Goal: Task Accomplishment & Management: Complete application form

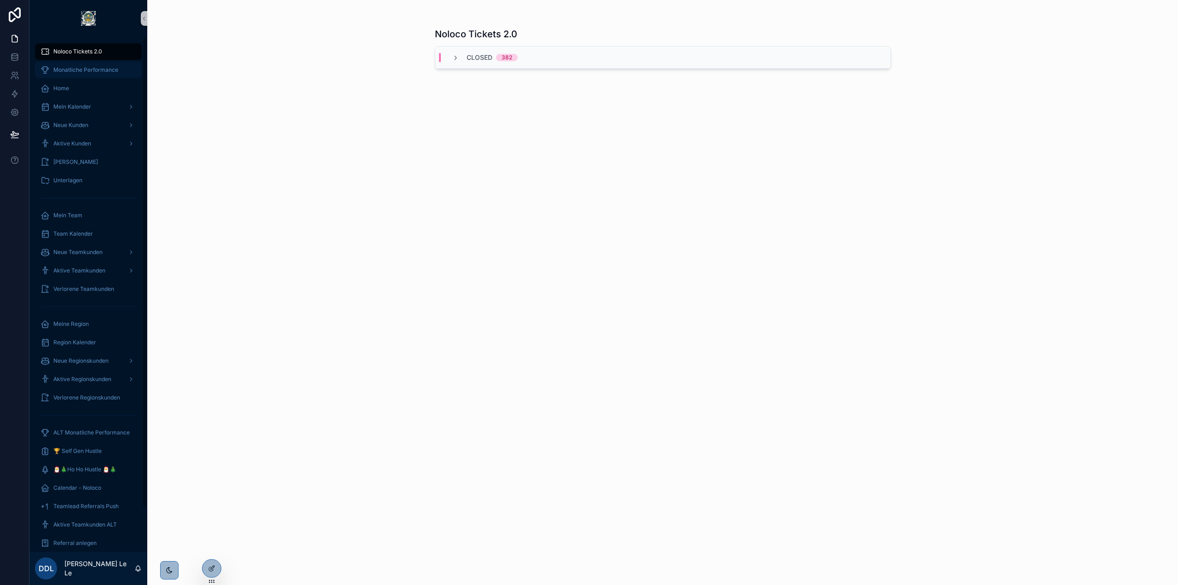
drag, startPoint x: 95, startPoint y: 75, endPoint x: 143, endPoint y: 80, distance: 47.7
click at [95, 75] on div "Monatliche Performance" at bounding box center [89, 70] width 96 height 15
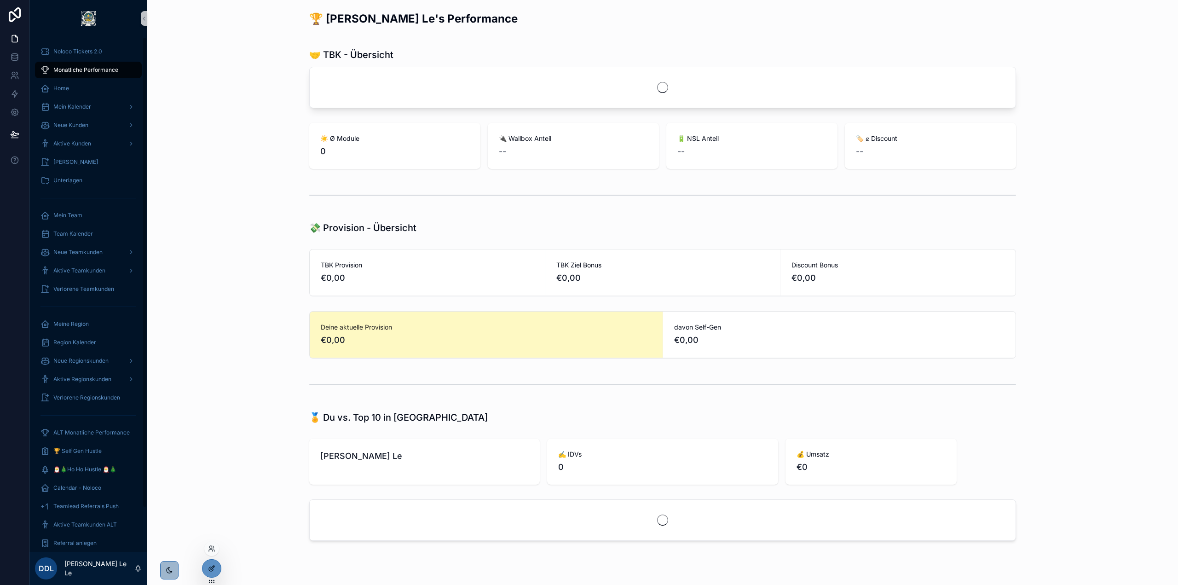
click at [216, 564] on div at bounding box center [212, 568] width 18 height 17
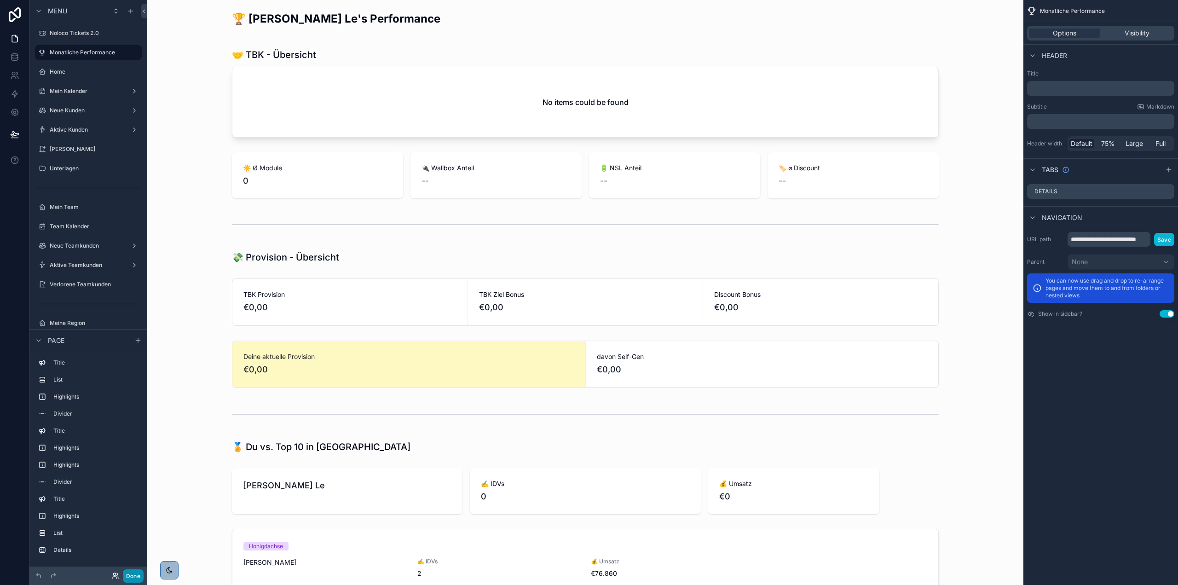
click at [124, 576] on button "Done" at bounding box center [133, 575] width 21 height 13
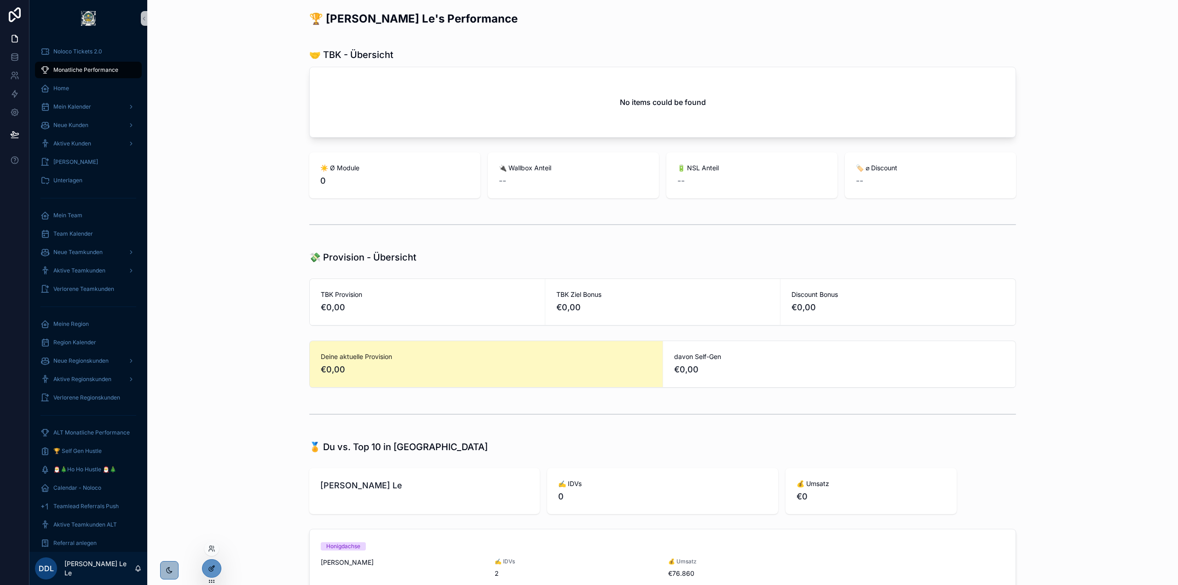
click at [212, 569] on icon at bounding box center [211, 568] width 7 height 7
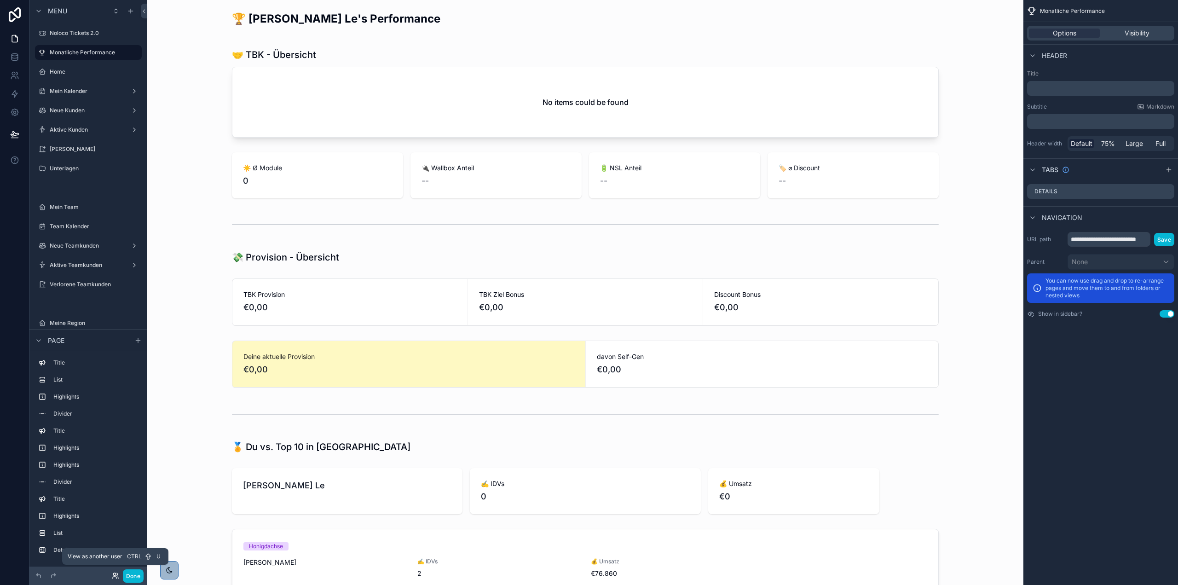
click at [119, 574] on icon at bounding box center [115, 575] width 7 height 7
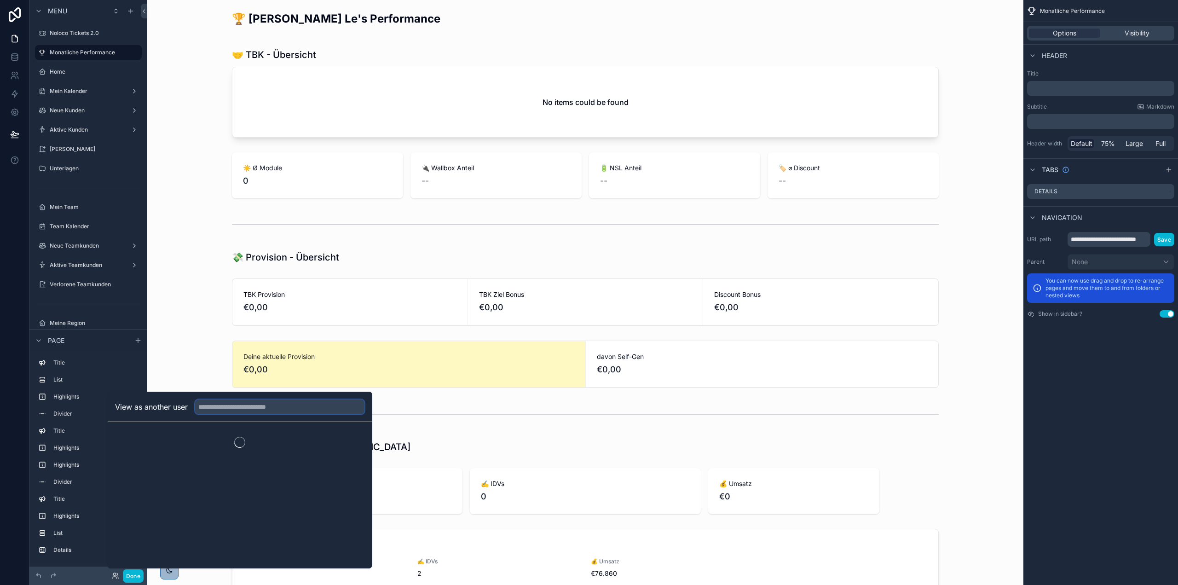
click at [243, 407] on input "text" at bounding box center [279, 406] width 169 height 15
type input "*****"
click at [352, 440] on button "Select" at bounding box center [353, 440] width 24 height 13
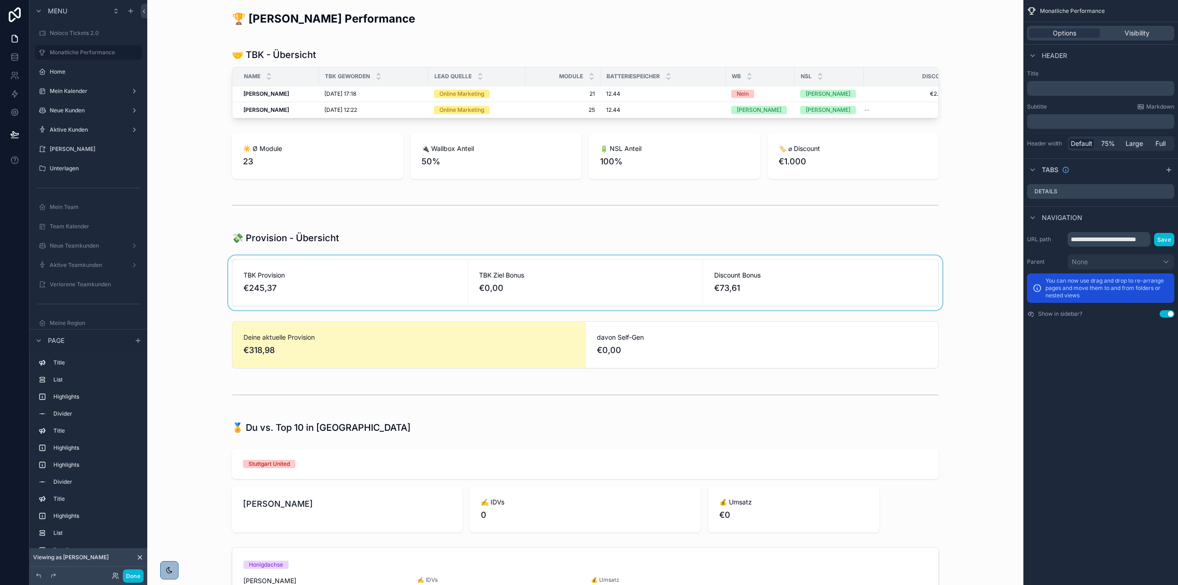
click at [594, 297] on div "scrollable content" at bounding box center [586, 282] width 862 height 55
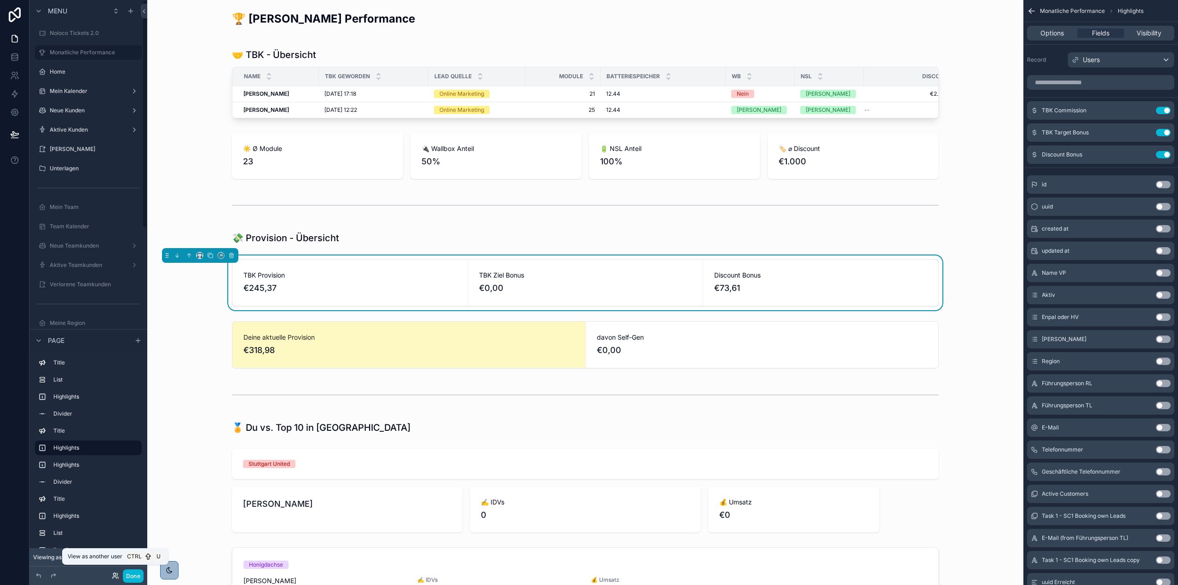
click at [117, 576] on icon at bounding box center [115, 575] width 7 height 7
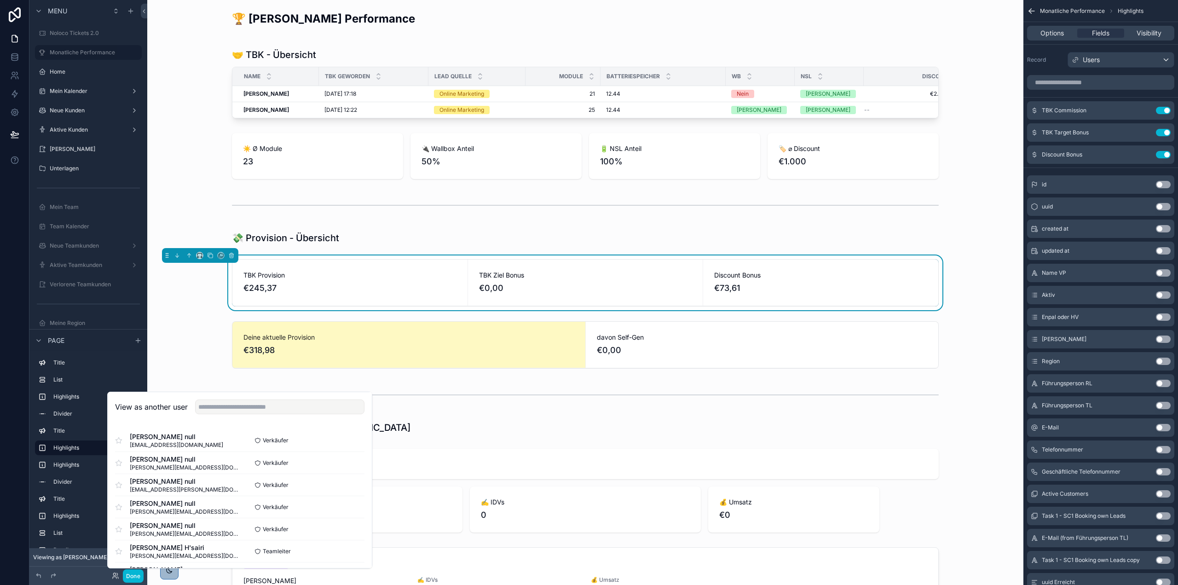
click at [249, 414] on div "View as another user" at bounding box center [240, 407] width 264 height 30
click at [251, 414] on input "text" at bounding box center [279, 406] width 169 height 15
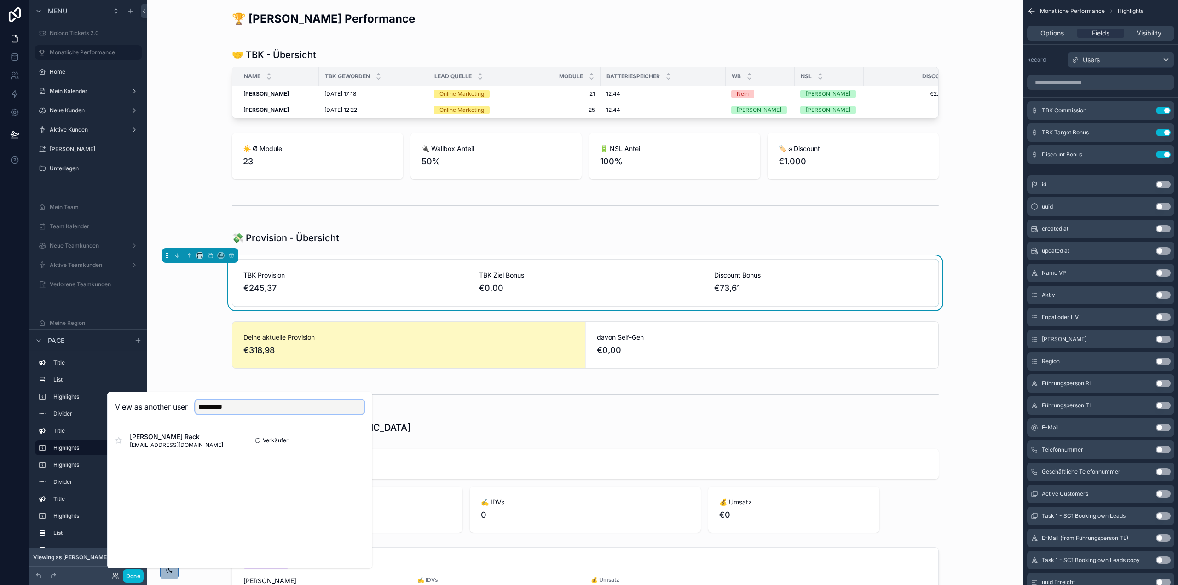
type input "**********"
click at [0, 0] on button "Select" at bounding box center [0, 0] width 0 height 0
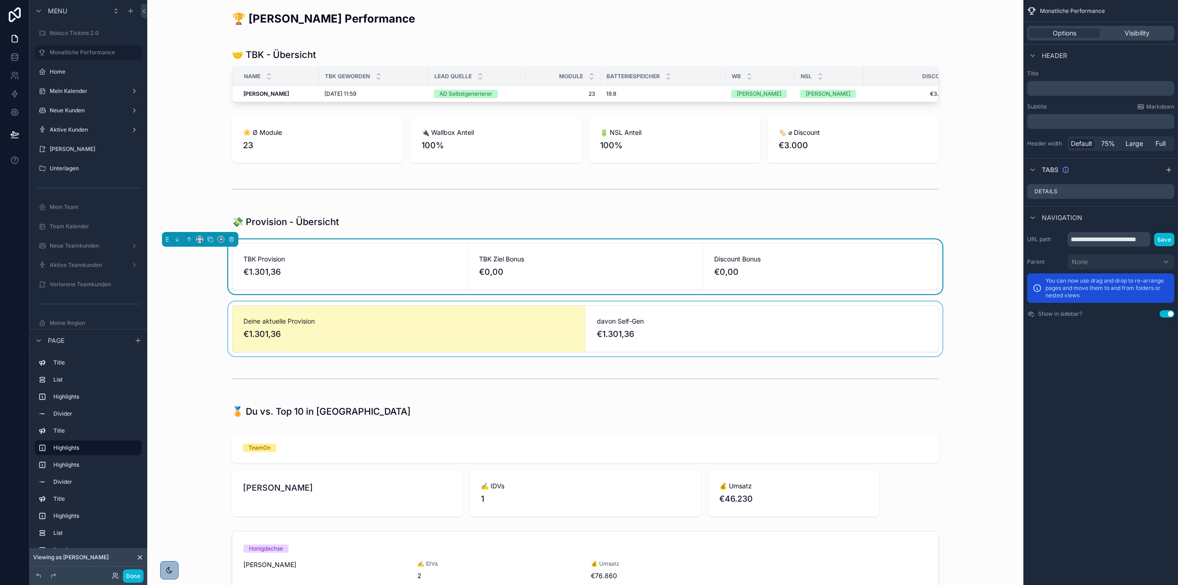
click at [702, 327] on div "scrollable content" at bounding box center [586, 328] width 862 height 55
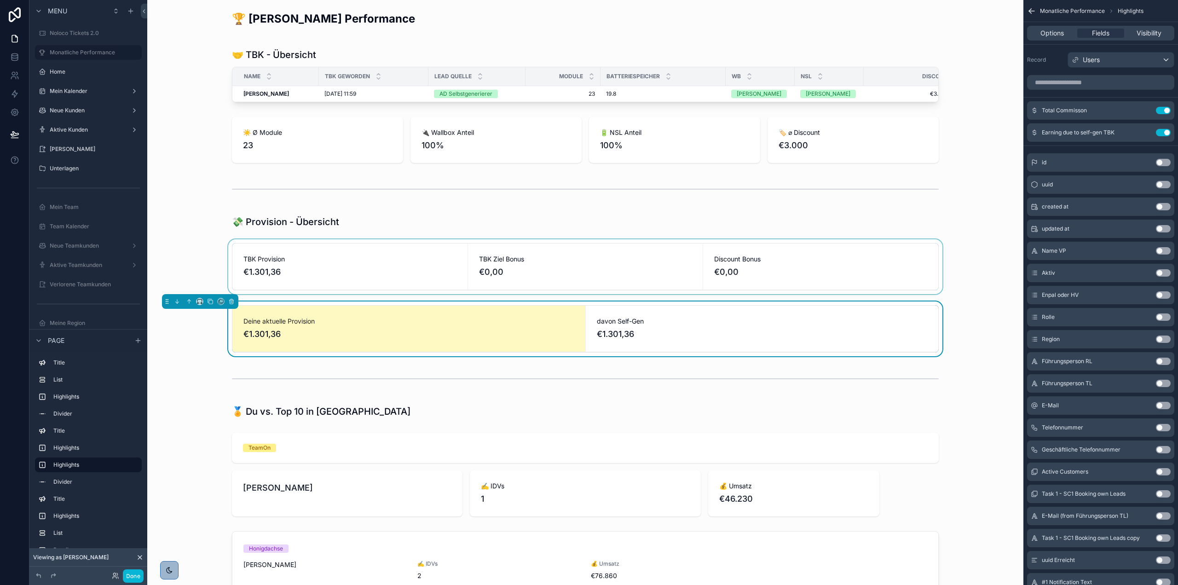
click at [349, 276] on div "scrollable content" at bounding box center [586, 266] width 862 height 55
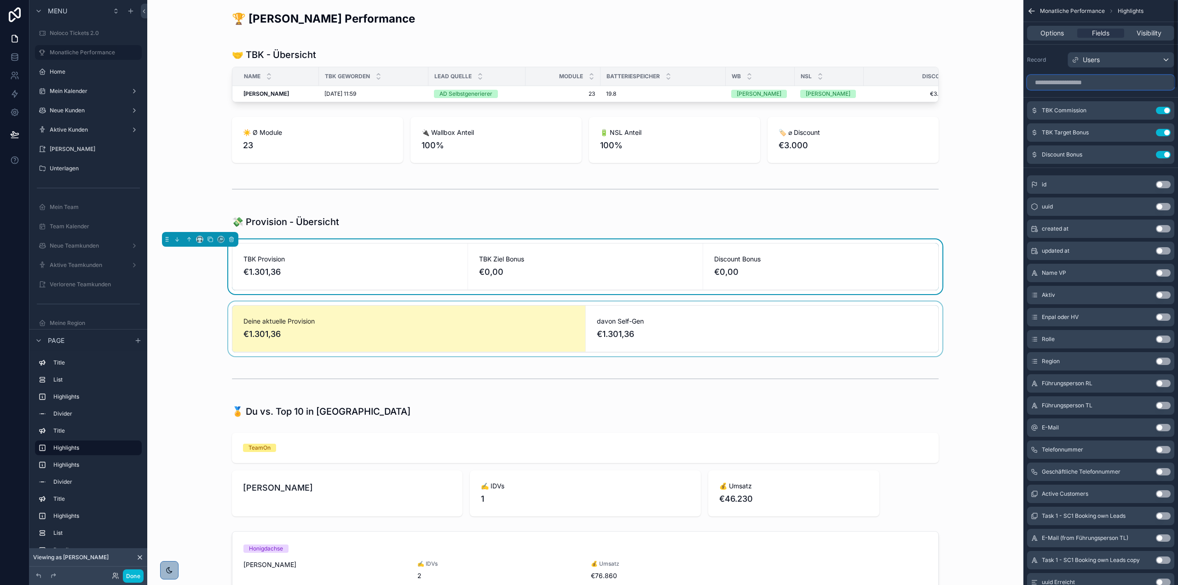
click at [1106, 79] on input "scrollable content" at bounding box center [1100, 82] width 147 height 15
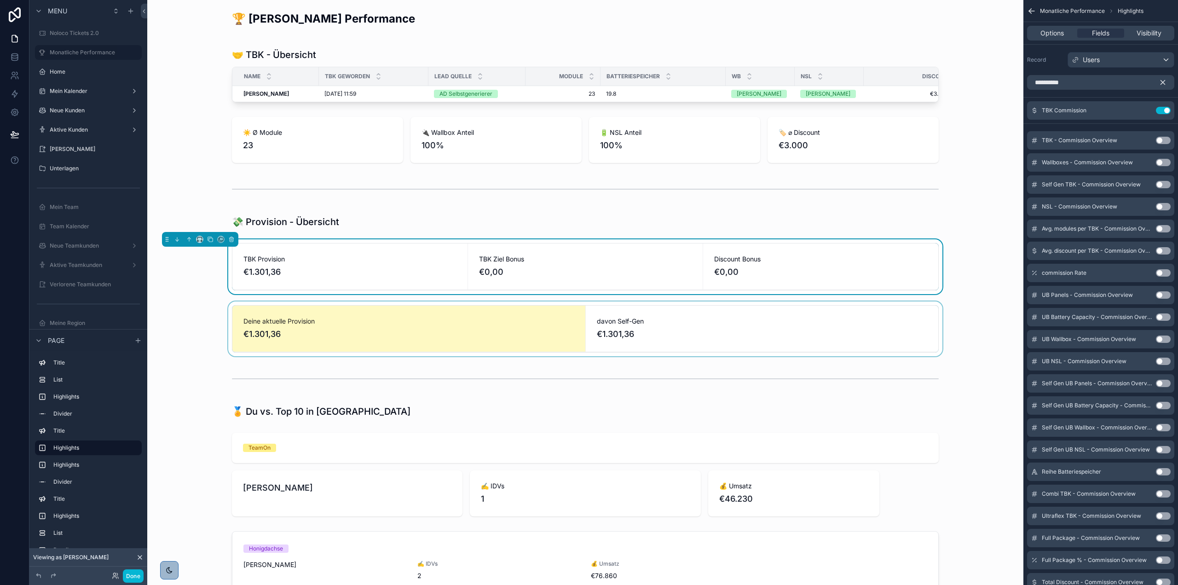
click at [1167, 139] on button "Use setting" at bounding box center [1163, 140] width 15 height 7
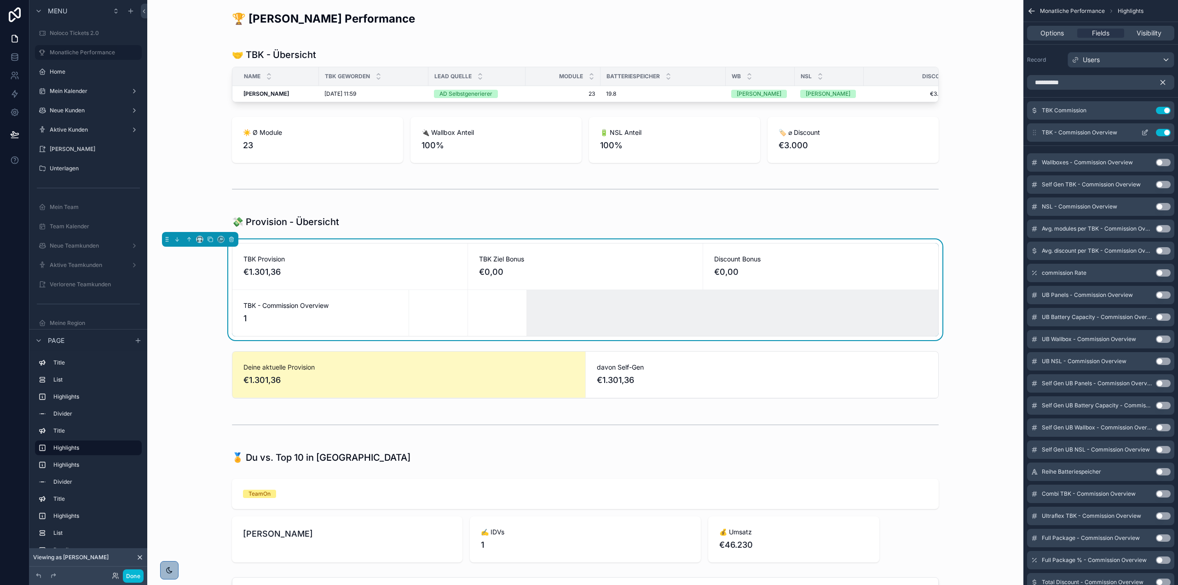
click at [1164, 129] on button "Use setting" at bounding box center [1163, 132] width 15 height 7
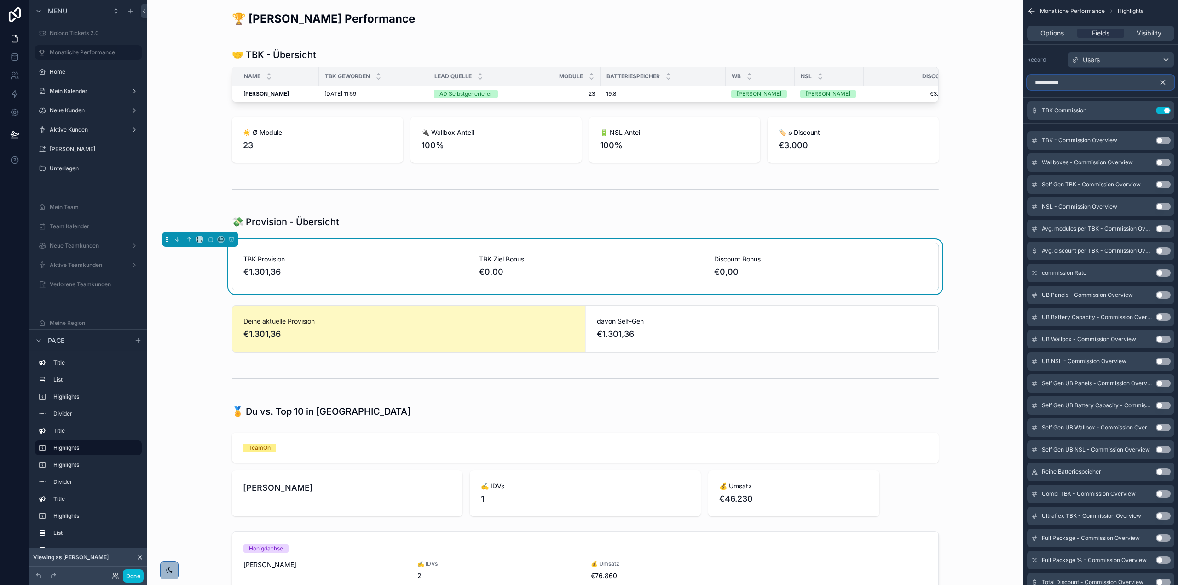
click at [1093, 81] on input "**********" at bounding box center [1100, 82] width 147 height 15
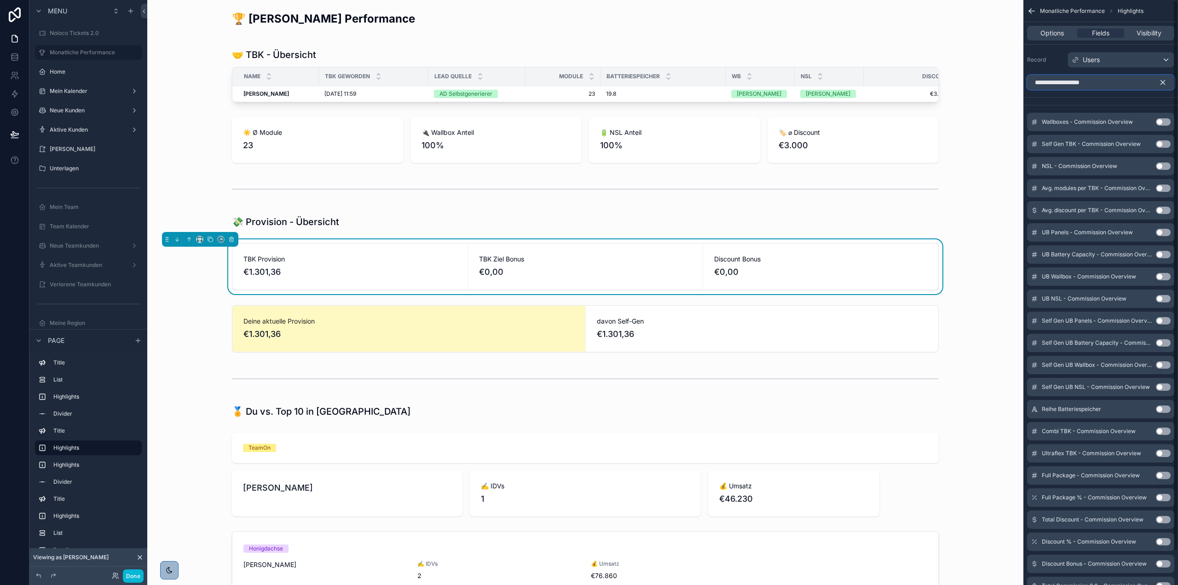
click at [1097, 84] on input "**********" at bounding box center [1100, 82] width 147 height 15
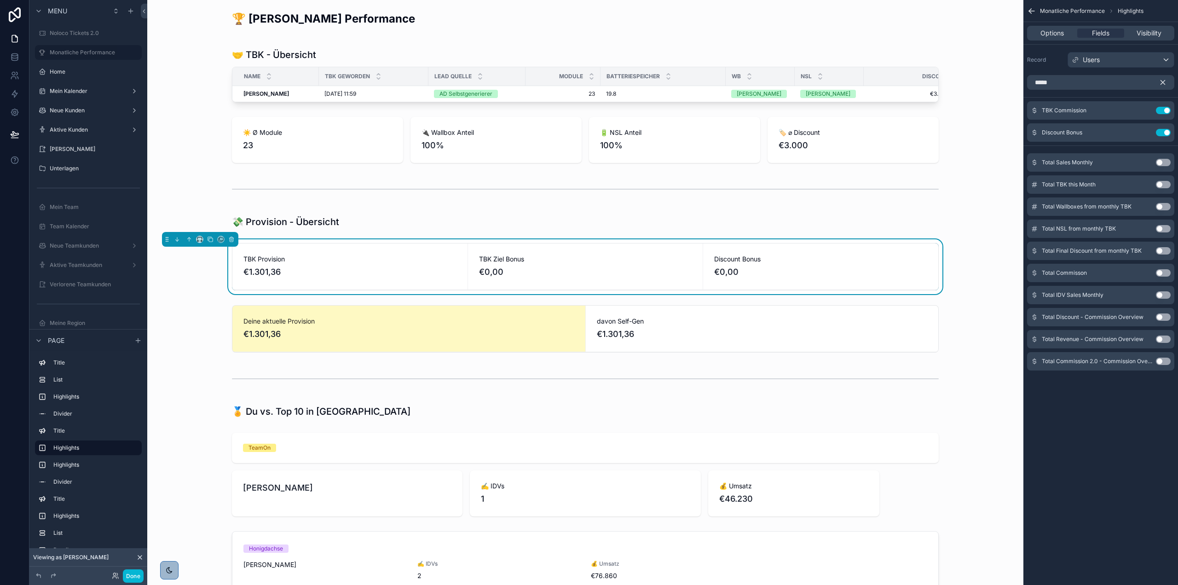
drag, startPoint x: 1165, startPoint y: 273, endPoint x: 1133, endPoint y: 271, distance: 32.3
click at [1165, 273] on button "Use setting" at bounding box center [1163, 272] width 15 height 7
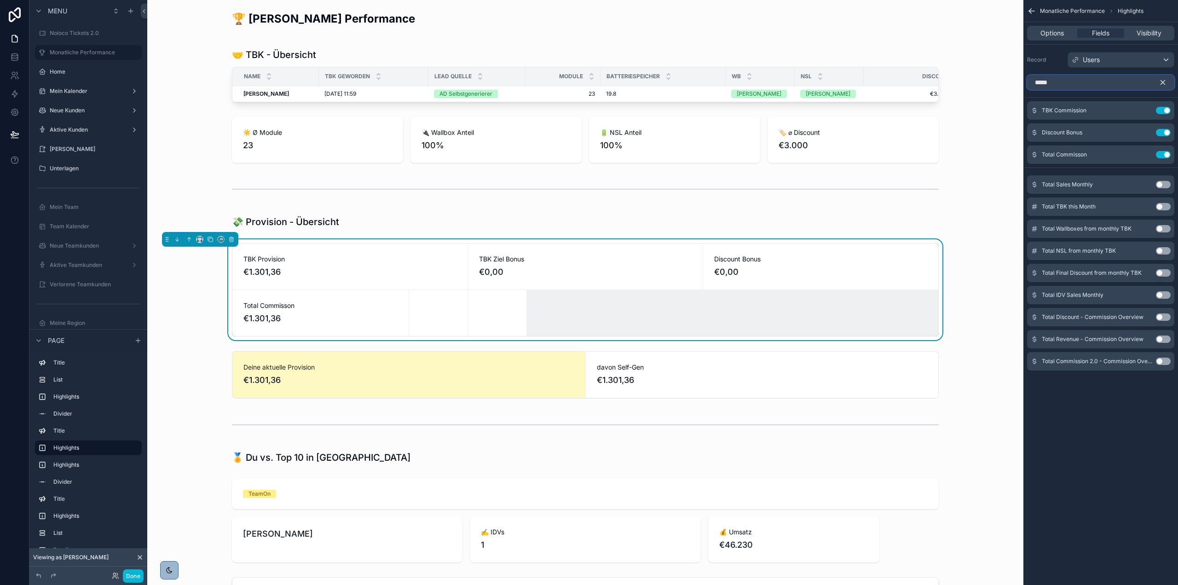
click at [1114, 83] on input "*****" at bounding box center [1100, 82] width 147 height 15
click at [1066, 80] on input "*****" at bounding box center [1100, 82] width 147 height 15
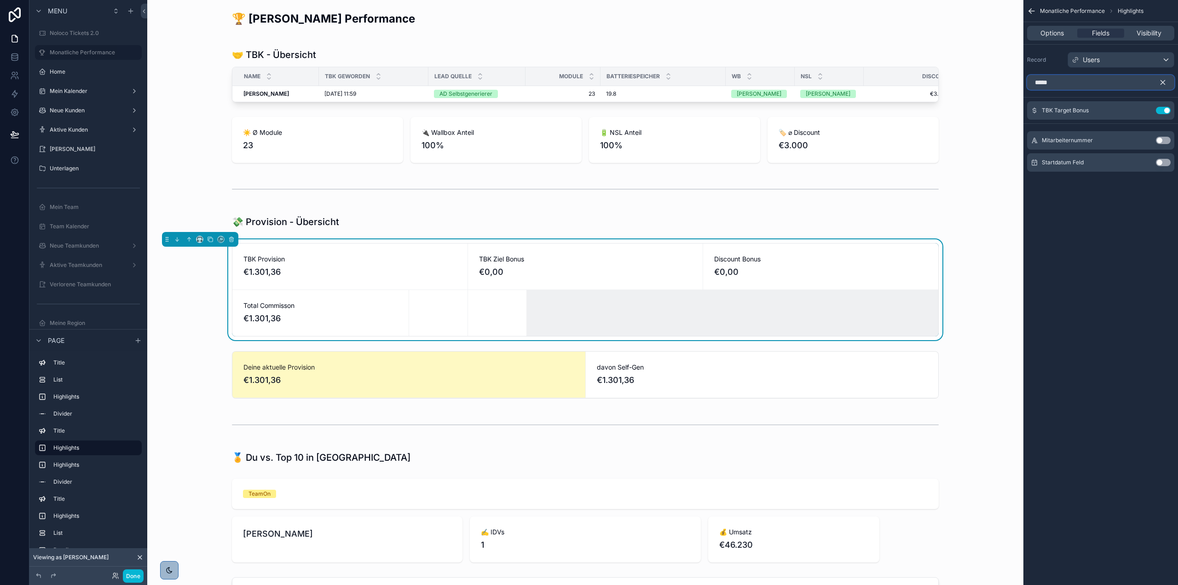
type input "******"
click at [1066, 80] on input "******" at bounding box center [1100, 82] width 147 height 15
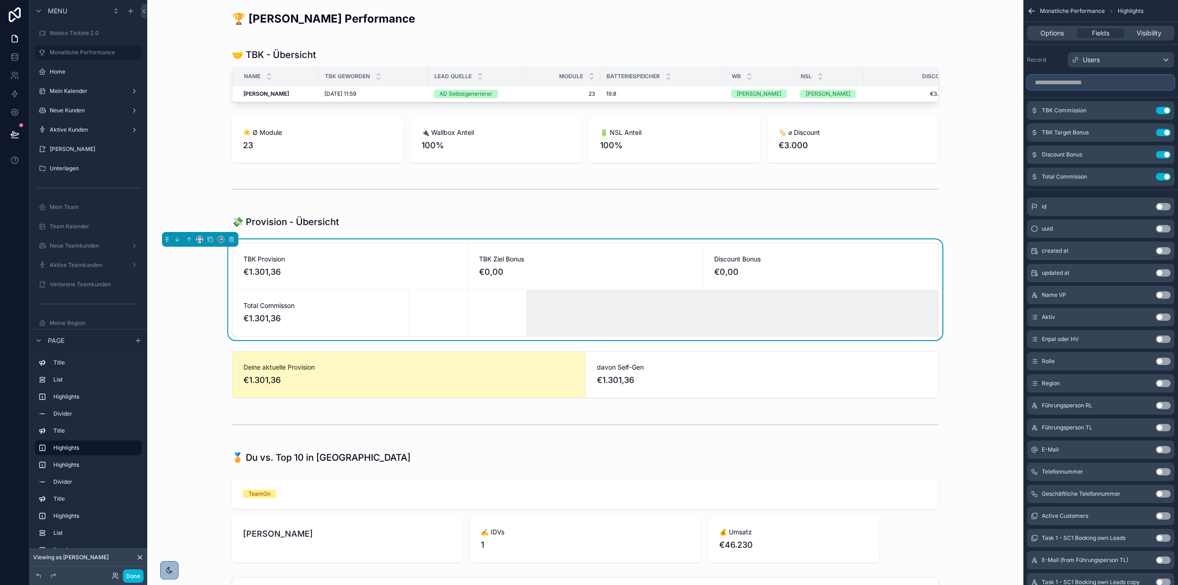
click at [1095, 83] on input "scrollable content" at bounding box center [1100, 82] width 147 height 15
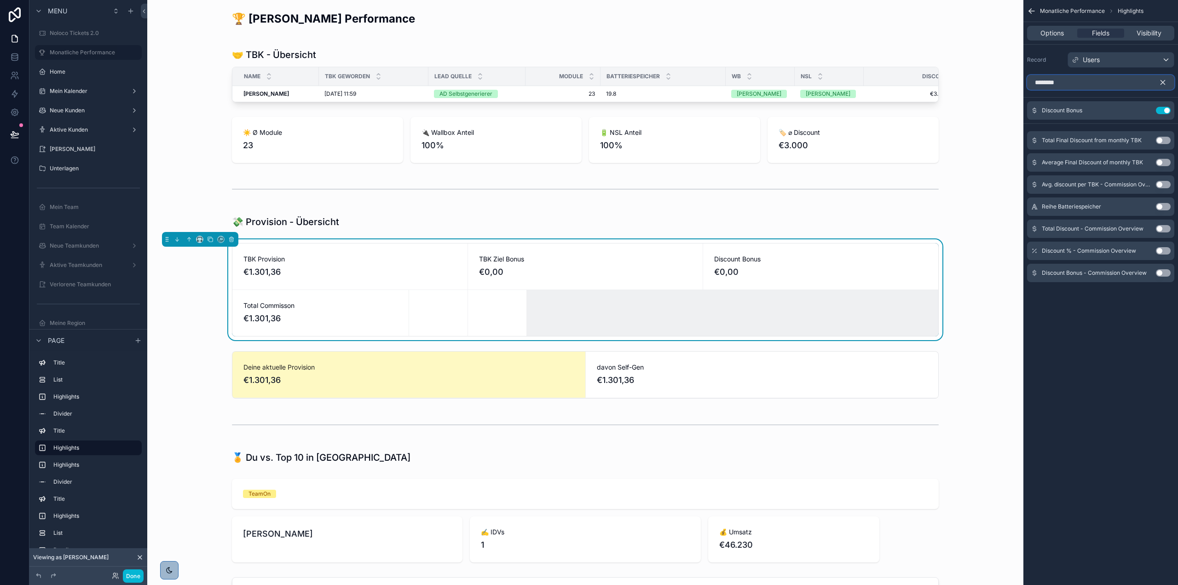
type input "********"
click at [1157, 273] on button "Use setting" at bounding box center [1163, 272] width 15 height 7
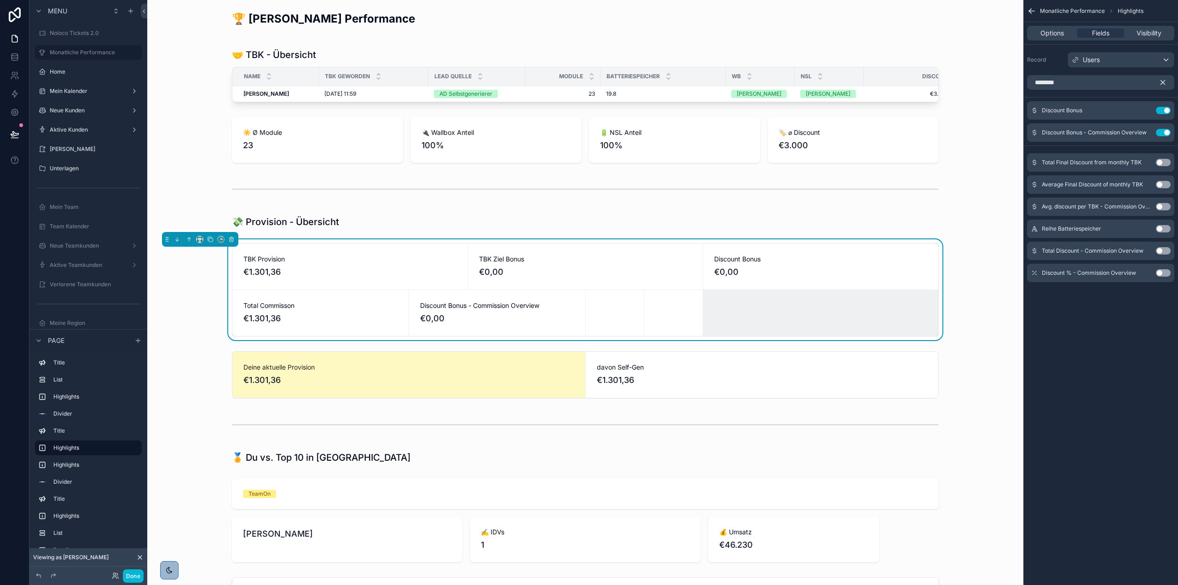
click at [561, 320] on span "€0,00" at bounding box center [497, 318] width 154 height 13
click at [1147, 133] on icon "scrollable content" at bounding box center [1144, 132] width 7 height 7
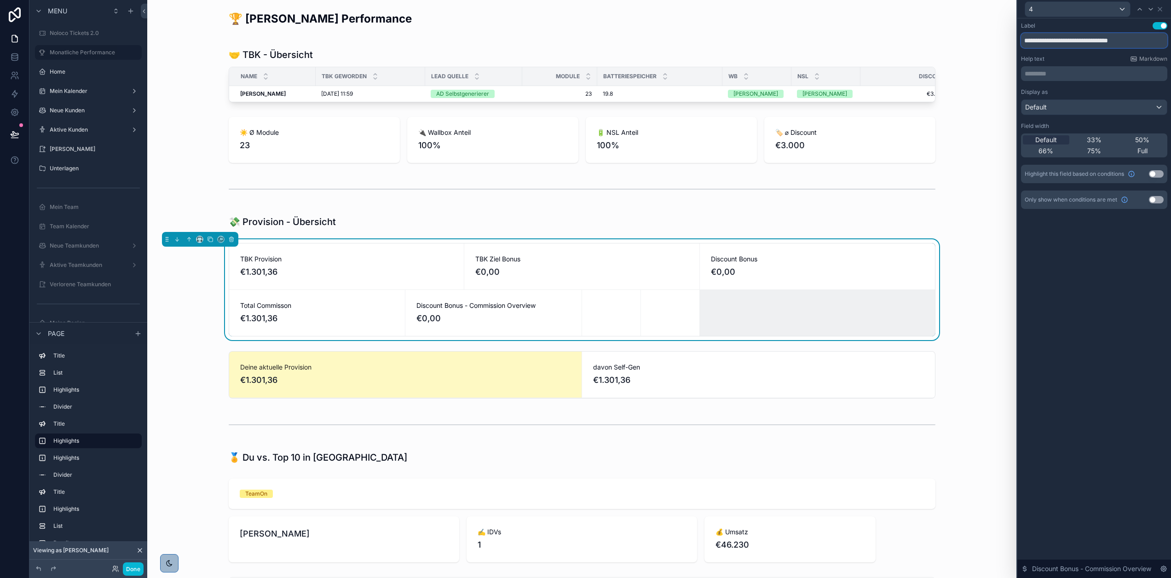
drag, startPoint x: 1072, startPoint y: 41, endPoint x: 1161, endPoint y: 45, distance: 88.4
click at [1161, 45] on input "**********" at bounding box center [1094, 40] width 146 height 15
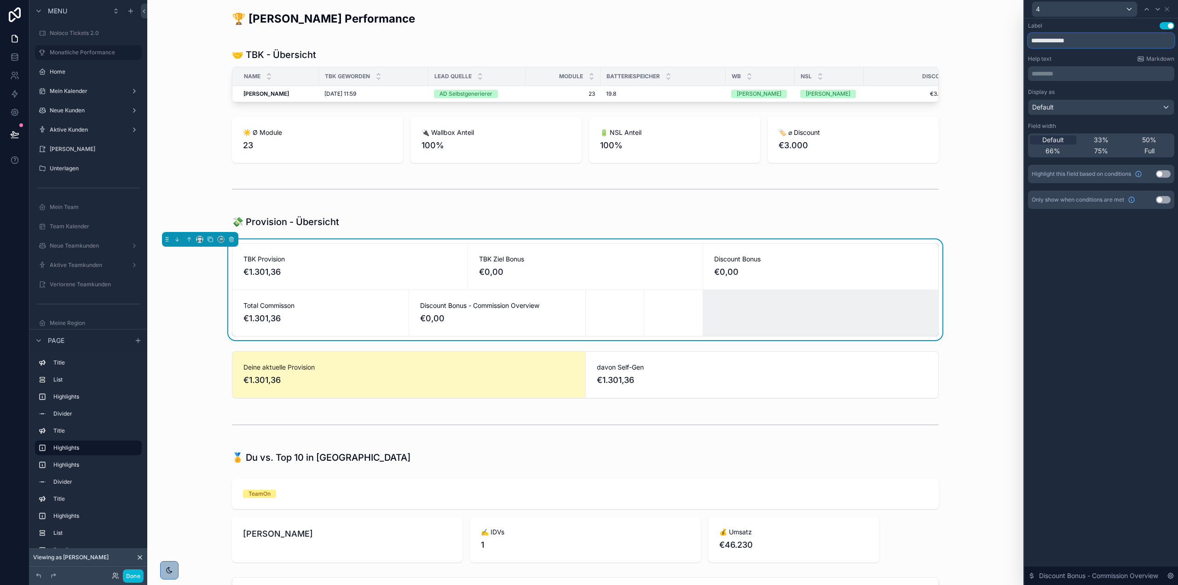
type input "**********"
click at [1144, 291] on div "**********" at bounding box center [1101, 301] width 154 height 567
click at [1170, 11] on icon at bounding box center [1166, 9] width 7 height 7
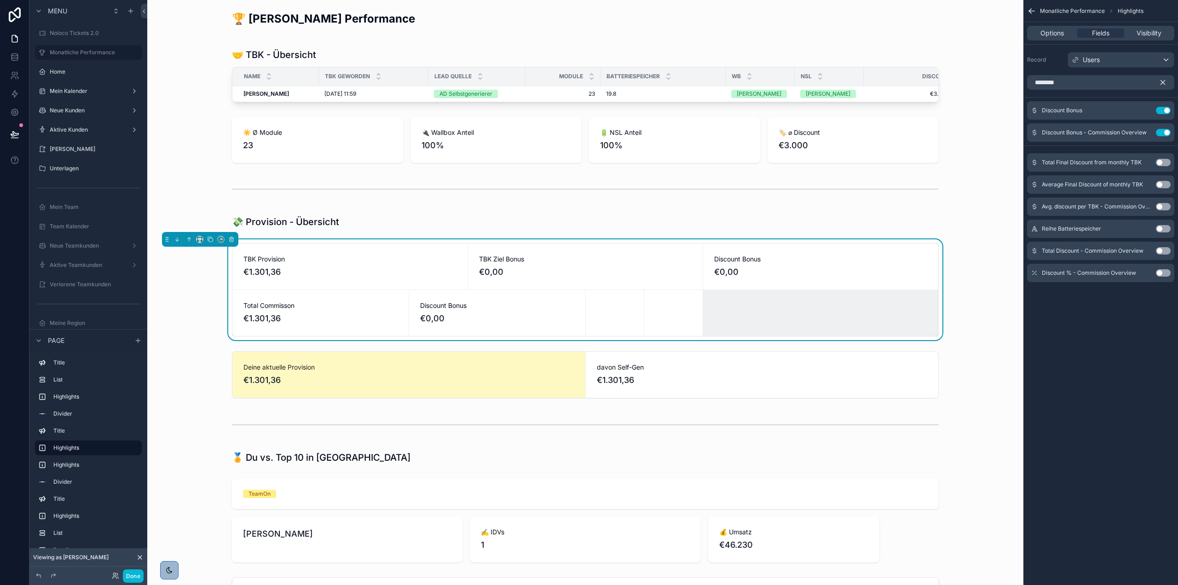
click at [1164, 80] on icon "scrollable content" at bounding box center [1163, 82] width 8 height 8
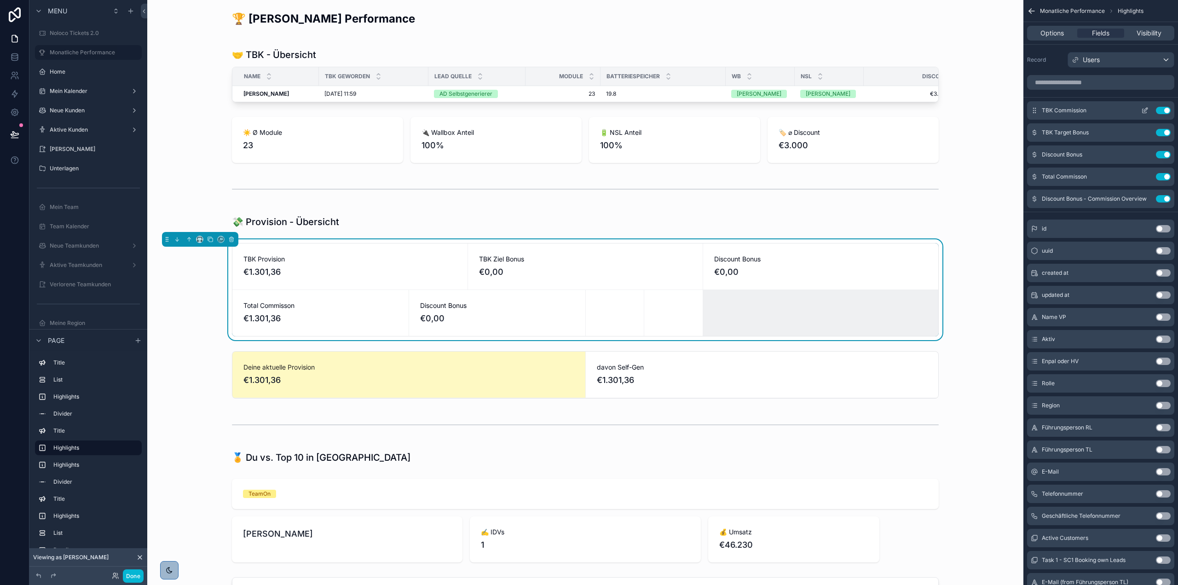
click at [1148, 112] on icon "scrollable content" at bounding box center [1144, 110] width 7 height 7
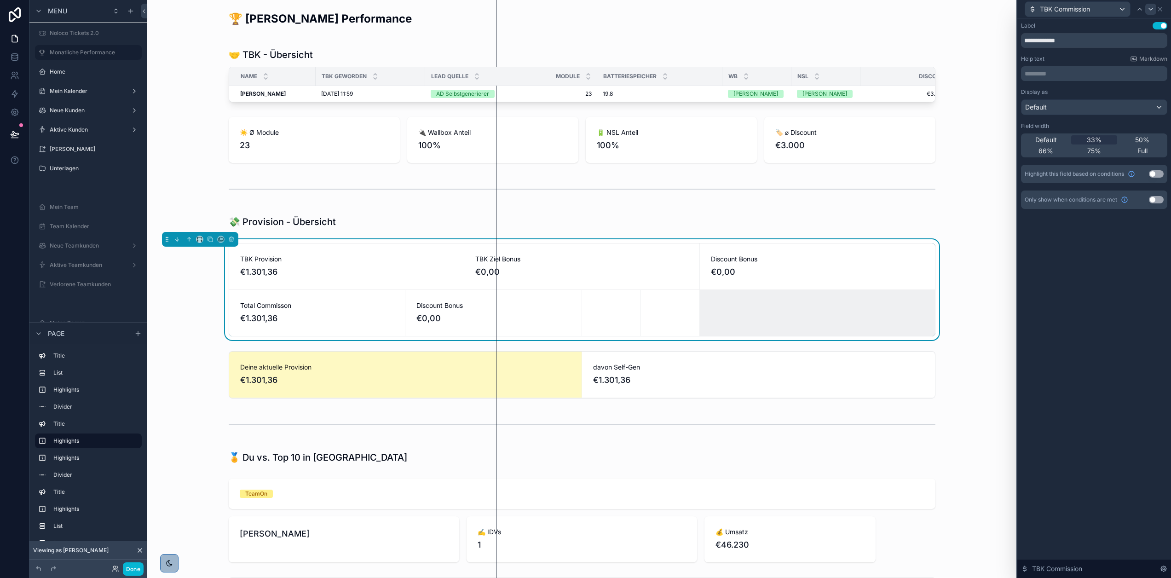
click at [1164, 9] on div "TBK Commission" at bounding box center [1094, 9] width 146 height 18
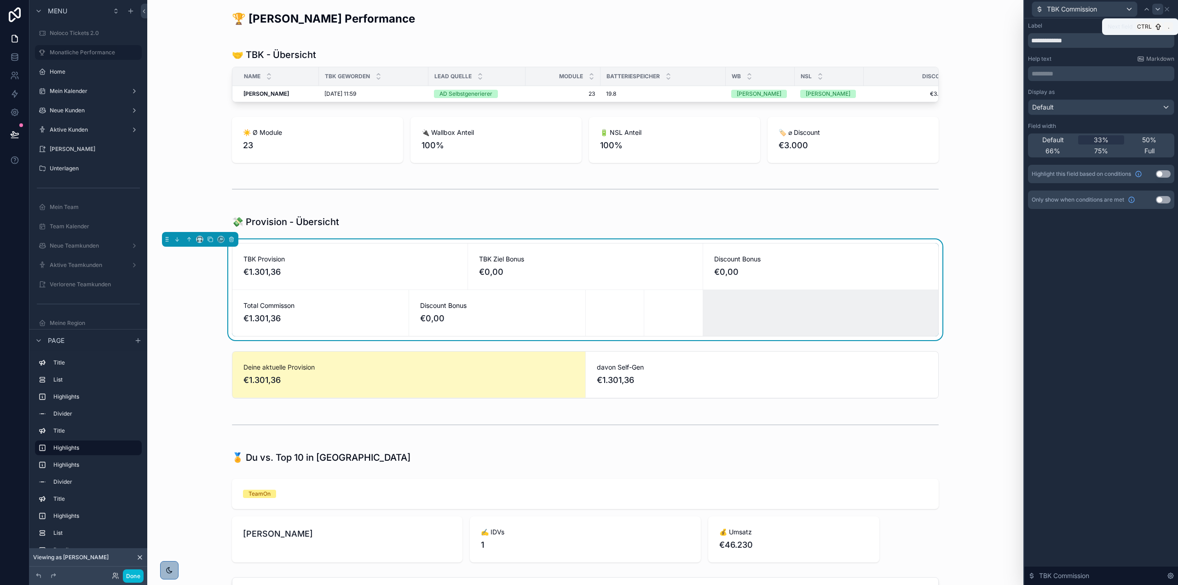
click at [1161, 9] on icon at bounding box center [1157, 9] width 7 height 7
click at [1166, 8] on icon at bounding box center [1166, 9] width 7 height 7
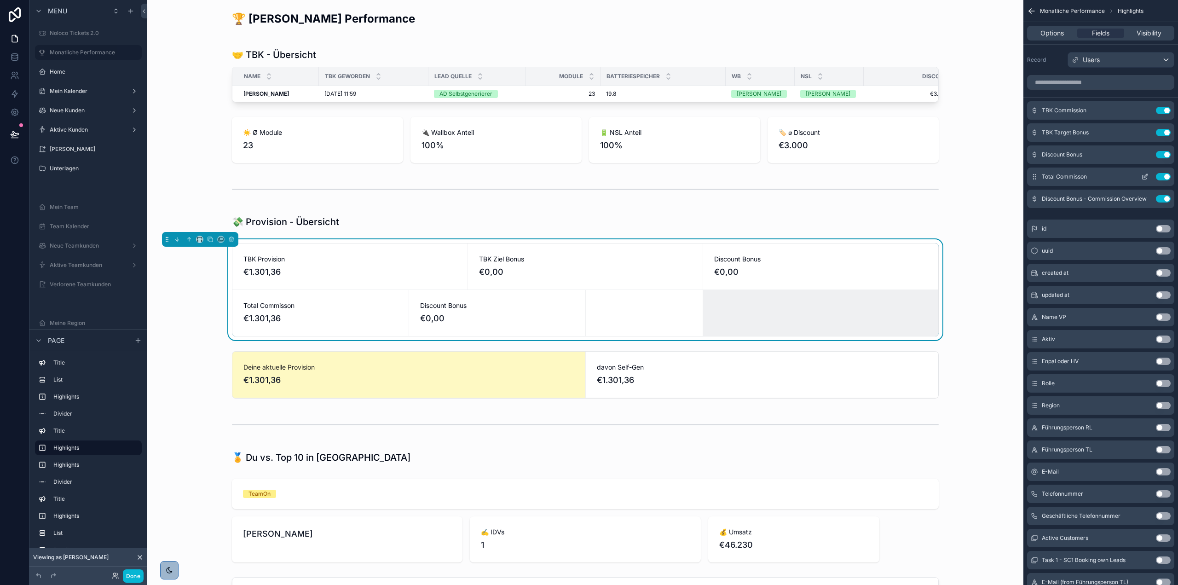
click at [1146, 177] on icon "scrollable content" at bounding box center [1144, 176] width 7 height 7
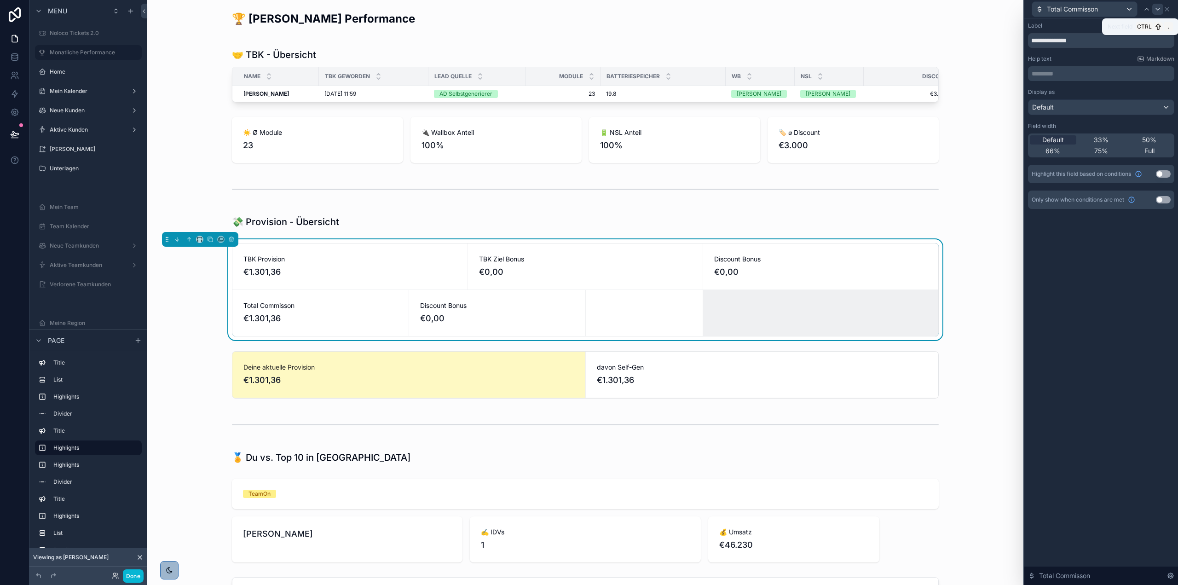
click at [1162, 9] on div at bounding box center [1157, 9] width 11 height 11
click at [1163, 9] on icon at bounding box center [1163, 9] width 4 height 2
click at [1163, 9] on div at bounding box center [1157, 9] width 11 height 11
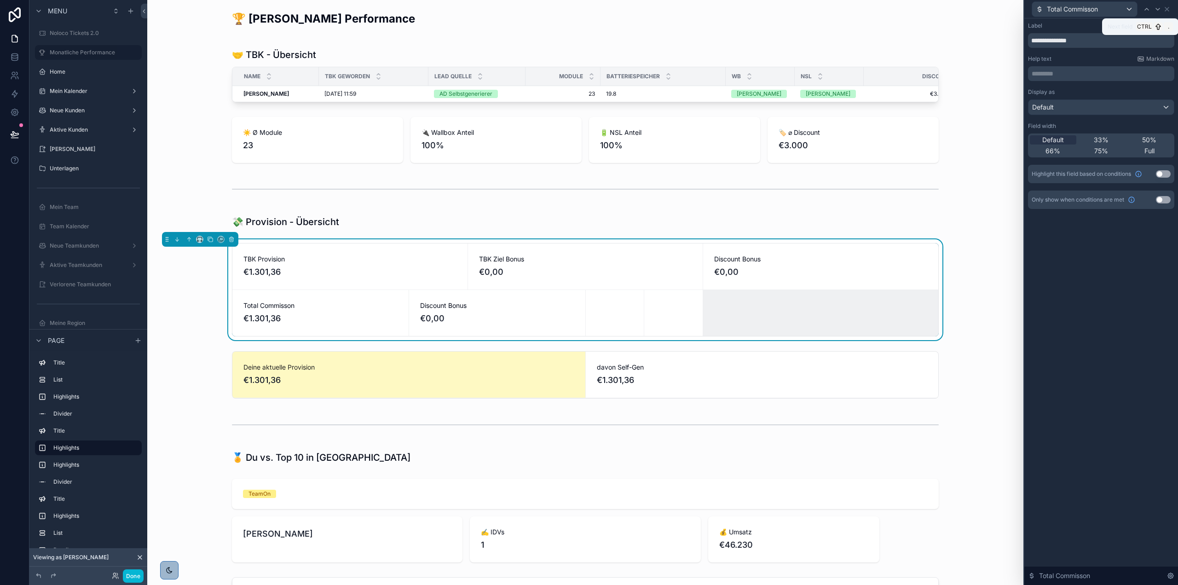
click at [1163, 9] on div at bounding box center [1157, 9] width 11 height 11
click at [1163, 9] on icon at bounding box center [1163, 9] width 4 height 2
click at [1168, 6] on icon at bounding box center [1166, 9] width 7 height 7
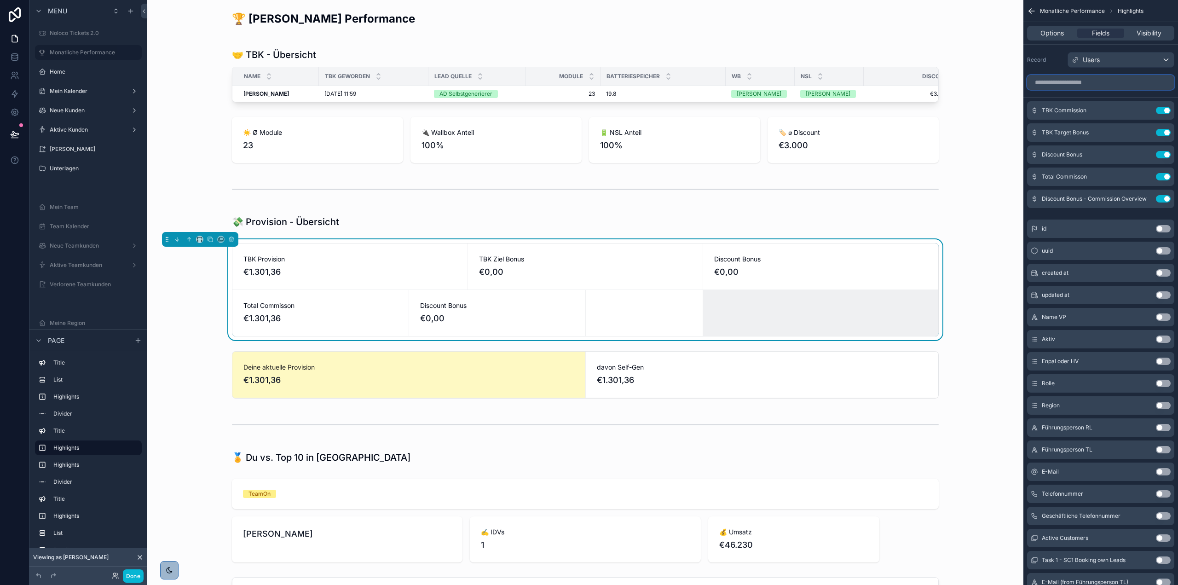
click at [1078, 77] on input "scrollable content" at bounding box center [1100, 82] width 147 height 15
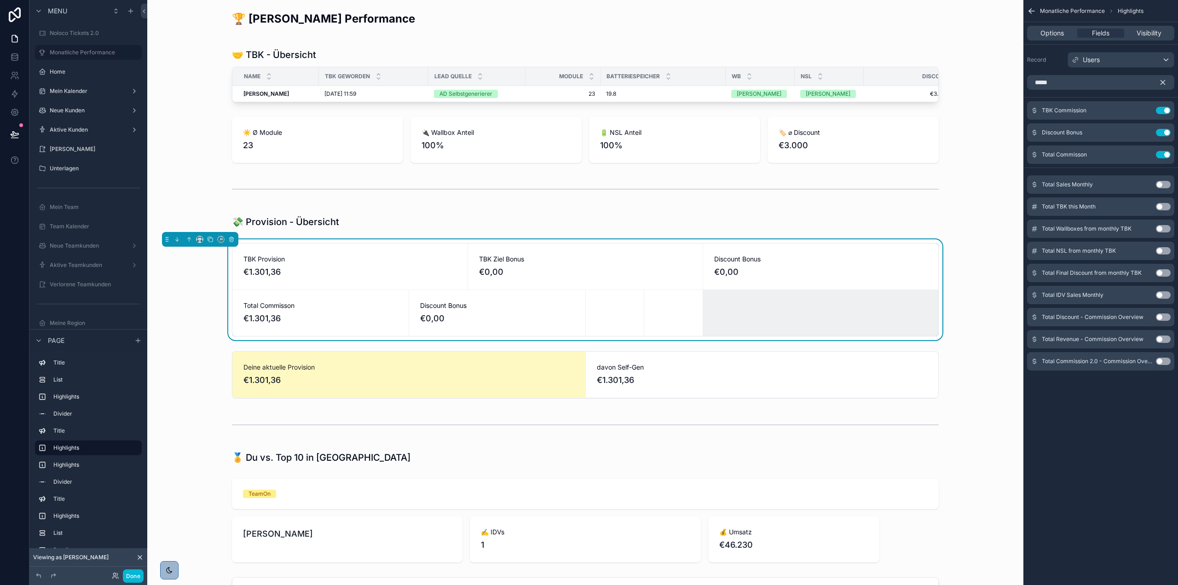
click at [1162, 359] on button "Use setting" at bounding box center [1163, 361] width 15 height 7
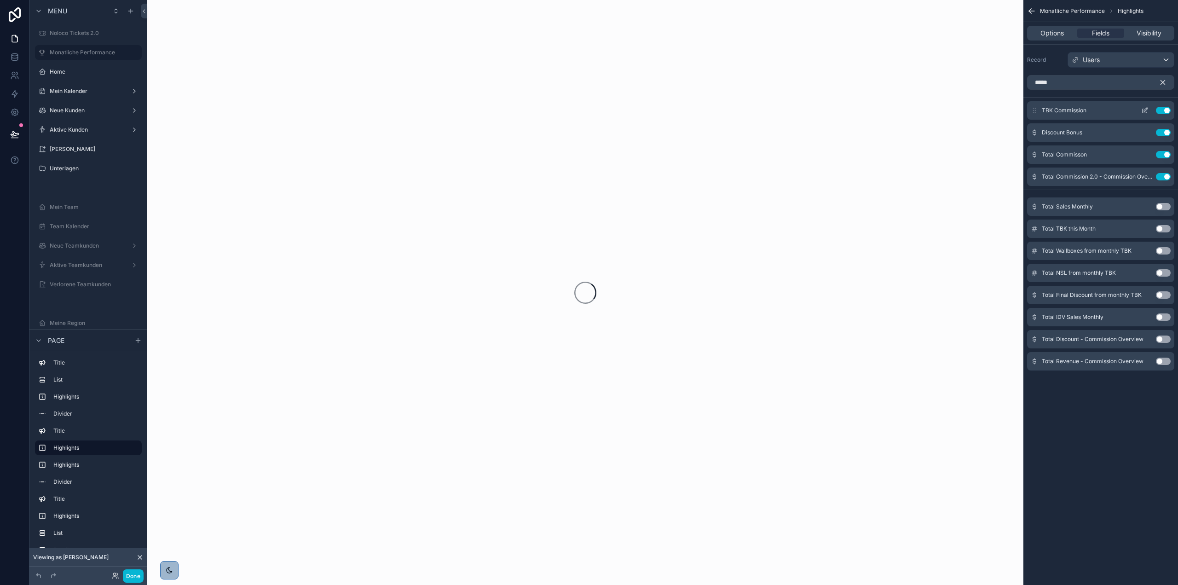
click at [1143, 110] on icon "scrollable content" at bounding box center [1145, 111] width 4 height 4
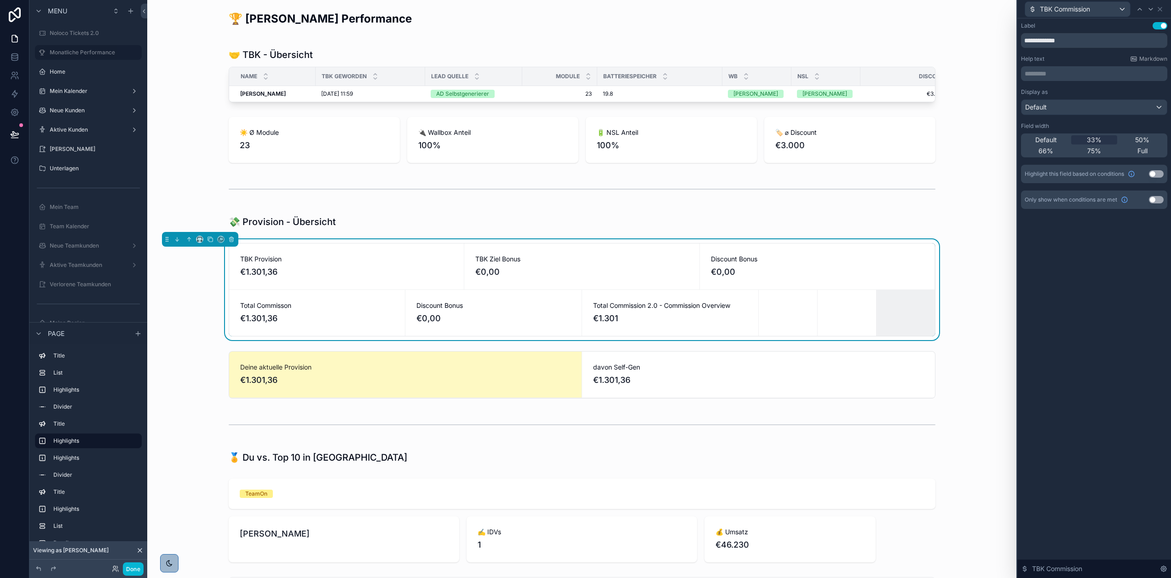
click at [1167, 11] on div "TBK Commission" at bounding box center [1094, 9] width 146 height 18
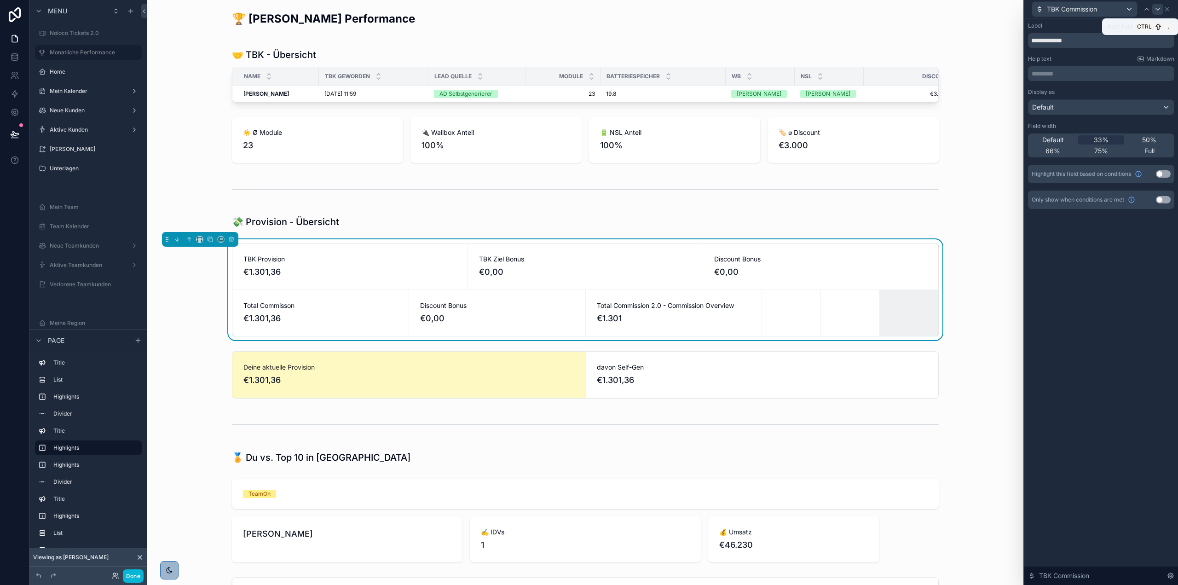
click at [1163, 9] on div at bounding box center [1157, 9] width 11 height 11
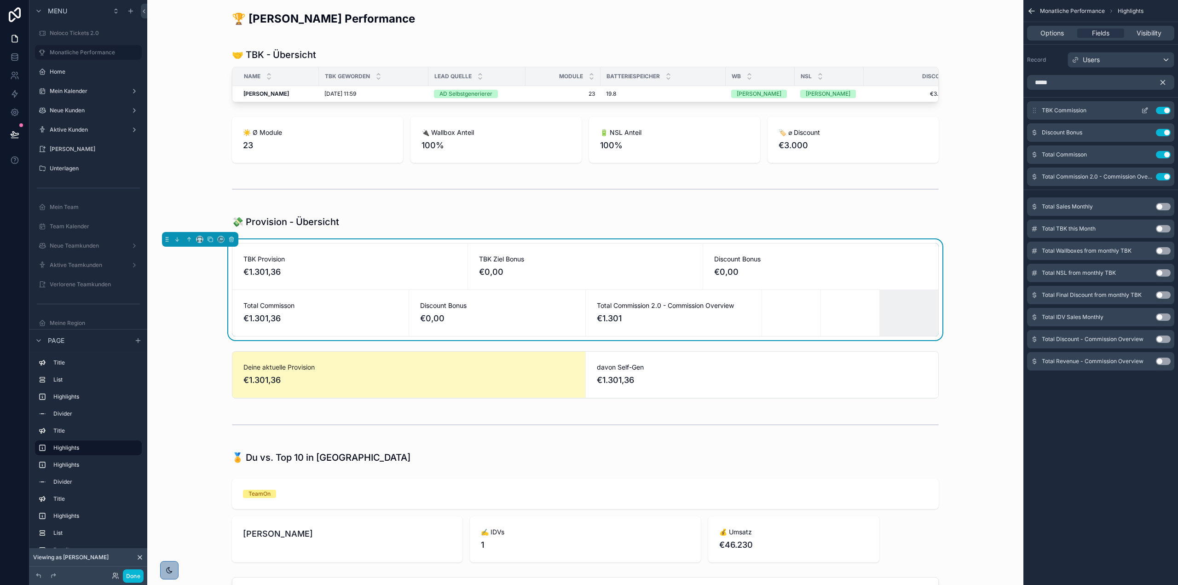
click at [1165, 111] on button "Use setting" at bounding box center [1163, 110] width 15 height 7
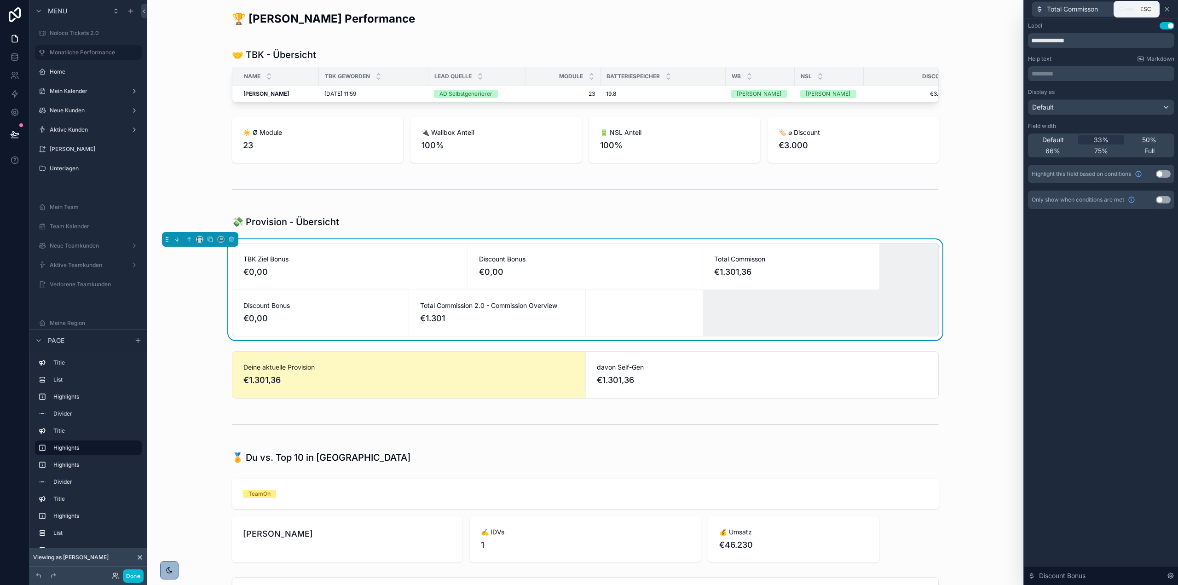
click at [1169, 7] on icon at bounding box center [1166, 9] width 7 height 7
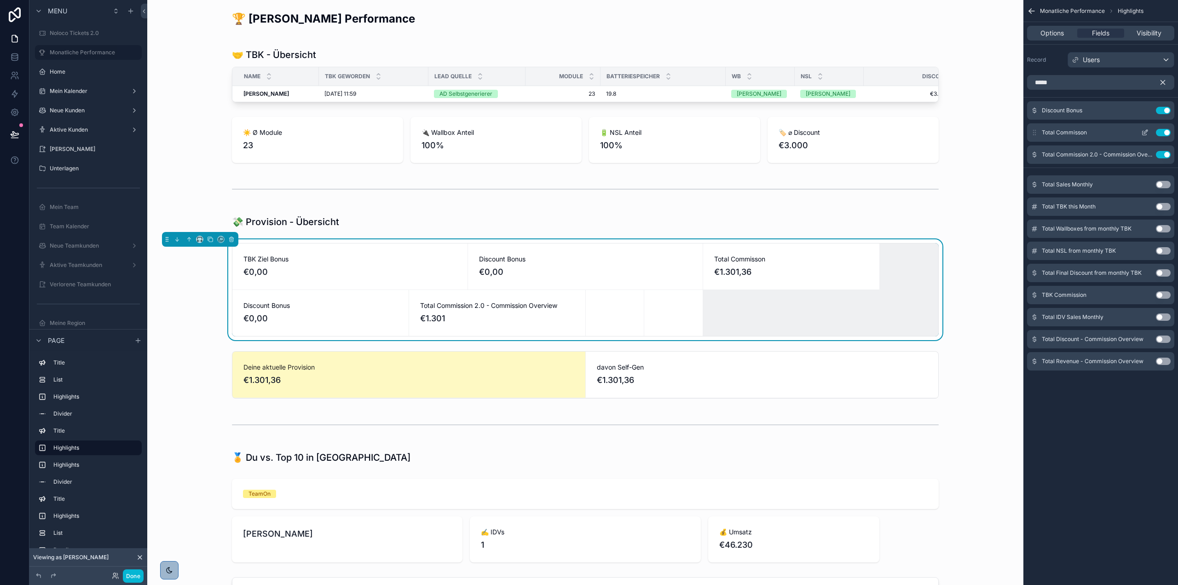
click at [1166, 130] on button "Use setting" at bounding box center [1163, 132] width 15 height 7
type input "***"
click at [1165, 131] on button "Use setting" at bounding box center [1163, 132] width 15 height 7
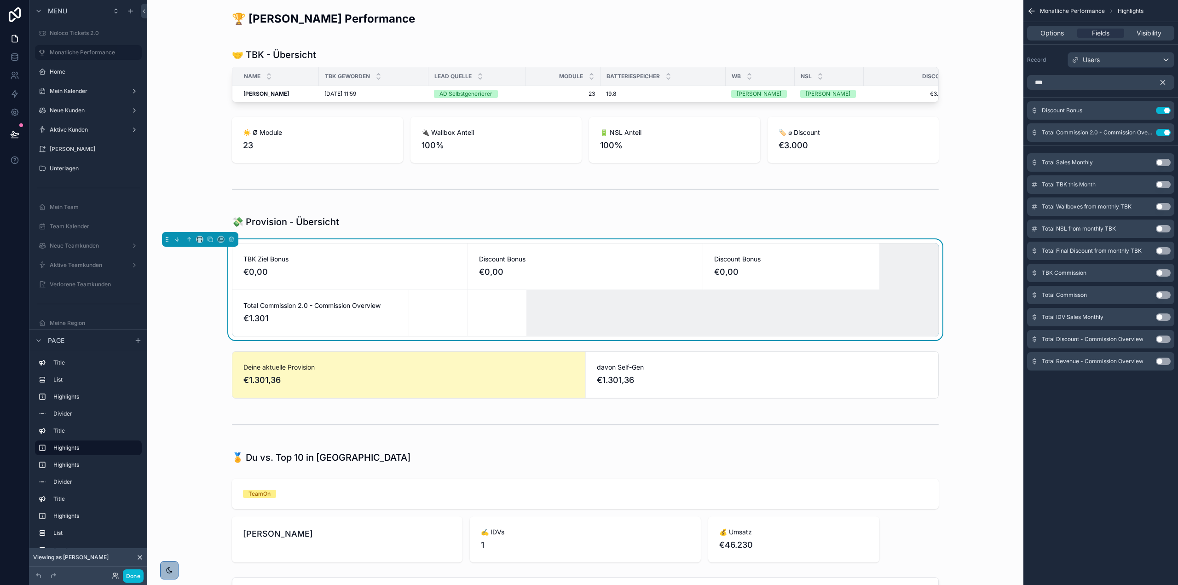
click at [1163, 83] on icon "scrollable content" at bounding box center [1163, 83] width 4 height 4
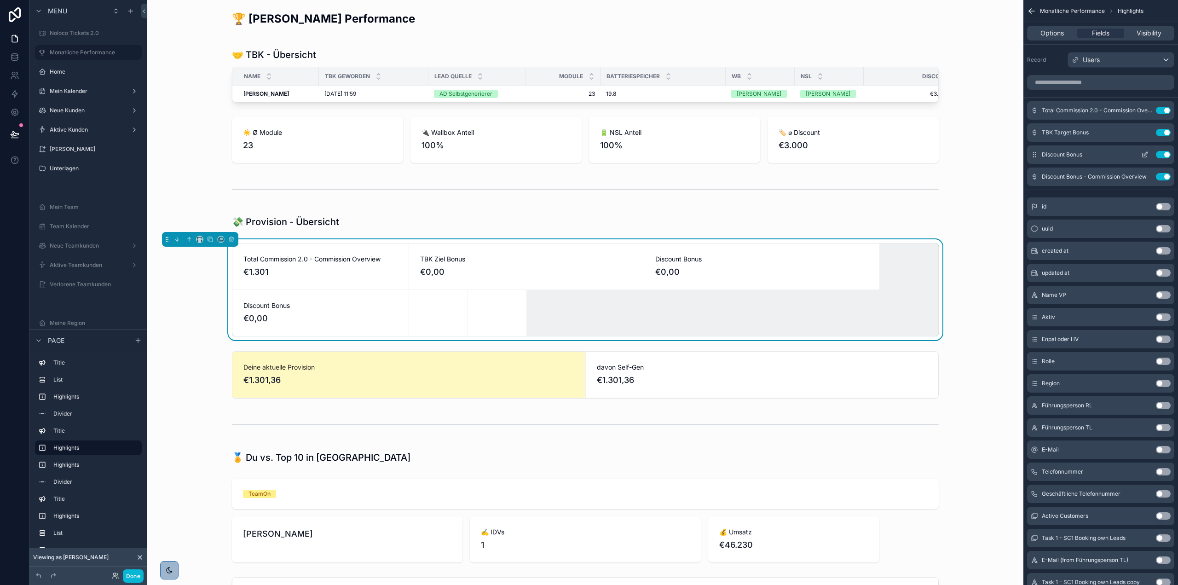
click at [1162, 153] on button "Use setting" at bounding box center [1163, 154] width 15 height 7
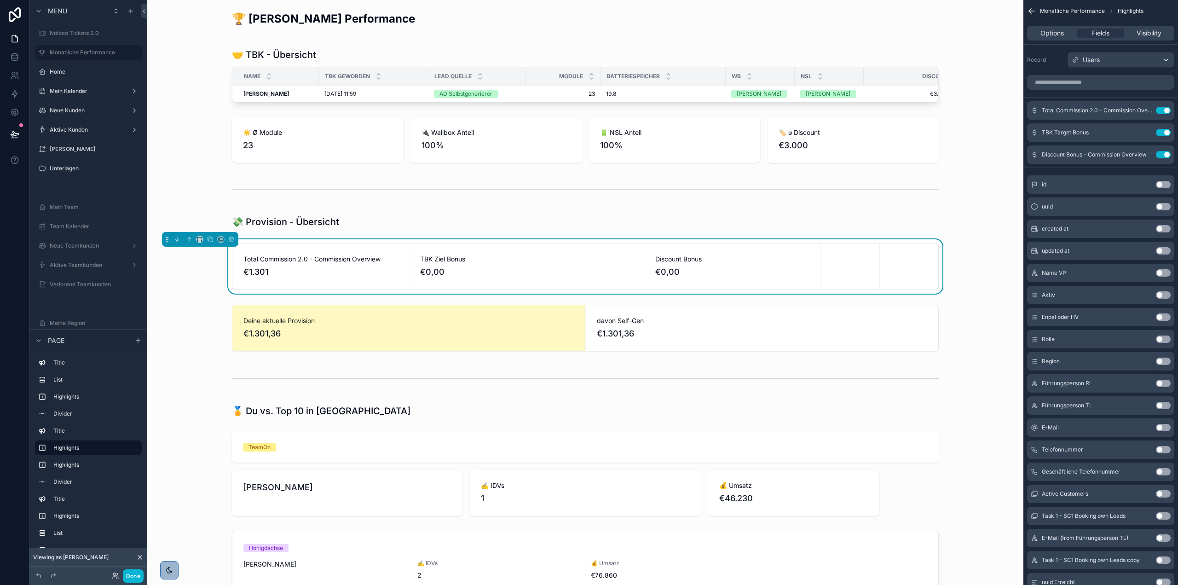
click at [893, 272] on div "scrollable content" at bounding box center [909, 266] width 58 height 46
click at [836, 280] on div "scrollable content" at bounding box center [850, 266] width 58 height 46
click at [848, 276] on div "scrollable content" at bounding box center [850, 266] width 58 height 46
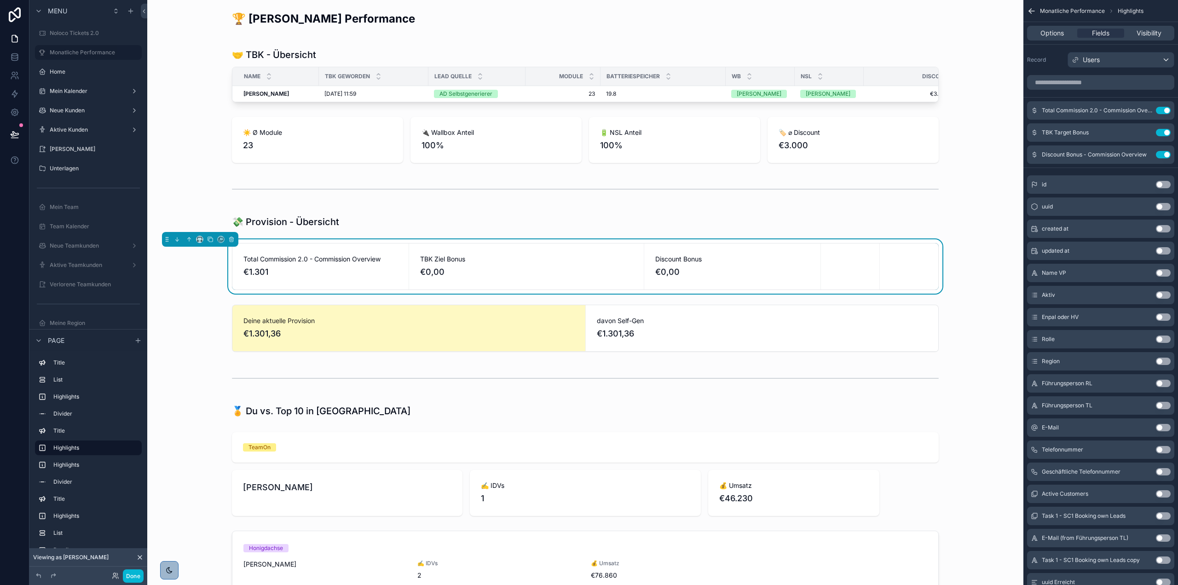
click at [855, 276] on div "scrollable content" at bounding box center [850, 266] width 58 height 46
click at [822, 270] on div "scrollable content" at bounding box center [850, 266] width 58 height 46
click at [1148, 151] on icon "scrollable content" at bounding box center [1144, 154] width 7 height 7
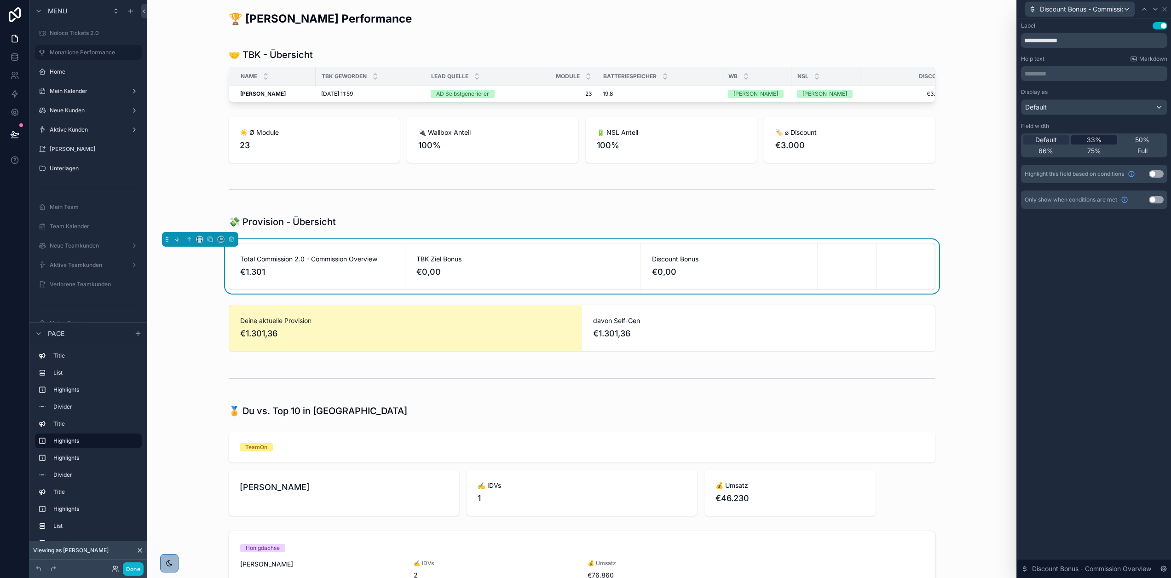
click at [1099, 140] on span "33%" at bounding box center [1094, 139] width 15 height 9
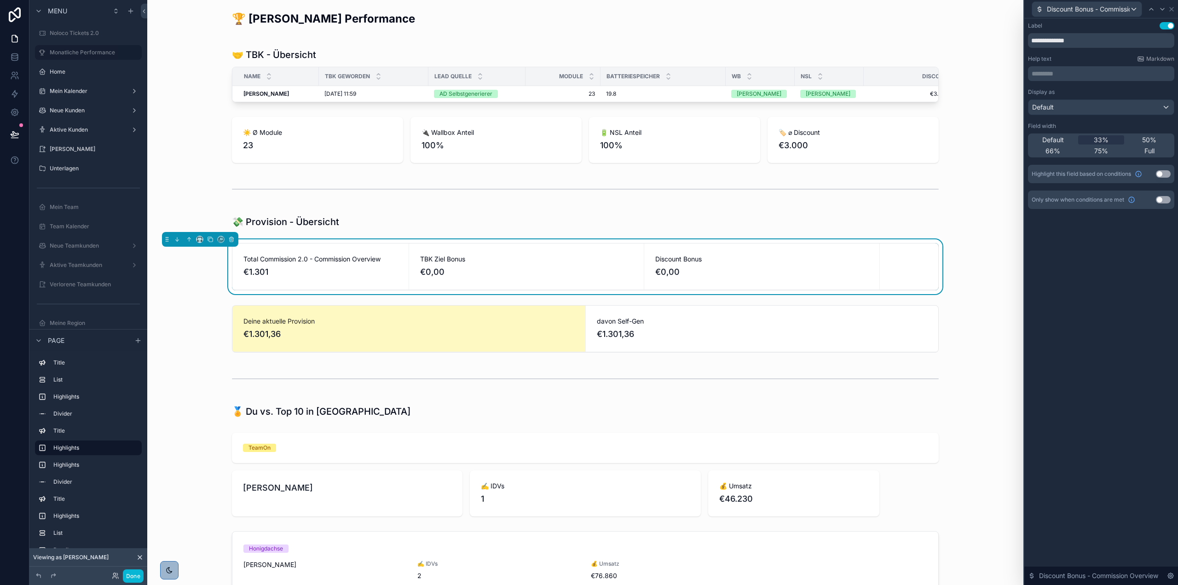
click at [384, 278] on span "€1.301" at bounding box center [320, 272] width 154 height 13
click at [1148, 10] on icon at bounding box center [1151, 9] width 7 height 7
click at [1099, 139] on span "33%" at bounding box center [1101, 139] width 15 height 9
click at [1147, 9] on icon at bounding box center [1147, 9] width 4 height 2
click at [1099, 142] on span "33%" at bounding box center [1101, 139] width 15 height 9
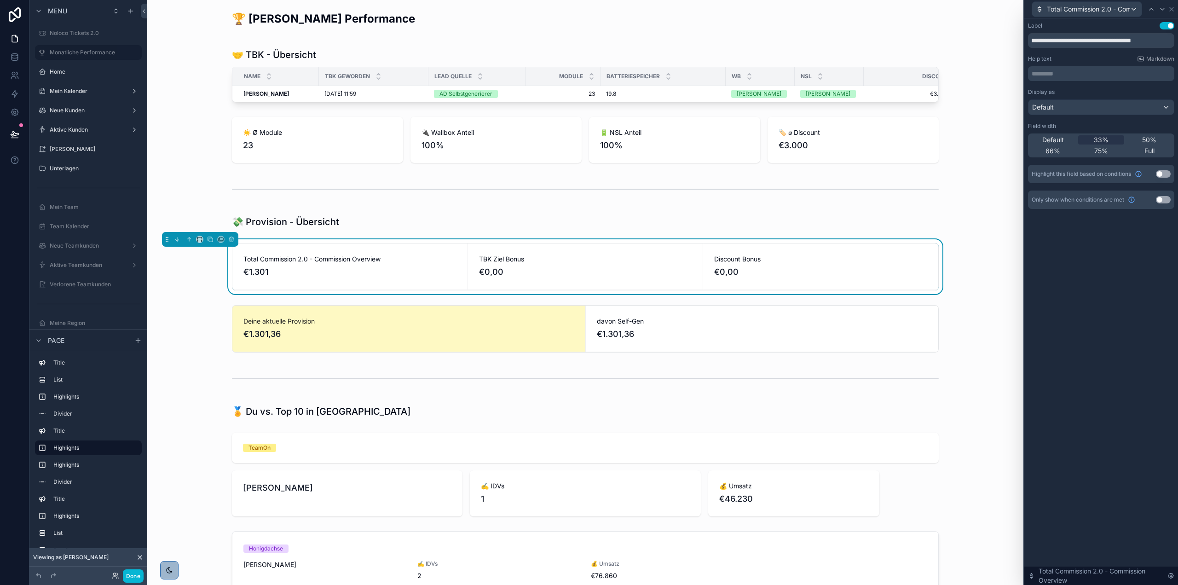
click at [458, 278] on div "Total Commission 2.0 - Commission Overview €1.301" at bounding box center [349, 266] width 235 height 46
click at [1130, 42] on input "**********" at bounding box center [1101, 40] width 146 height 15
type input "**********"
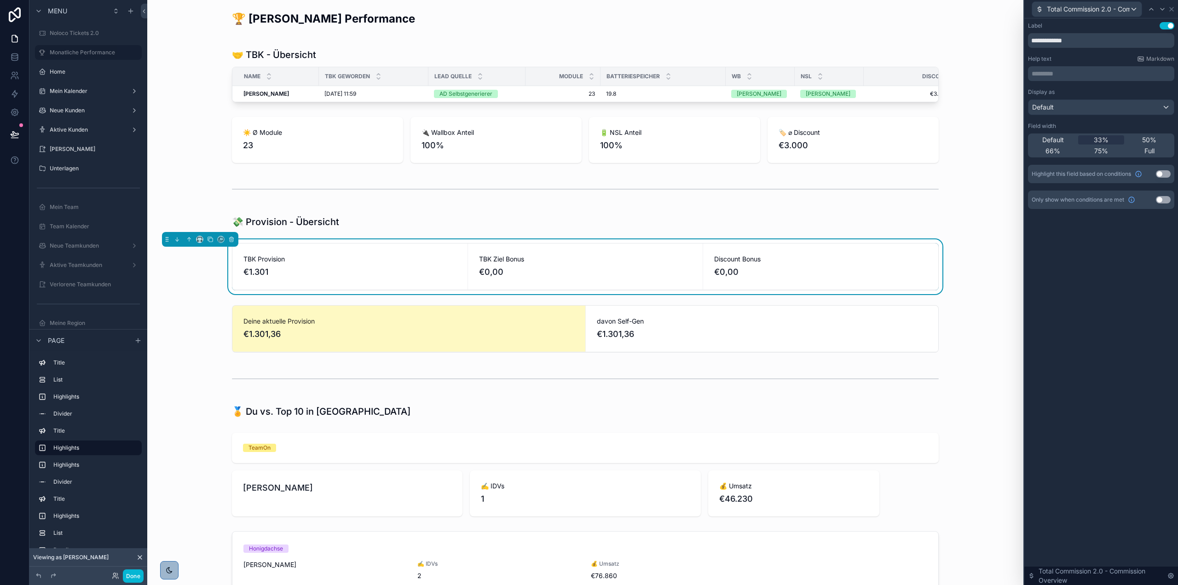
click at [1136, 260] on div "**********" at bounding box center [1101, 301] width 154 height 567
click at [649, 264] on span "TBK Ziel Bonus" at bounding box center [585, 259] width 213 height 9
click at [799, 278] on span "€0,00" at bounding box center [820, 272] width 213 height 13
click at [1070, 280] on div "**********" at bounding box center [1101, 301] width 154 height 567
click at [596, 331] on div "scrollable content" at bounding box center [586, 328] width 862 height 55
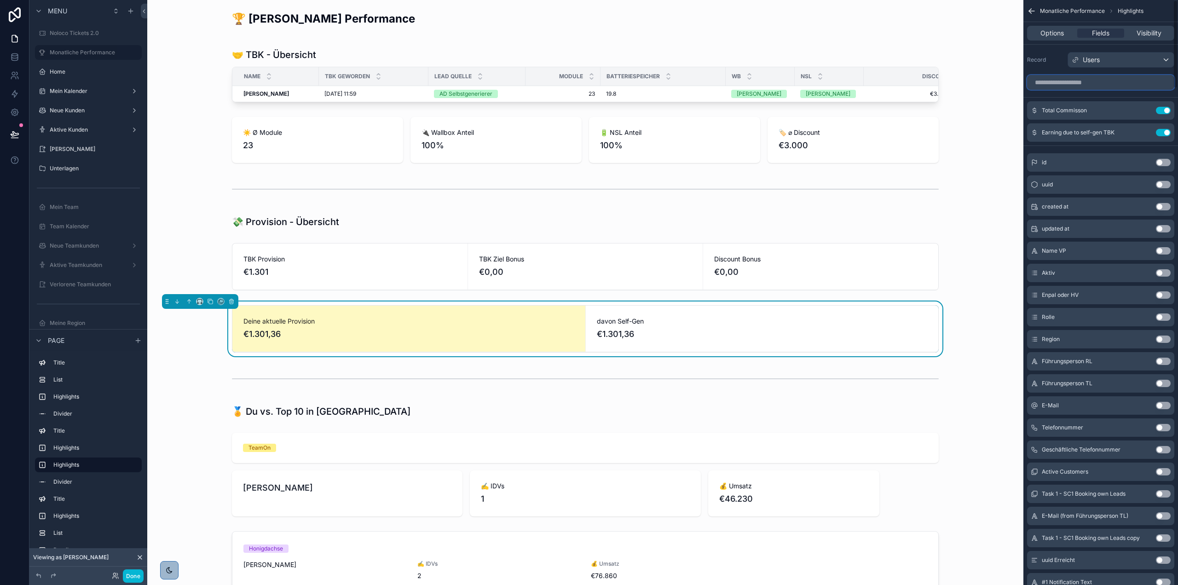
click at [1111, 83] on input "scrollable content" at bounding box center [1100, 82] width 147 height 15
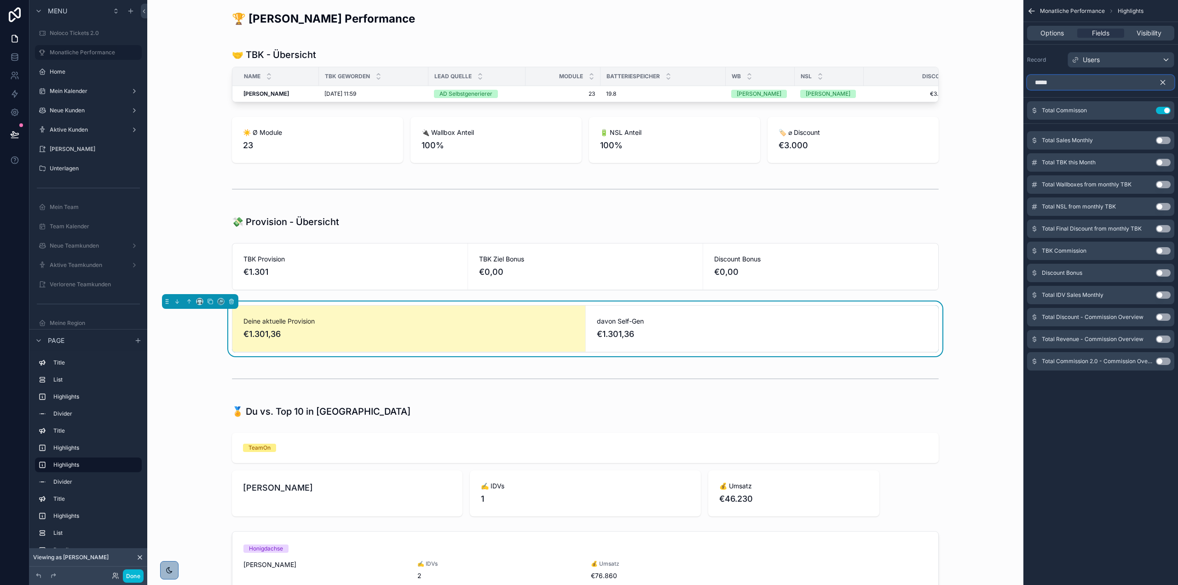
type input "*****"
click at [1168, 361] on button "Use setting" at bounding box center [1163, 361] width 15 height 7
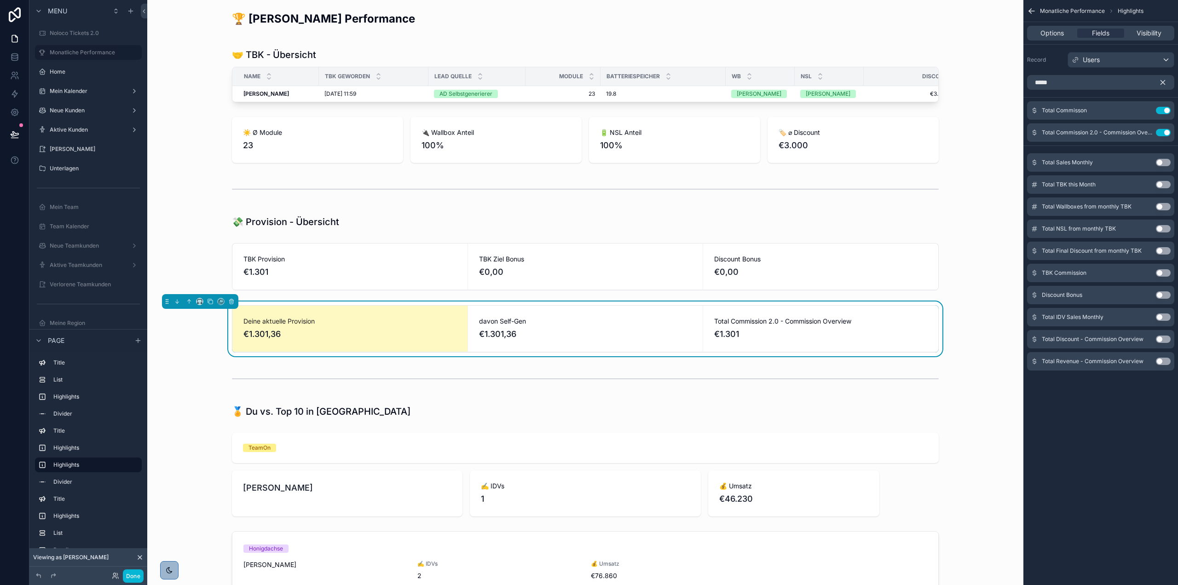
click at [1164, 81] on icon "scrollable content" at bounding box center [1163, 83] width 4 height 4
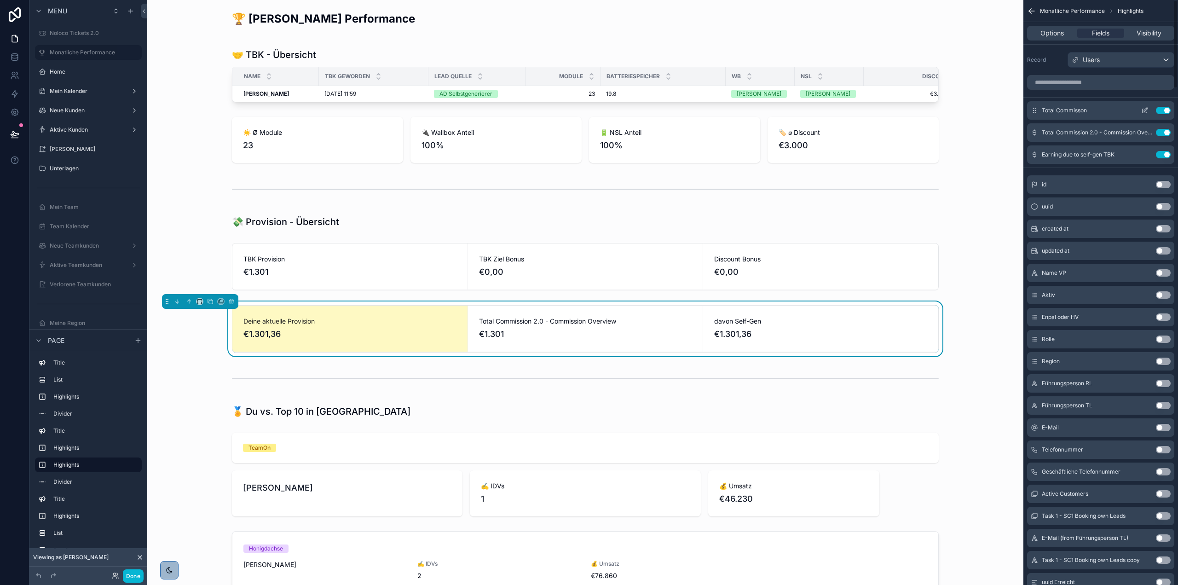
click at [1144, 108] on icon "scrollable content" at bounding box center [1144, 110] width 7 height 7
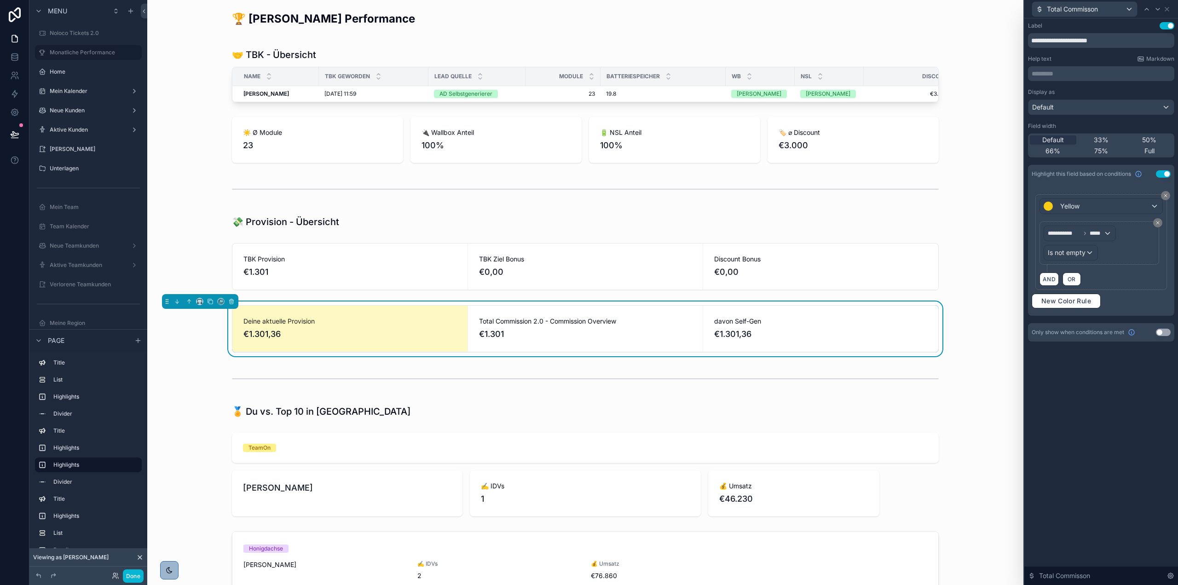
click at [1172, 6] on div "Total Commisson" at bounding box center [1101, 9] width 146 height 18
click at [1139, 36] on input "**********" at bounding box center [1101, 40] width 146 height 15
click at [1169, 7] on icon at bounding box center [1167, 9] width 4 height 4
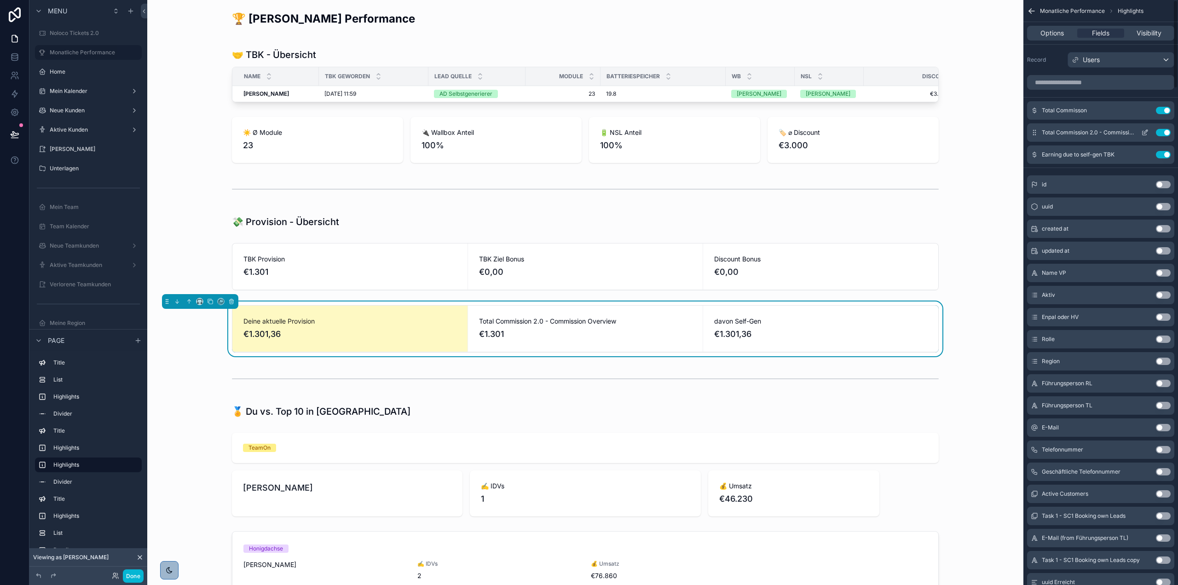
click at [1143, 131] on icon "scrollable content" at bounding box center [1145, 133] width 4 height 4
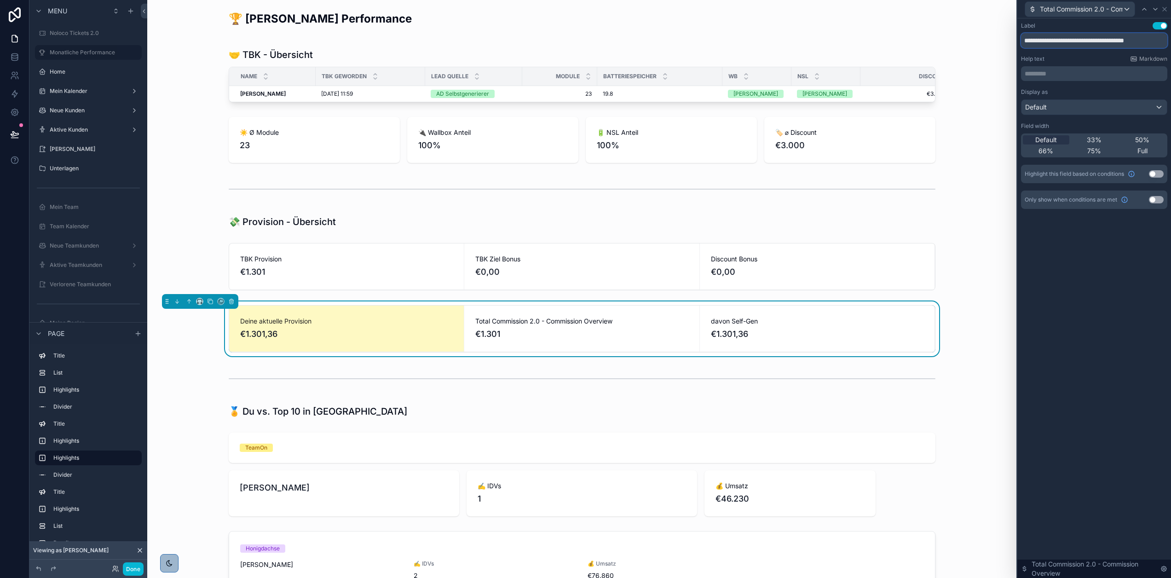
click at [1088, 41] on input "**********" at bounding box center [1094, 40] width 146 height 15
paste input "text"
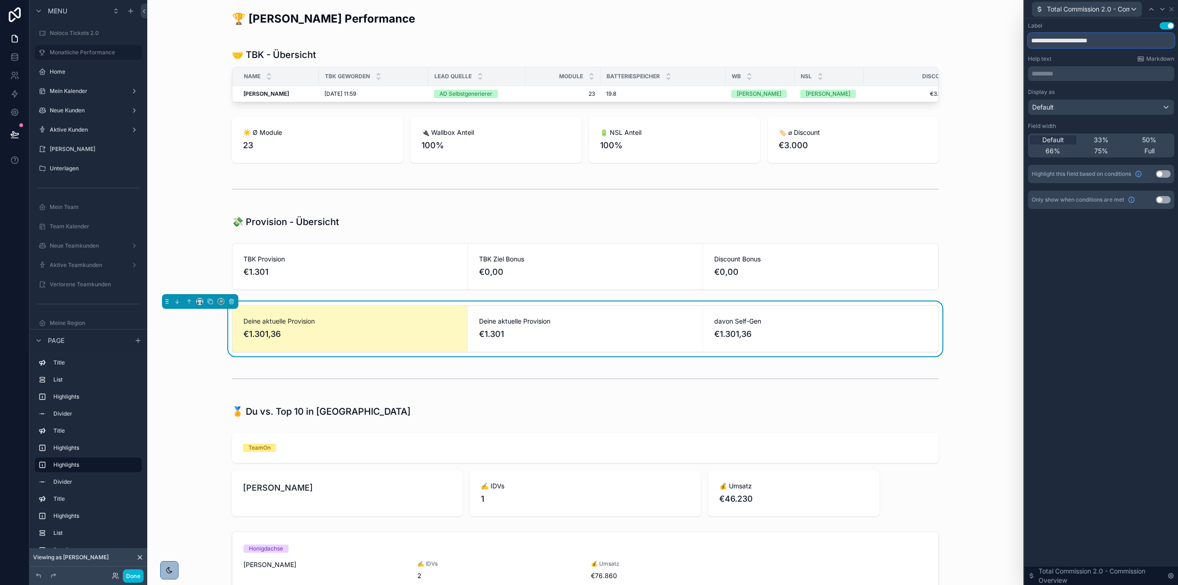
type input "**********"
click at [1164, 171] on button "Use setting" at bounding box center [1163, 173] width 15 height 7
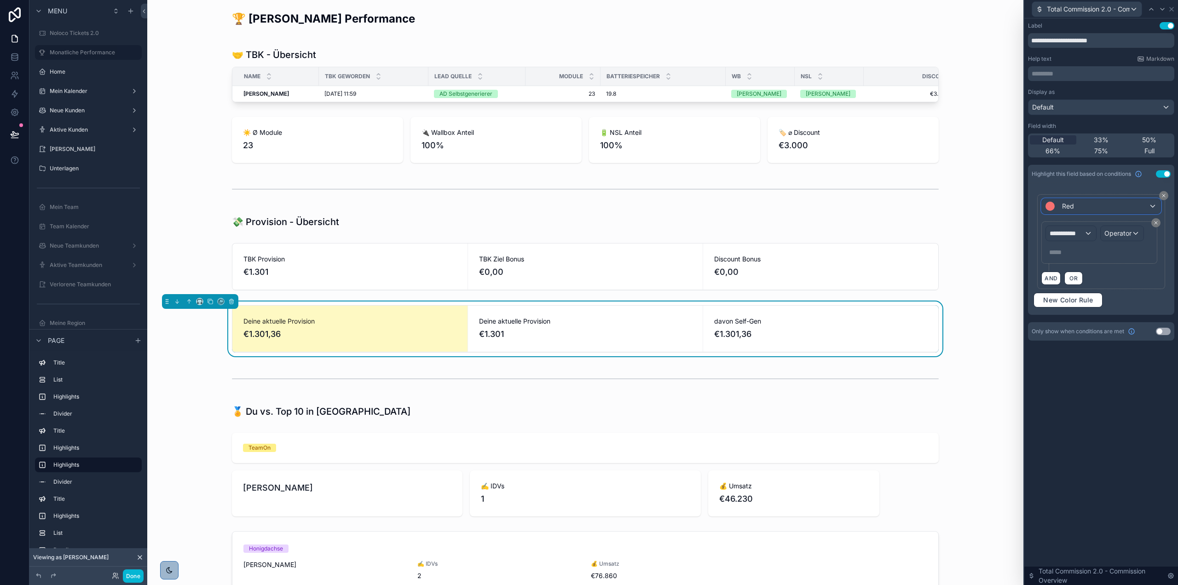
click at [1090, 203] on div "Red" at bounding box center [1101, 206] width 118 height 15
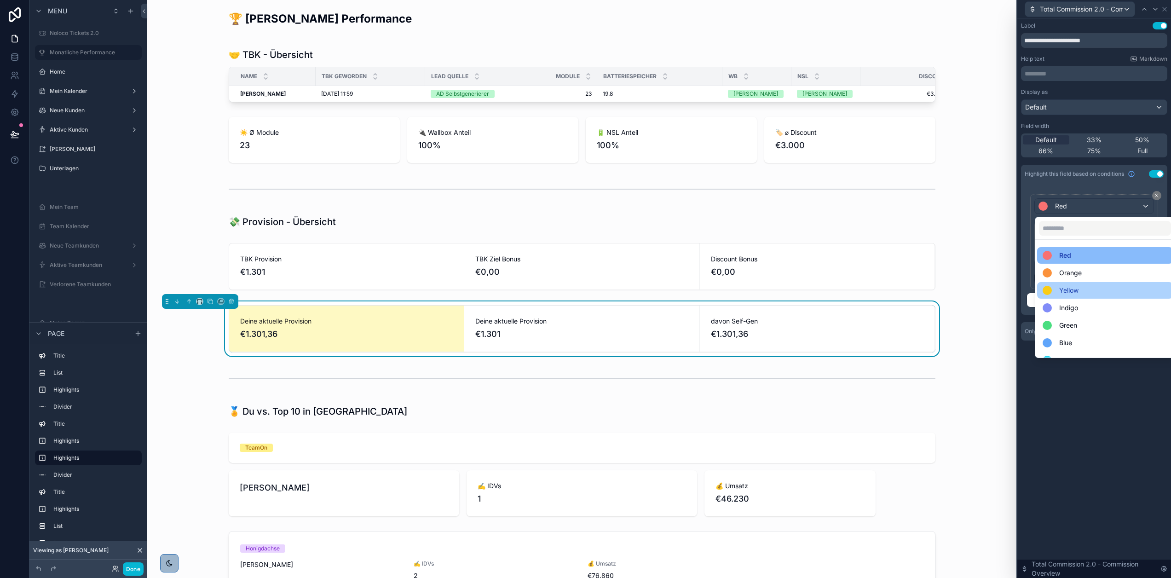
click at [1067, 295] on span "Yellow" at bounding box center [1068, 290] width 19 height 11
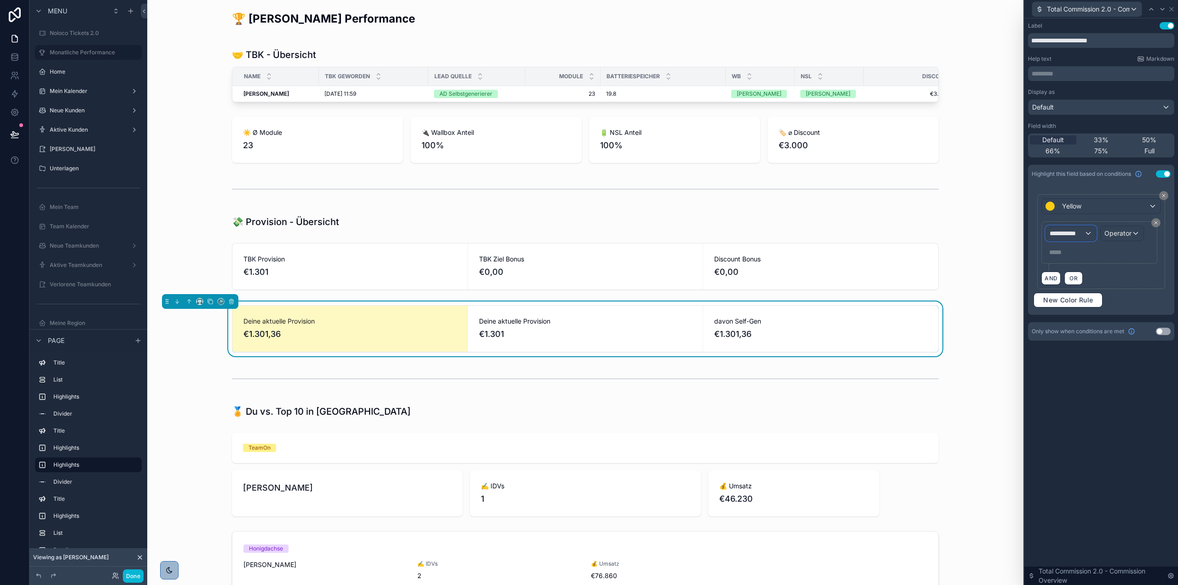
click at [1083, 233] on span "**********" at bounding box center [1067, 233] width 34 height 9
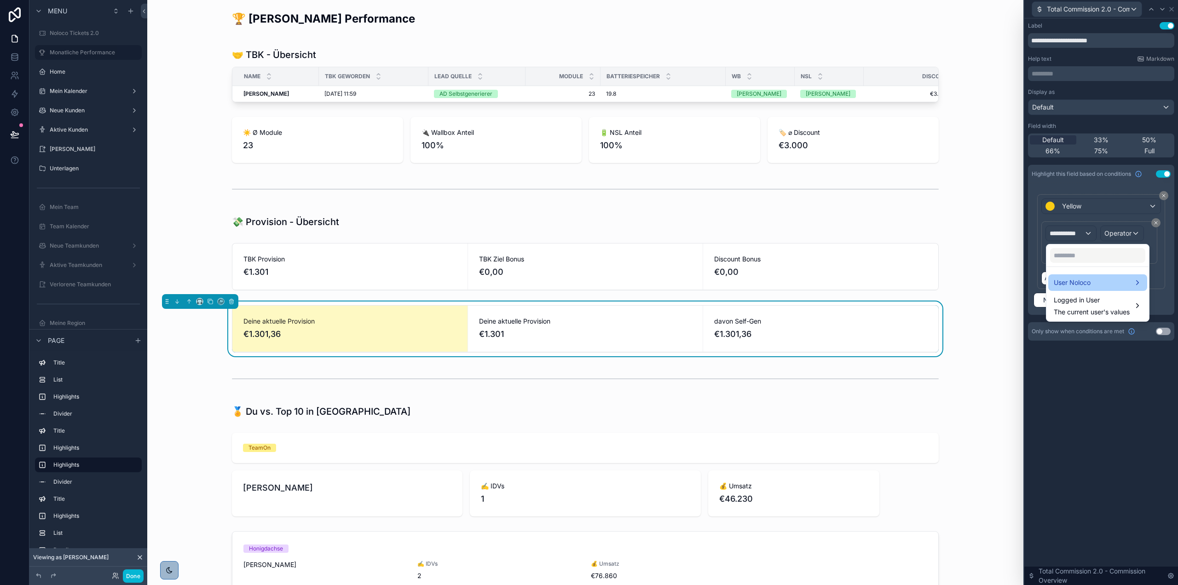
click at [1085, 277] on span "User Noloco" at bounding box center [1072, 282] width 37 height 11
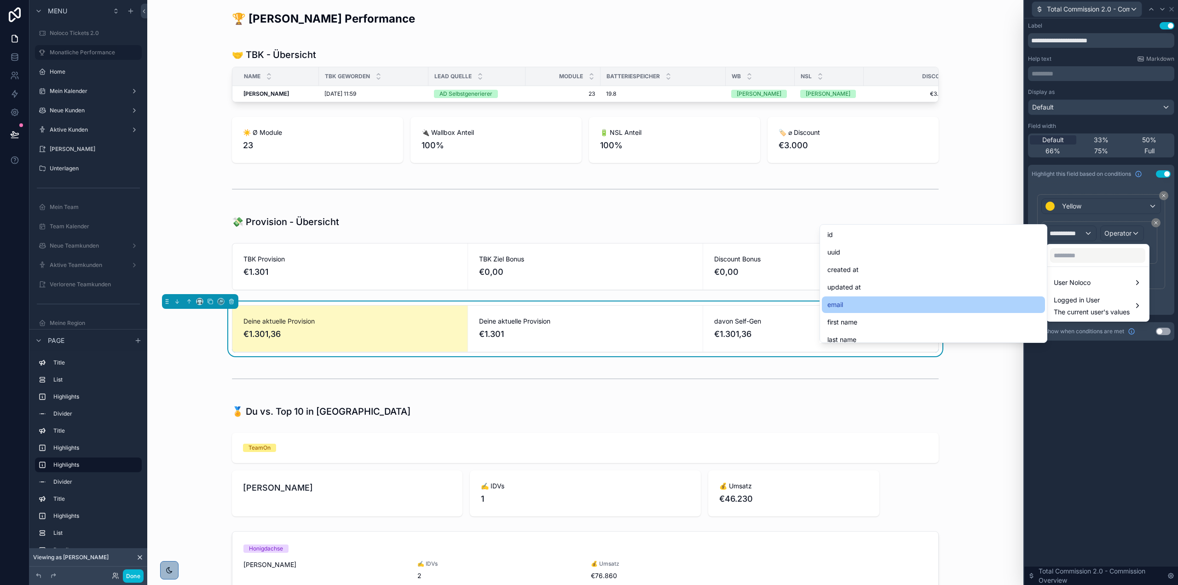
click at [950, 309] on div "email" at bounding box center [933, 304] width 212 height 11
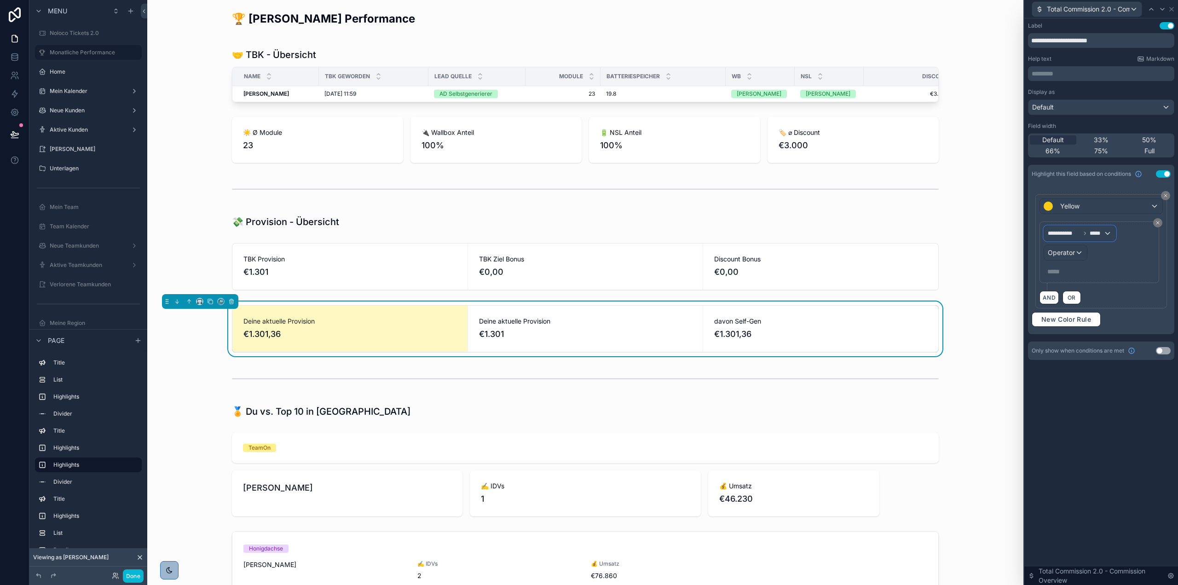
click at [1093, 232] on span "*****" at bounding box center [1097, 233] width 14 height 7
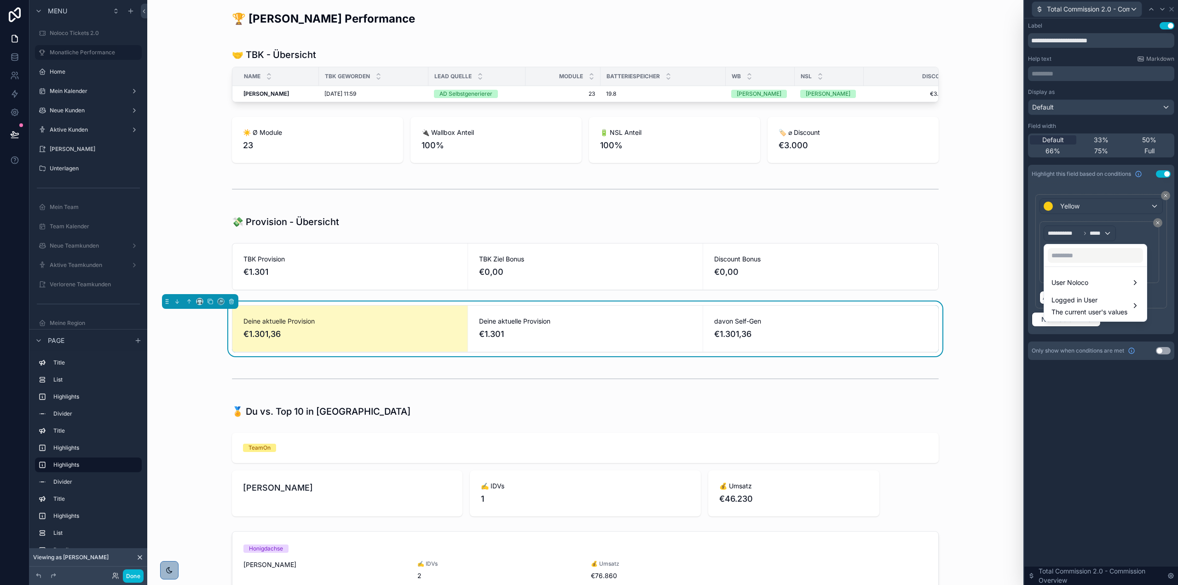
click at [1142, 235] on div at bounding box center [1101, 292] width 154 height 585
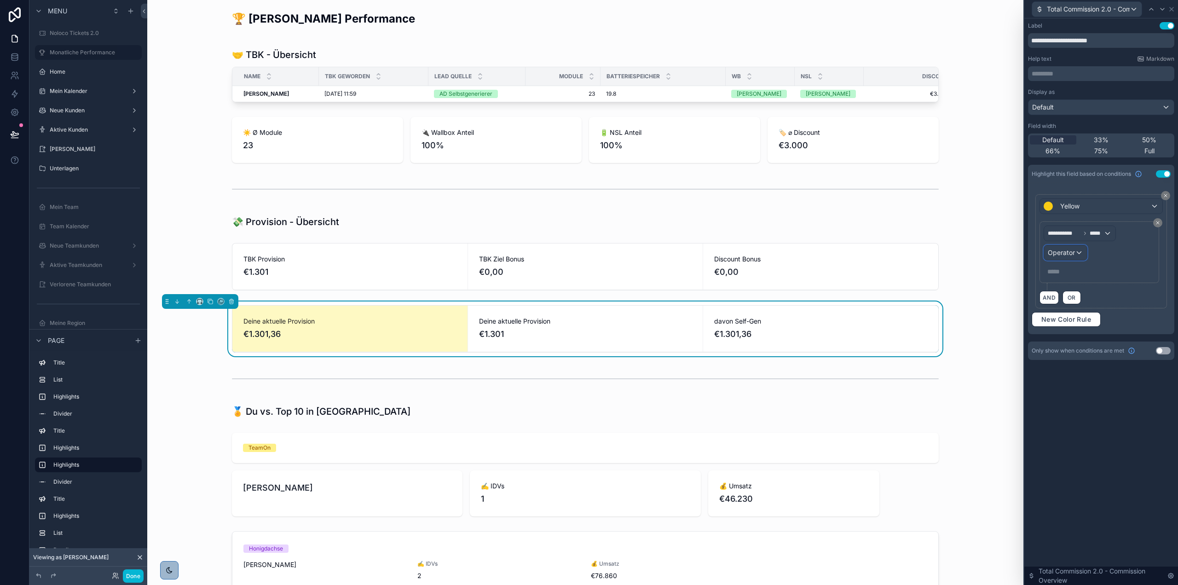
click at [1078, 250] on div "Operator" at bounding box center [1065, 252] width 43 height 15
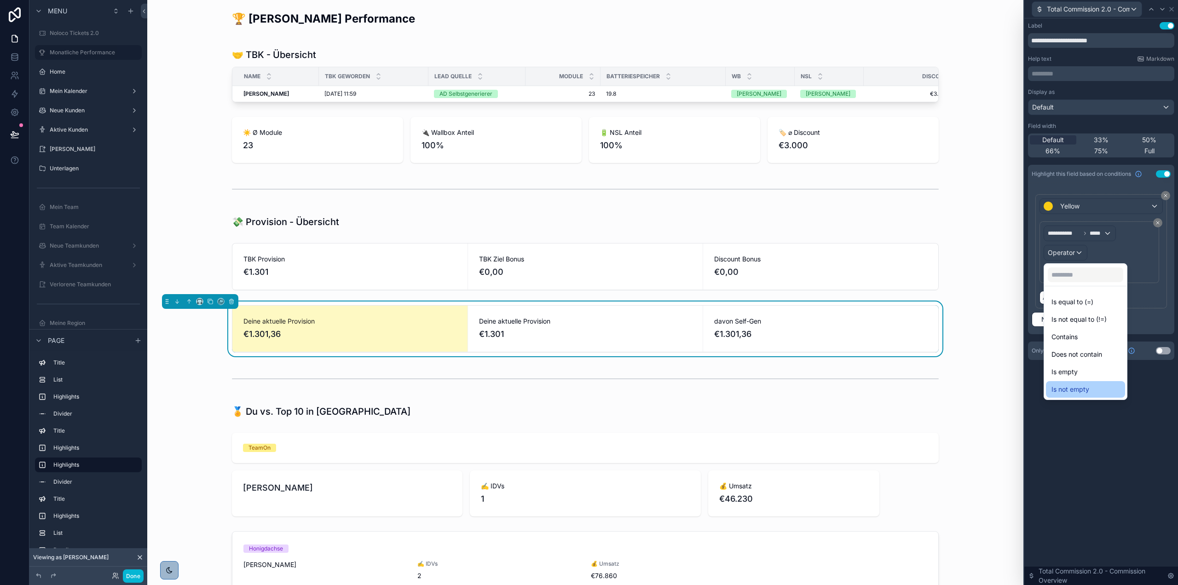
click at [1097, 385] on div "Is not empty" at bounding box center [1086, 389] width 68 height 11
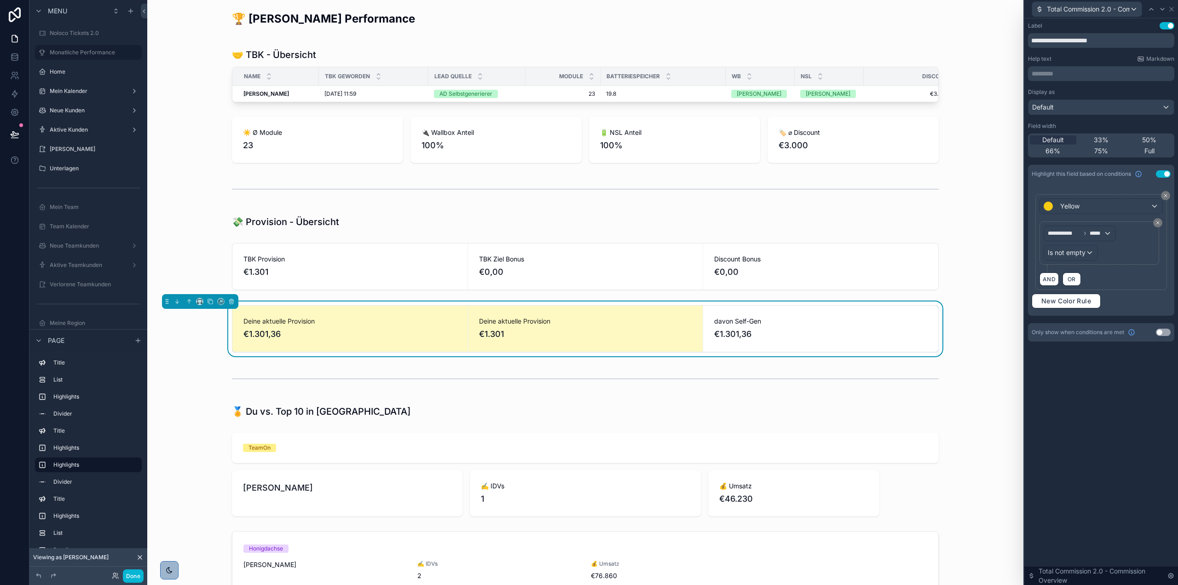
click at [1114, 391] on div "**********" at bounding box center [1101, 301] width 154 height 567
click at [1156, 9] on div at bounding box center [1151, 9] width 11 height 11
click at [1169, 7] on icon at bounding box center [1167, 9] width 4 height 4
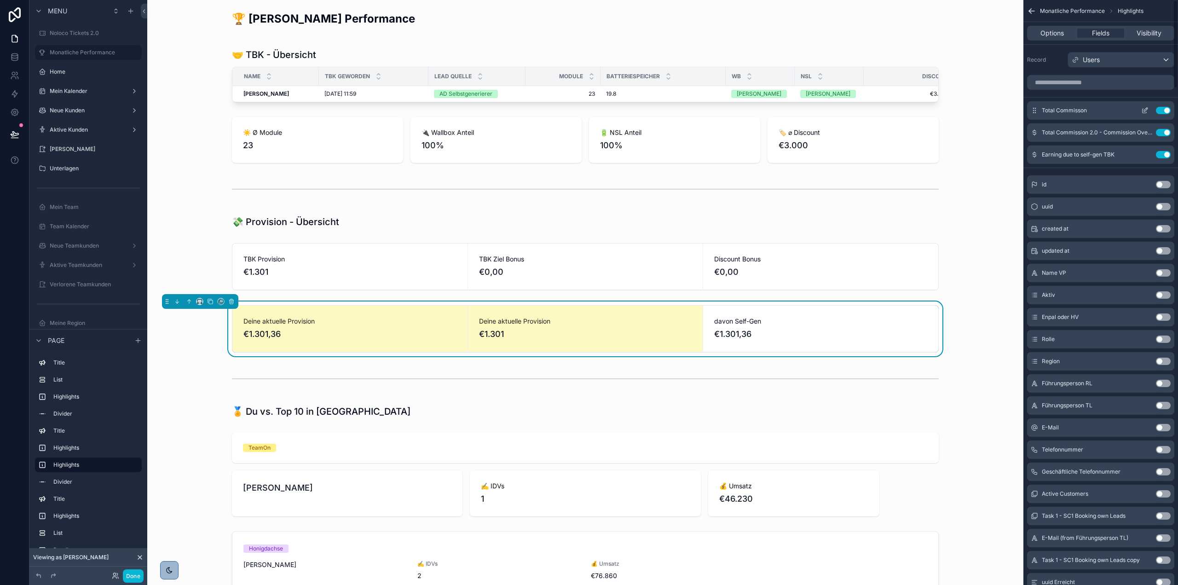
click at [1166, 107] on button "Use setting" at bounding box center [1163, 110] width 15 height 7
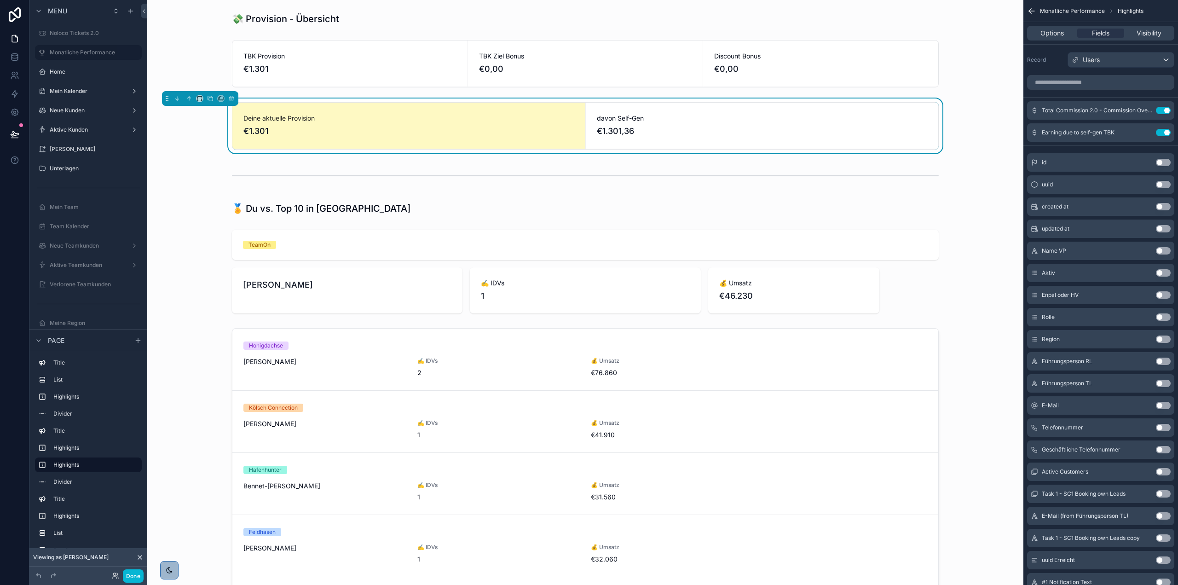
scroll to position [230, 0]
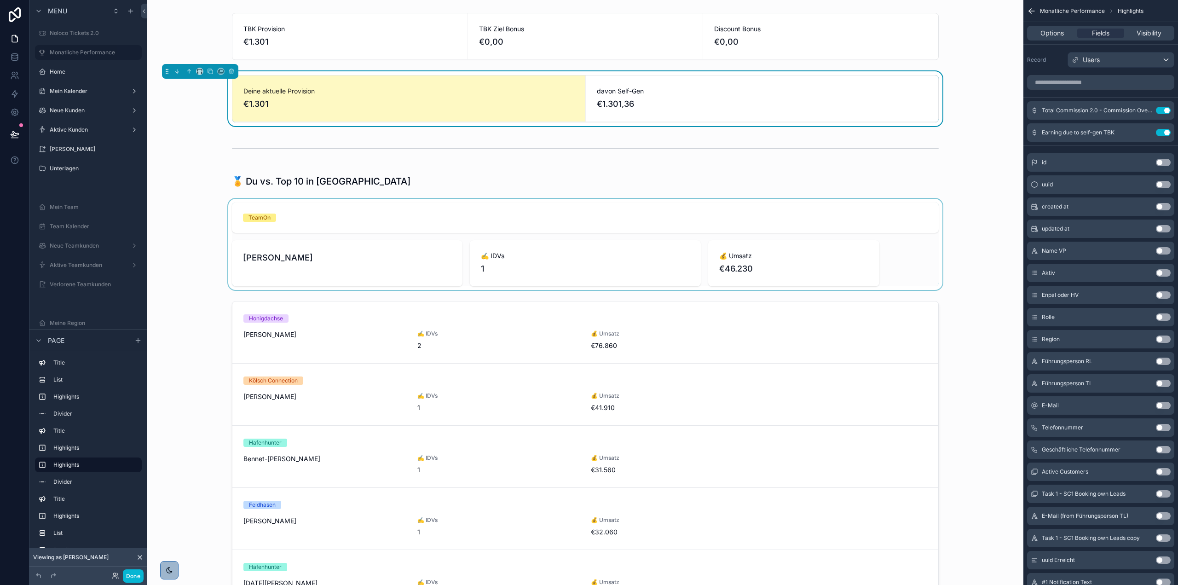
click at [728, 269] on div "scrollable content" at bounding box center [586, 244] width 862 height 91
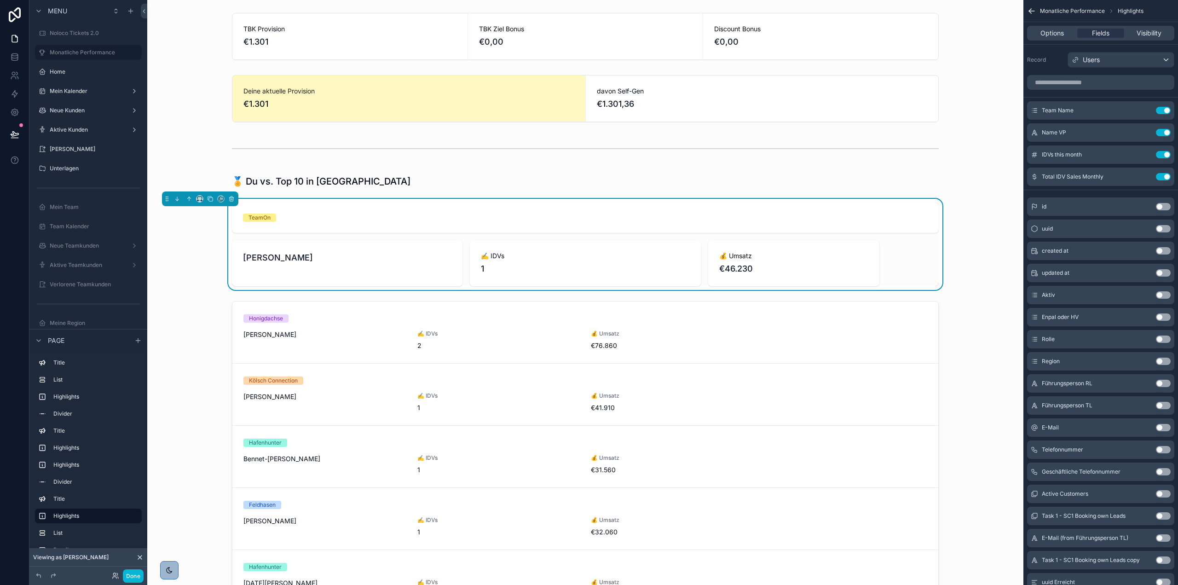
click at [786, 260] on span "💰 Umsatz" at bounding box center [793, 255] width 149 height 9
click at [1141, 178] on icon "scrollable content" at bounding box center [1144, 176] width 7 height 7
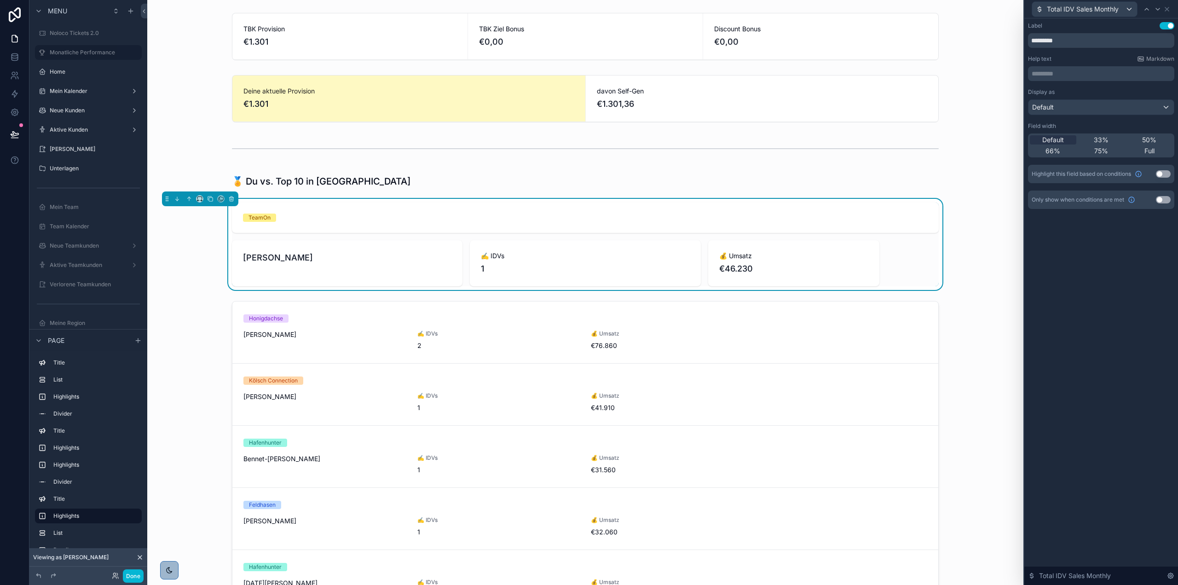
click at [602, 260] on span "✍️ IDVs" at bounding box center [585, 255] width 208 height 9
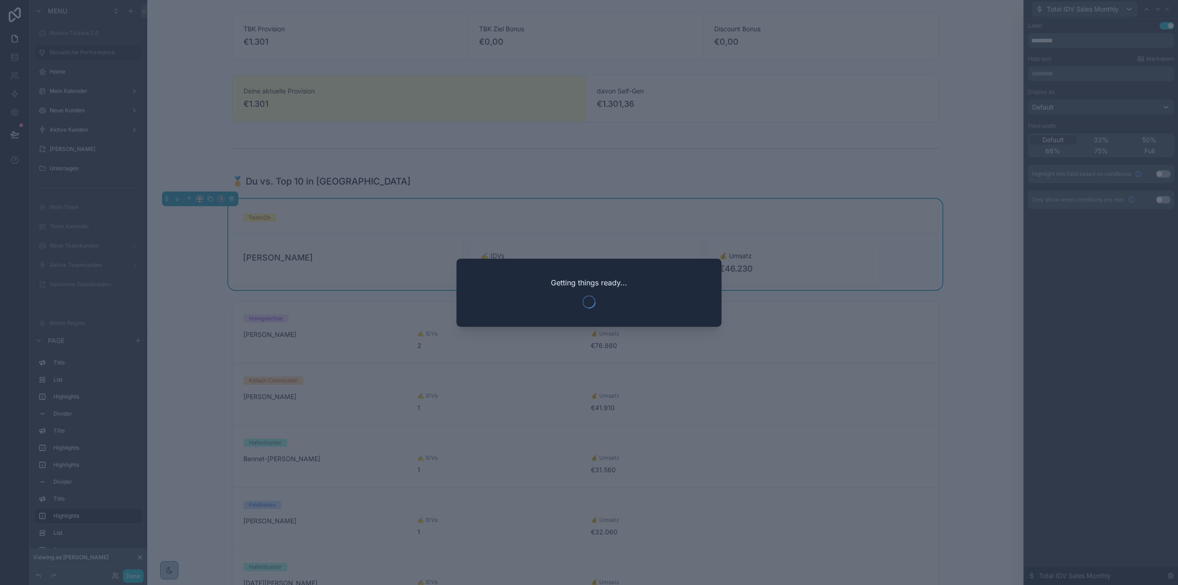
click at [1059, 292] on div "Label Use setting ********* Help text Markdown ********* ﻿ Display as Default F…" at bounding box center [1101, 301] width 154 height 567
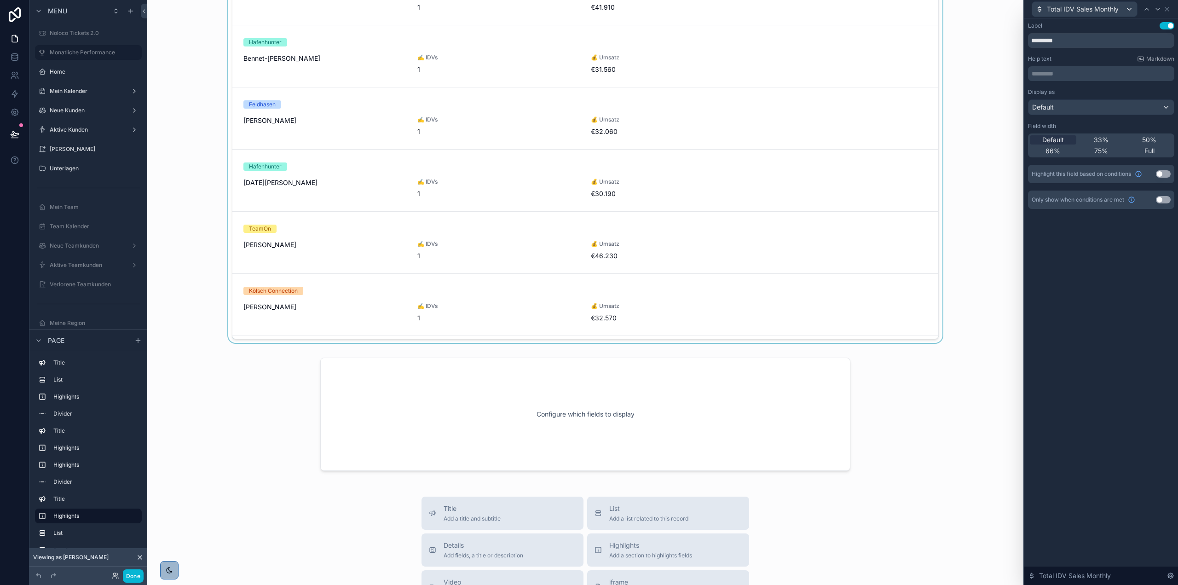
scroll to position [644, 0]
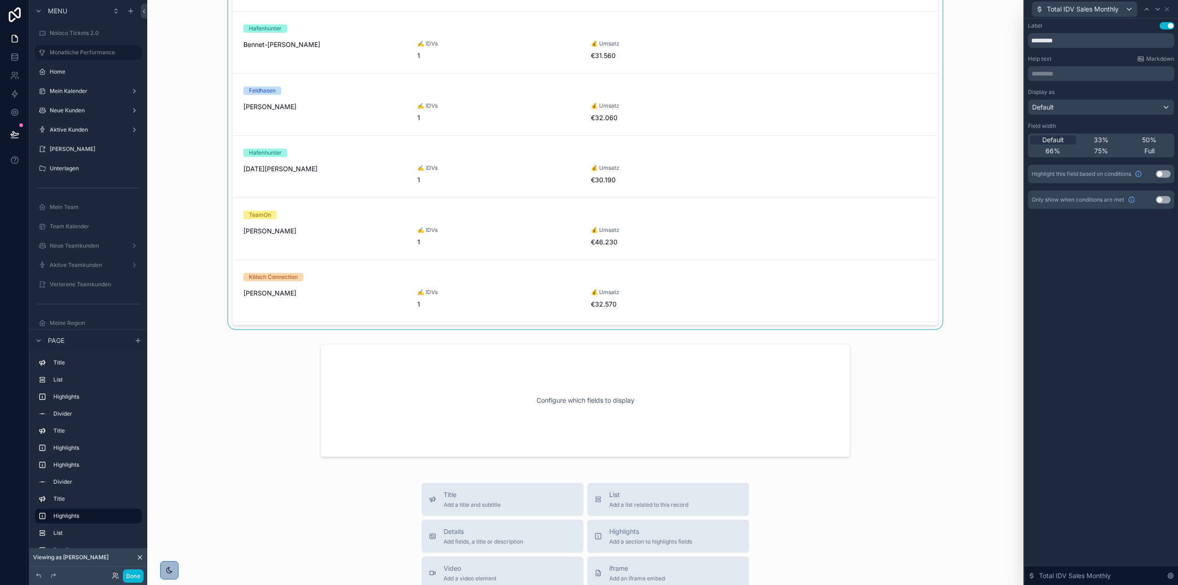
click at [632, 288] on div "scrollable content" at bounding box center [586, 108] width 862 height 450
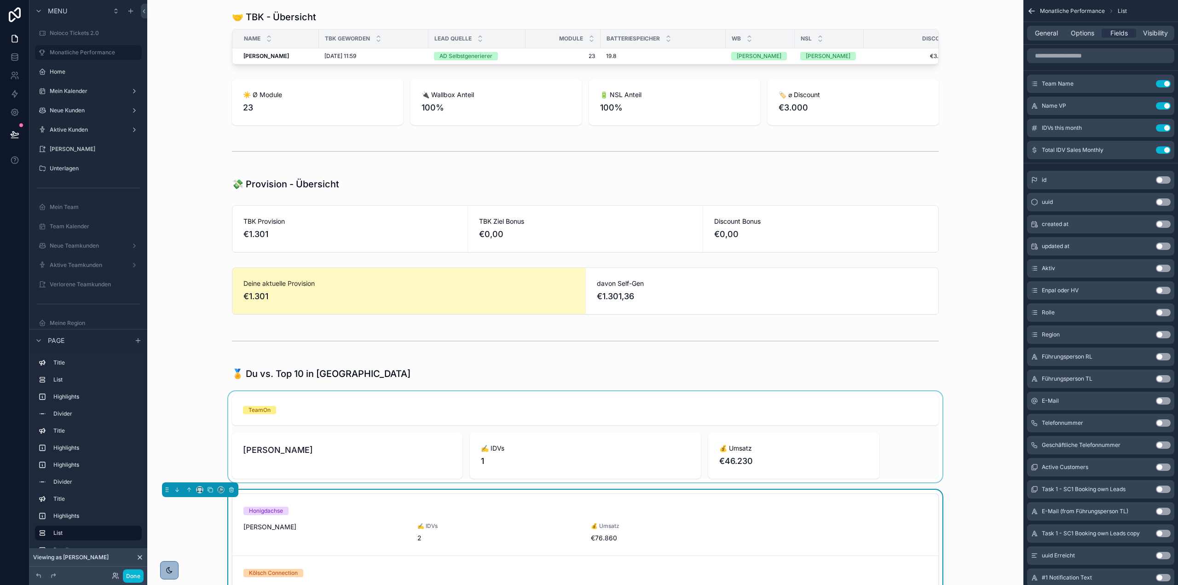
scroll to position [0, 0]
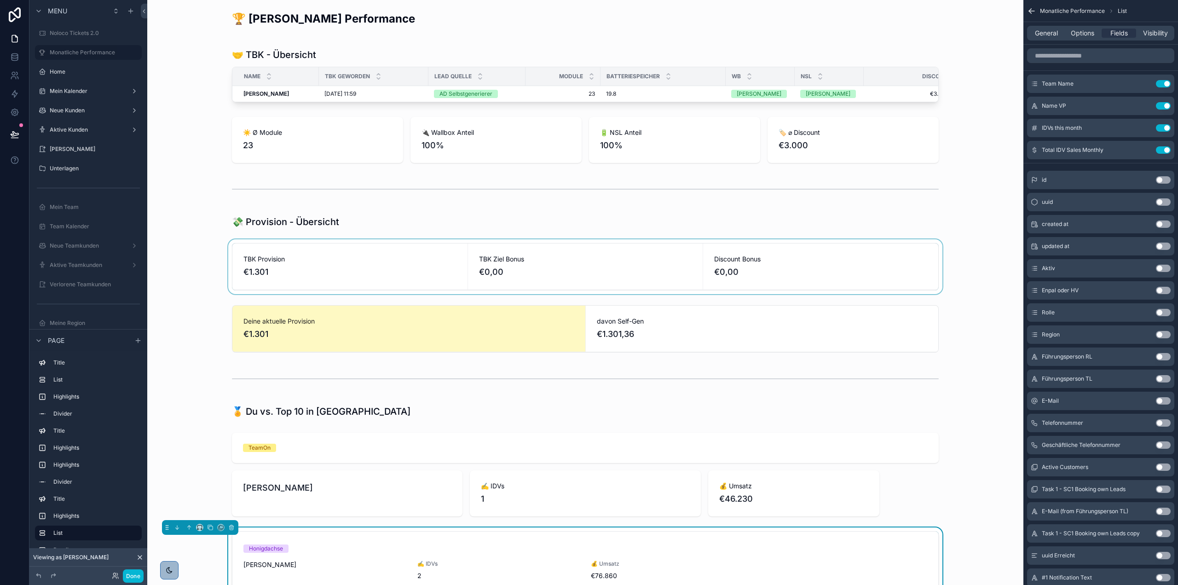
click at [671, 280] on div "scrollable content" at bounding box center [586, 266] width 862 height 55
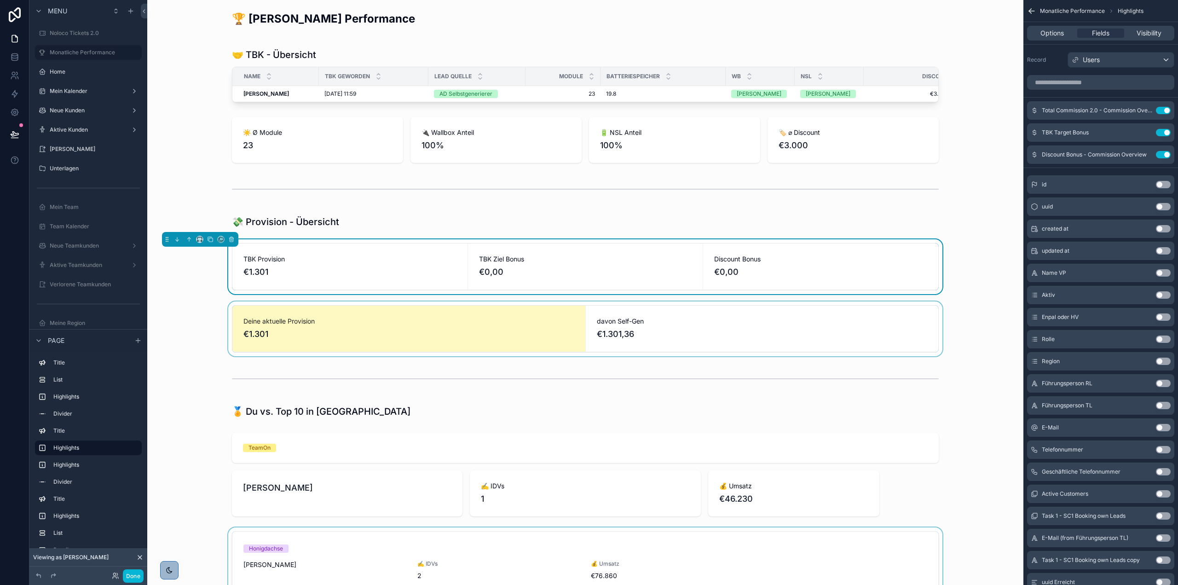
click at [677, 311] on div "scrollable content" at bounding box center [586, 328] width 862 height 55
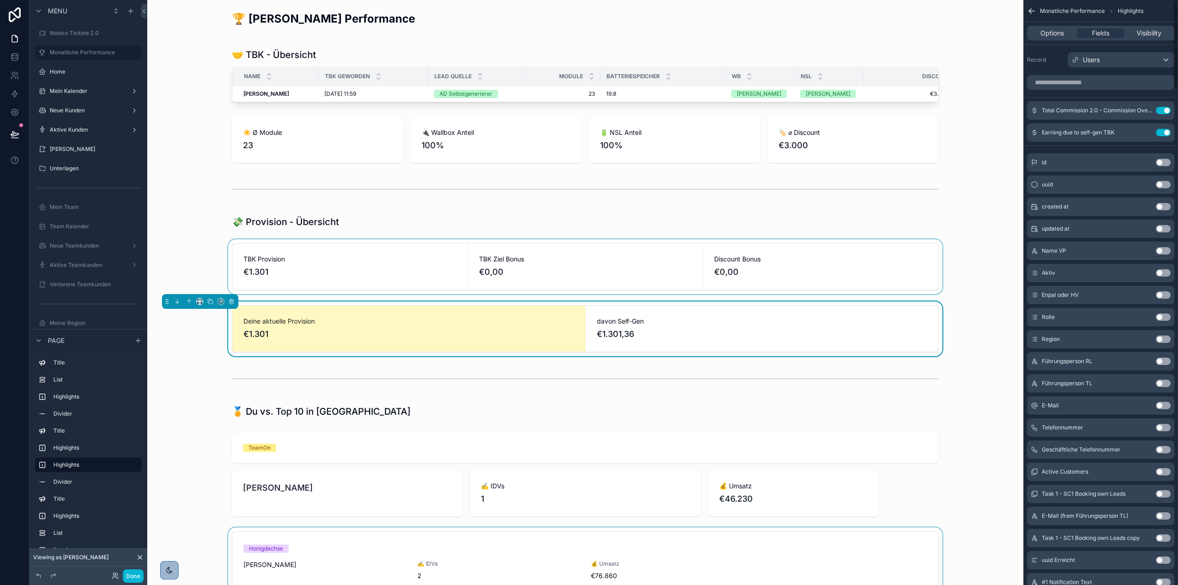
click at [795, 263] on div "scrollable content" at bounding box center [586, 266] width 862 height 55
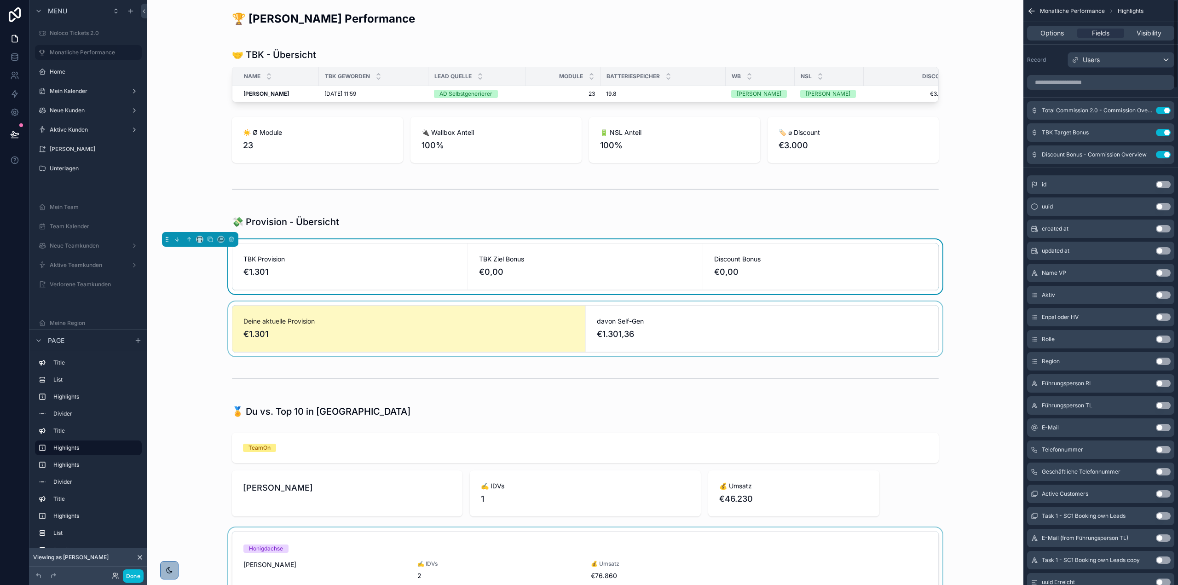
click at [696, 351] on div "scrollable content" at bounding box center [586, 328] width 862 height 55
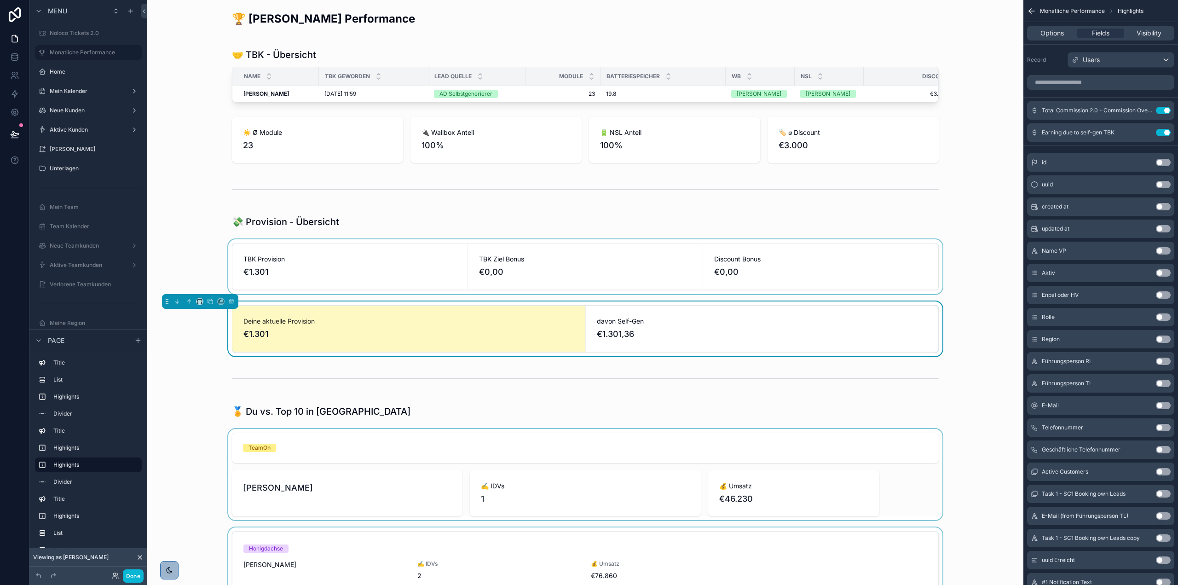
click at [702, 479] on div "scrollable content" at bounding box center [586, 474] width 862 height 91
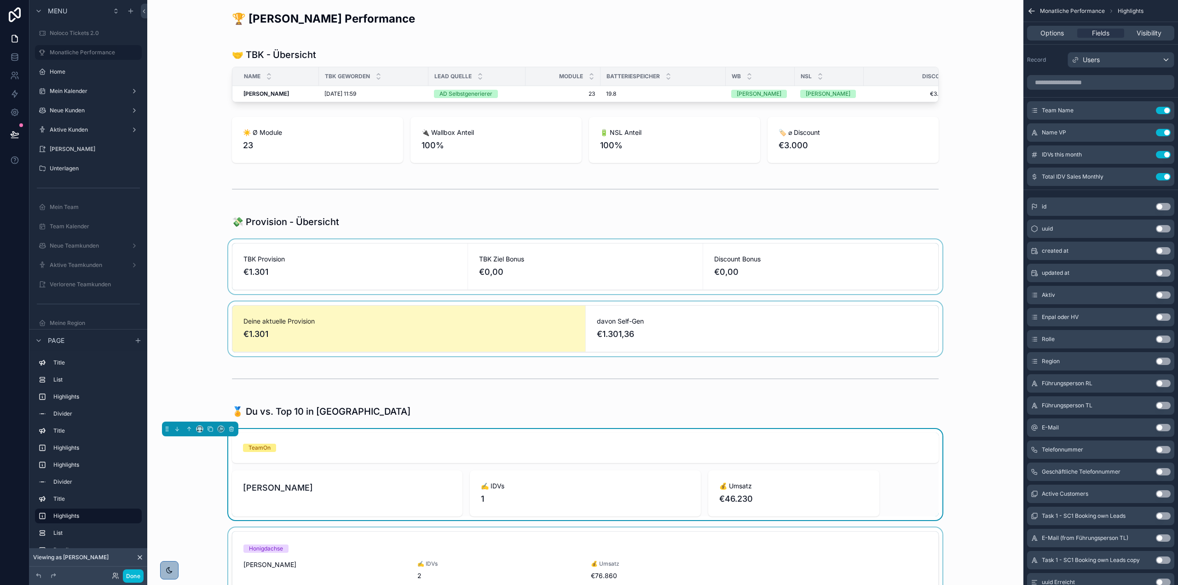
click at [790, 487] on div "💰 Umsatz €46.230" at bounding box center [793, 493] width 171 height 46
click at [1148, 178] on icon "scrollable content" at bounding box center [1144, 176] width 7 height 7
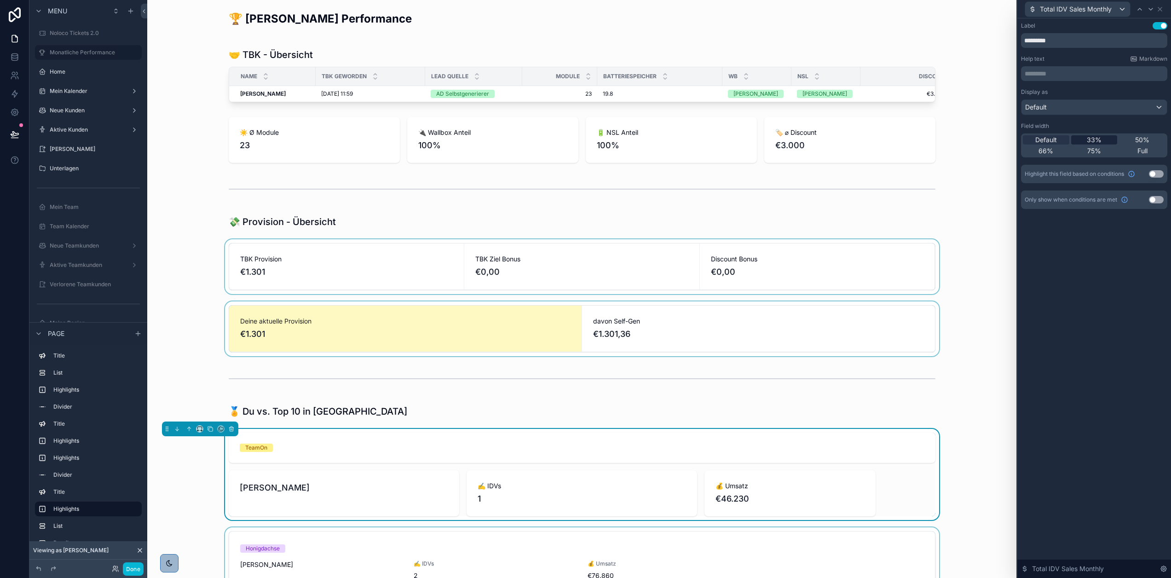
click at [1101, 139] on span "33%" at bounding box center [1094, 139] width 15 height 9
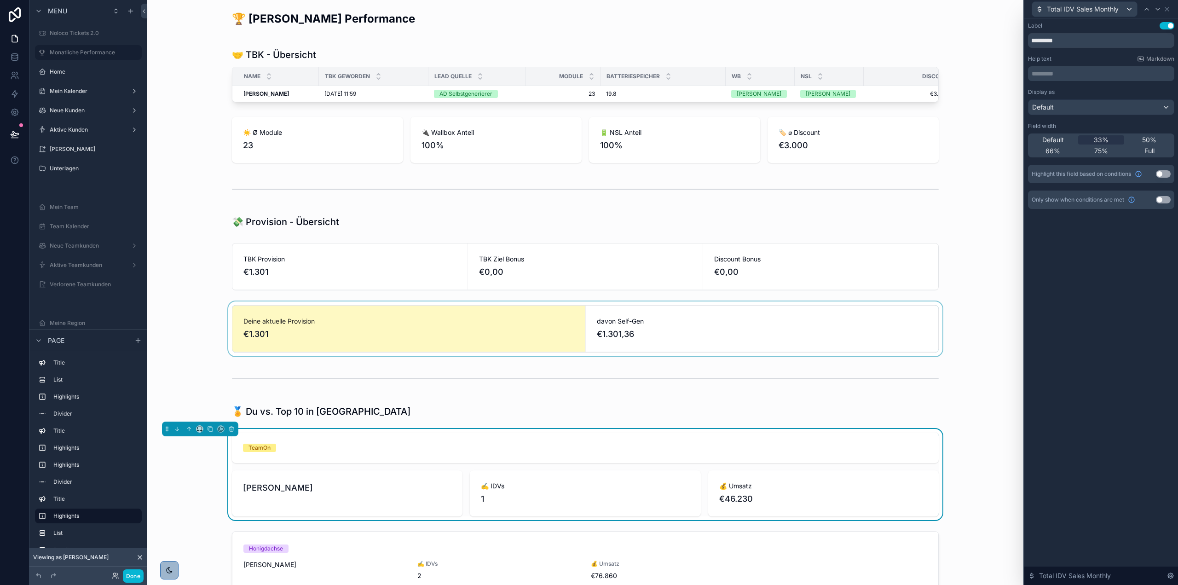
click at [889, 336] on div "scrollable content" at bounding box center [586, 328] width 862 height 55
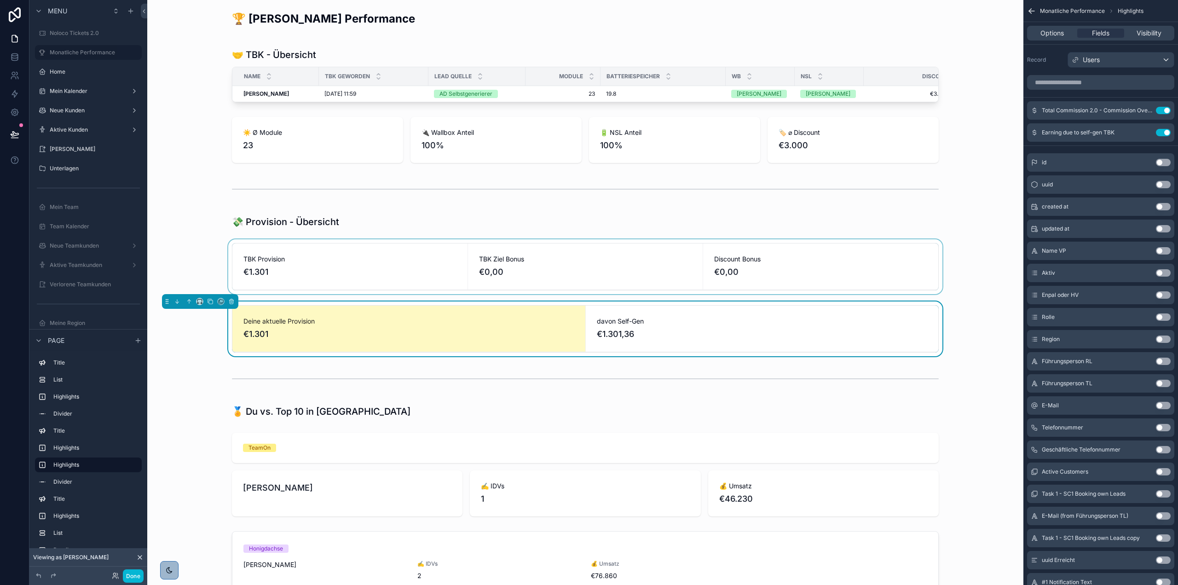
click at [812, 258] on div "scrollable content" at bounding box center [586, 266] width 862 height 55
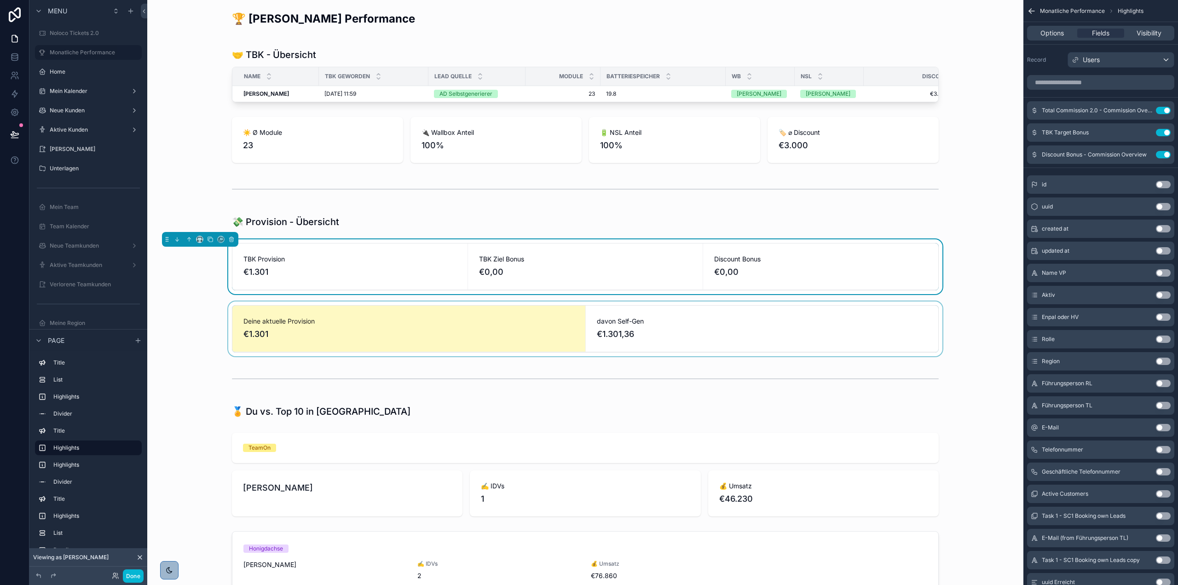
click at [803, 315] on div "scrollable content" at bounding box center [586, 328] width 862 height 55
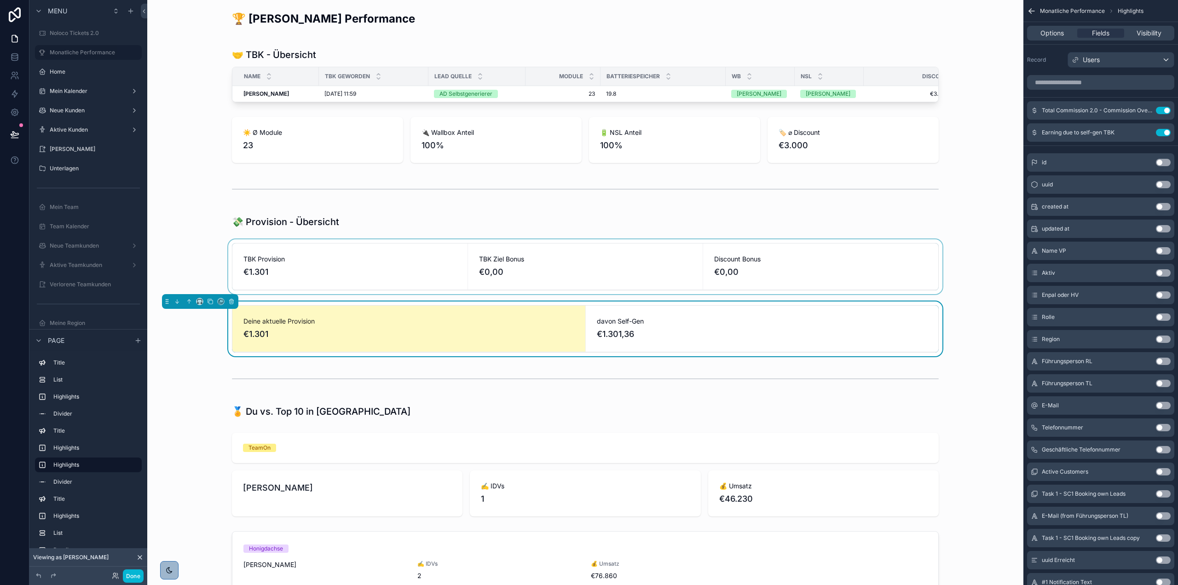
click at [793, 277] on div "scrollable content" at bounding box center [586, 266] width 862 height 55
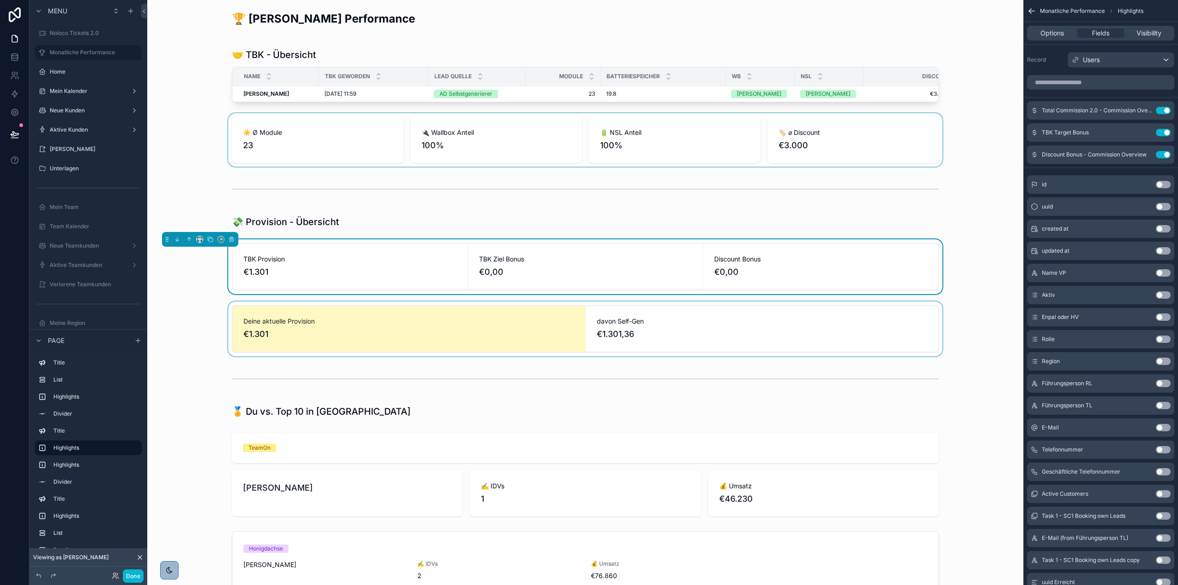
click at [799, 158] on div "scrollable content" at bounding box center [586, 139] width 862 height 53
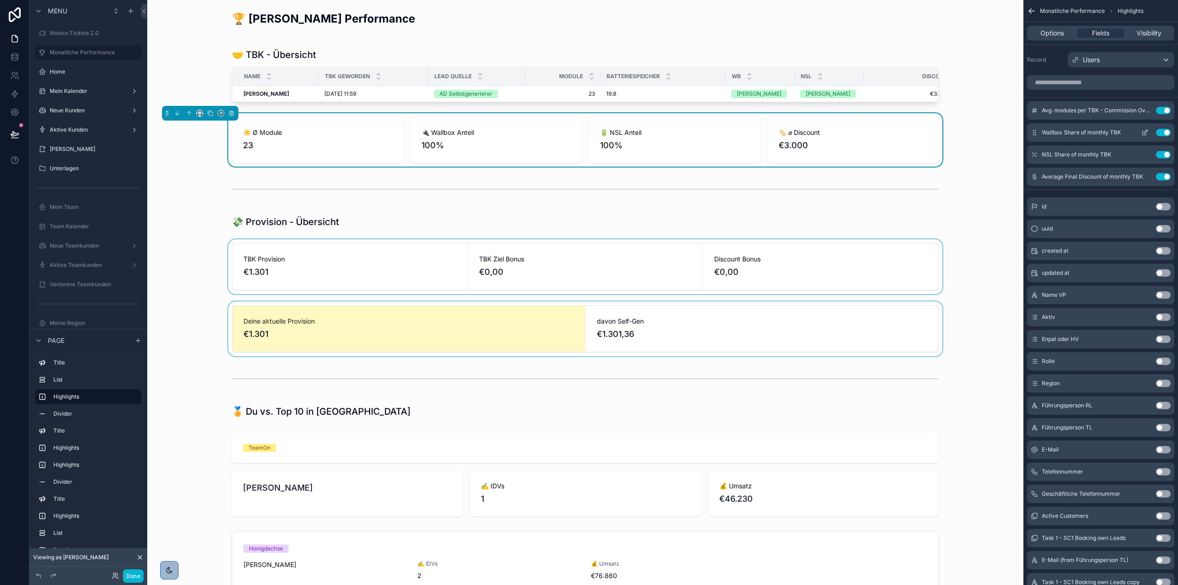
click at [1145, 135] on icon "scrollable content" at bounding box center [1145, 133] width 4 height 4
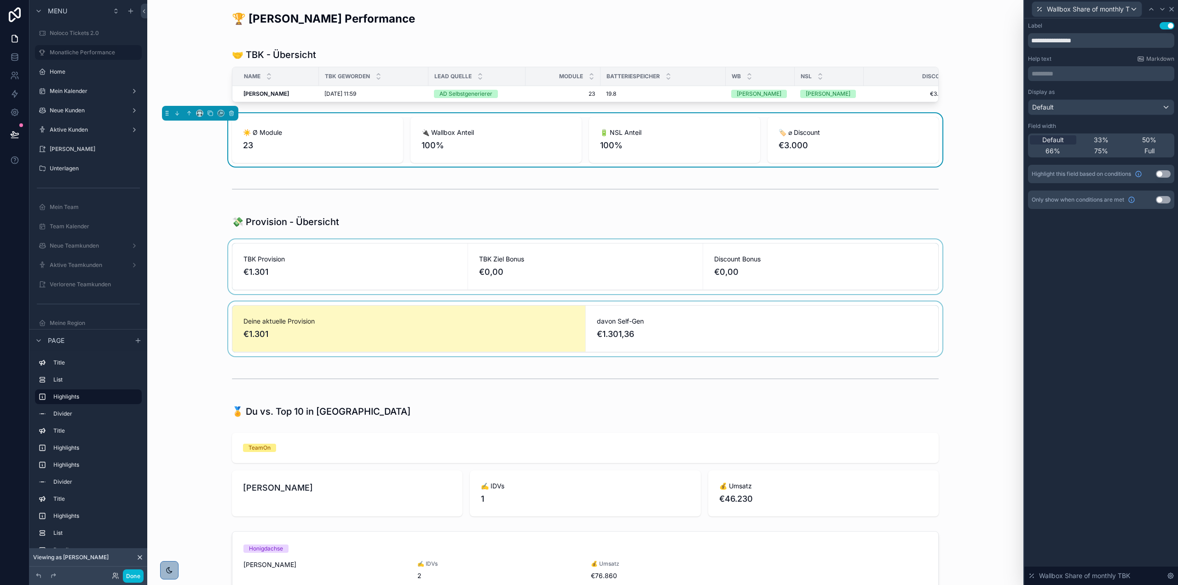
click at [1172, 7] on icon at bounding box center [1171, 9] width 7 height 7
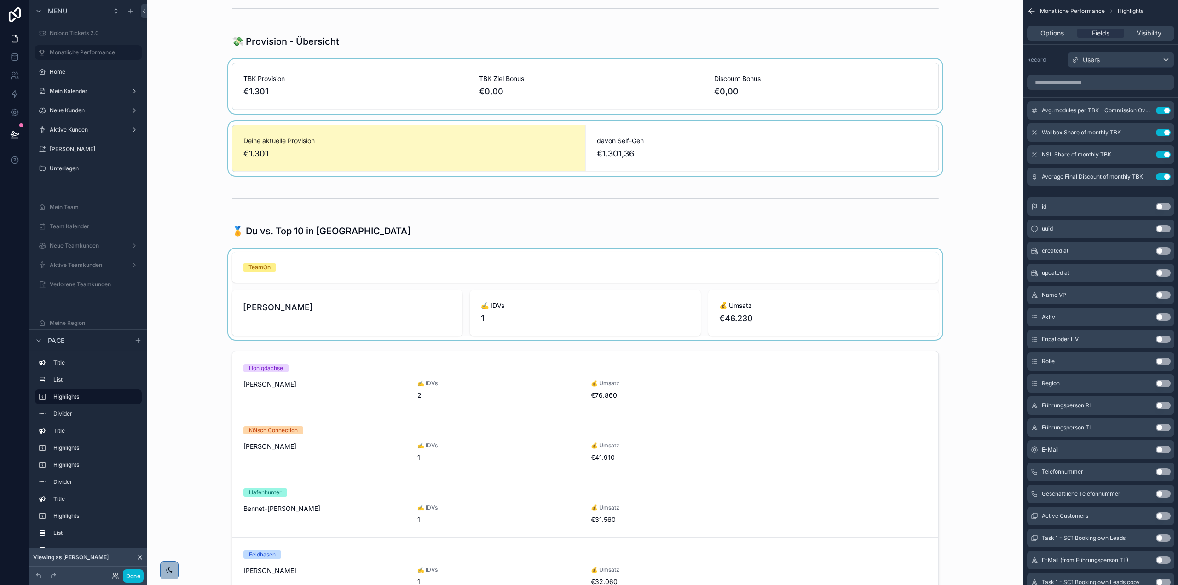
scroll to position [92, 0]
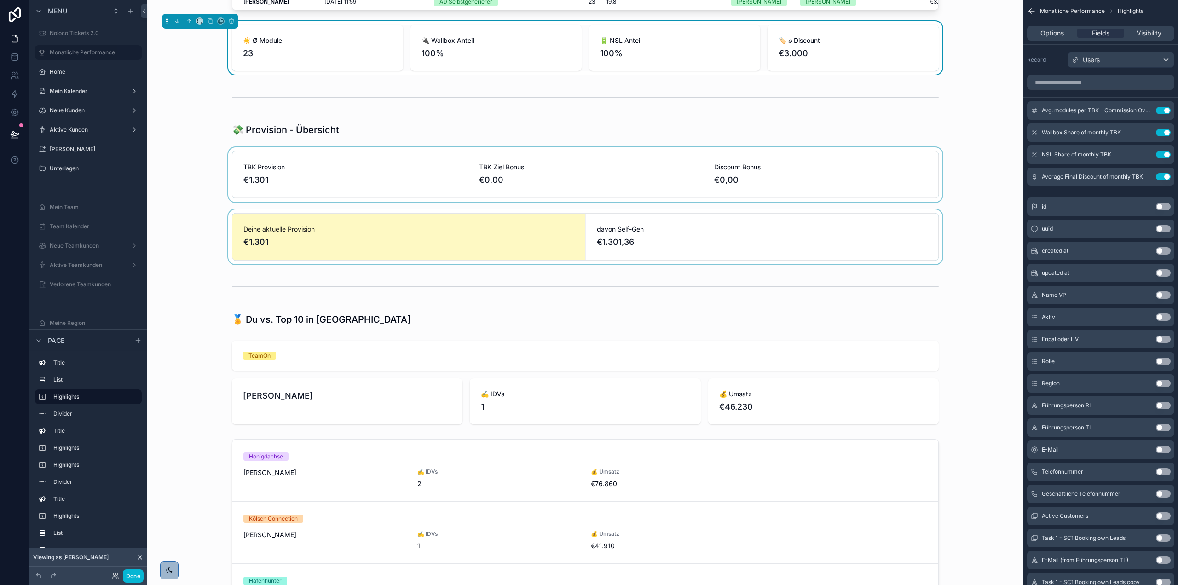
click at [407, 183] on div "scrollable content" at bounding box center [586, 174] width 862 height 55
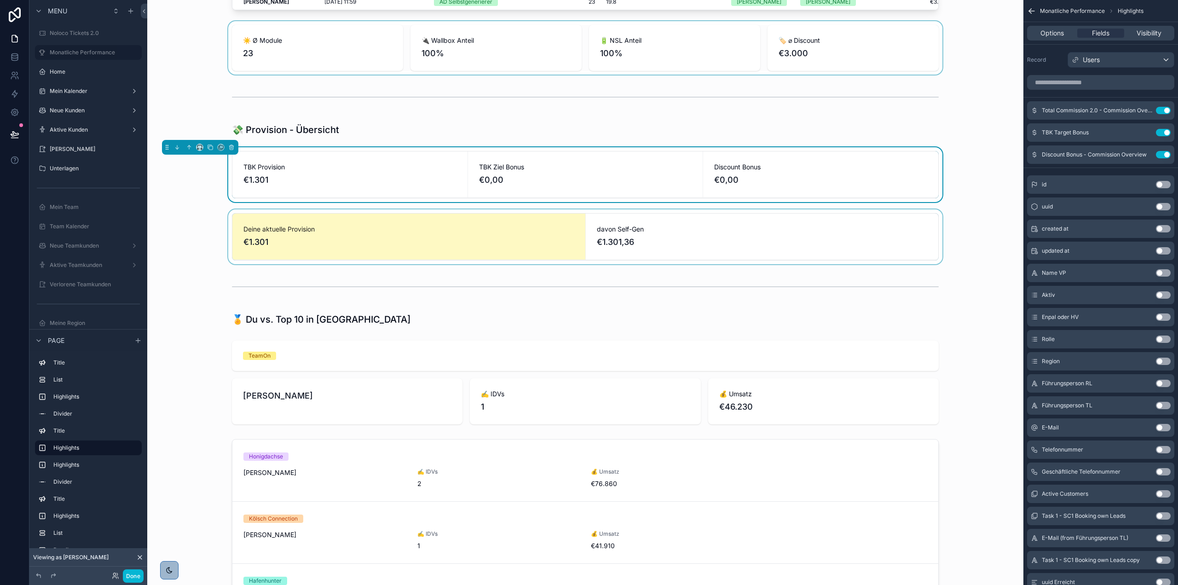
click at [613, 245] on div "scrollable content" at bounding box center [586, 236] width 862 height 55
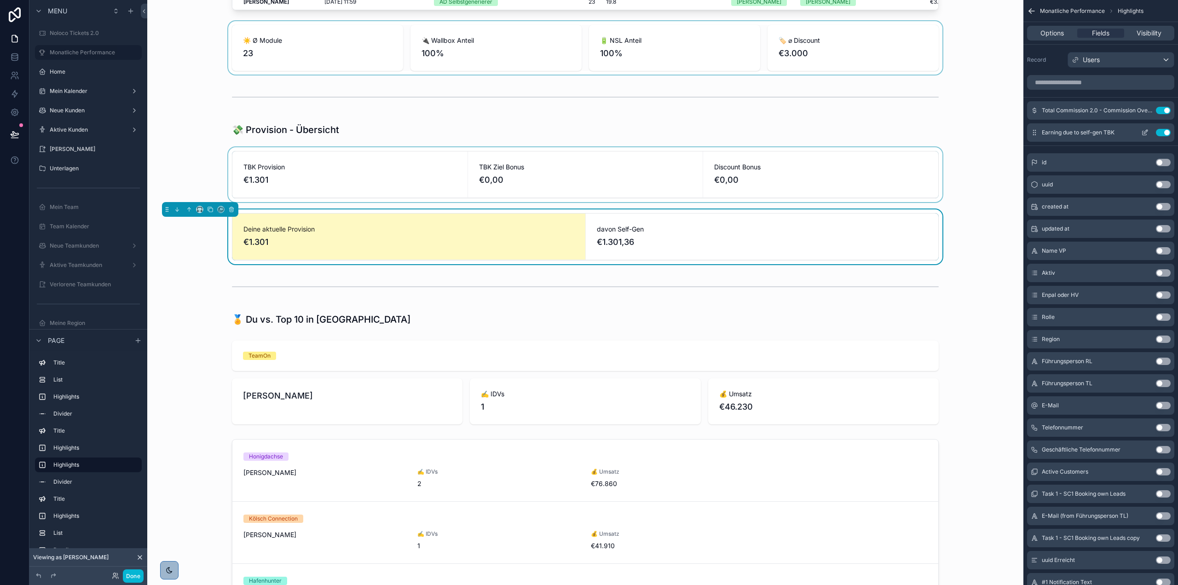
click at [1143, 133] on icon "scrollable content" at bounding box center [1145, 133] width 4 height 4
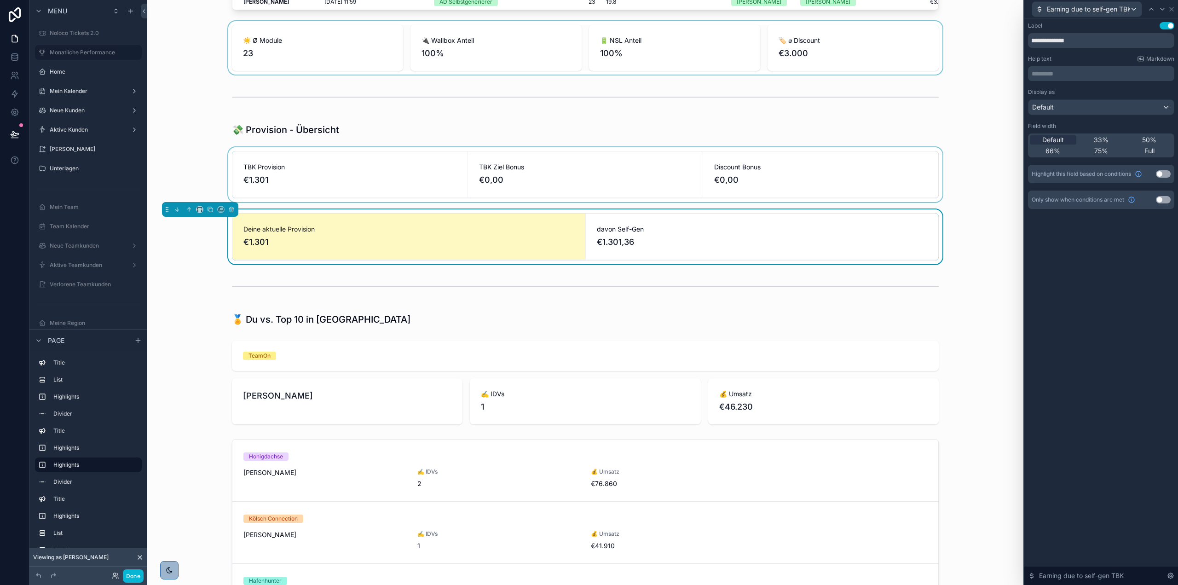
click at [1173, 5] on div "Earning due to self-gen TBK" at bounding box center [1101, 9] width 146 height 18
click at [1173, 8] on icon at bounding box center [1172, 9] width 4 height 4
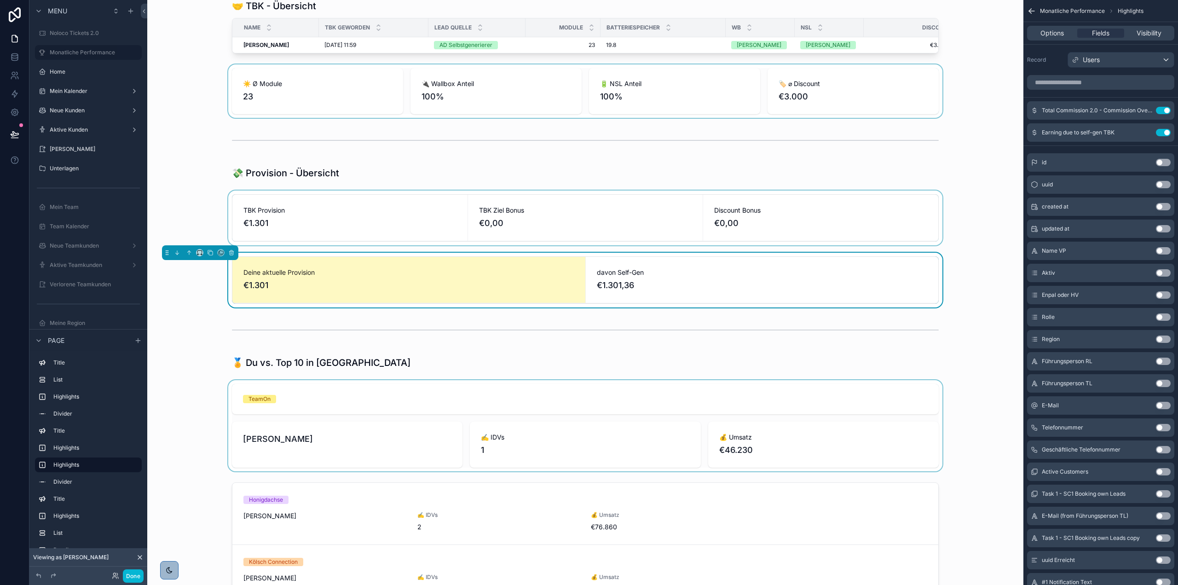
scroll to position [0, 0]
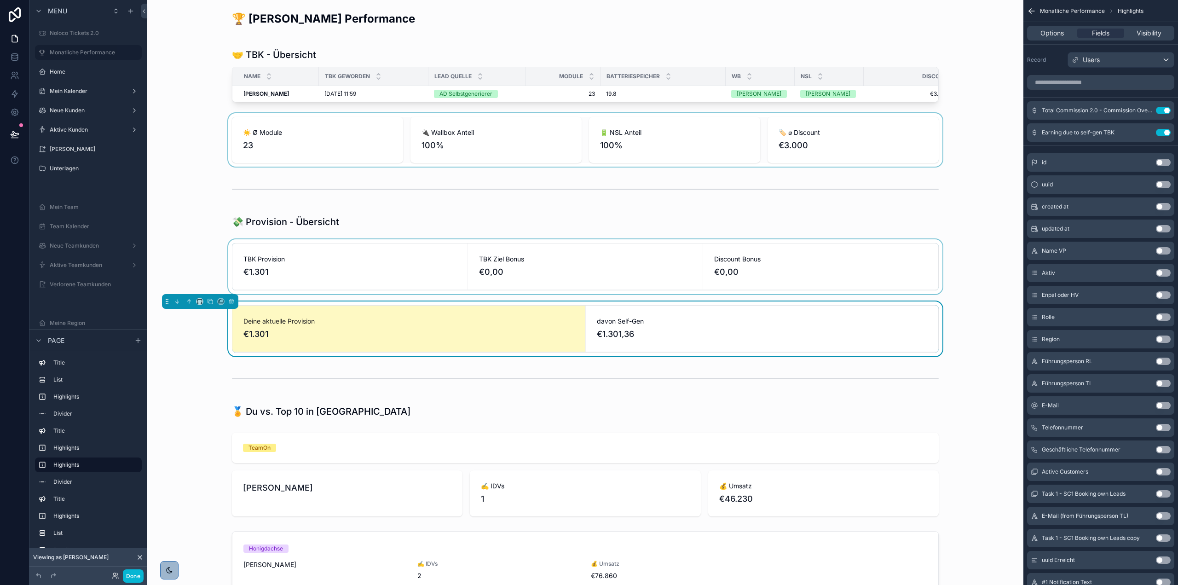
click at [584, 277] on div "scrollable content" at bounding box center [586, 266] width 862 height 55
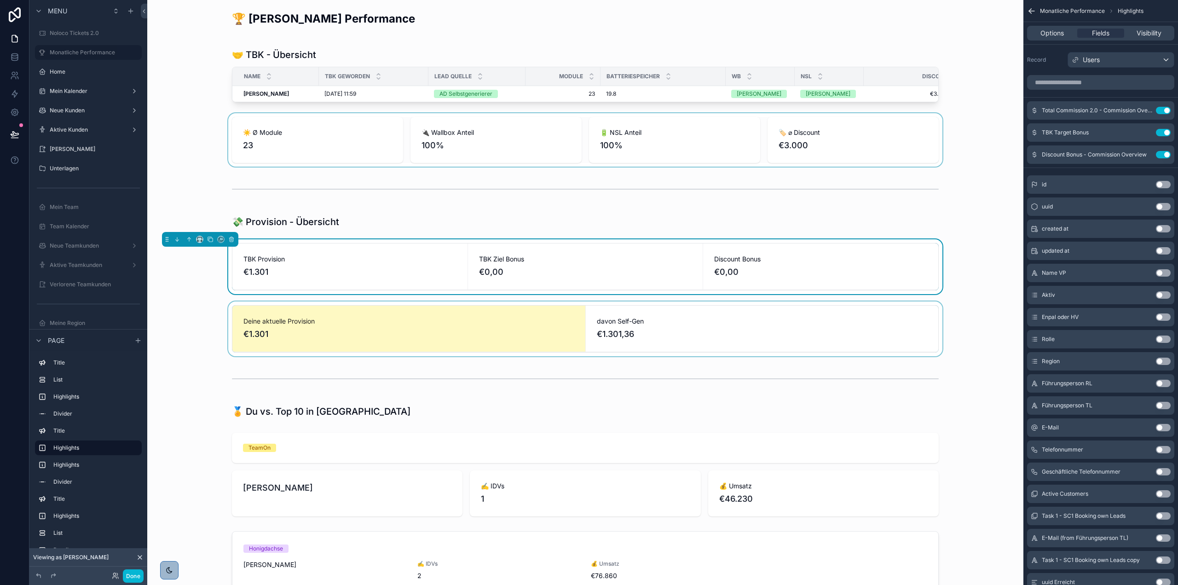
click at [629, 335] on div "scrollable content" at bounding box center [586, 328] width 862 height 55
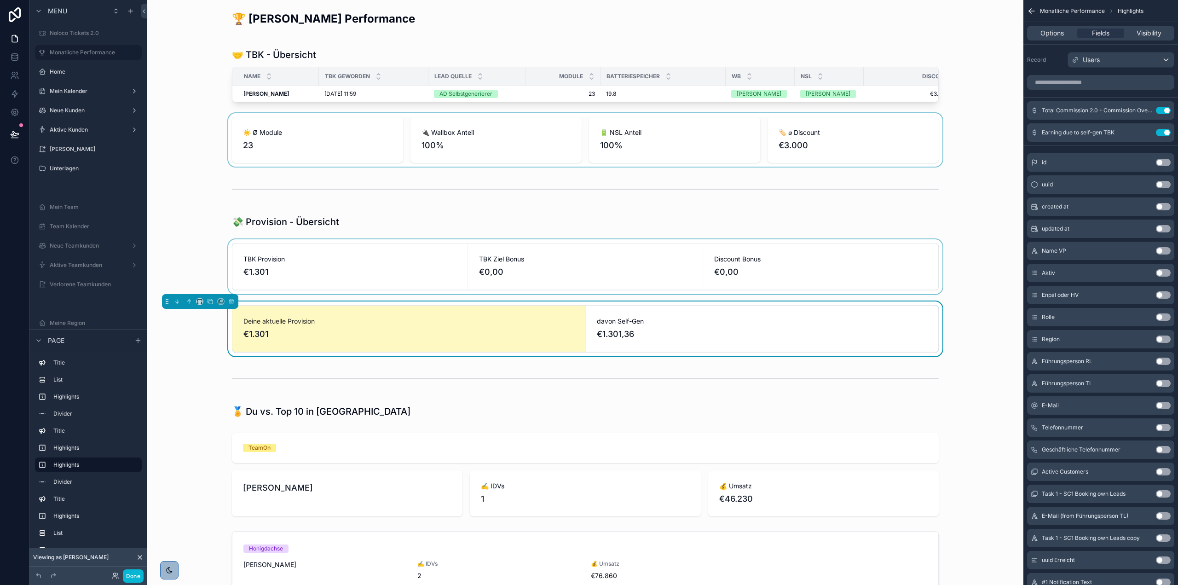
click at [618, 294] on div "scrollable content" at bounding box center [586, 266] width 862 height 55
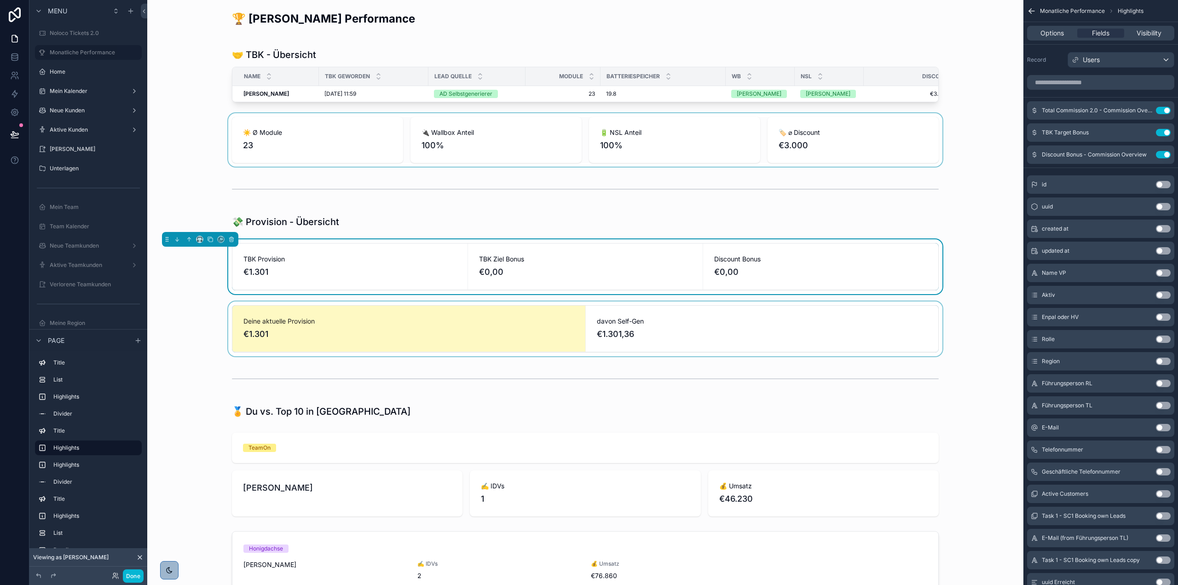
click at [620, 326] on div "scrollable content" at bounding box center [586, 328] width 862 height 55
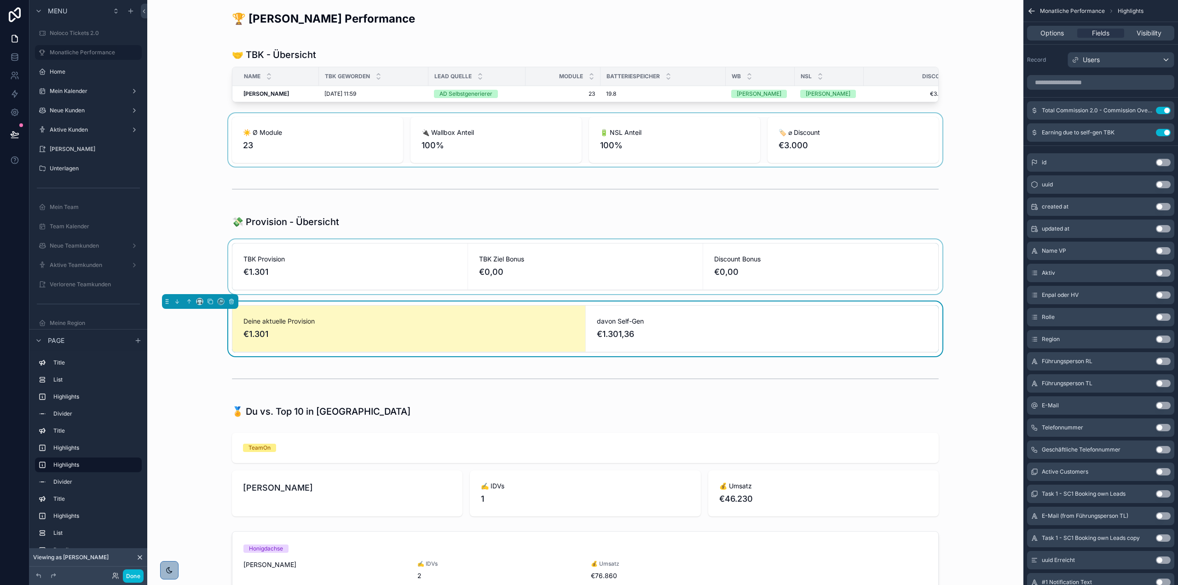
click at [601, 278] on div "scrollable content" at bounding box center [586, 266] width 862 height 55
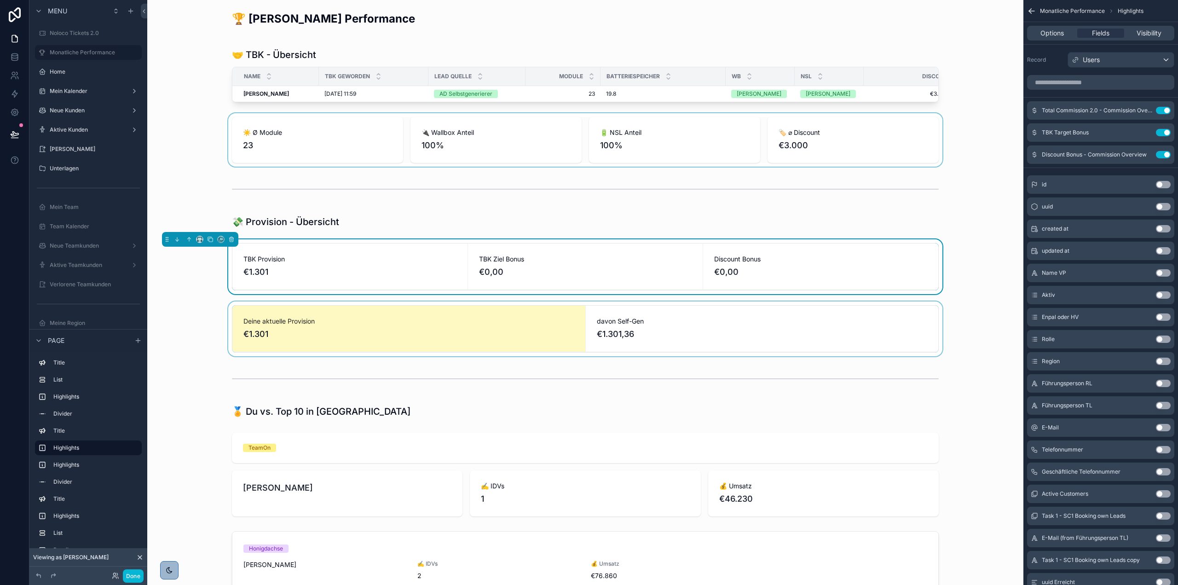
click at [609, 333] on div "scrollable content" at bounding box center [586, 328] width 862 height 55
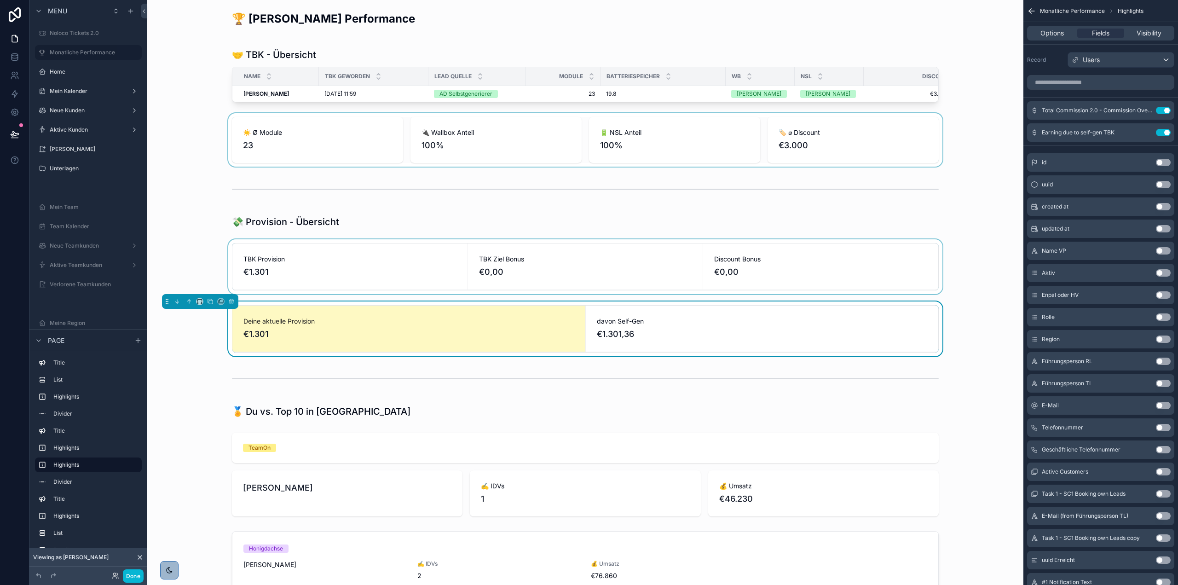
click at [731, 322] on div "davon Self-Gen €1.301,36" at bounding box center [762, 329] width 353 height 46
click at [684, 294] on div "scrollable content" at bounding box center [586, 266] width 862 height 55
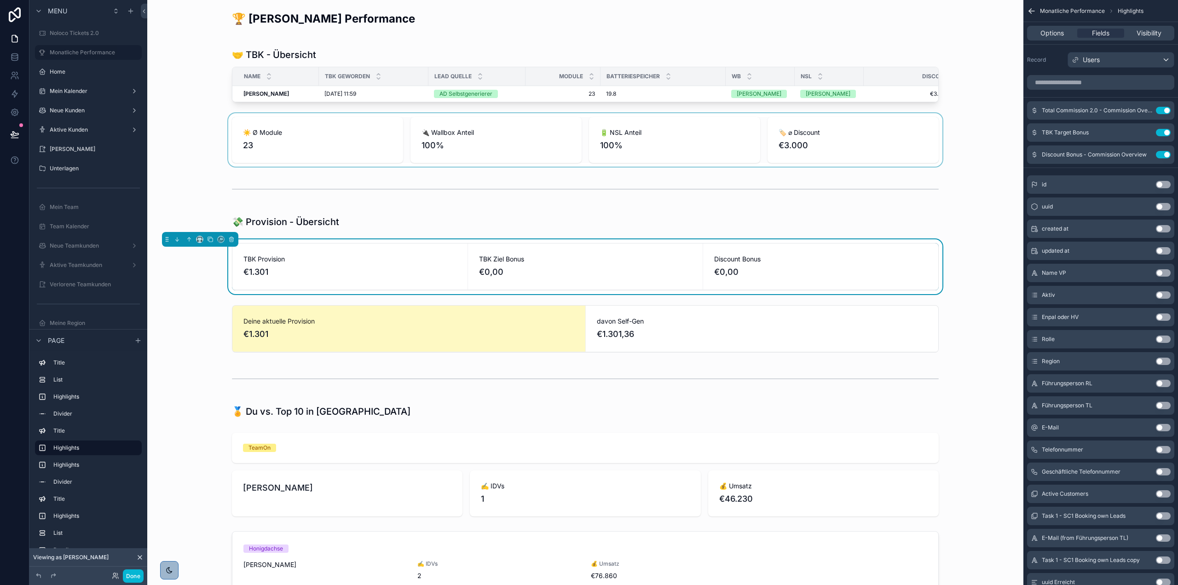
click at [692, 286] on div "TBK Ziel Bonus €0,00" at bounding box center [585, 266] width 235 height 46
click at [695, 331] on div "scrollable content" at bounding box center [586, 328] width 862 height 55
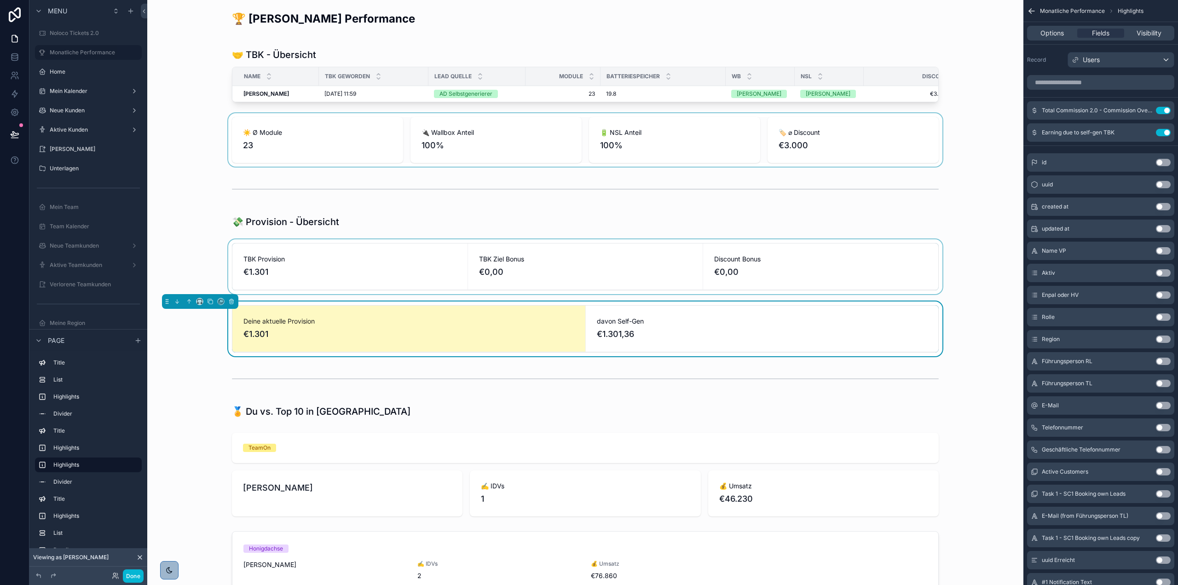
click at [702, 285] on div "scrollable content" at bounding box center [586, 266] width 862 height 55
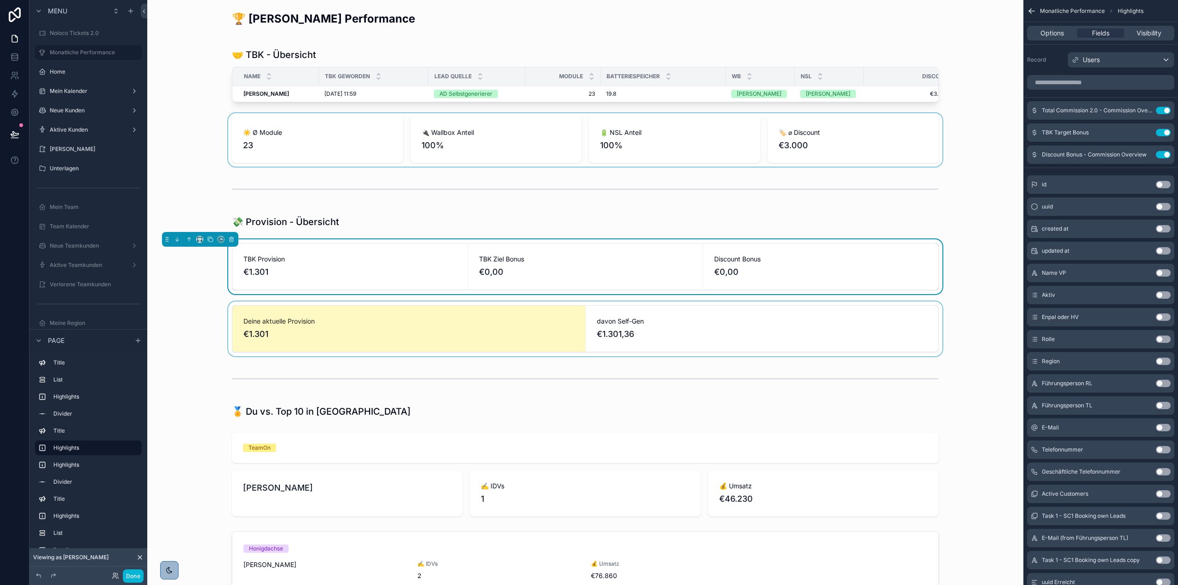
click at [699, 323] on div "scrollable content" at bounding box center [586, 328] width 862 height 55
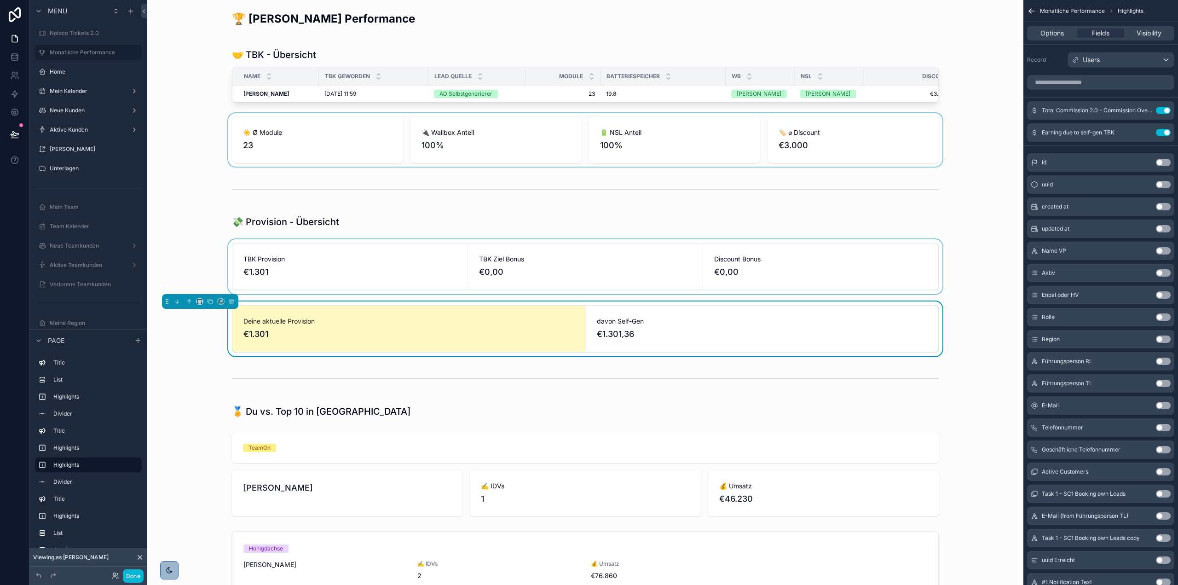
click at [866, 341] on span "€1.301,36" at bounding box center [762, 334] width 331 height 13
click at [684, 268] on div "scrollable content" at bounding box center [586, 266] width 862 height 55
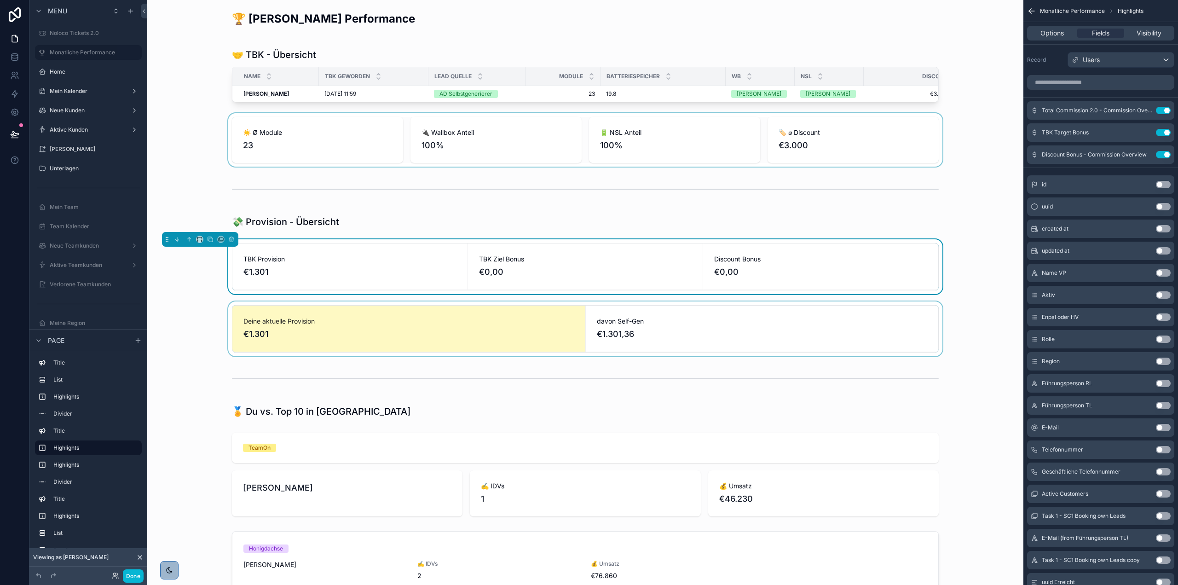
click at [772, 316] on div "scrollable content" at bounding box center [586, 328] width 862 height 55
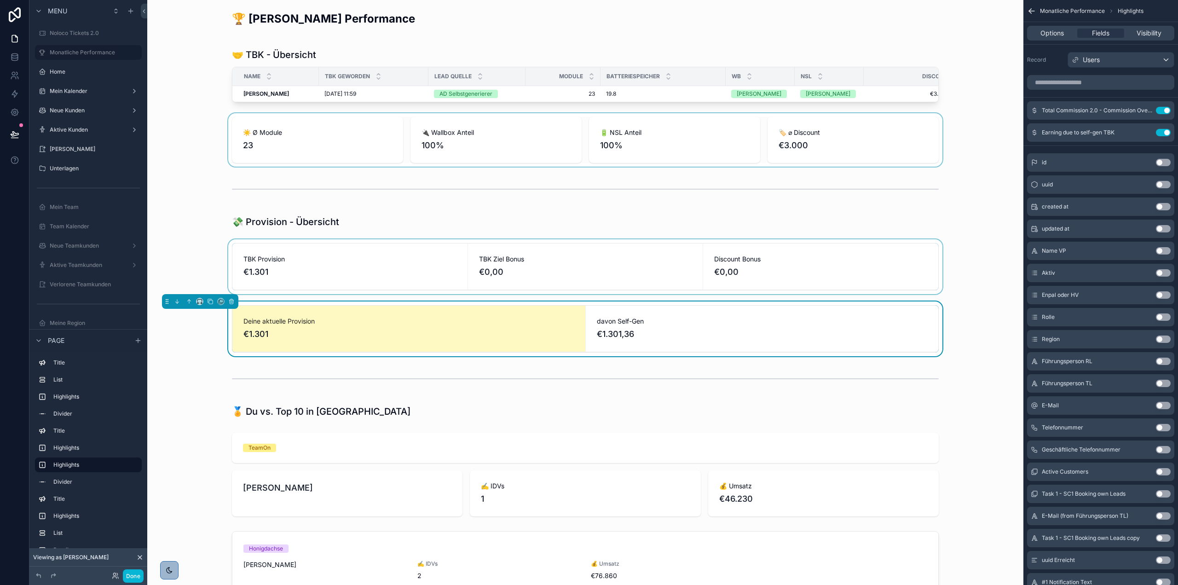
click at [767, 281] on div "scrollable content" at bounding box center [586, 266] width 862 height 55
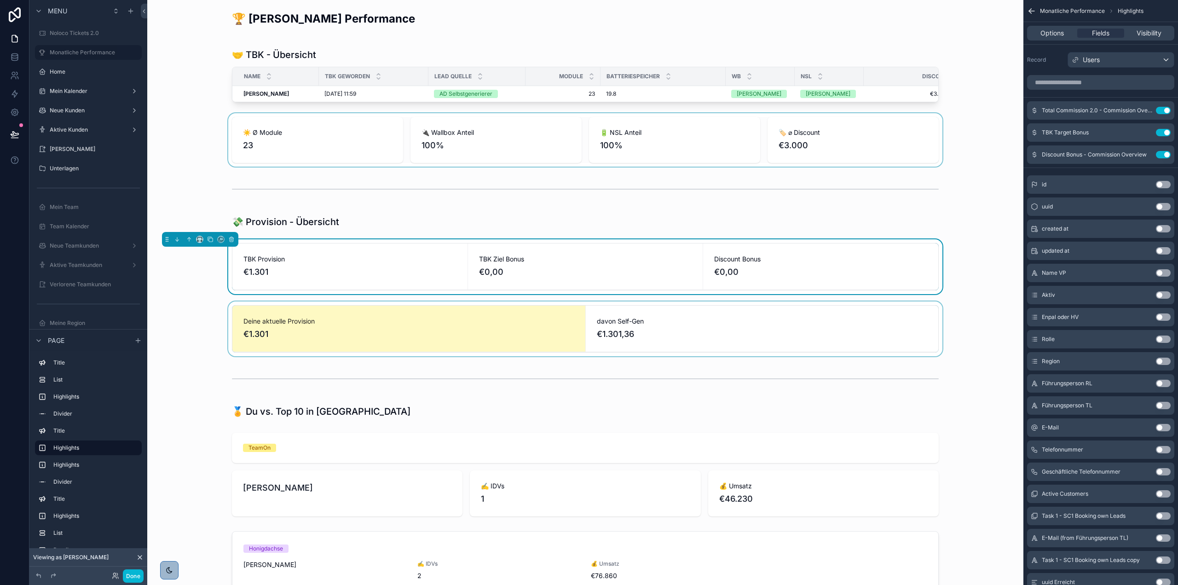
click at [847, 151] on div "scrollable content" at bounding box center [586, 139] width 862 height 53
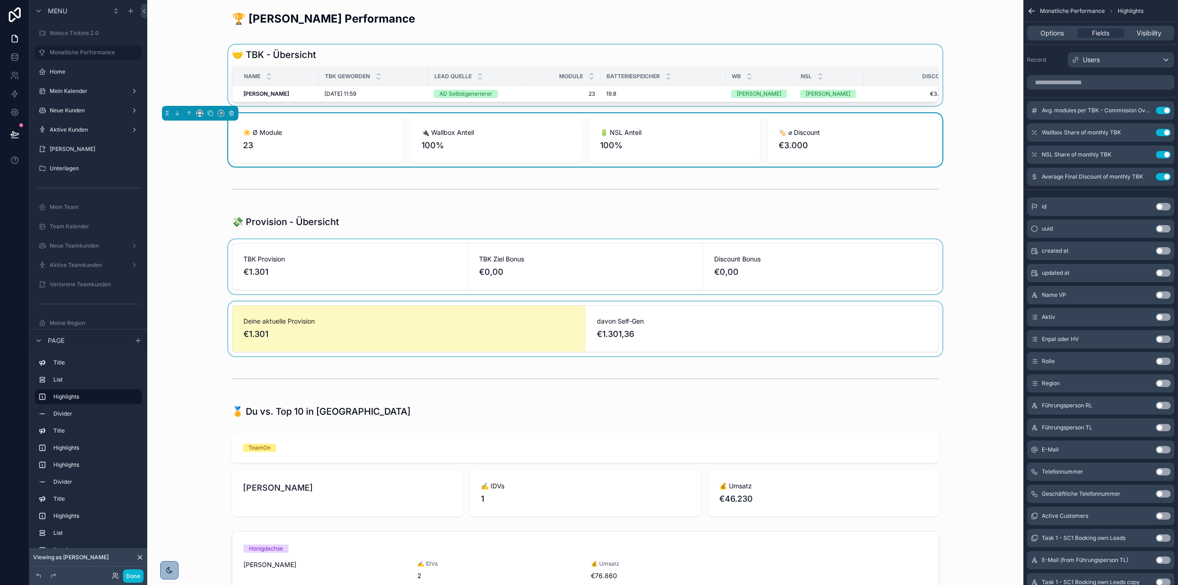
click at [836, 106] on div "scrollable content" at bounding box center [586, 75] width 862 height 61
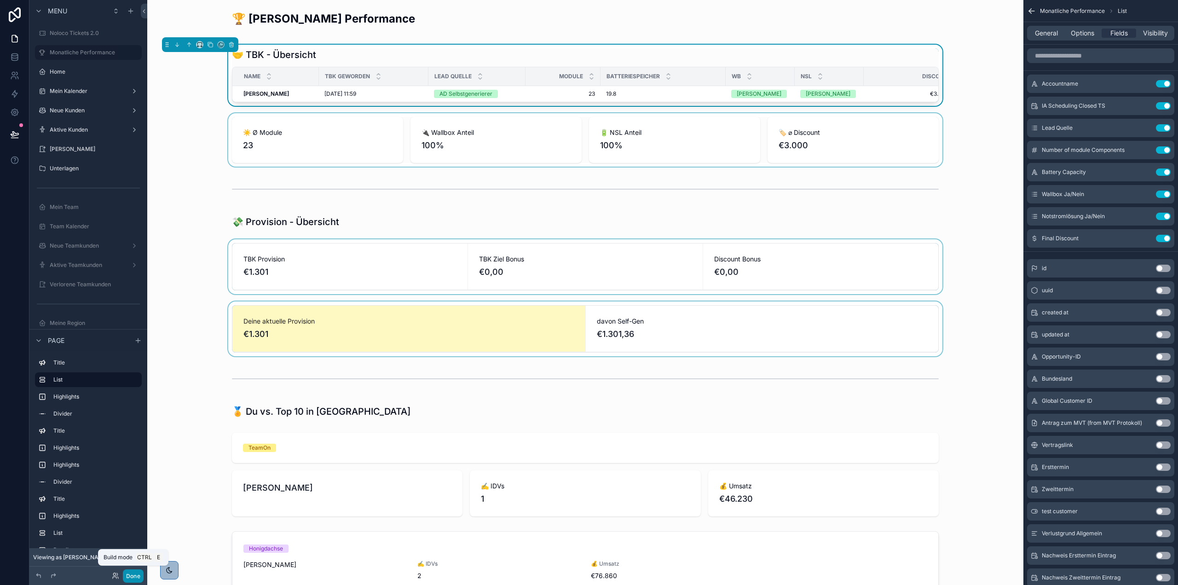
click at [132, 576] on button "Done" at bounding box center [133, 575] width 21 height 13
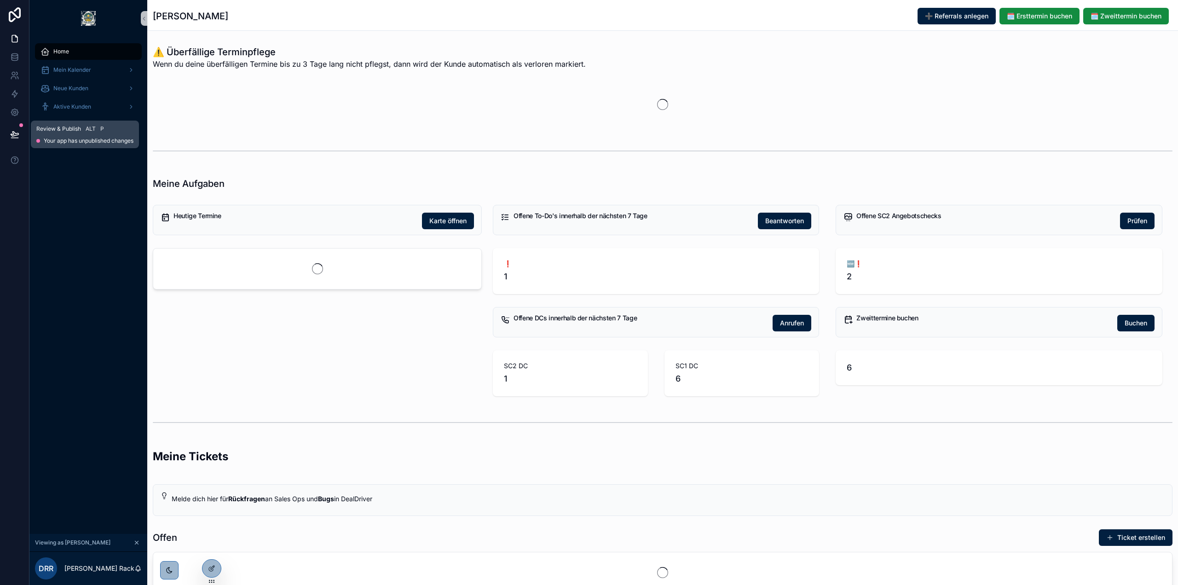
click at [6, 137] on button at bounding box center [15, 135] width 20 height 26
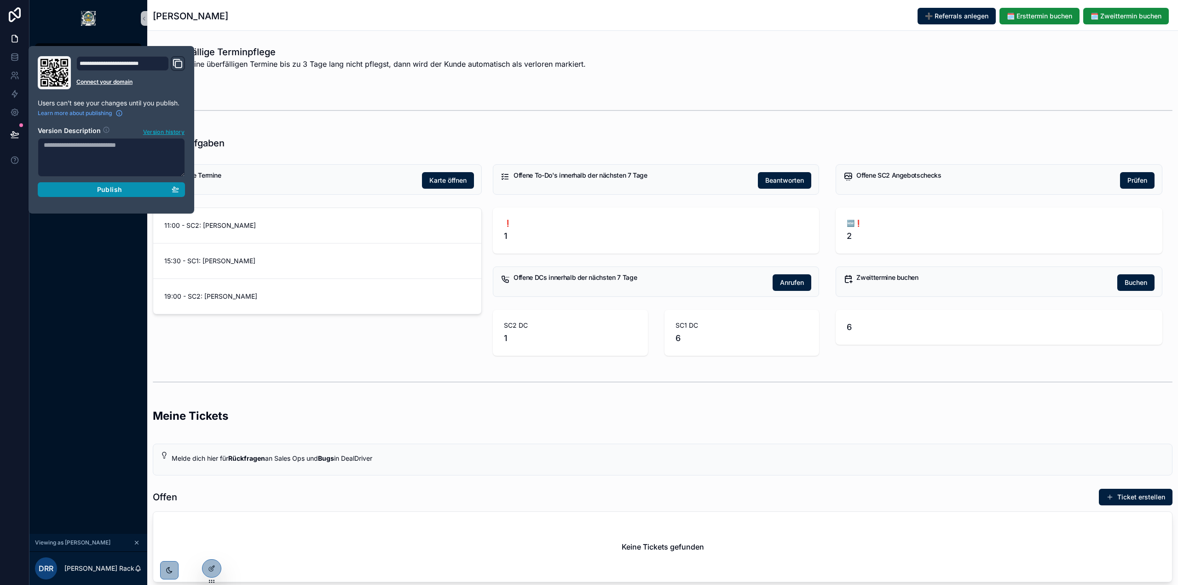
click at [145, 191] on div "Publish" at bounding box center [111, 189] width 135 height 8
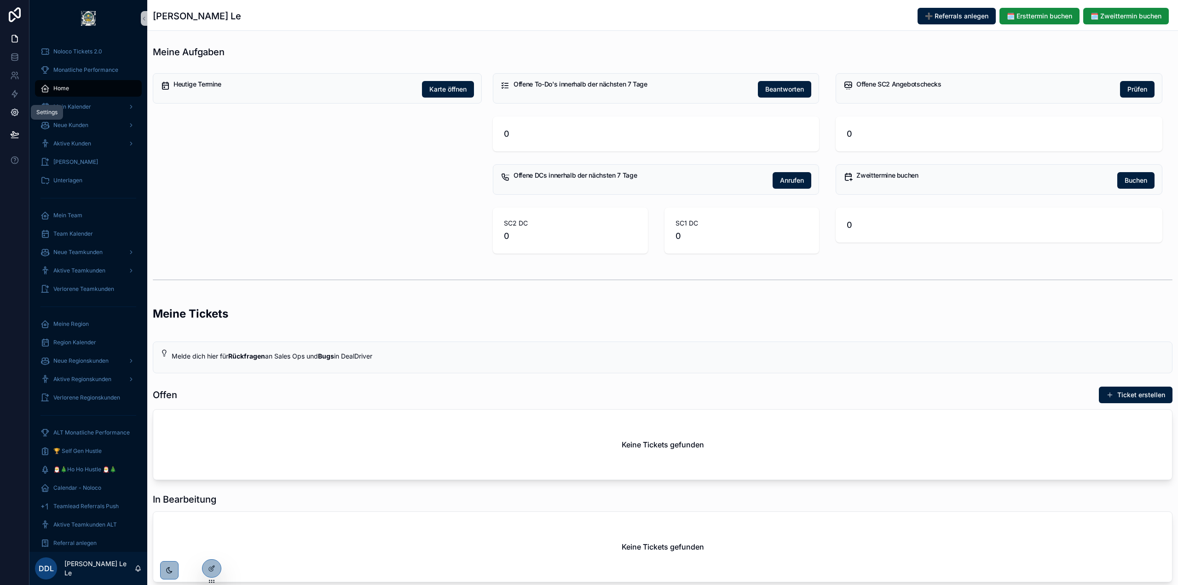
click at [16, 115] on icon at bounding box center [14, 112] width 7 height 7
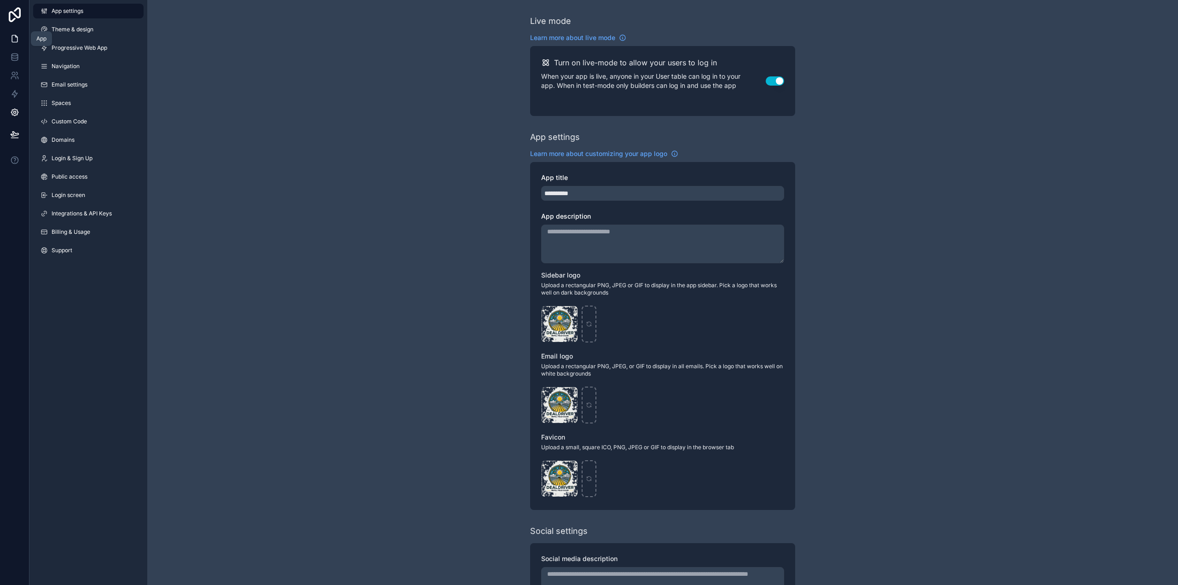
click at [23, 39] on link at bounding box center [14, 38] width 29 height 18
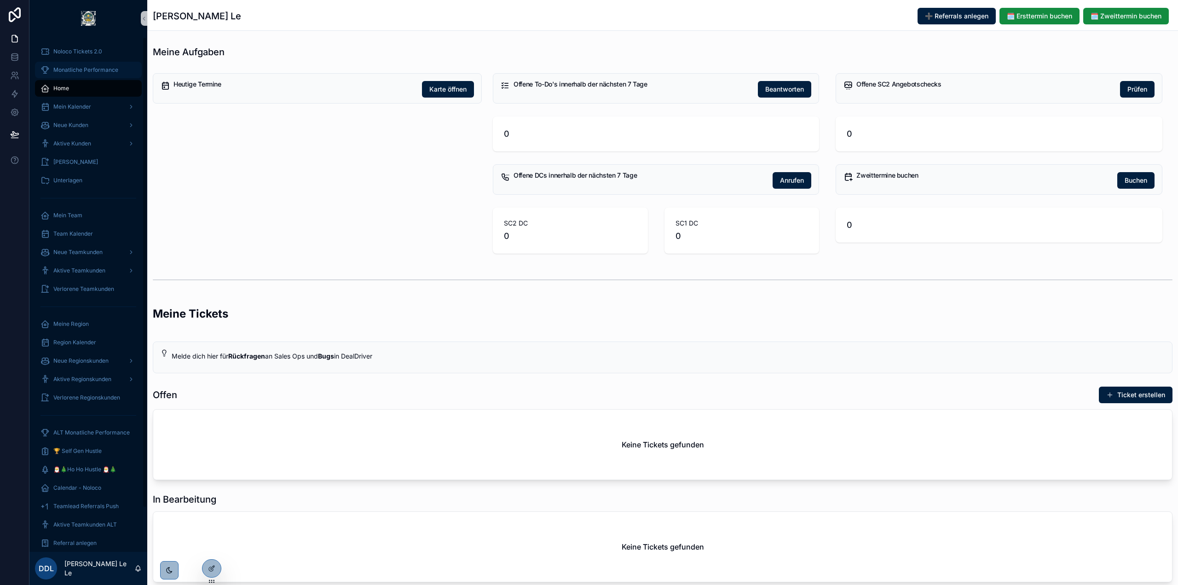
click at [80, 69] on span "Monatliche Performance" at bounding box center [85, 69] width 65 height 7
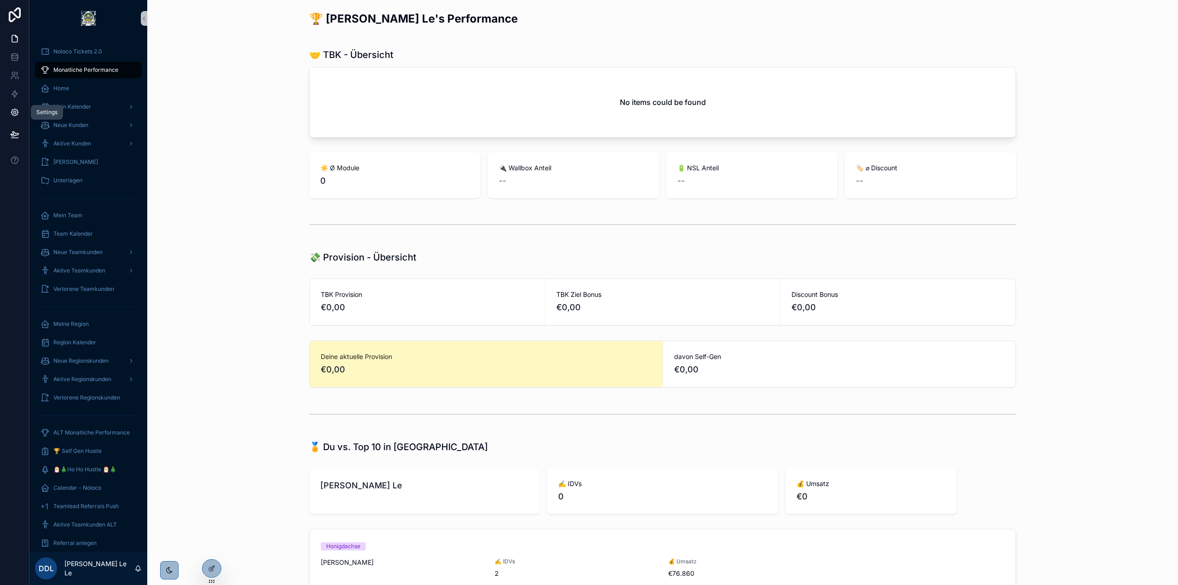
click at [12, 107] on link at bounding box center [14, 112] width 29 height 18
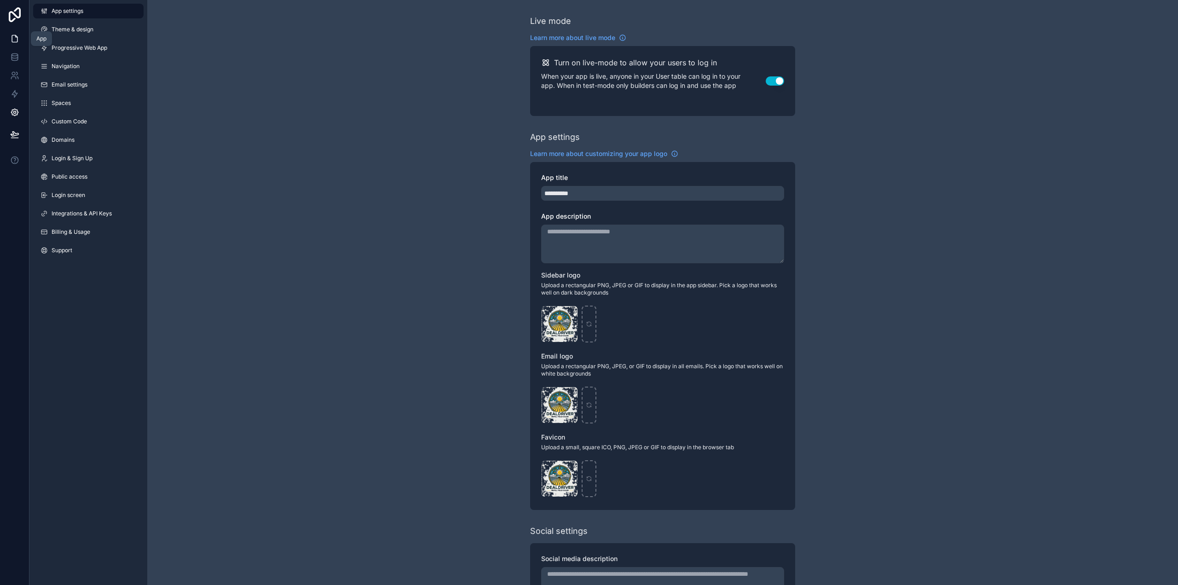
click at [8, 39] on link at bounding box center [14, 38] width 29 height 18
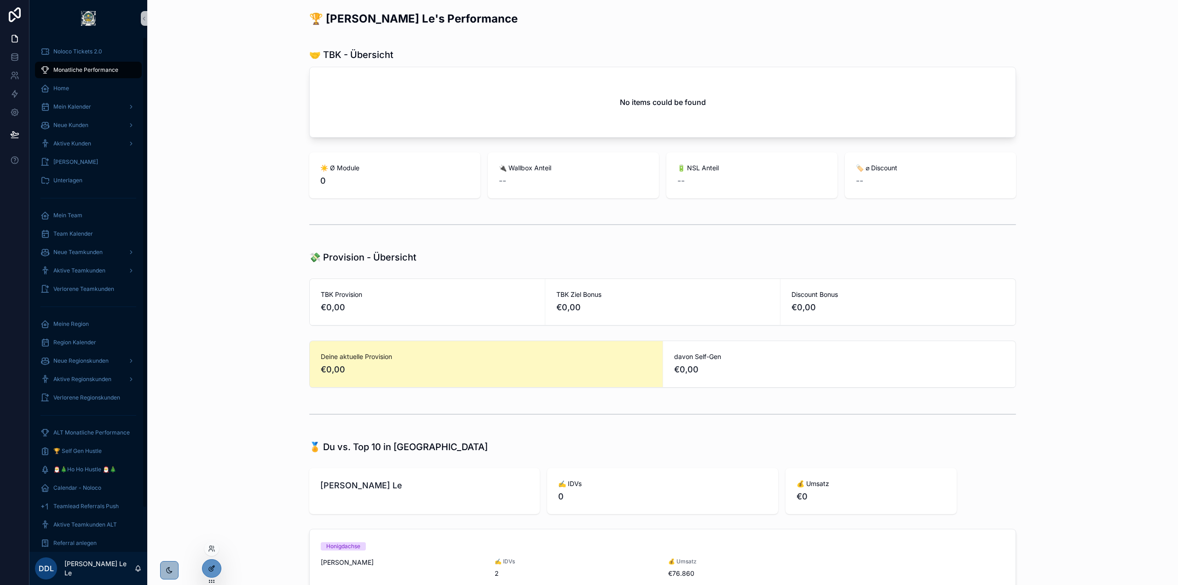
click at [217, 563] on div at bounding box center [212, 568] width 18 height 17
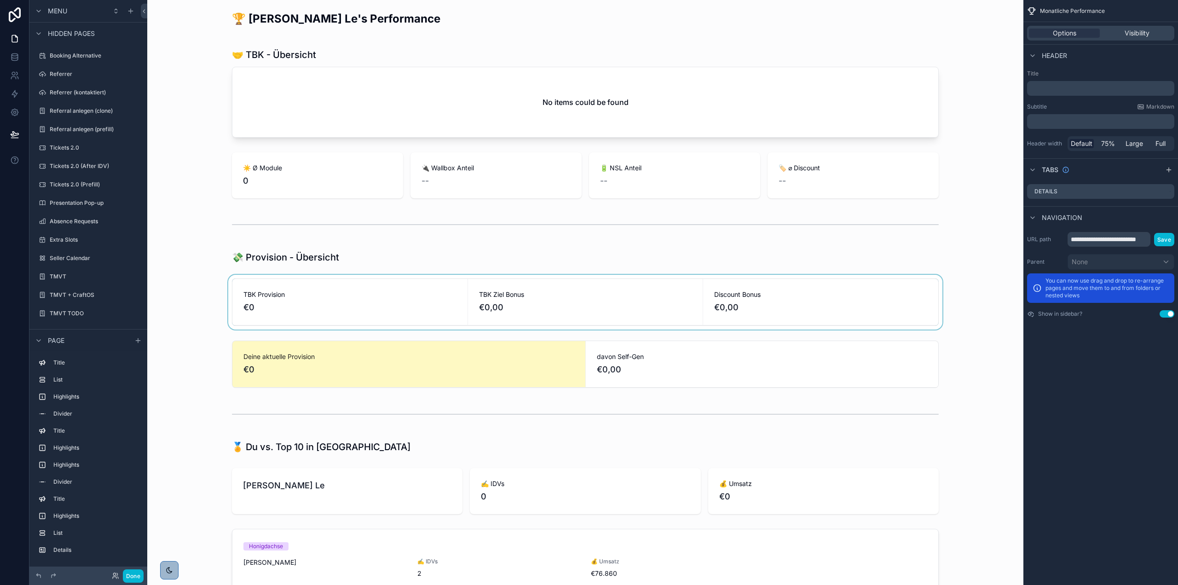
click at [192, 288] on div "scrollable content" at bounding box center [586, 302] width 862 height 55
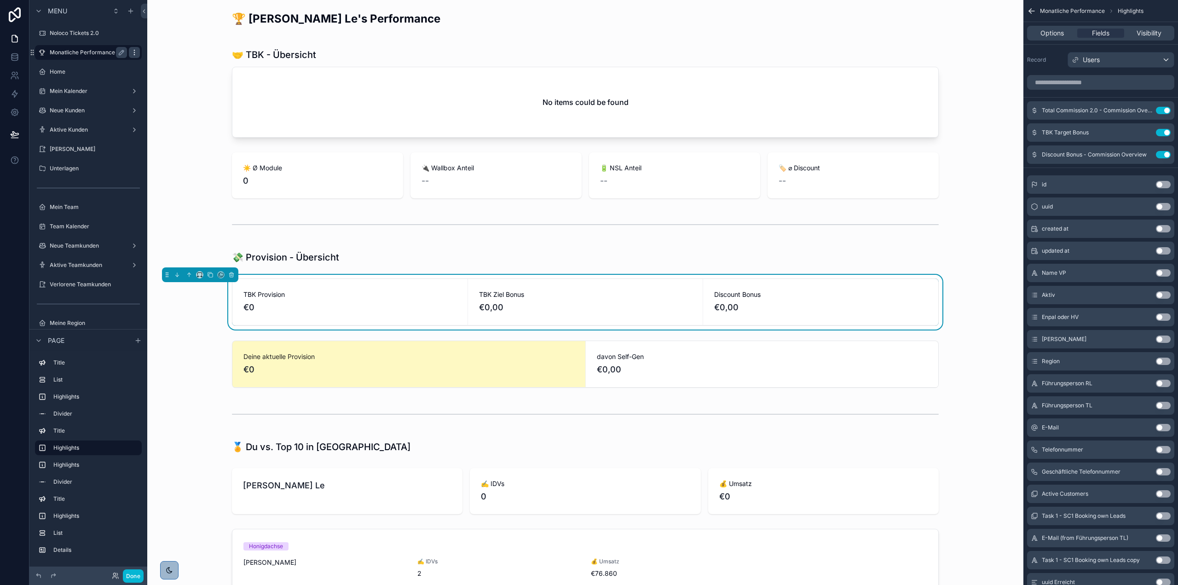
click at [132, 52] on icon "scrollable content" at bounding box center [134, 52] width 7 height 7
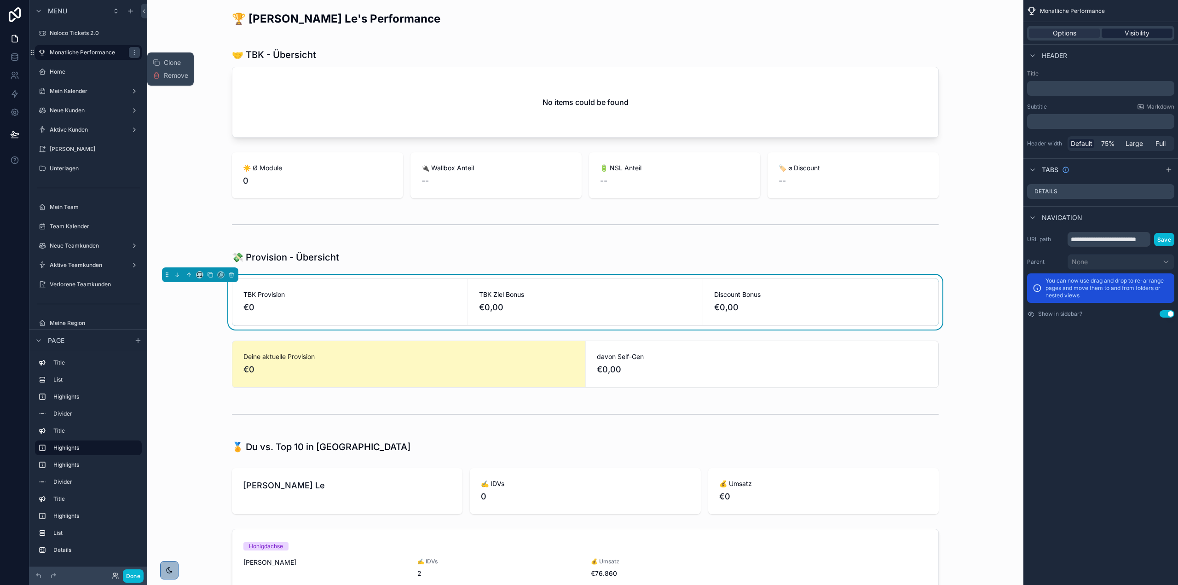
click at [1115, 34] on div "Visibility" at bounding box center [1137, 33] width 71 height 9
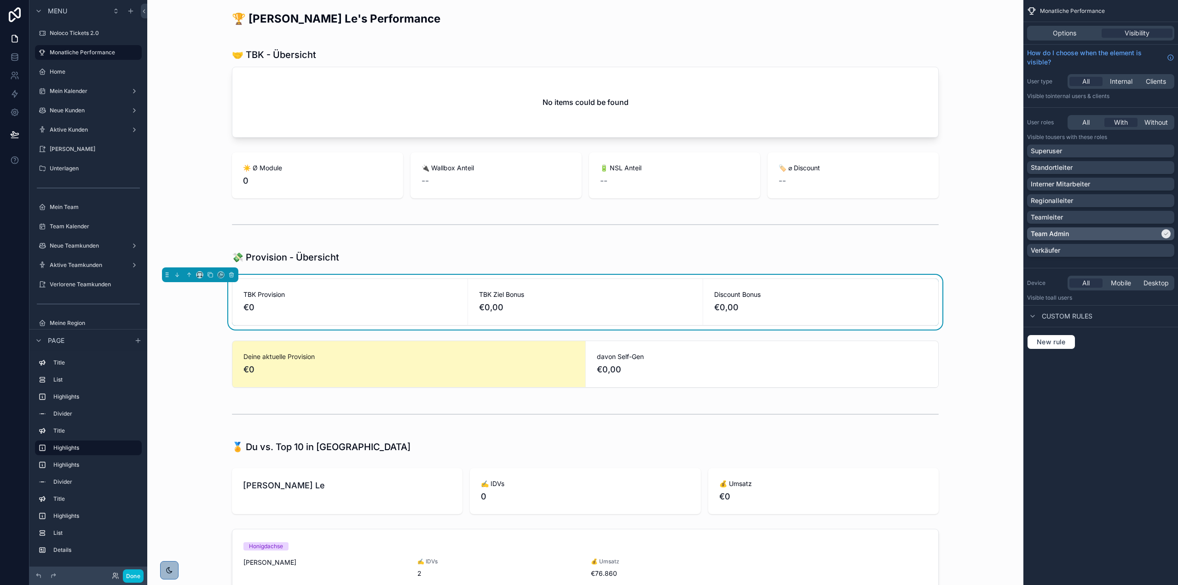
click at [1158, 232] on div "Team Admin" at bounding box center [1095, 233] width 129 height 9
click at [141, 574] on button "Done" at bounding box center [133, 575] width 21 height 13
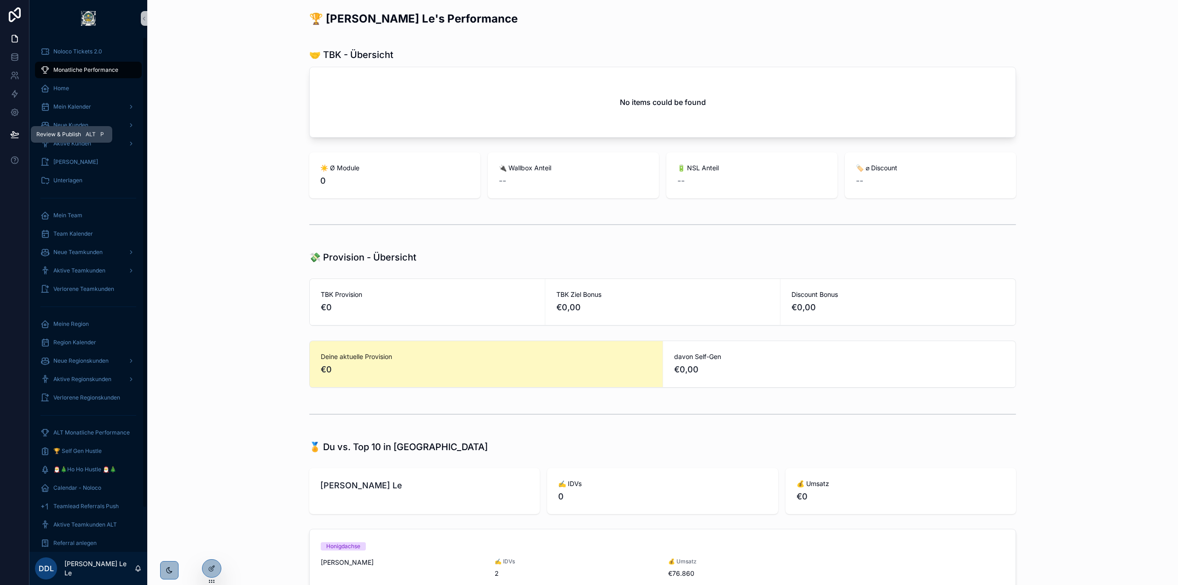
click at [14, 134] on icon at bounding box center [14, 134] width 9 height 9
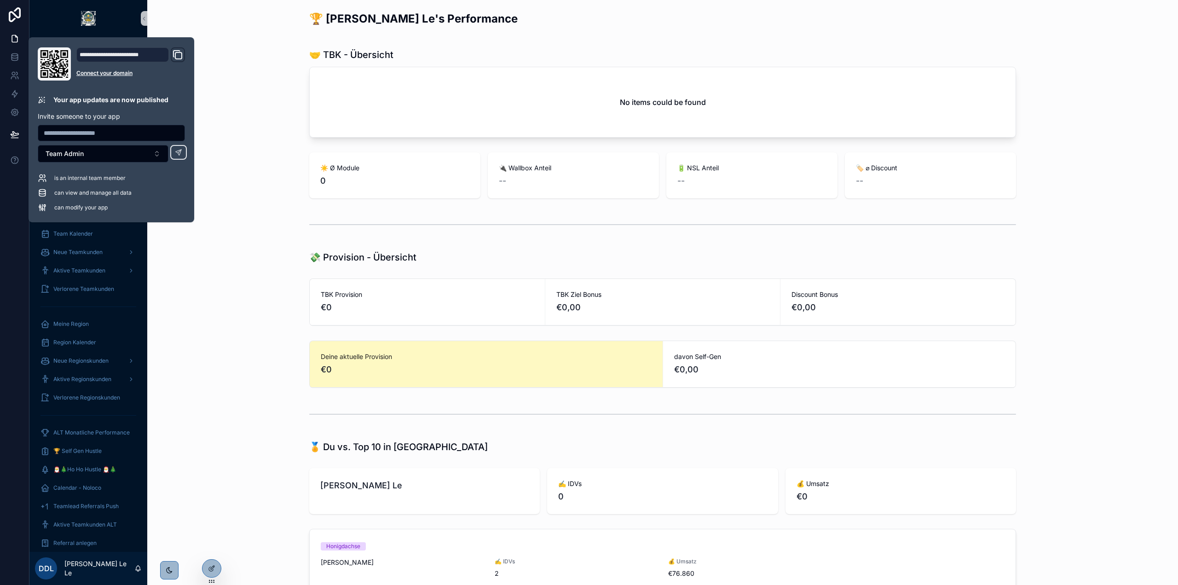
click at [243, 120] on div "🤝 TBK - Übersicht No items could be found" at bounding box center [663, 93] width 1016 height 97
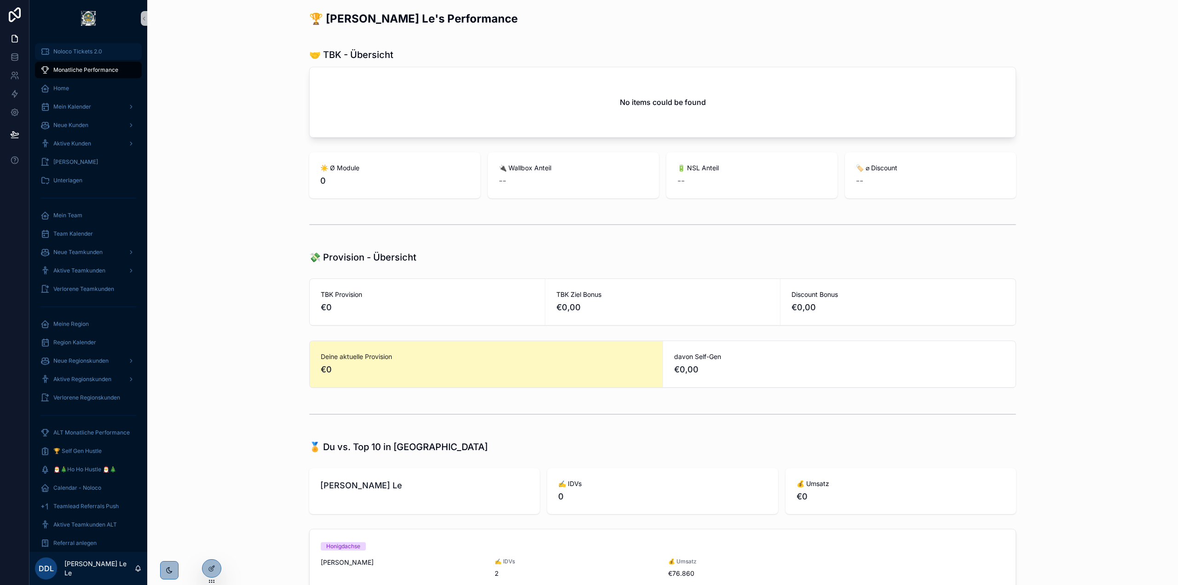
click at [103, 50] on div "Noloco Tickets 2.0" at bounding box center [89, 51] width 96 height 15
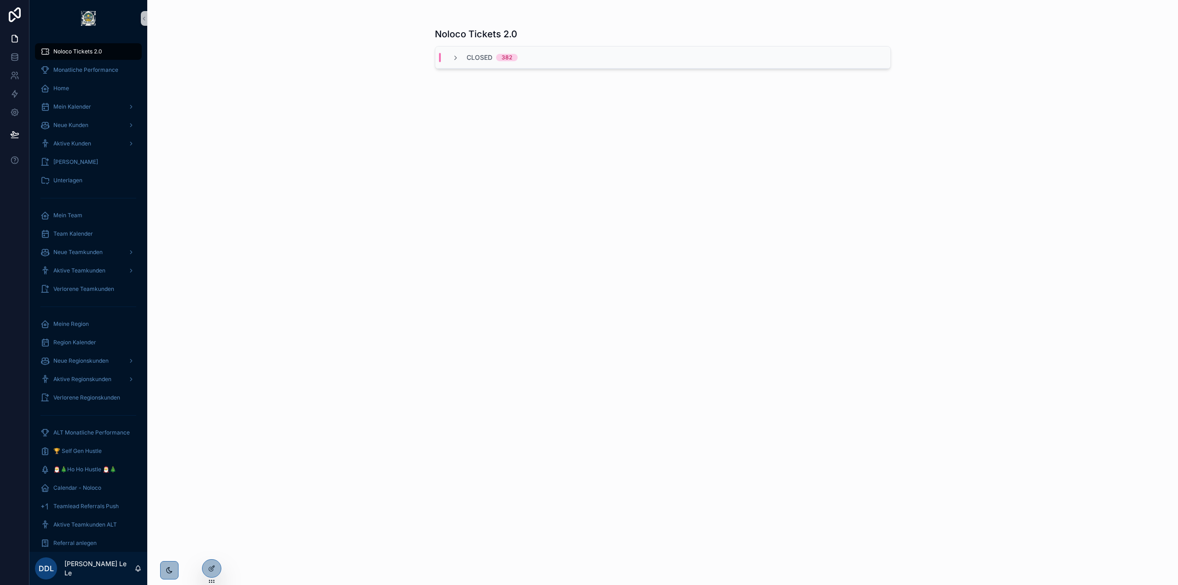
click at [231, 104] on div "Noloco Tickets 2.0 Closed 382" at bounding box center [662, 292] width 1031 height 585
click at [85, 65] on div "Monatliche Performance" at bounding box center [89, 70] width 96 height 15
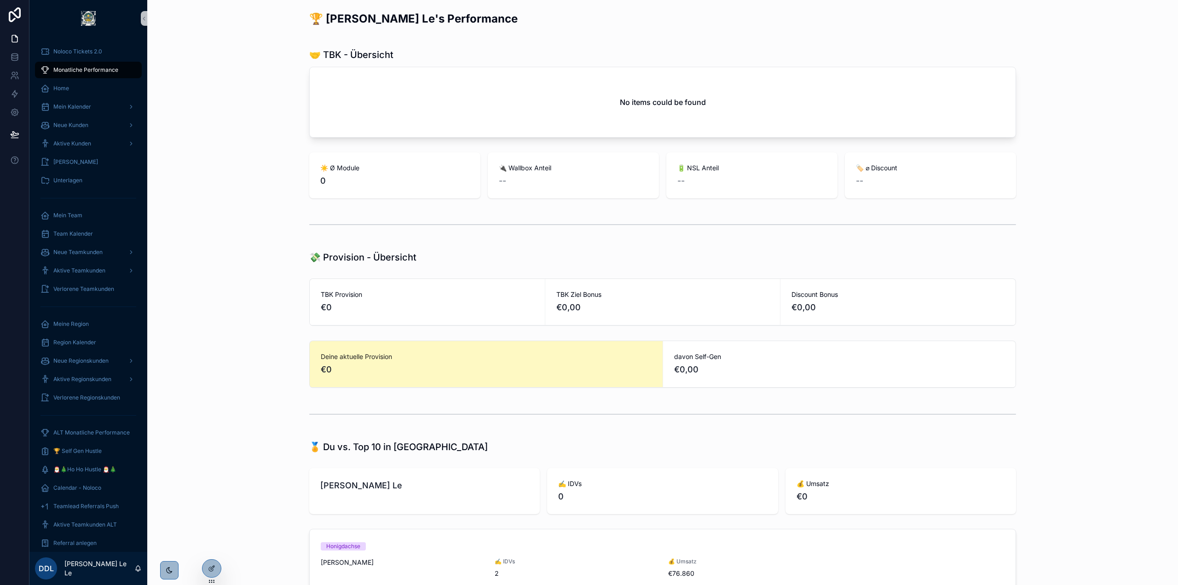
click at [224, 85] on div "🤝 TBK - Übersicht No items could be found" at bounding box center [663, 93] width 1016 height 97
click at [211, 547] on icon at bounding box center [211, 548] width 7 height 7
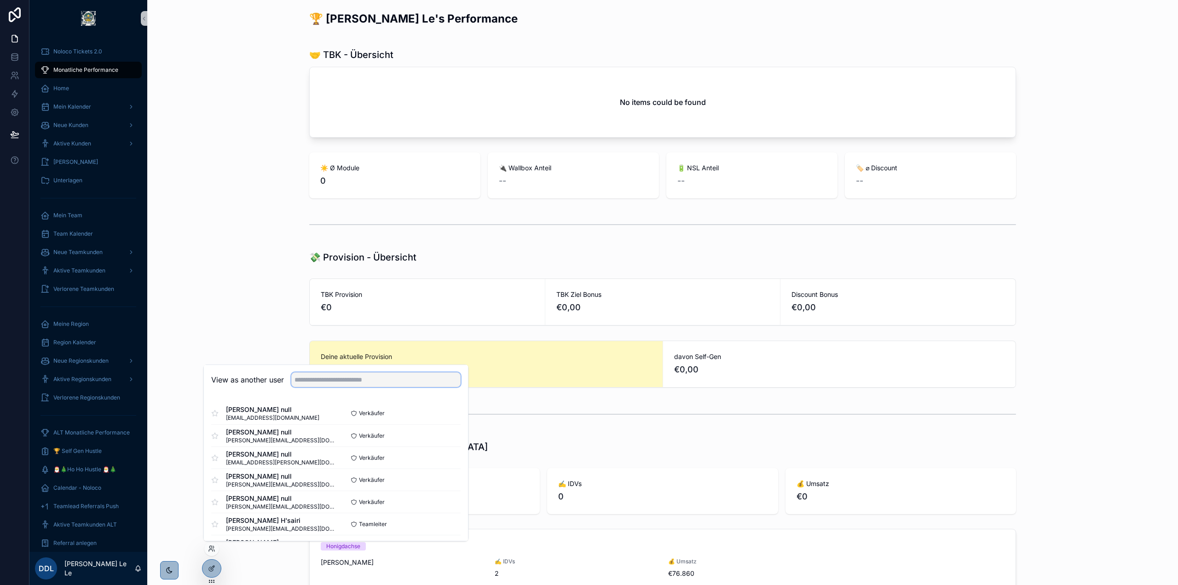
click at [336, 383] on input "text" at bounding box center [375, 379] width 169 height 15
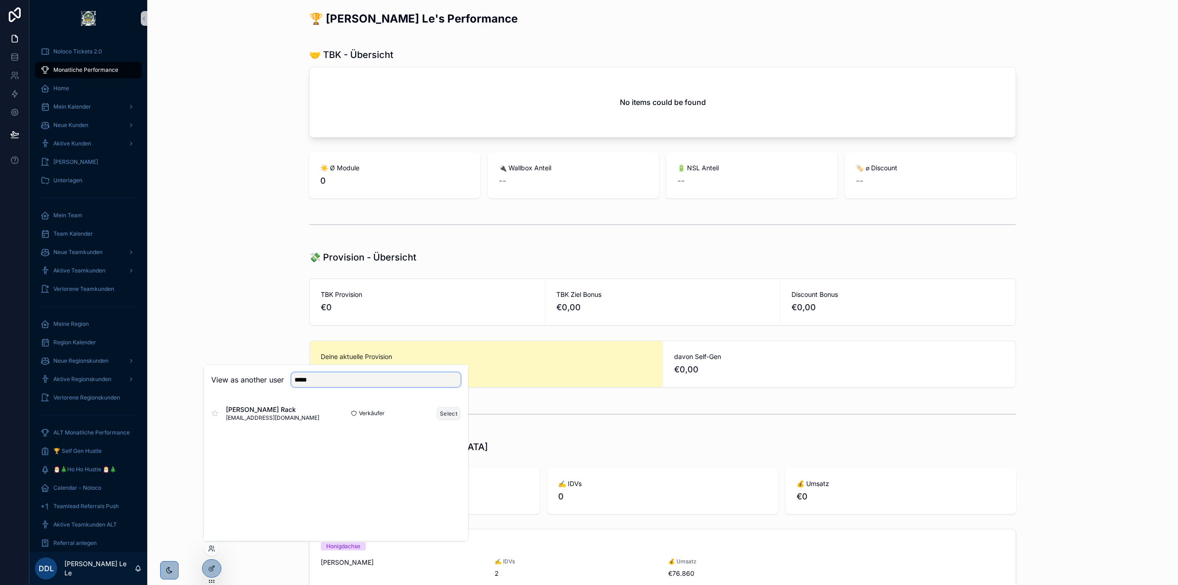
type input "*****"
click at [444, 414] on button "Select" at bounding box center [449, 413] width 24 height 13
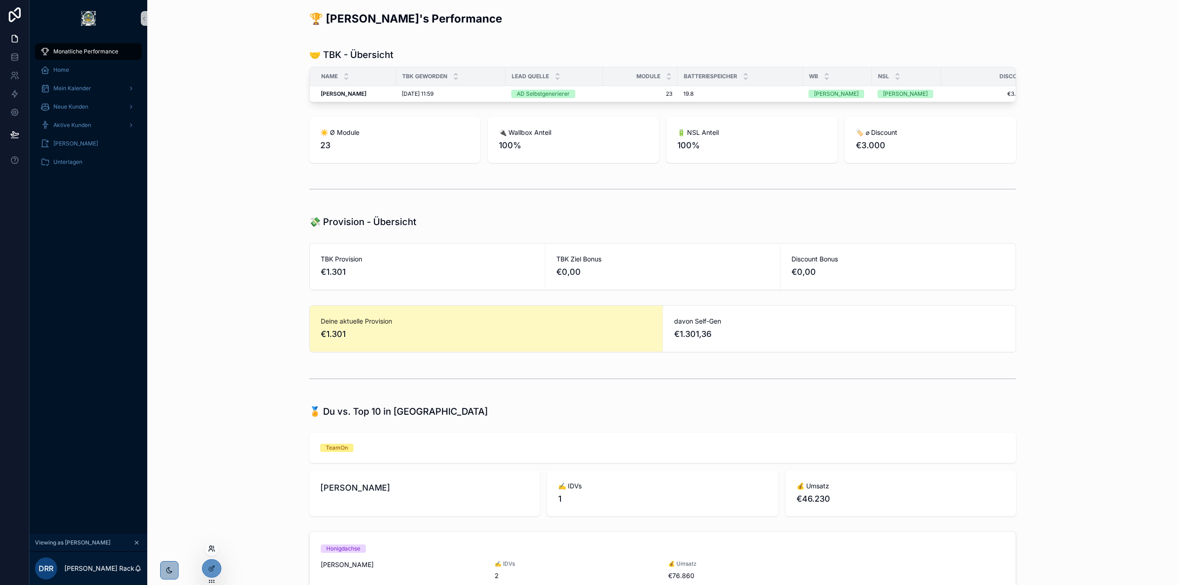
click at [213, 550] on icon at bounding box center [211, 548] width 7 height 7
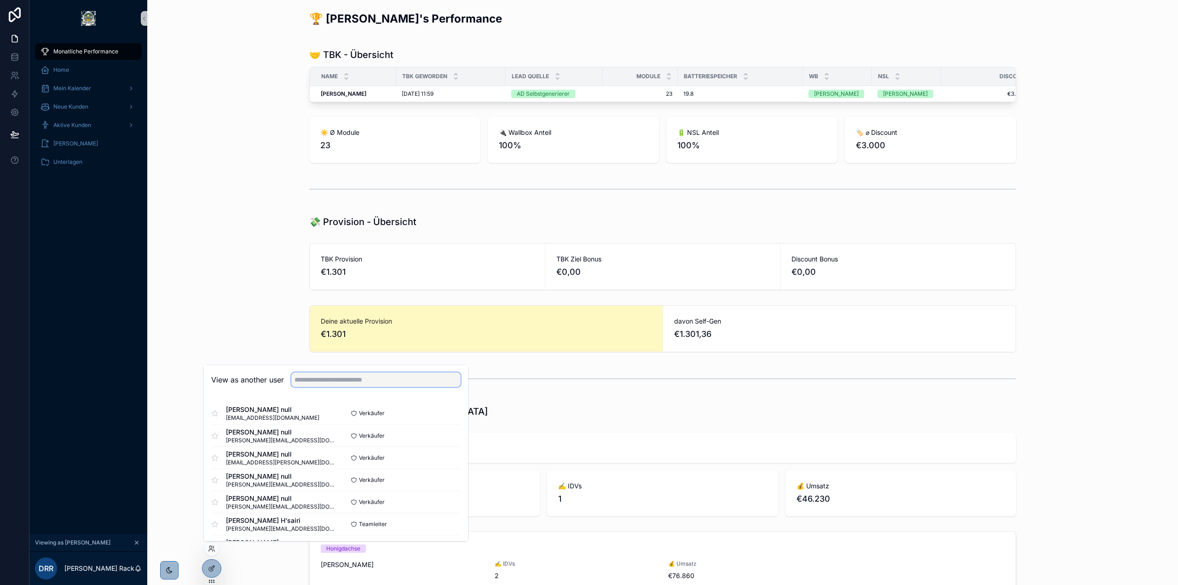
click at [337, 382] on input "text" at bounding box center [375, 379] width 169 height 15
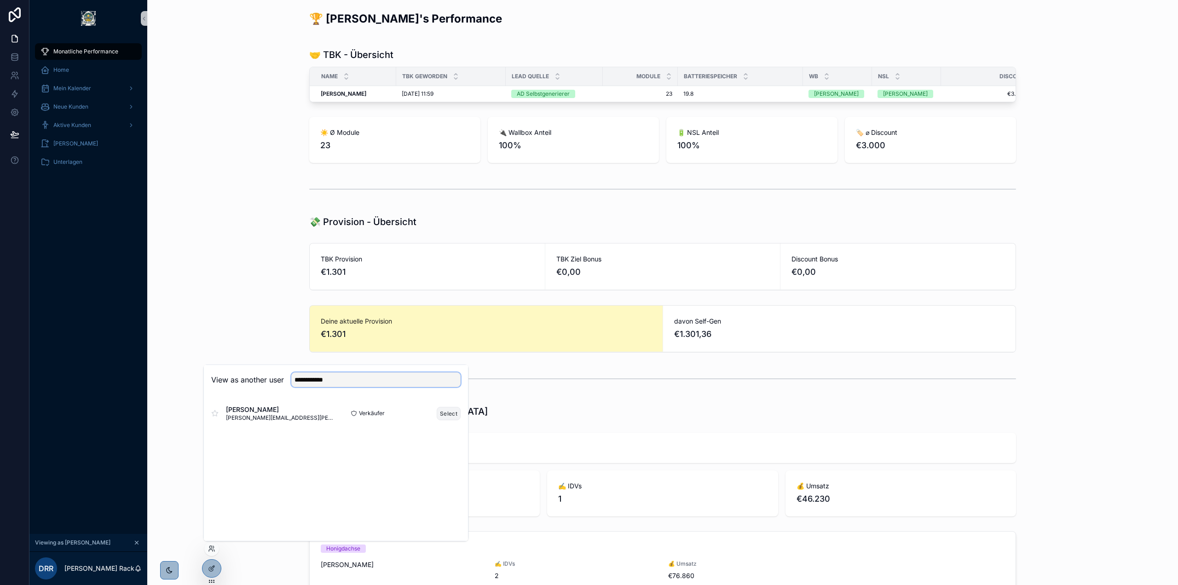
type input "**********"
click at [442, 415] on button "Select" at bounding box center [449, 413] width 24 height 13
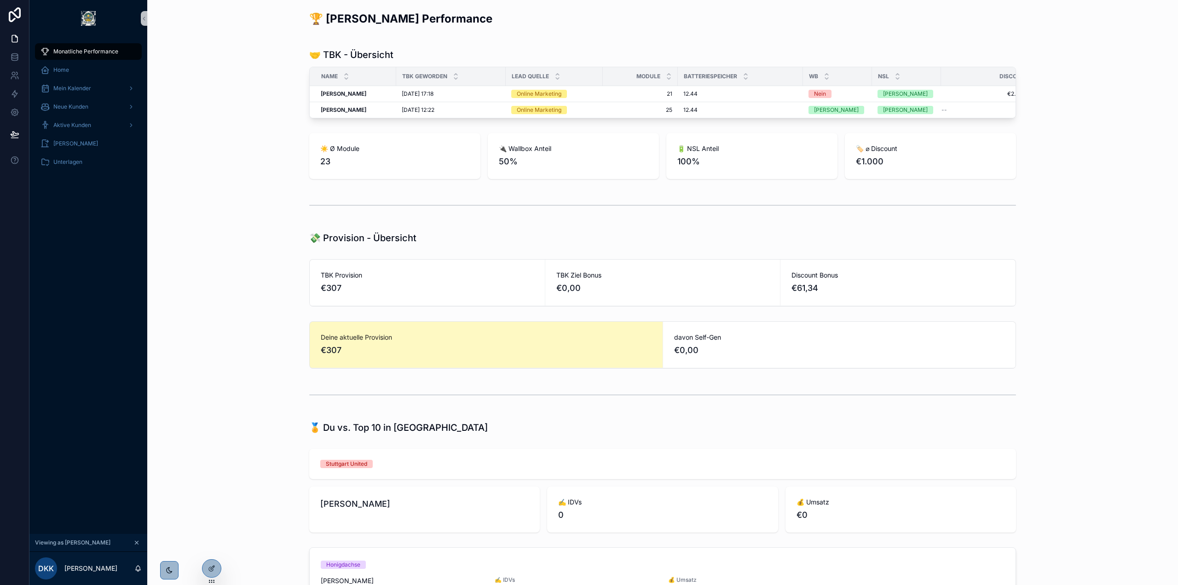
drag, startPoint x: 775, startPoint y: 175, endPoint x: 778, endPoint y: 171, distance: 5.0
click at [775, 175] on div "🔋 NSL Anteil 100%" at bounding box center [751, 156] width 171 height 46
drag, startPoint x: 569, startPoint y: 170, endPoint x: 772, endPoint y: 170, distance: 203.0
click at [716, 170] on div "☀️ Ø Module 23 🔌 Wallbox Anteil 50% 🔋 NSL Anteil 100% 🏷 ⌀ Discount €1.000" at bounding box center [662, 156] width 707 height 46
click at [776, 168] on span "100%" at bounding box center [751, 161] width 149 height 13
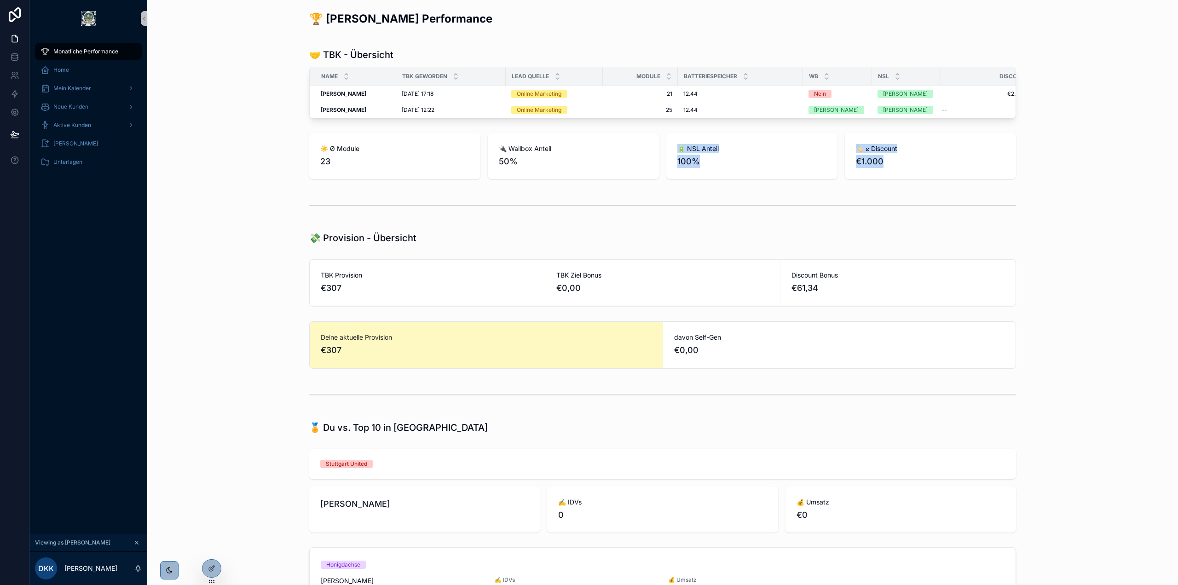
drag, startPoint x: 788, startPoint y: 167, endPoint x: 574, endPoint y: 173, distance: 214.1
click at [592, 171] on div "☀️ Ø Module 23 🔌 Wallbox Anteil 50% 🔋 NSL Anteil 100% 🏷 ⌀ Discount €1.000" at bounding box center [662, 156] width 707 height 46
click at [574, 168] on span "50%" at bounding box center [573, 161] width 149 height 13
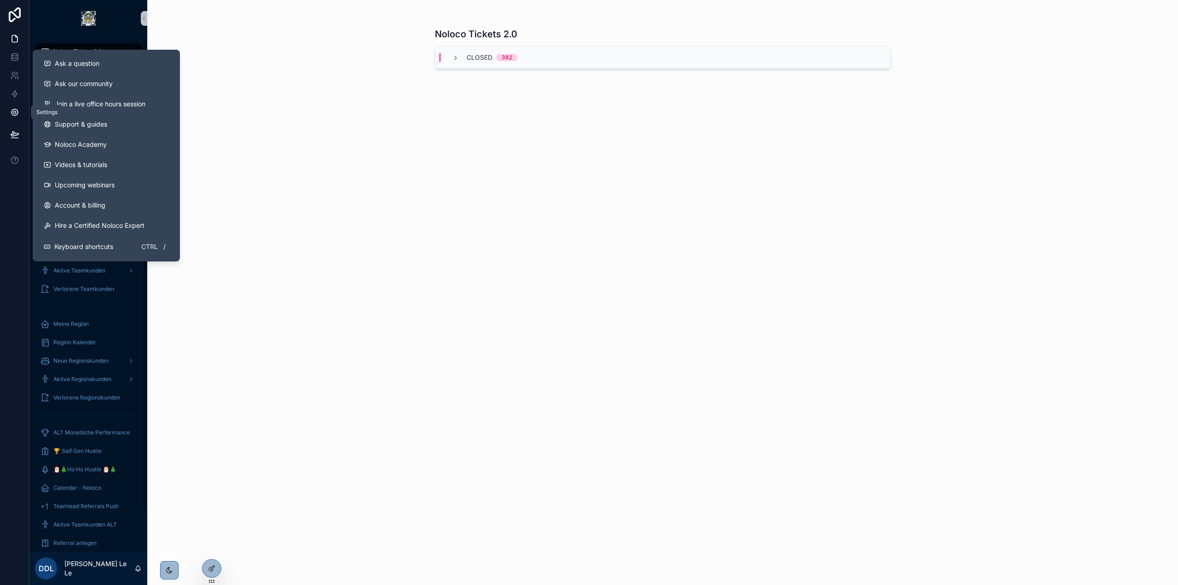
click at [14, 108] on icon at bounding box center [14, 112] width 9 height 9
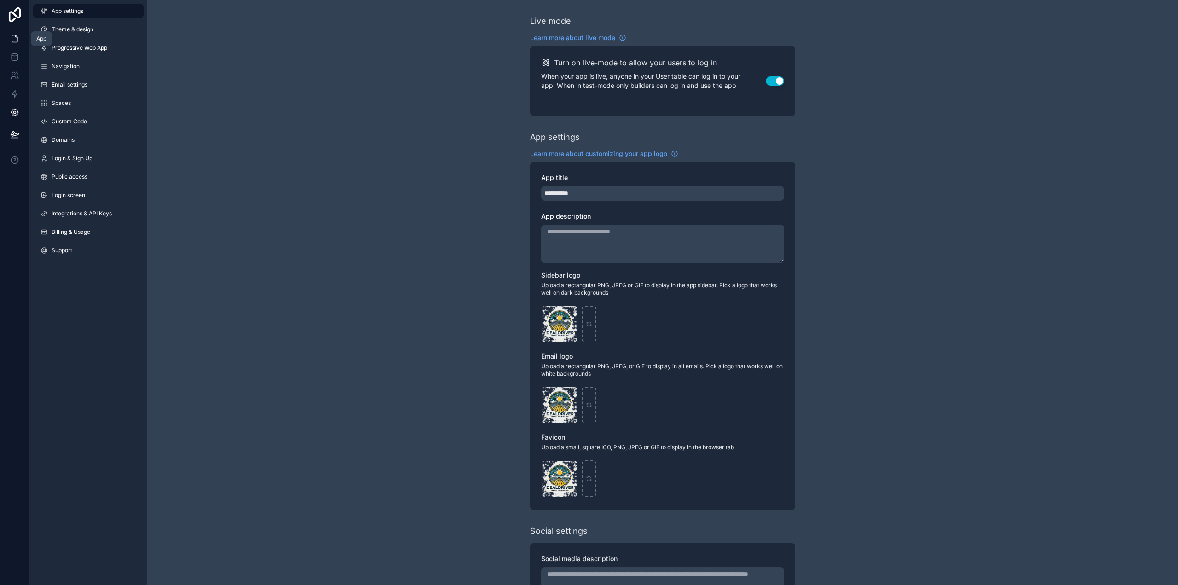
click at [11, 43] on icon at bounding box center [14, 38] width 9 height 9
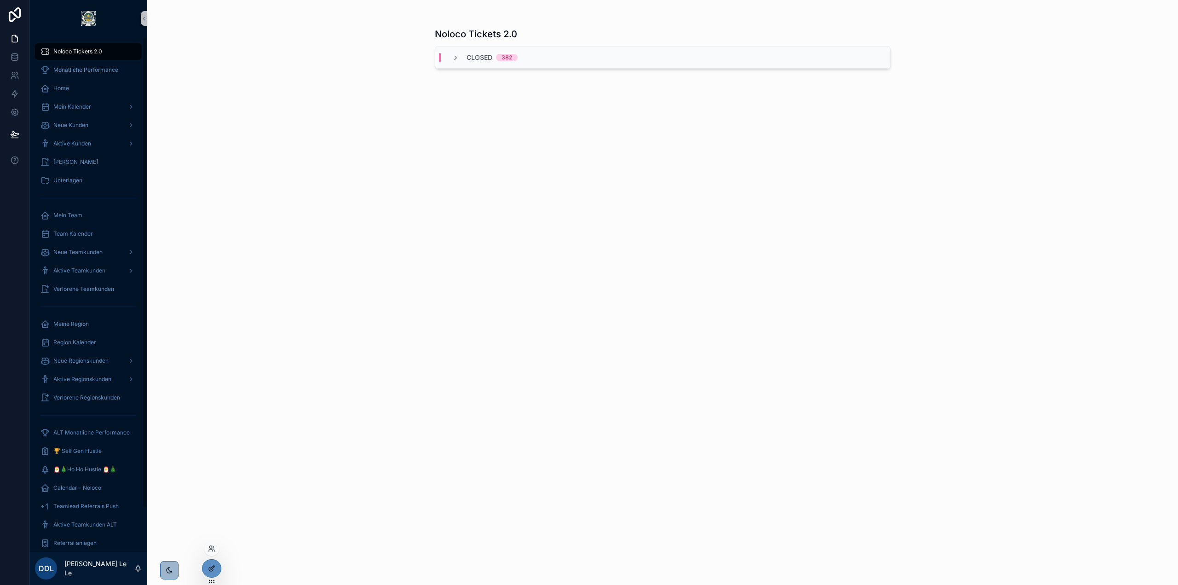
click at [213, 572] on icon at bounding box center [211, 568] width 7 height 7
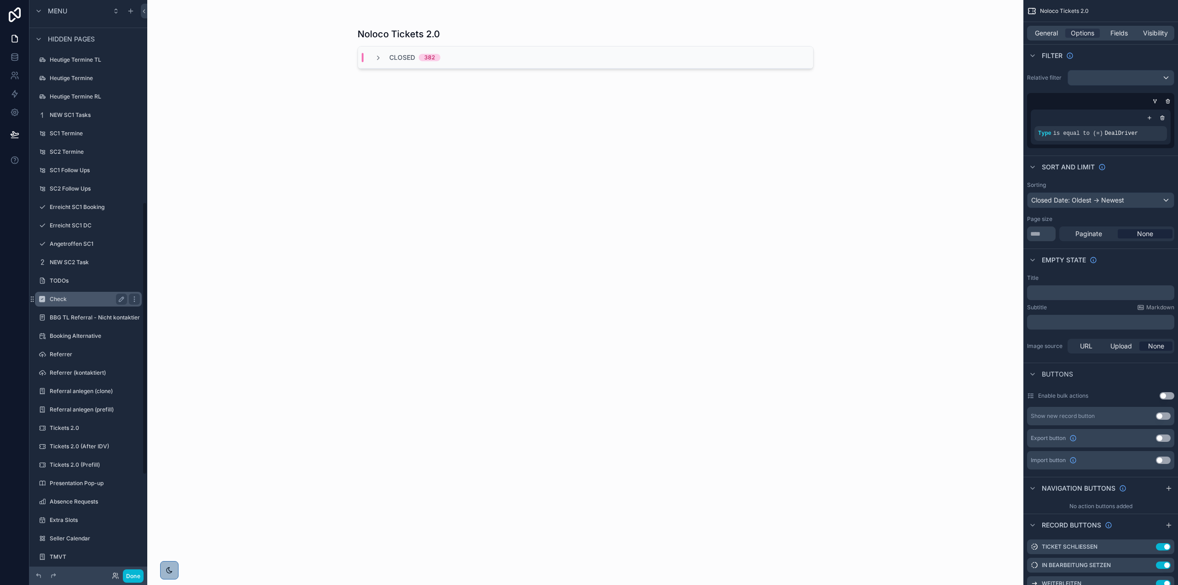
scroll to position [634, 0]
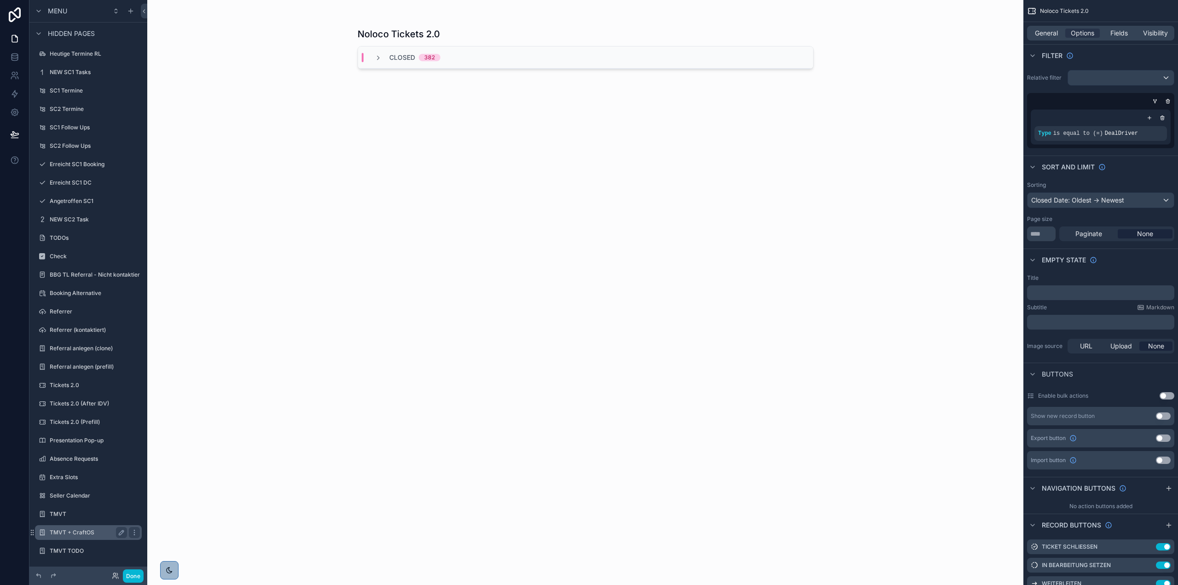
click at [68, 526] on div "TMVT + CraftOS" at bounding box center [88, 532] width 103 height 15
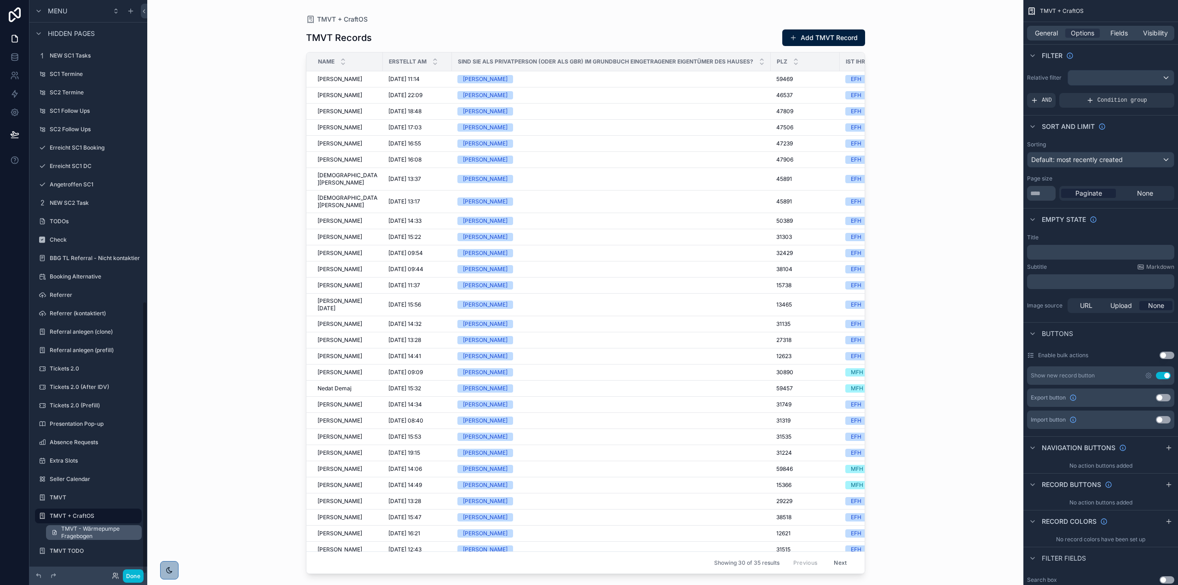
click at [91, 535] on span "TMVT - Wärmepumpe Fragebogen" at bounding box center [98, 532] width 75 height 15
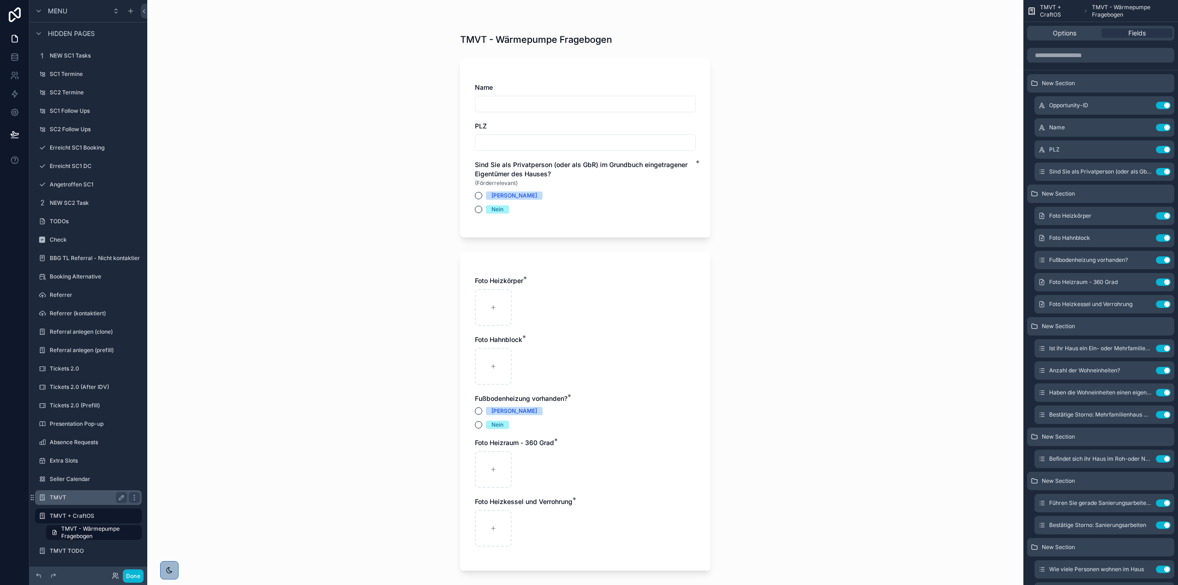
click at [72, 499] on label "TMVT" at bounding box center [87, 497] width 74 height 7
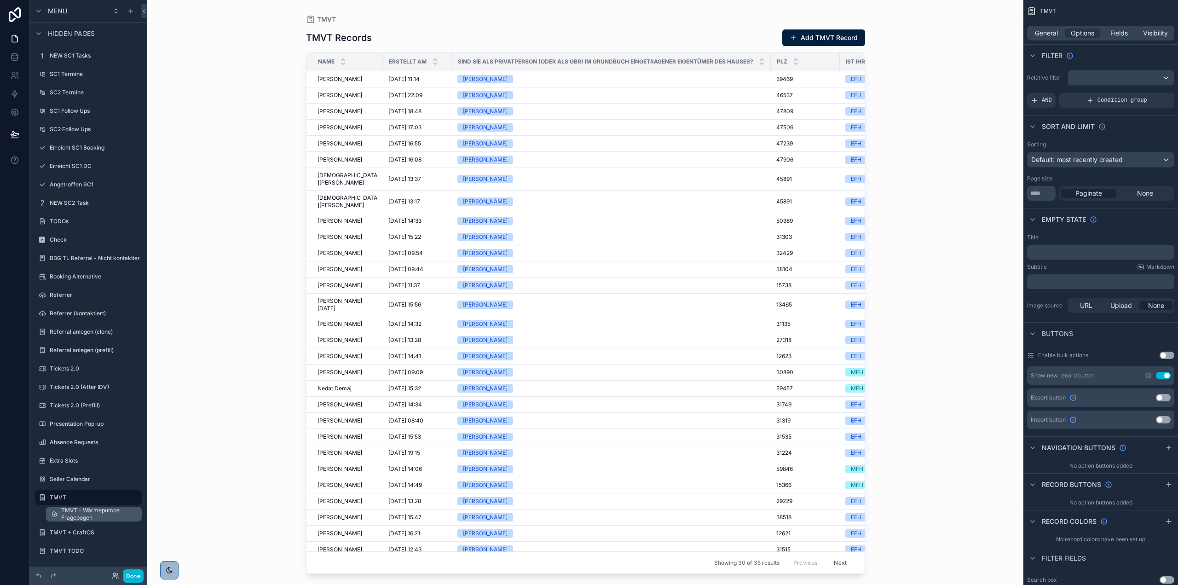
click at [95, 520] on span "TMVT - Wärmepumpe Fragebogen" at bounding box center [98, 514] width 75 height 15
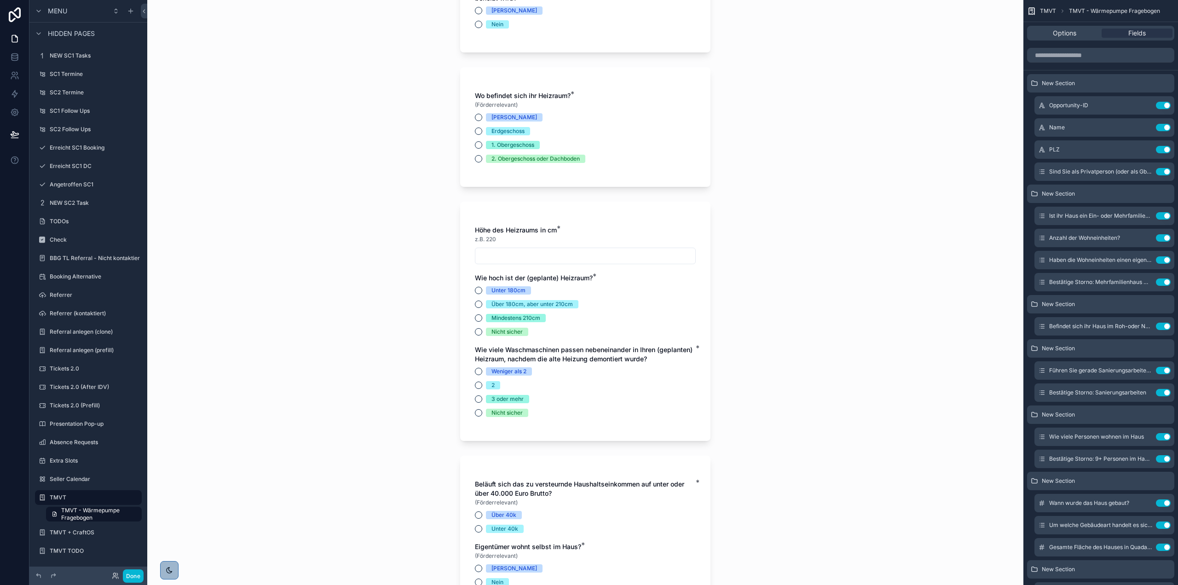
scroll to position [2712, 0]
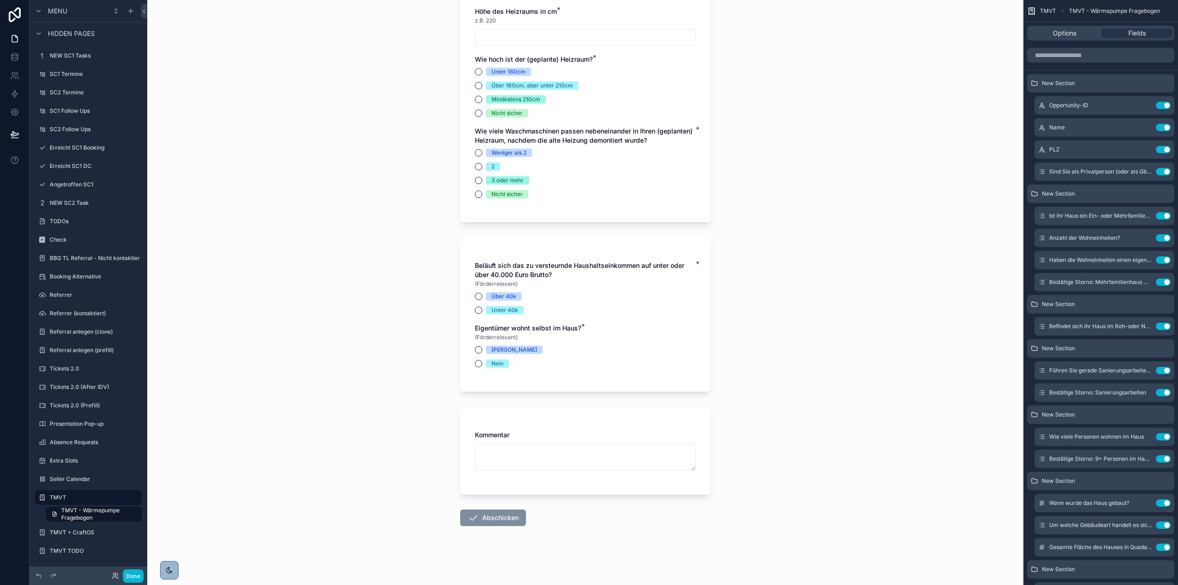
click at [567, 407] on div "Kommentar" at bounding box center [585, 450] width 250 height 88
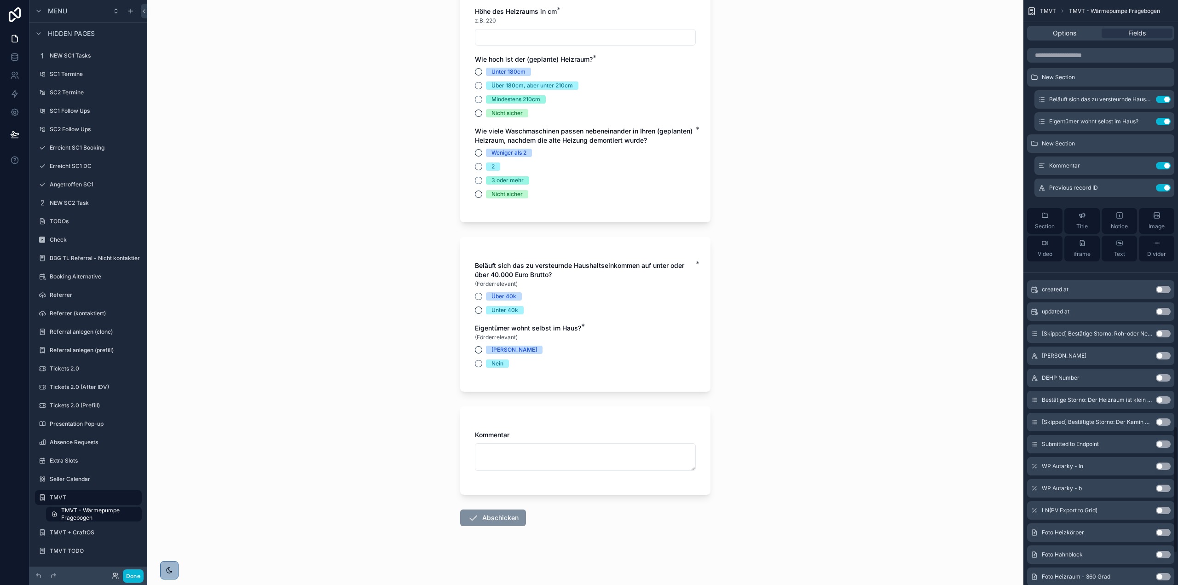
scroll to position [1925, 0]
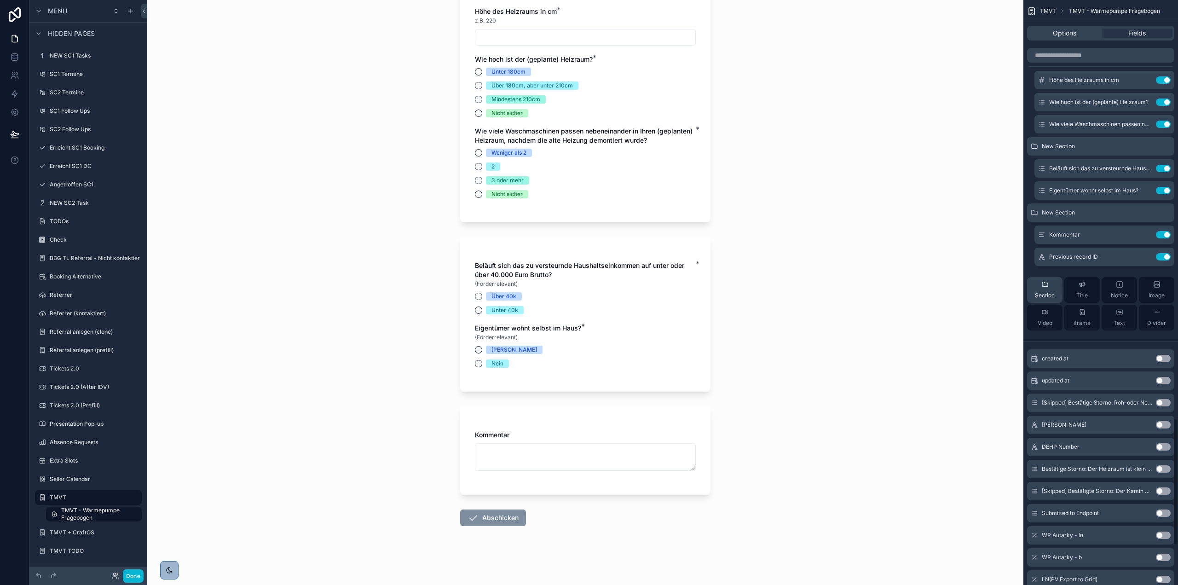
click at [1036, 295] on span "Section" at bounding box center [1045, 295] width 20 height 7
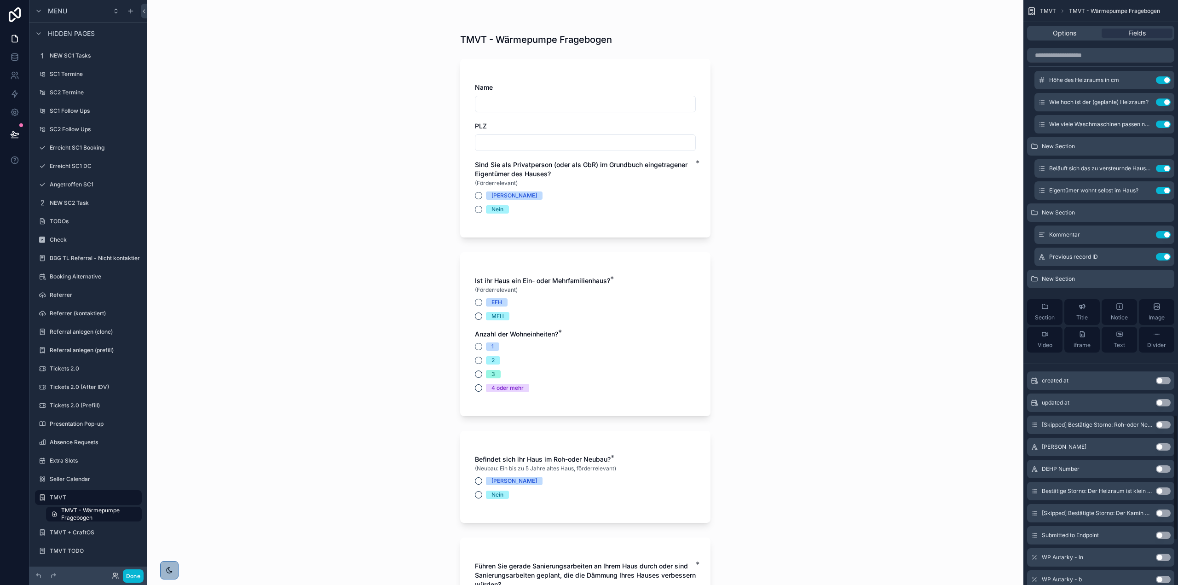
scroll to position [2131, 0]
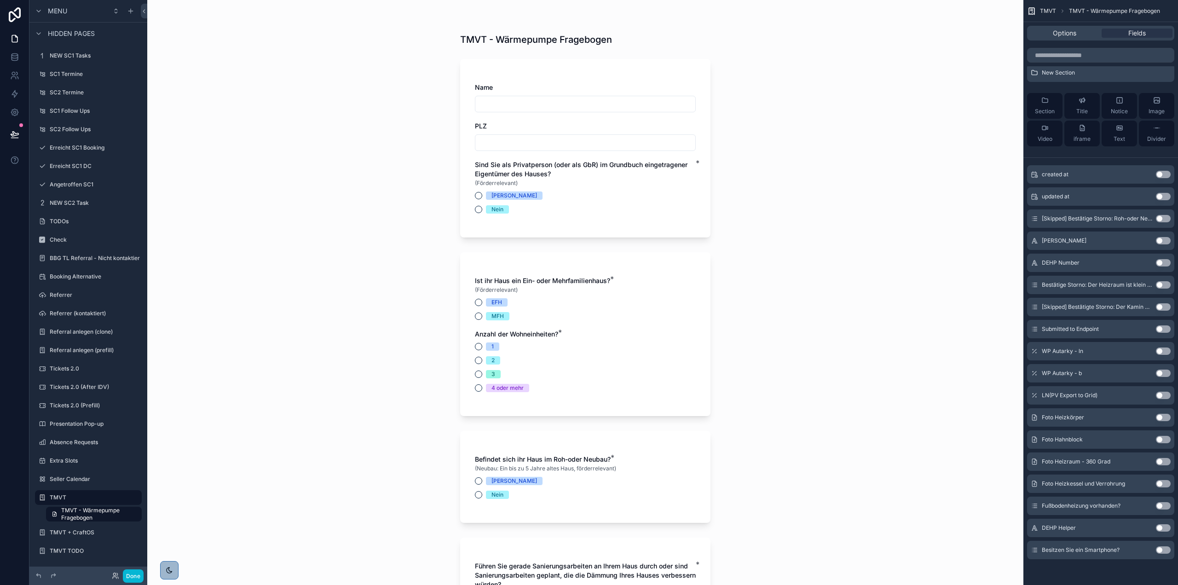
click at [1036, 551] on icon "scrollable content" at bounding box center [1034, 549] width 7 height 7
click at [1159, 548] on button "Use setting" at bounding box center [1163, 549] width 15 height 7
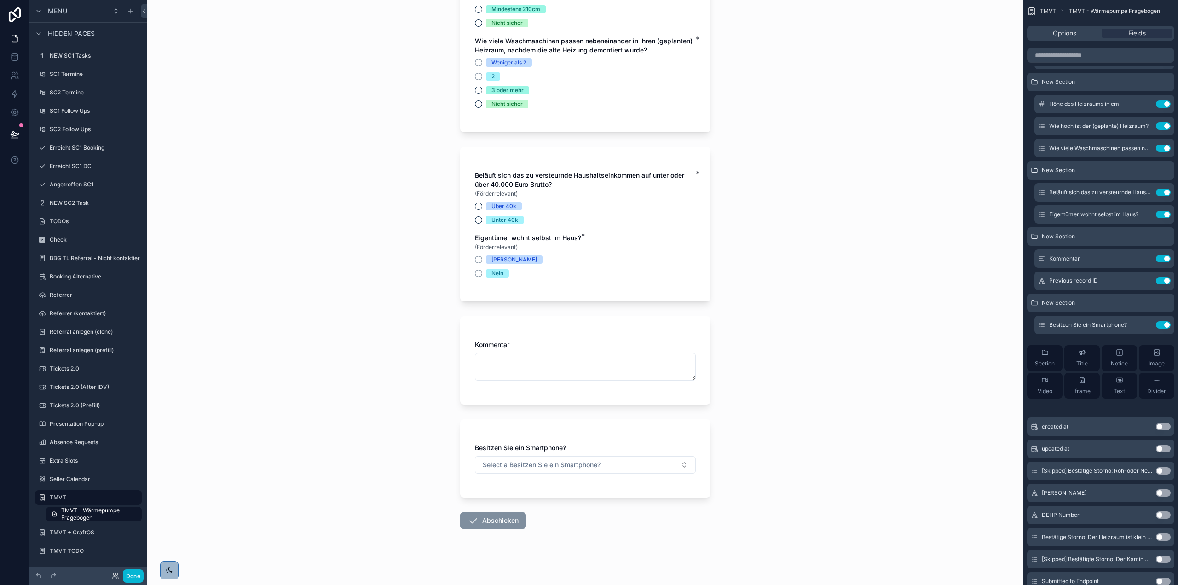
scroll to position [2753, 0]
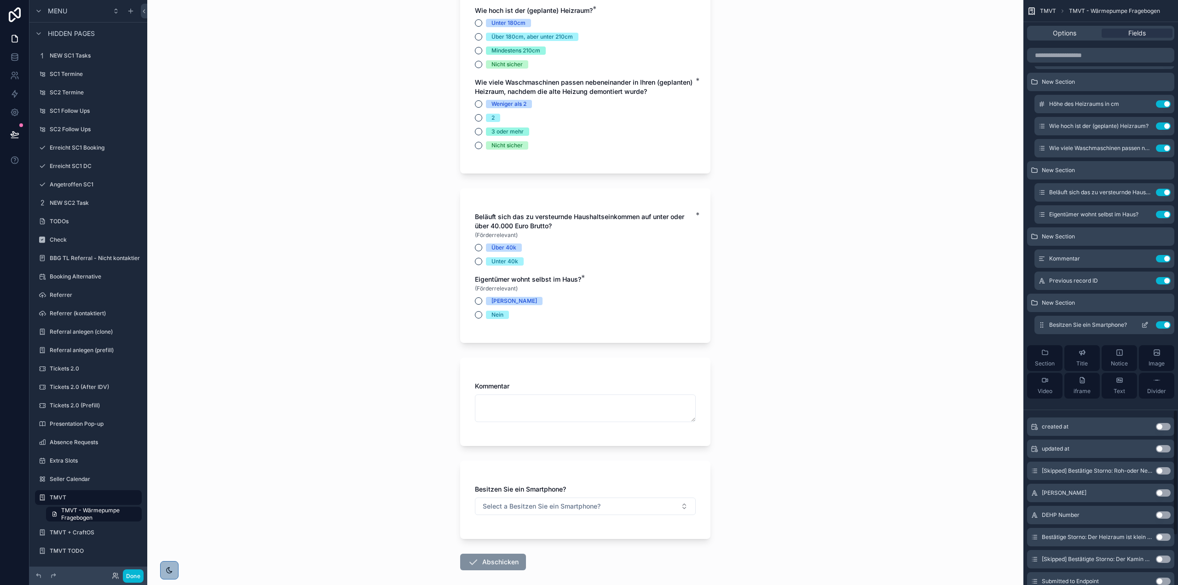
click at [1144, 323] on icon "scrollable content" at bounding box center [1144, 324] width 7 height 7
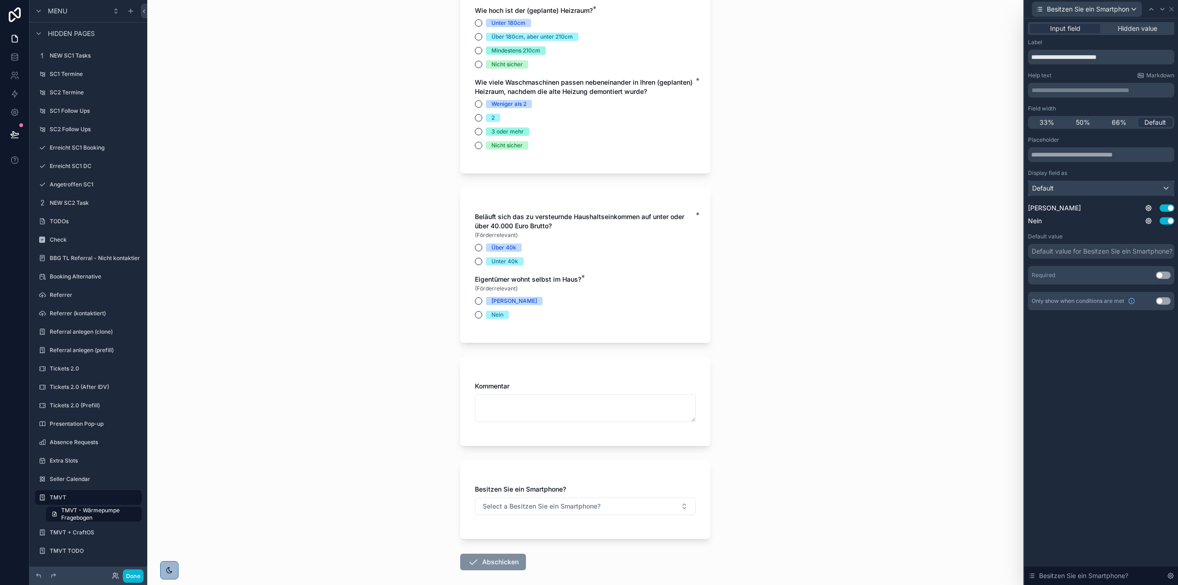
click at [1137, 183] on div "Default" at bounding box center [1101, 188] width 145 height 15
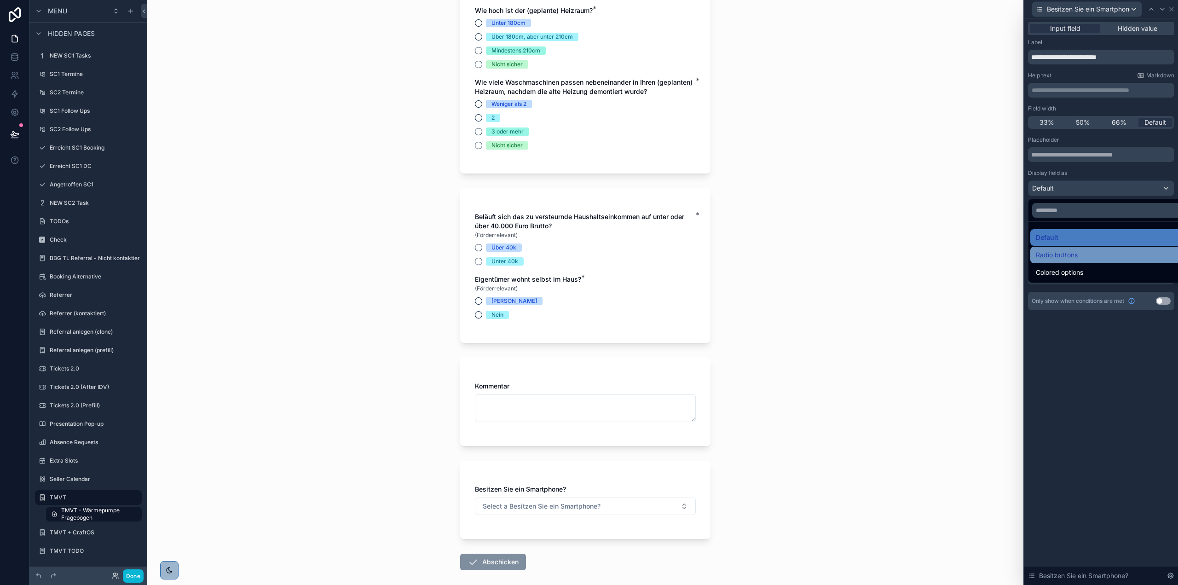
click at [1064, 258] on span "Radio buttons" at bounding box center [1057, 254] width 42 height 11
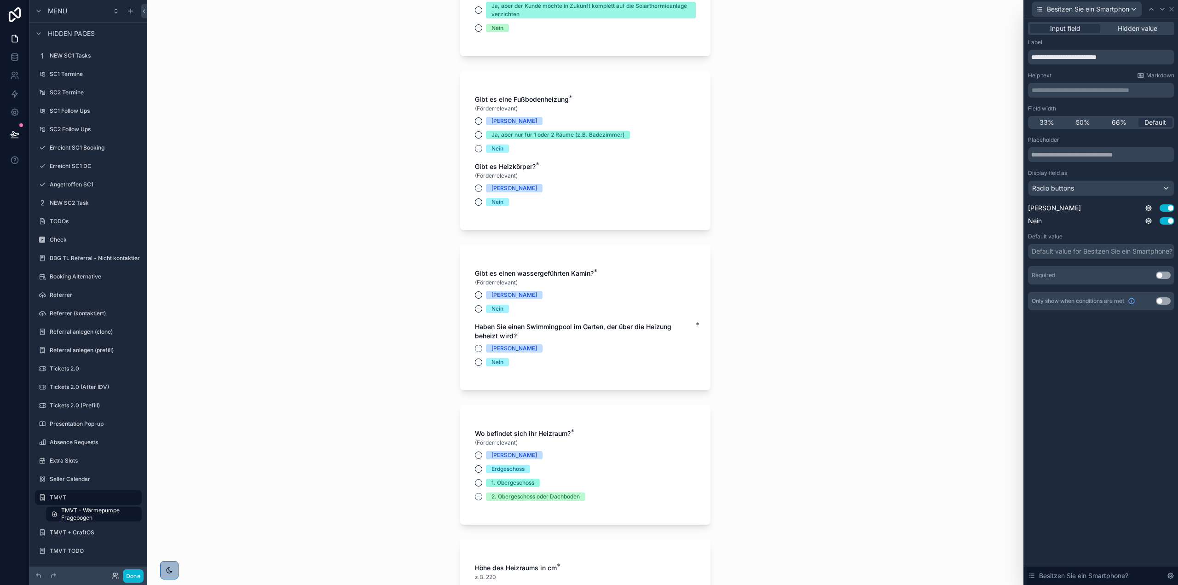
scroll to position [2810, 0]
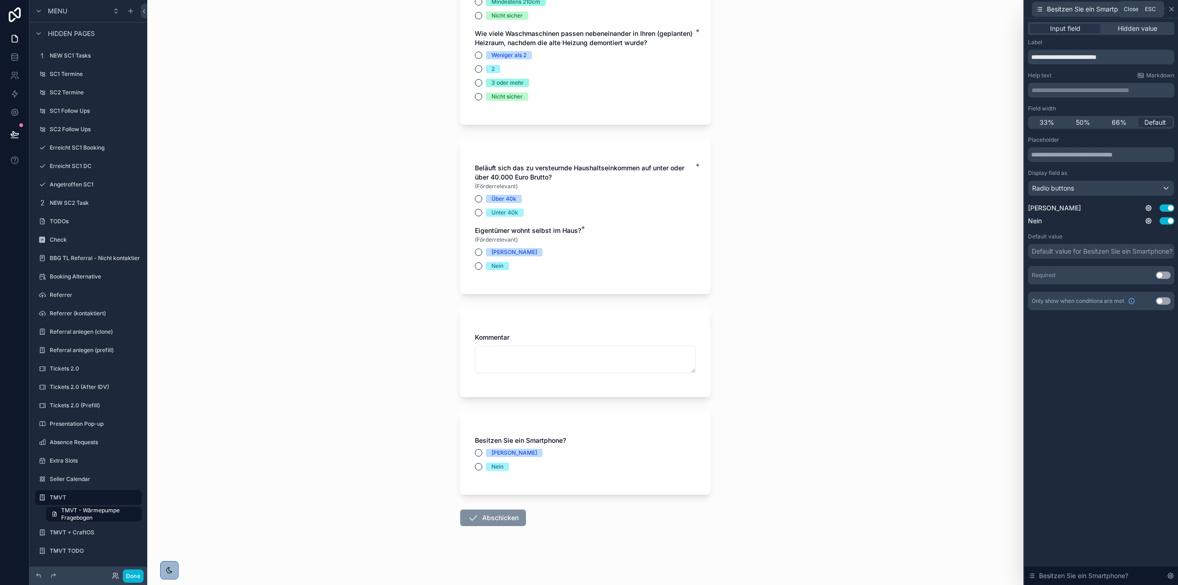
click at [1174, 6] on icon at bounding box center [1171, 9] width 7 height 7
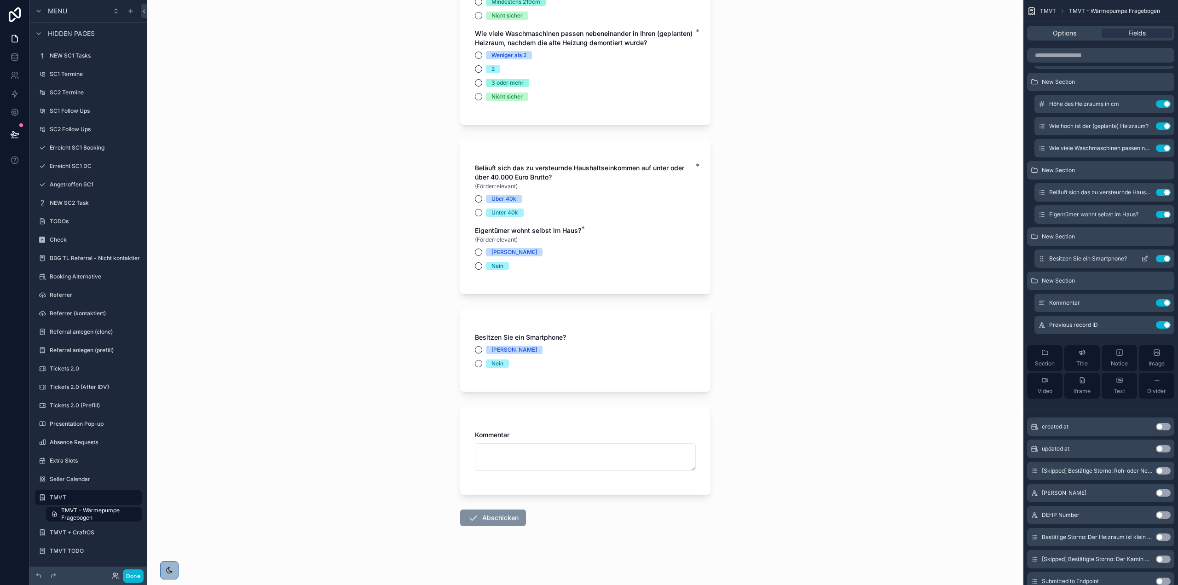
click at [1140, 259] on button "scrollable content" at bounding box center [1145, 258] width 15 height 7
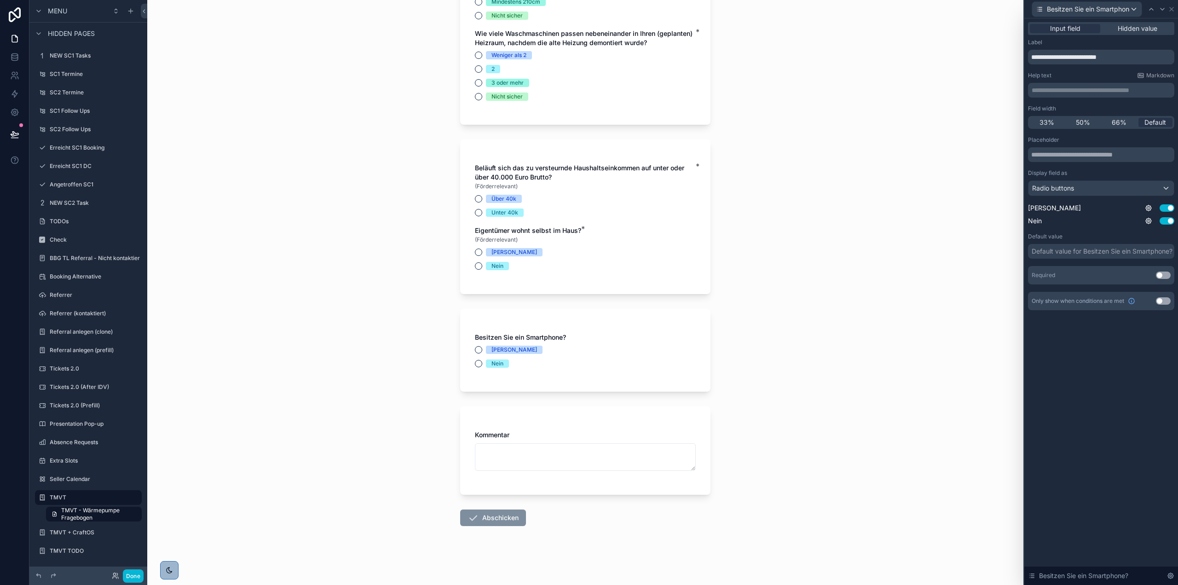
click at [1163, 273] on button "Use setting" at bounding box center [1163, 275] width 15 height 7
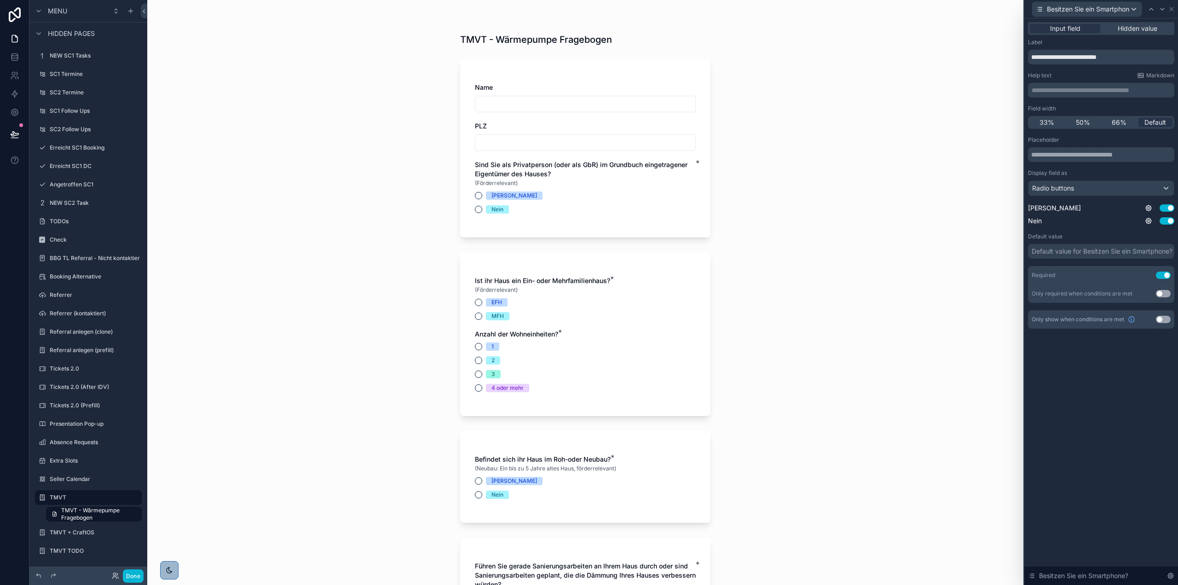
click at [888, 278] on div "TMVT - Wärmepumpe Fragebogen Name PLZ Sind Sie als Privatperson (oder als GbR) …" at bounding box center [585, 292] width 876 height 585
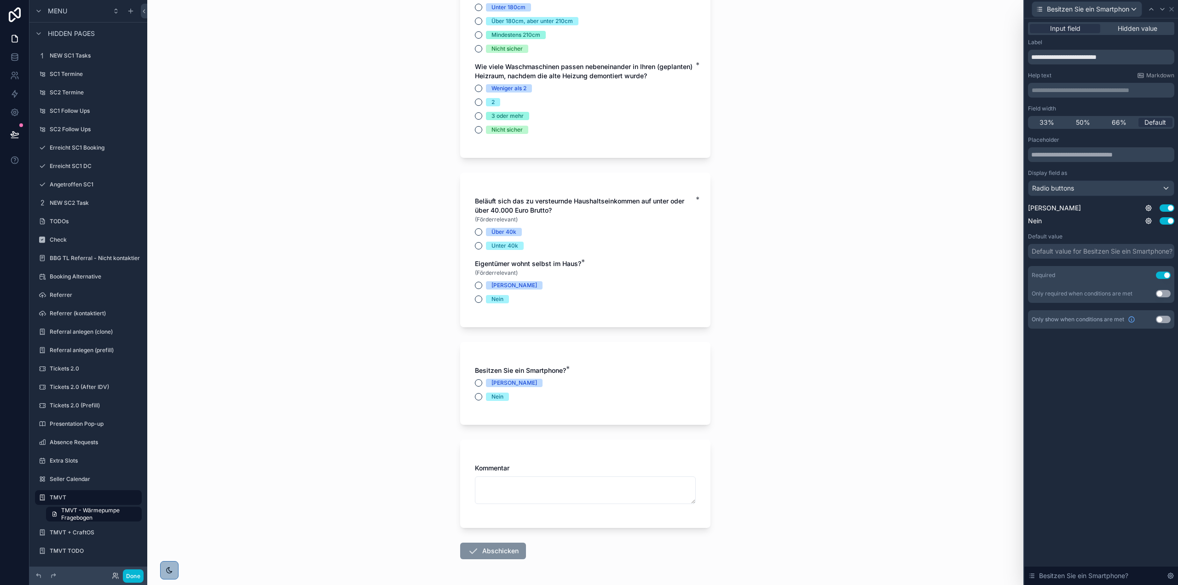
scroll to position [2810, 0]
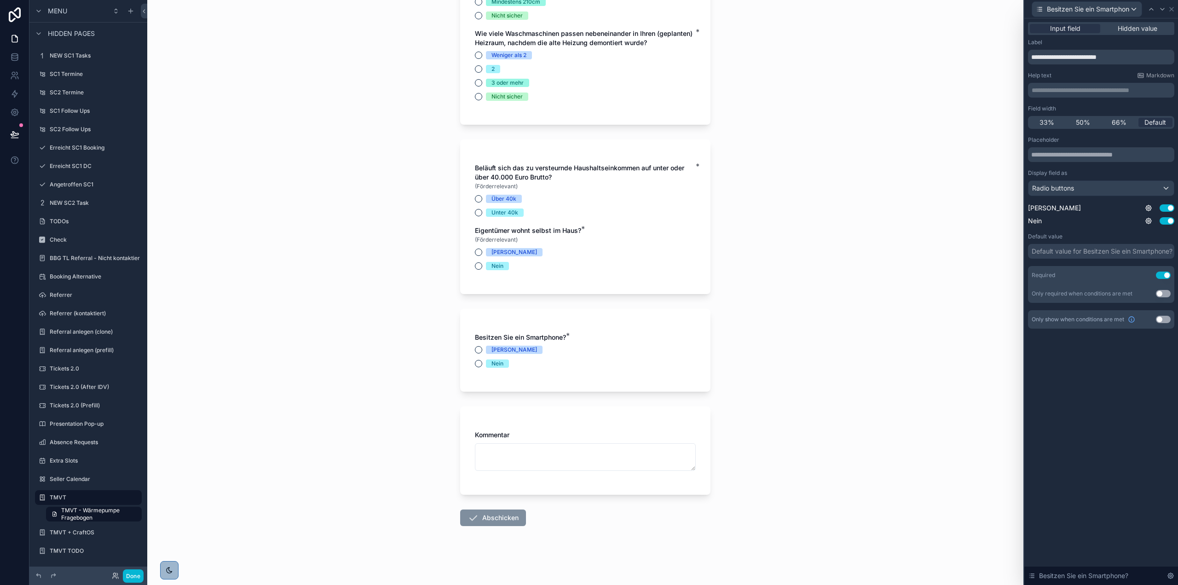
click at [626, 348] on div "[PERSON_NAME]" at bounding box center [585, 350] width 221 height 8
drag, startPoint x: 100, startPoint y: 532, endPoint x: 145, endPoint y: 461, distance: 83.9
click at [100, 532] on label "TMVT + CraftOS" at bounding box center [95, 532] width 90 height 7
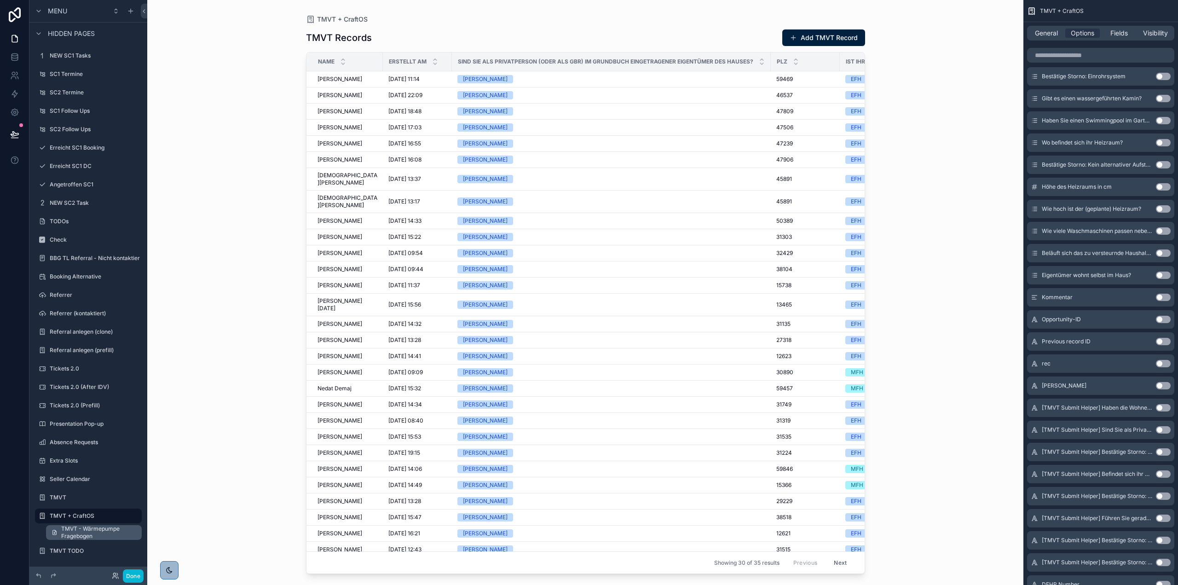
click at [81, 529] on span "TMVT - Wärmepumpe Fragebogen" at bounding box center [98, 532] width 75 height 15
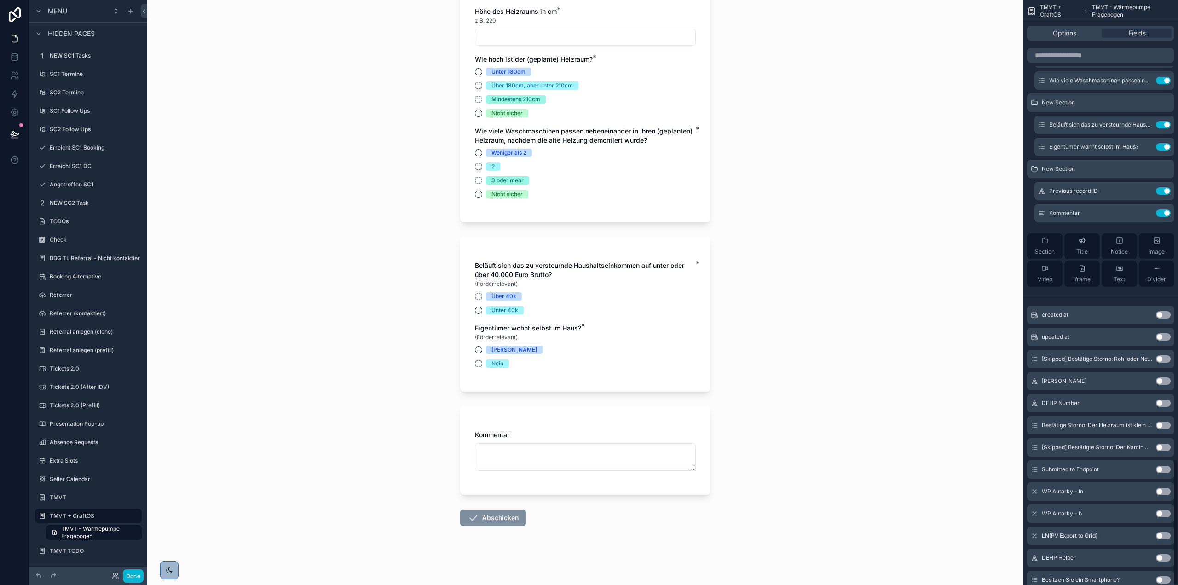
scroll to position [2131, 0]
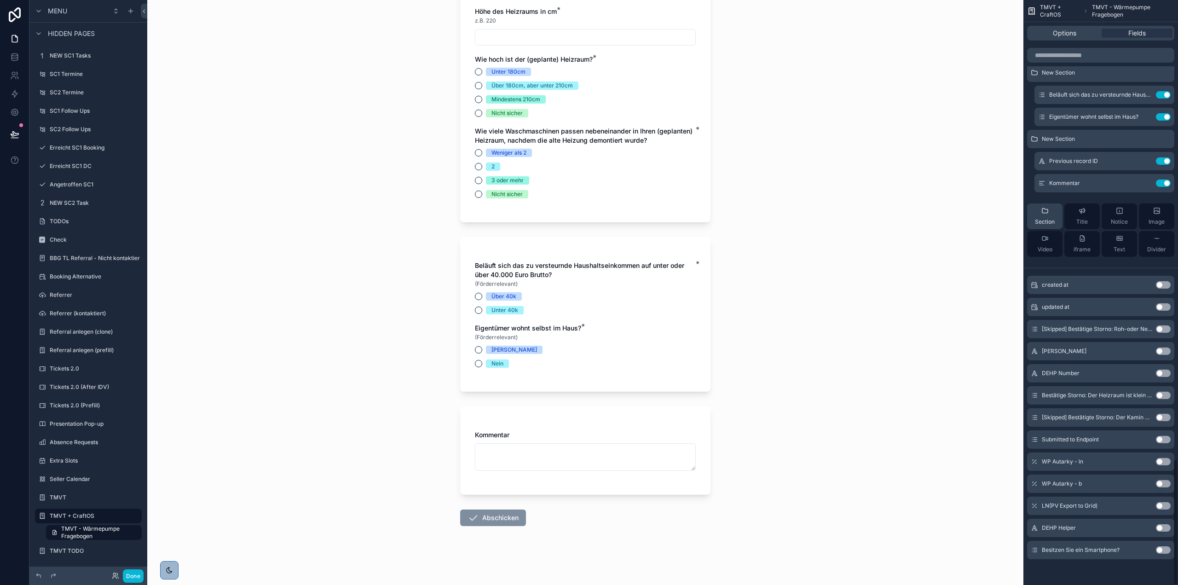
click at [1048, 211] on icon "scrollable content" at bounding box center [1045, 210] width 7 height 7
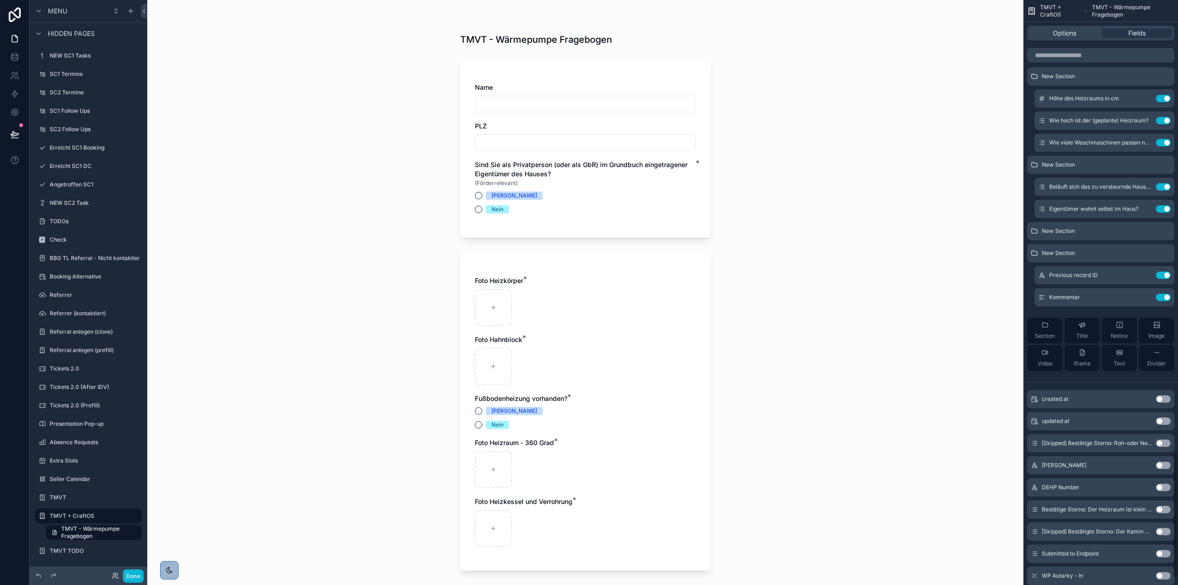
scroll to position [2153, 0]
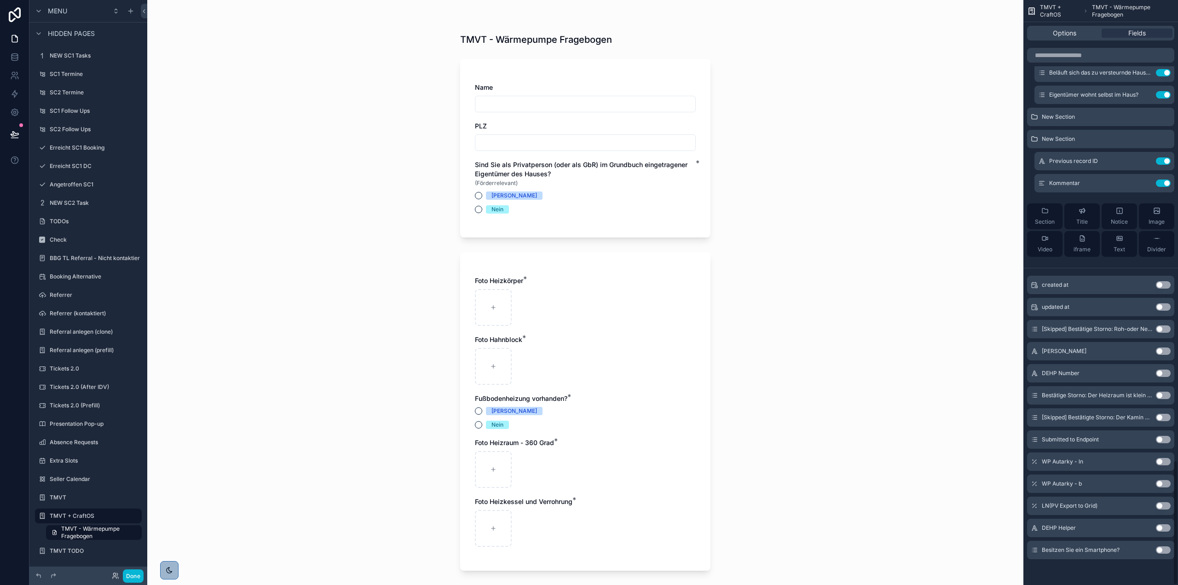
click at [1169, 552] on button "Use setting" at bounding box center [1163, 549] width 15 height 7
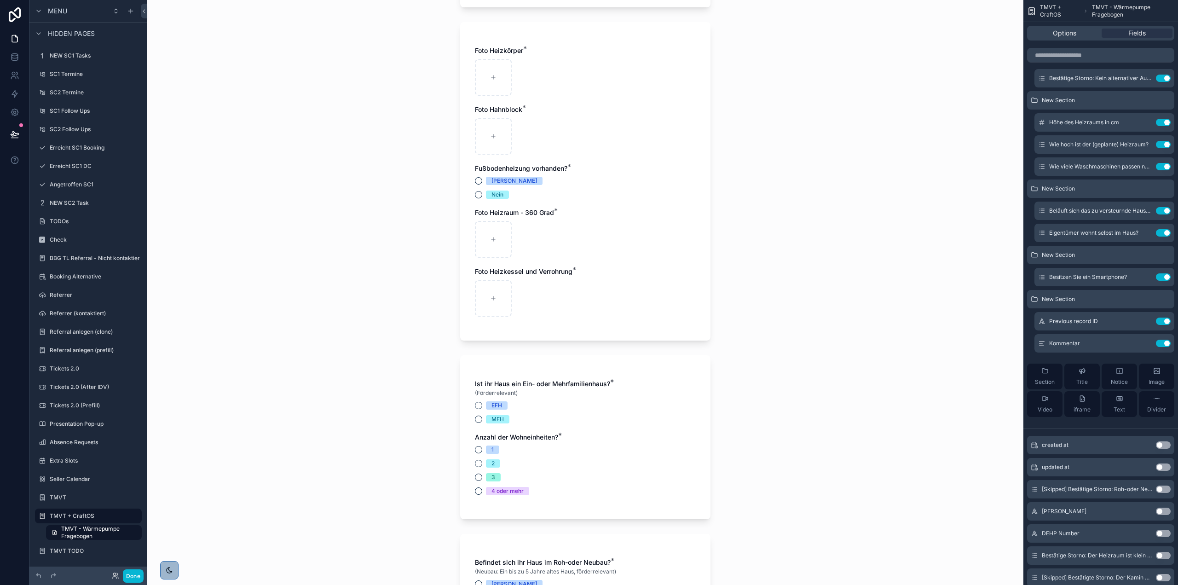
scroll to position [3138, 0]
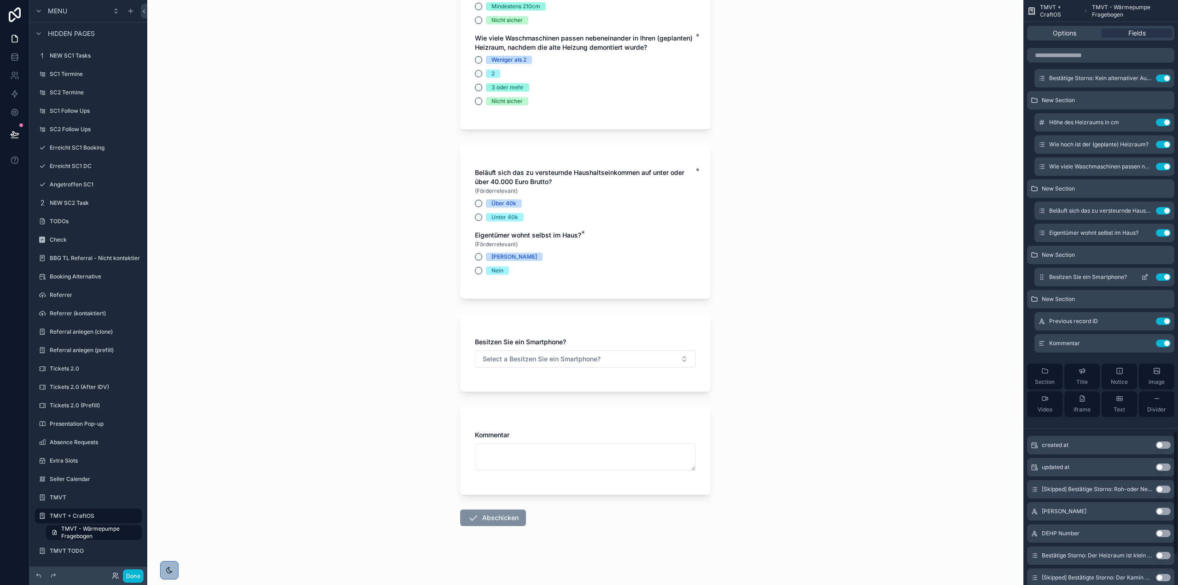
click at [1143, 280] on icon "scrollable content" at bounding box center [1145, 278] width 4 height 4
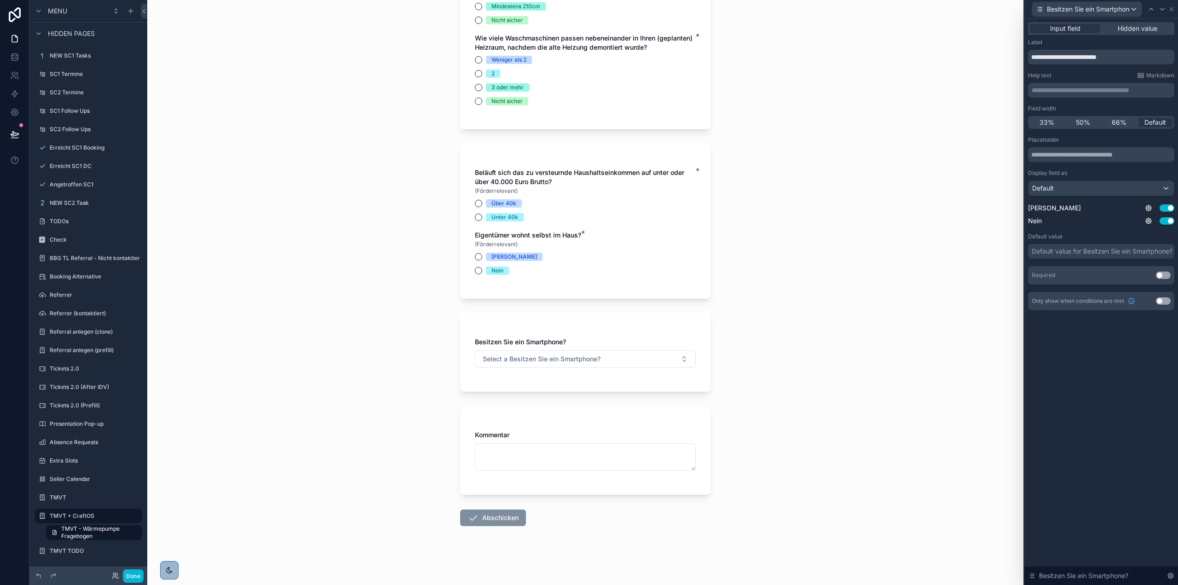
click at [1168, 274] on button "Use setting" at bounding box center [1163, 275] width 15 height 7
click at [1117, 190] on div "Default" at bounding box center [1101, 188] width 145 height 15
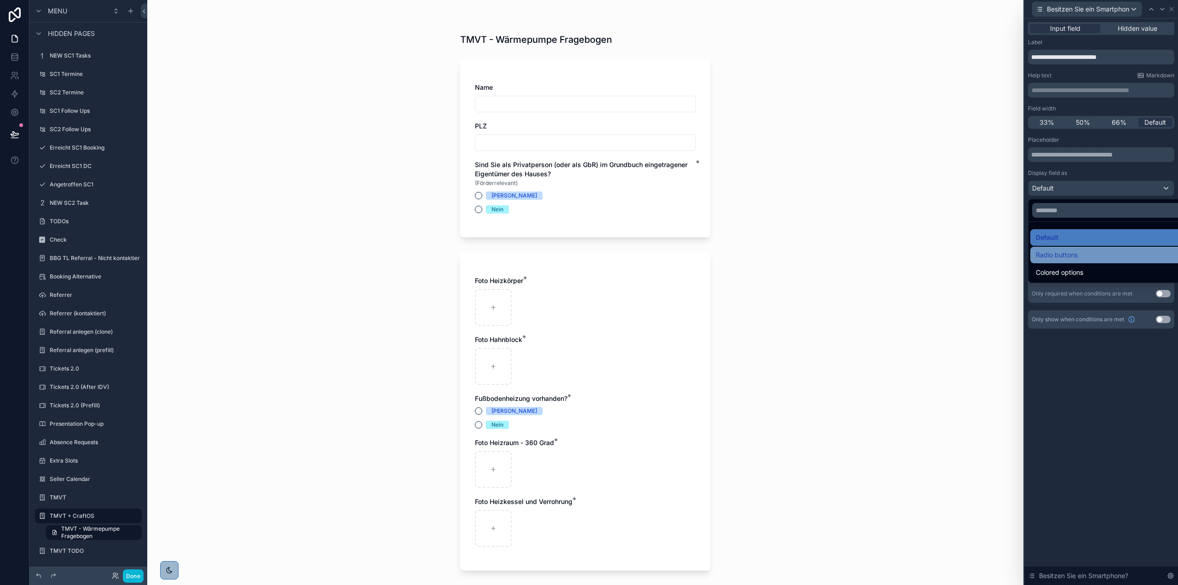
click at [1087, 257] on div "Radio buttons" at bounding box center [1112, 254] width 152 height 11
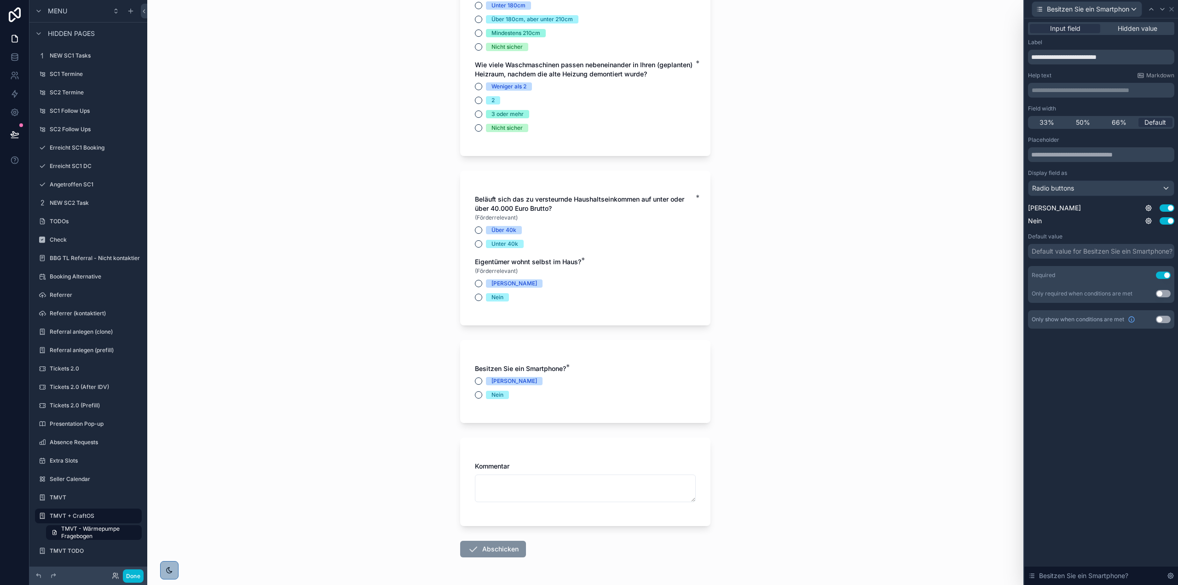
scroll to position [3143, 0]
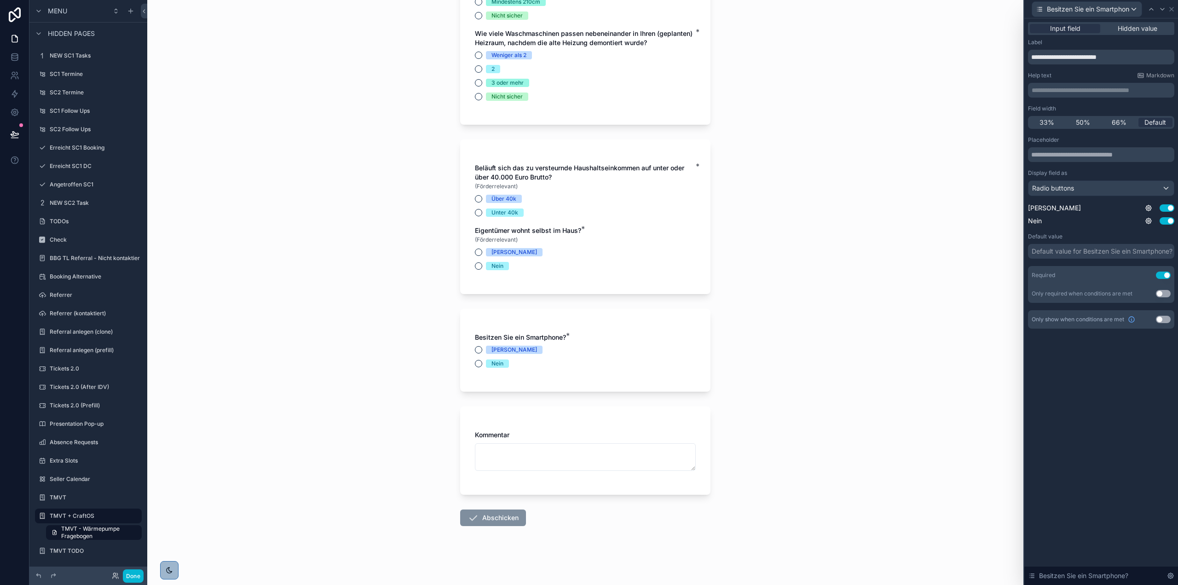
click at [495, 361] on div "Nein" at bounding box center [498, 363] width 12 height 8
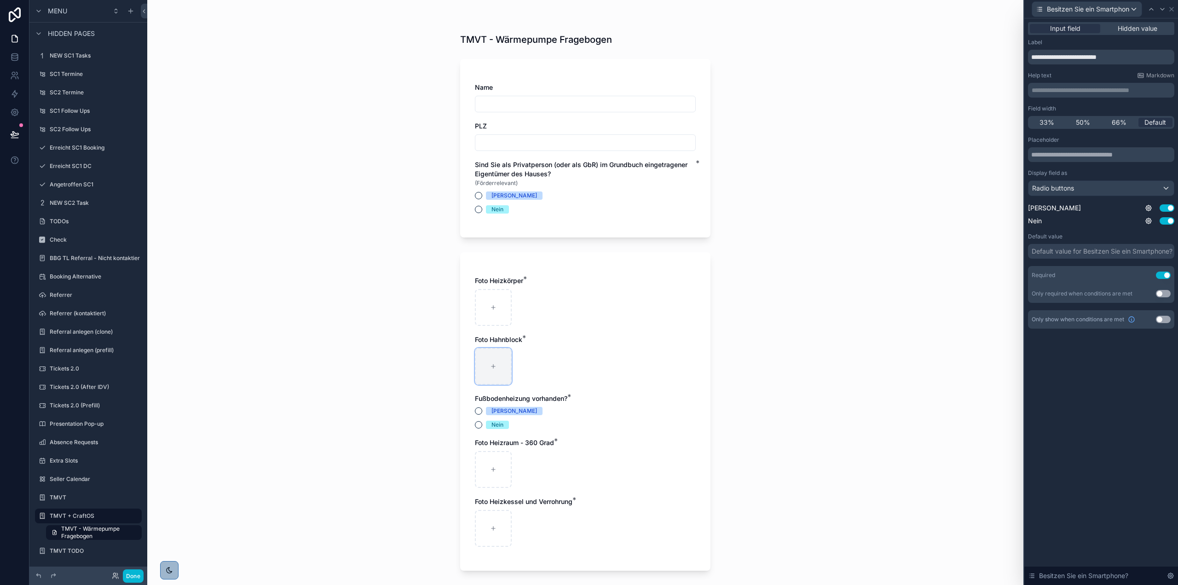
click at [490, 351] on div "scrollable content" at bounding box center [493, 366] width 37 height 37
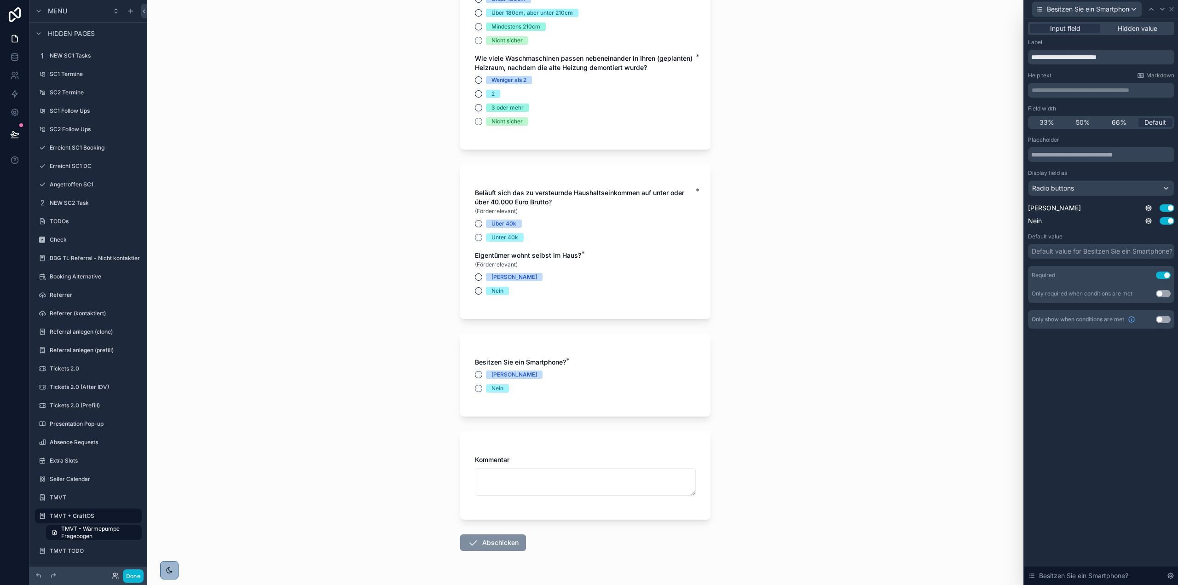
scroll to position [3143, 0]
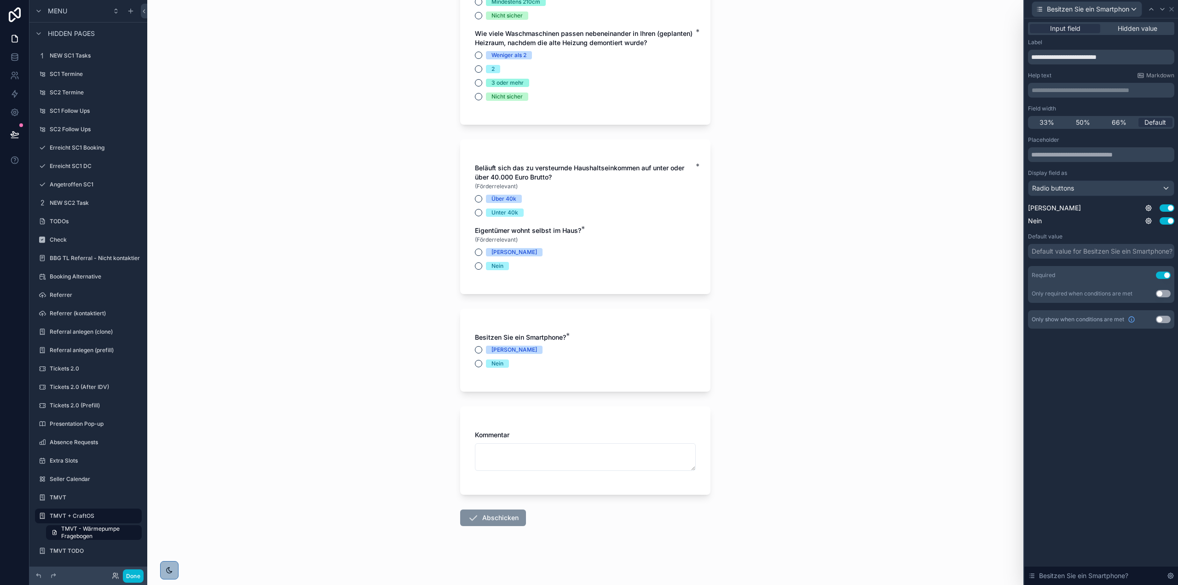
drag, startPoint x: 471, startPoint y: 347, endPoint x: 492, endPoint y: 354, distance: 22.1
click at [475, 349] on div "Besitzen Sie ein Smartphone? * Ja Nein" at bounding box center [585, 350] width 250 height 83
click at [492, 350] on div "[PERSON_NAME]" at bounding box center [515, 350] width 46 height 8
click at [482, 350] on button "[PERSON_NAME]" at bounding box center [478, 349] width 7 height 7
click at [480, 362] on div "Nein" at bounding box center [585, 363] width 221 height 8
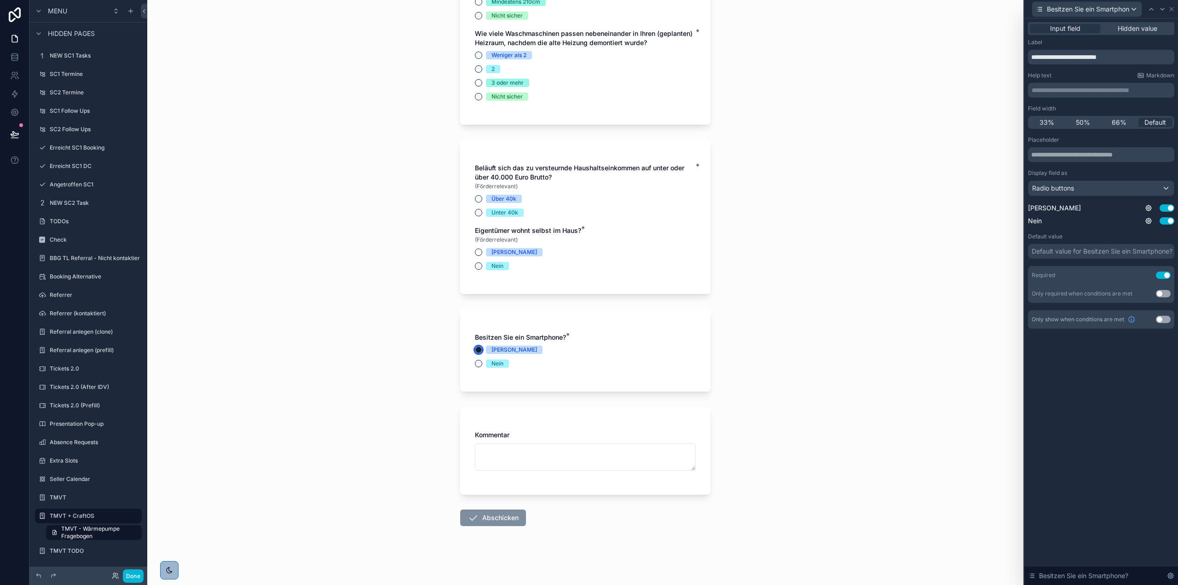
click at [476, 347] on circle "scrollable content" at bounding box center [479, 350] width 6 height 6
click at [477, 364] on button "Nein" at bounding box center [478, 363] width 7 height 7
click at [478, 352] on button "[PERSON_NAME]" at bounding box center [478, 349] width 7 height 7
click at [478, 365] on button "Nein" at bounding box center [478, 363] width 7 height 7
click at [69, 558] on div "TMVT TODO" at bounding box center [88, 551] width 103 height 15
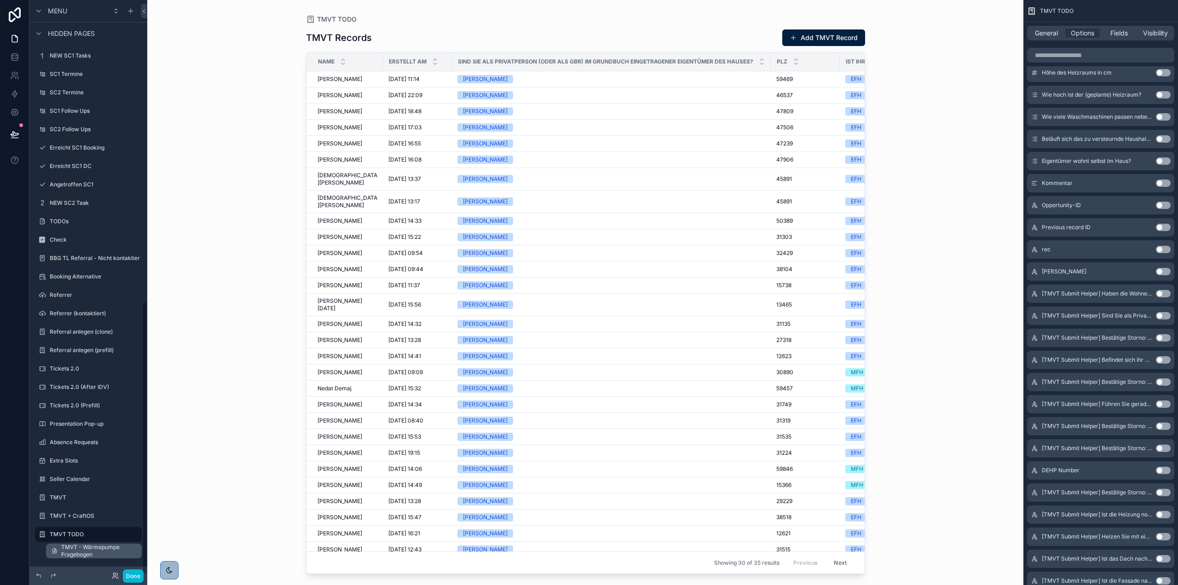
click at [91, 548] on span "TMVT - Wärmepumpe Fragebogen" at bounding box center [98, 551] width 75 height 15
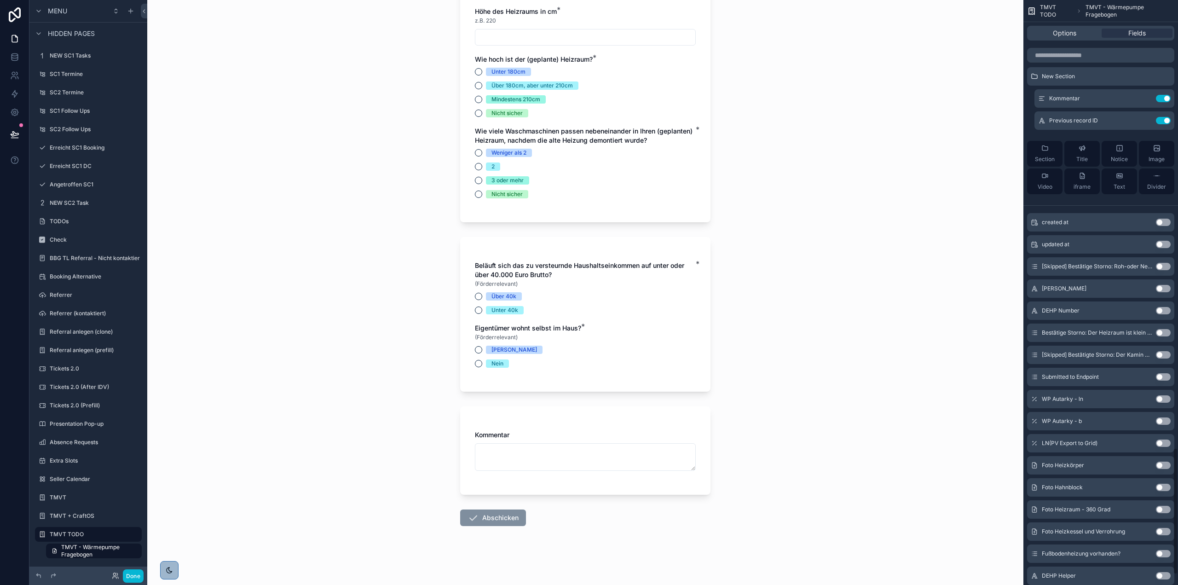
scroll to position [1877, 0]
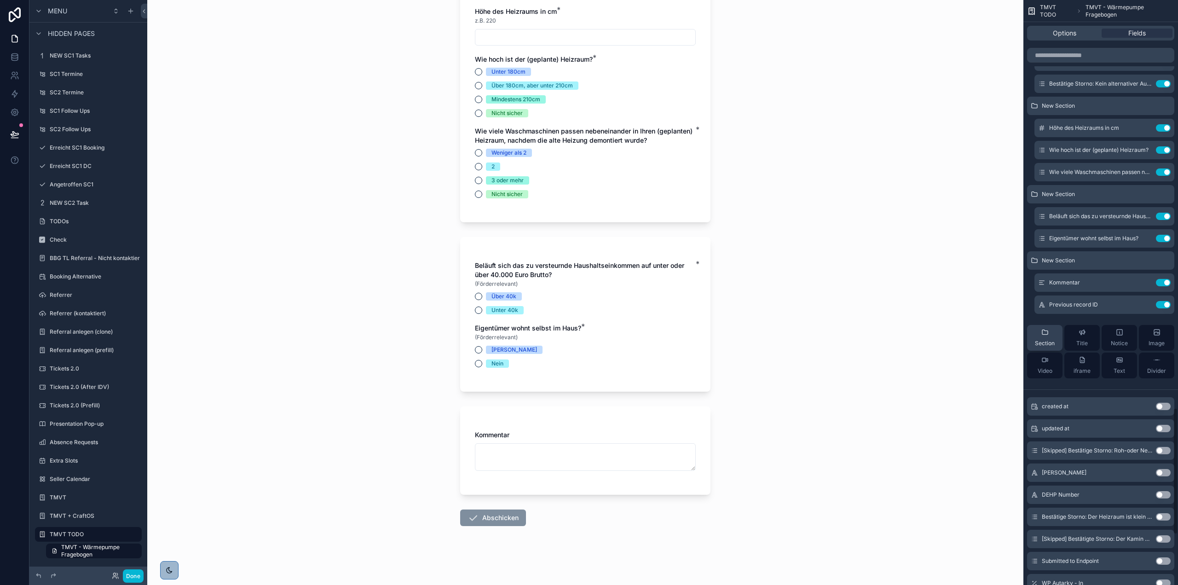
click at [1052, 335] on div "Section" at bounding box center [1045, 338] width 20 height 18
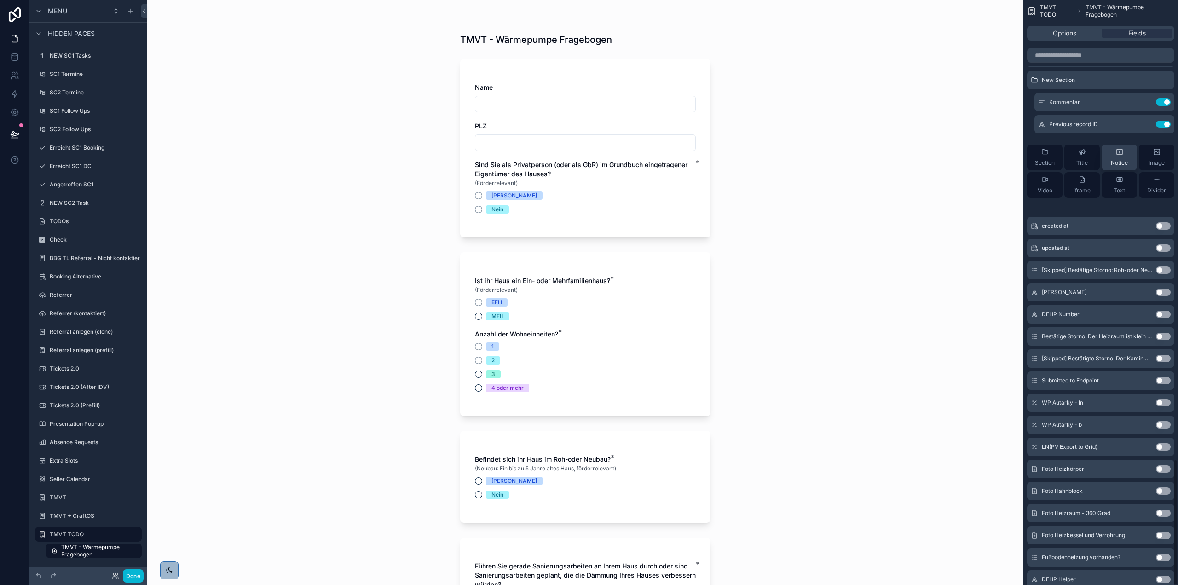
scroll to position [2131, 0]
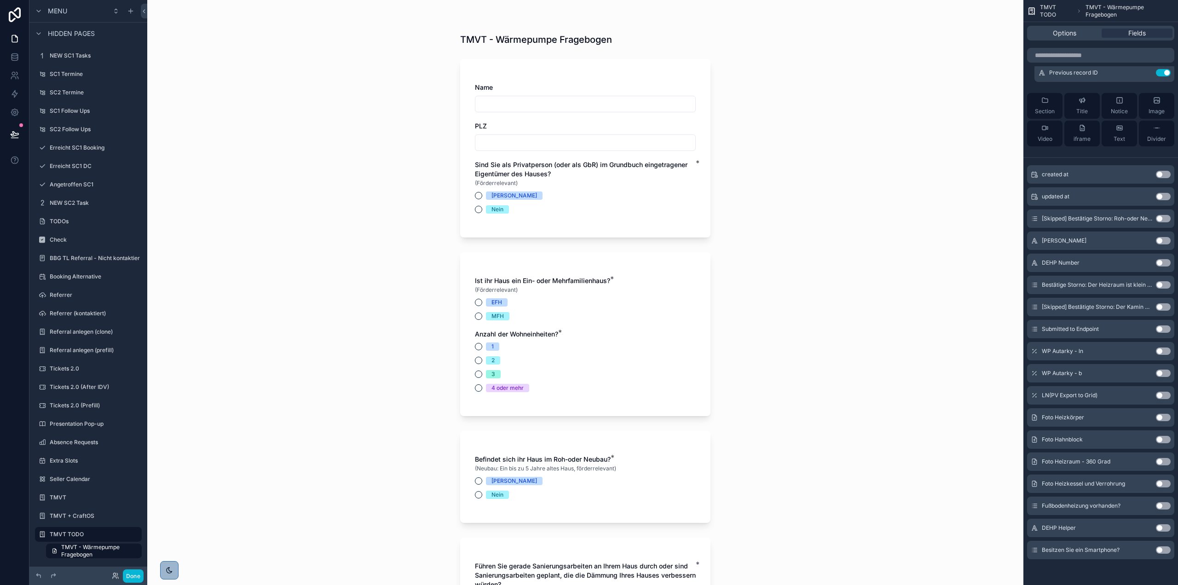
click at [1159, 547] on button "Use setting" at bounding box center [1163, 549] width 15 height 7
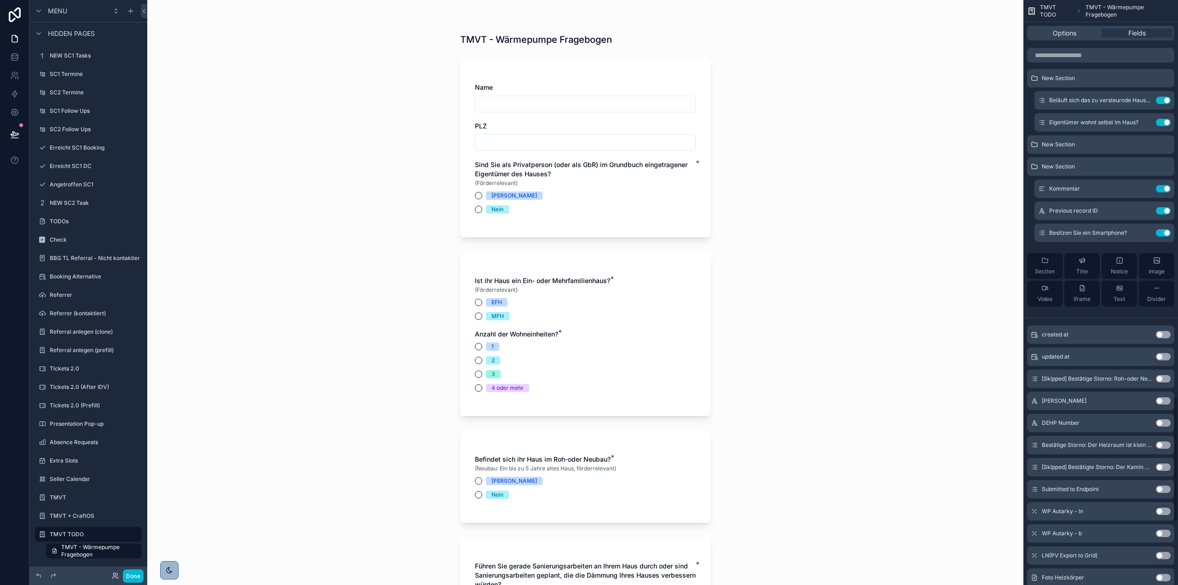
scroll to position [1809, 0]
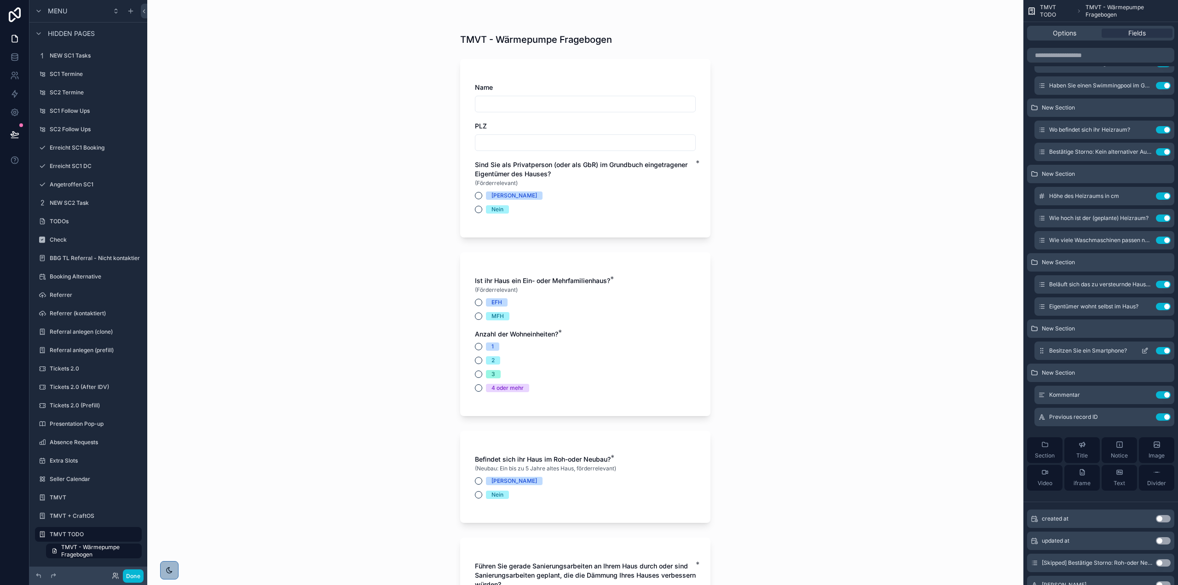
click at [1144, 351] on icon "scrollable content" at bounding box center [1144, 350] width 7 height 7
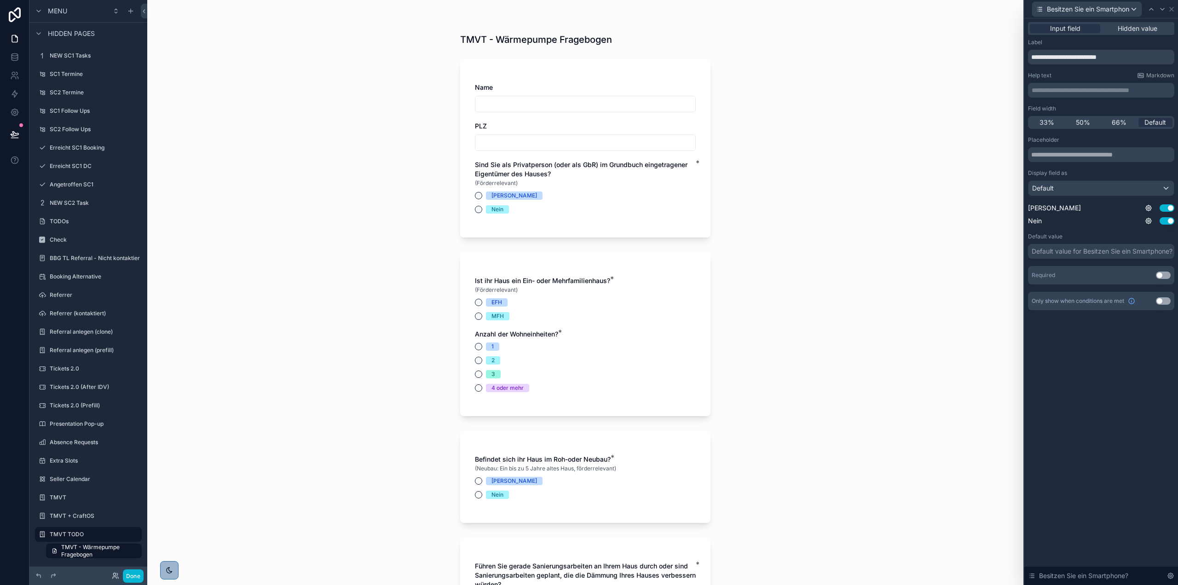
click at [1169, 275] on button "Use setting" at bounding box center [1163, 275] width 15 height 7
click at [1081, 187] on div "Default" at bounding box center [1101, 188] width 145 height 15
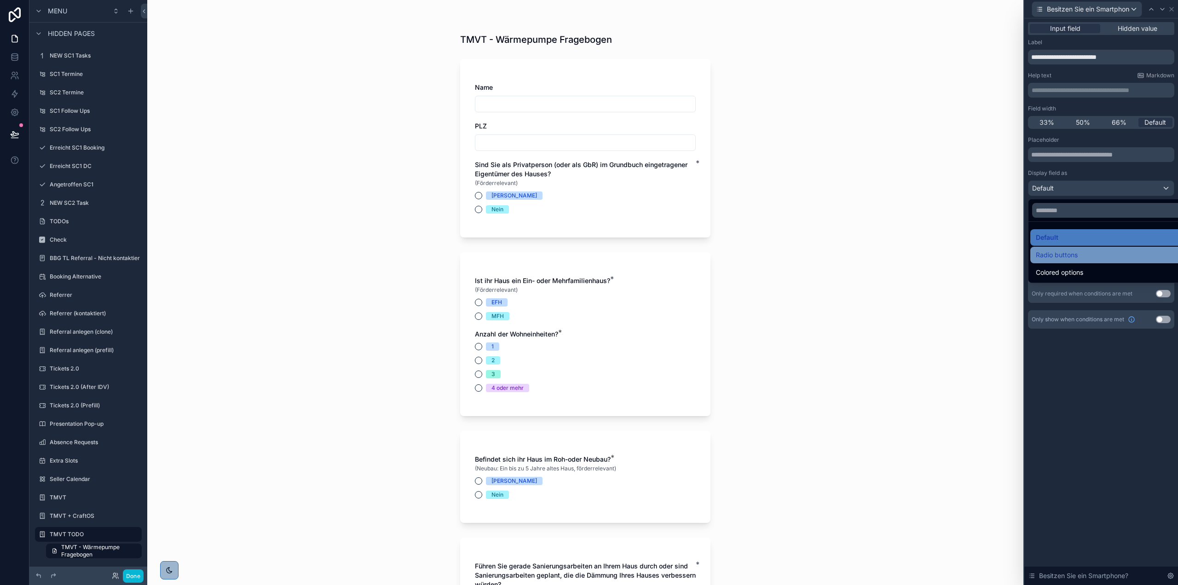
click at [1081, 247] on div "Radio buttons" at bounding box center [1111, 255] width 163 height 17
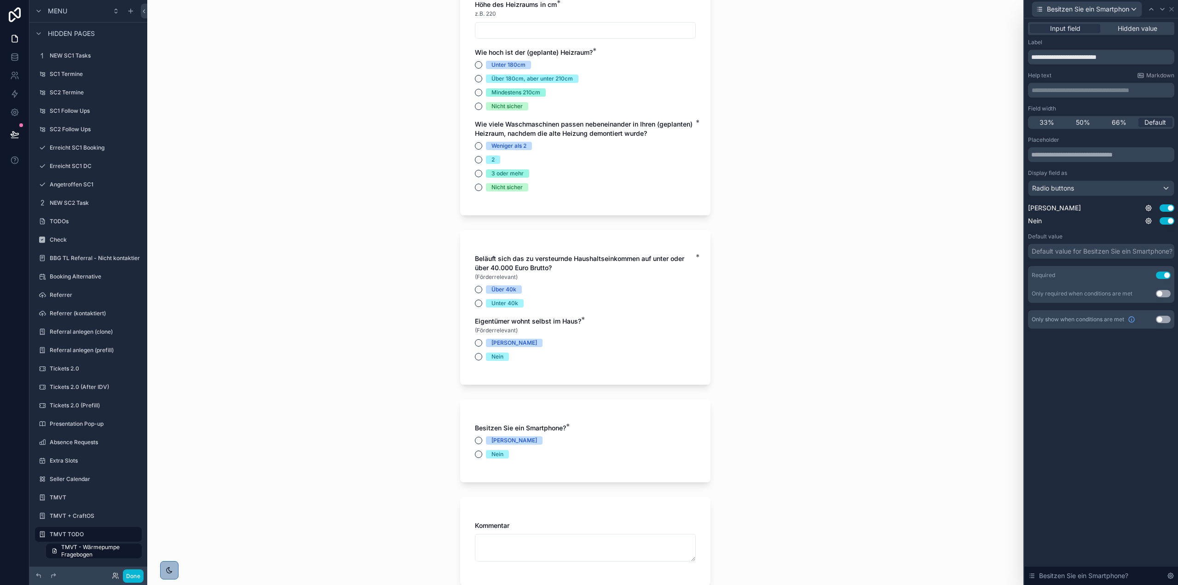
scroll to position [2810, 0]
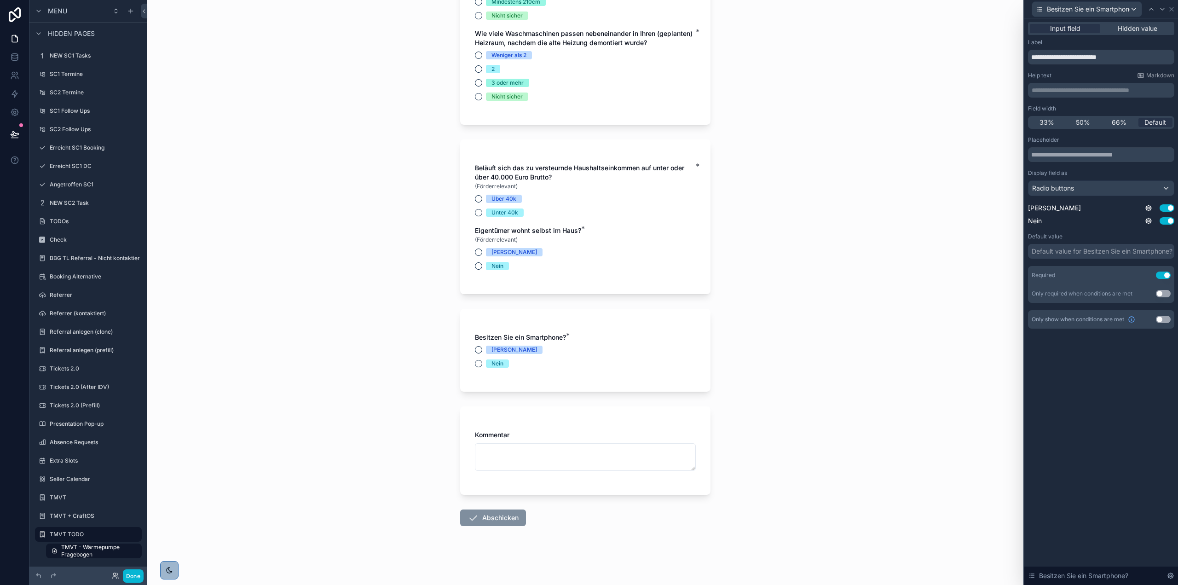
click at [485, 344] on div "Besitzen Sie ein Smartphone? * Ja Nein" at bounding box center [585, 350] width 221 height 35
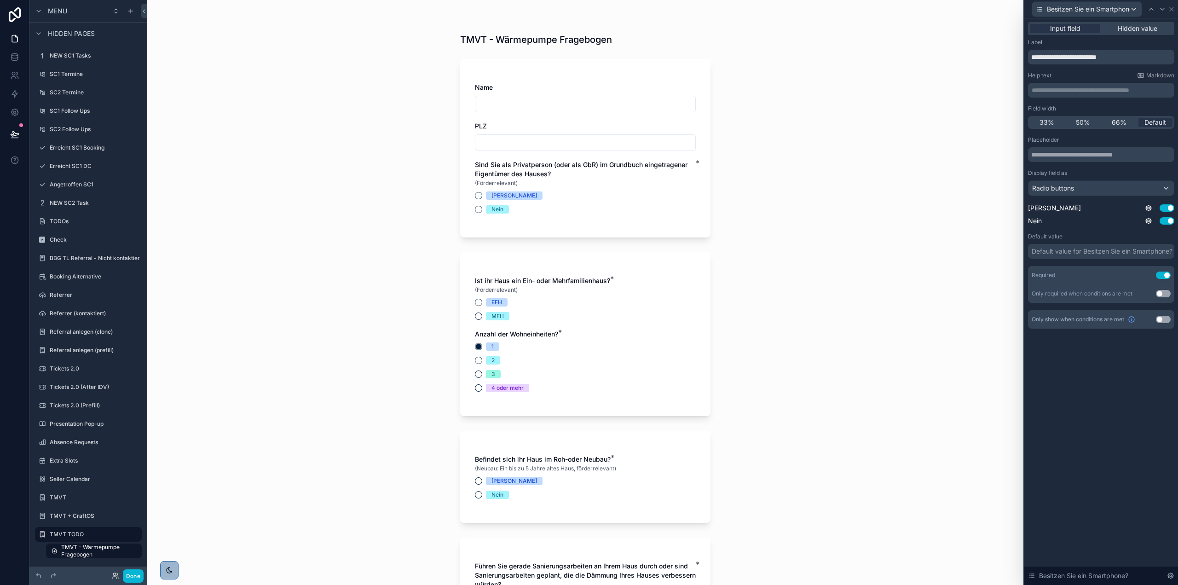
click at [475, 341] on div "Anzahl der Wohneinheiten? * 1 2 3 4 oder mehr" at bounding box center [585, 361] width 221 height 63
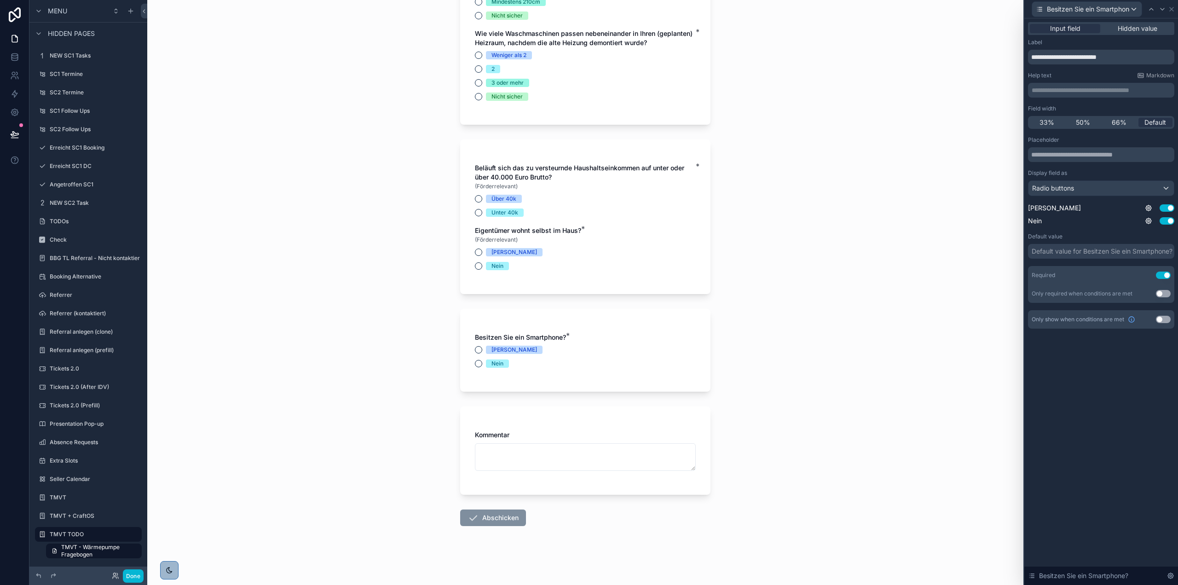
click at [492, 362] on div "Nein" at bounding box center [498, 363] width 12 height 8
click at [482, 362] on button "Nein" at bounding box center [478, 363] width 7 height 7
click at [479, 347] on div "[PERSON_NAME]" at bounding box center [585, 350] width 221 height 8
click at [476, 363] on circle "scrollable content" at bounding box center [479, 364] width 6 height 6
click at [476, 353] on button "[PERSON_NAME]" at bounding box center [478, 349] width 7 height 7
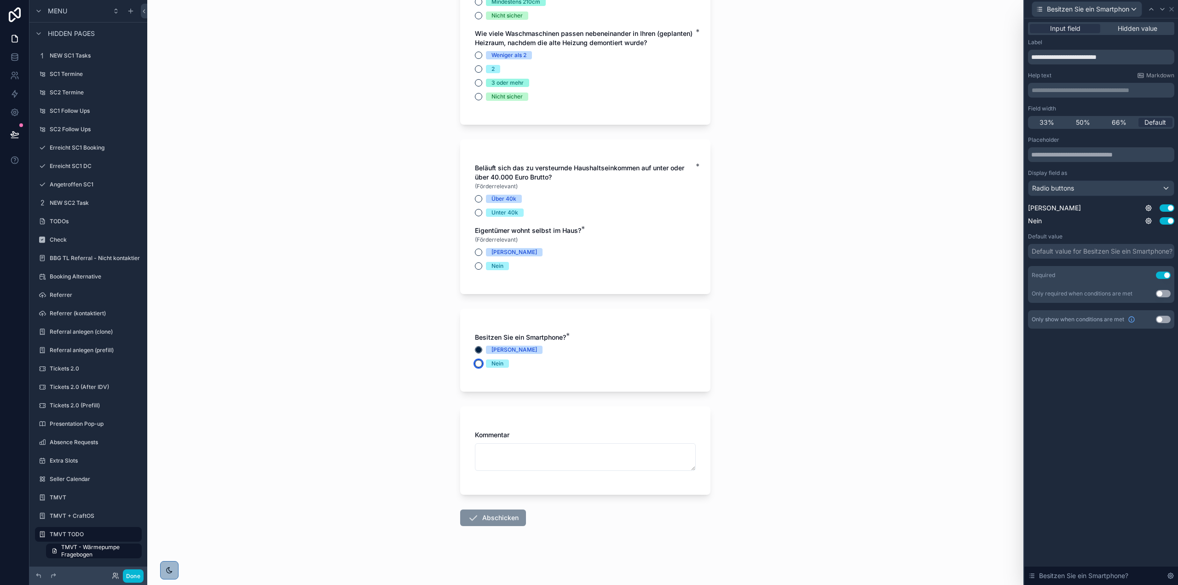
click at [477, 363] on button "Nein" at bounding box center [478, 363] width 7 height 7
click at [476, 354] on div "Ja Nein" at bounding box center [585, 357] width 221 height 22
click at [475, 350] on button "[PERSON_NAME]" at bounding box center [478, 349] width 7 height 7
click at [475, 360] on button "Nein" at bounding box center [478, 363] width 7 height 7
click at [475, 353] on button "[PERSON_NAME]" at bounding box center [478, 349] width 7 height 7
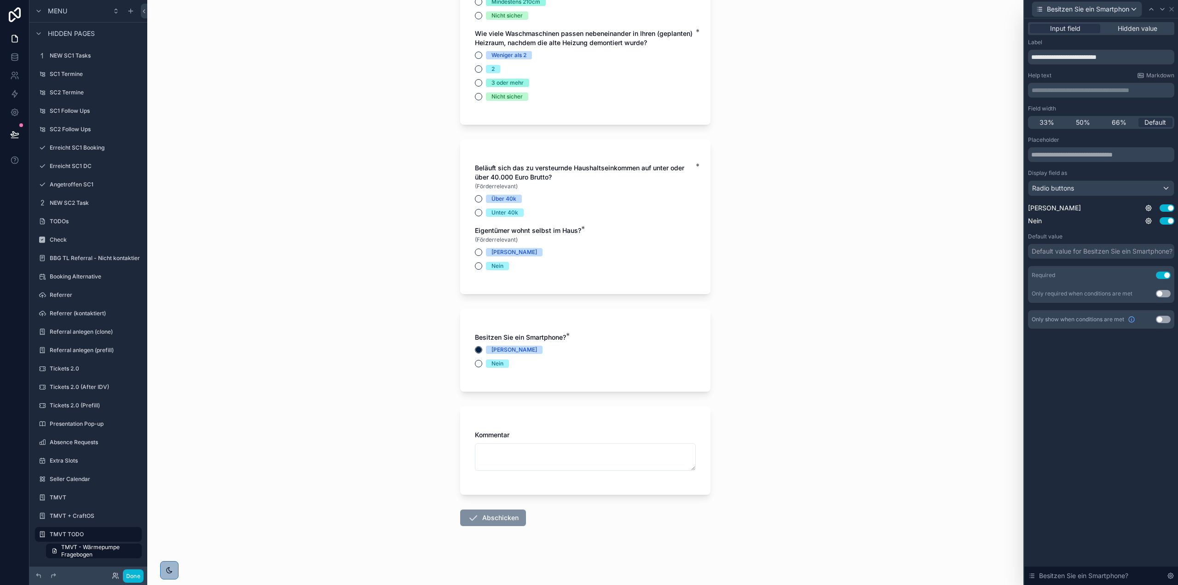
click at [377, 331] on div "TMVT - Wärmepumpe Fragebogen Name PLZ Sind Sie als Privatperson (oder als GbR) …" at bounding box center [585, 292] width 876 height 585
drag, startPoint x: 87, startPoint y: 510, endPoint x: 92, endPoint y: 492, distance: 18.8
click at [87, 512] on div "TMVT + CraftOS" at bounding box center [95, 515] width 90 height 7
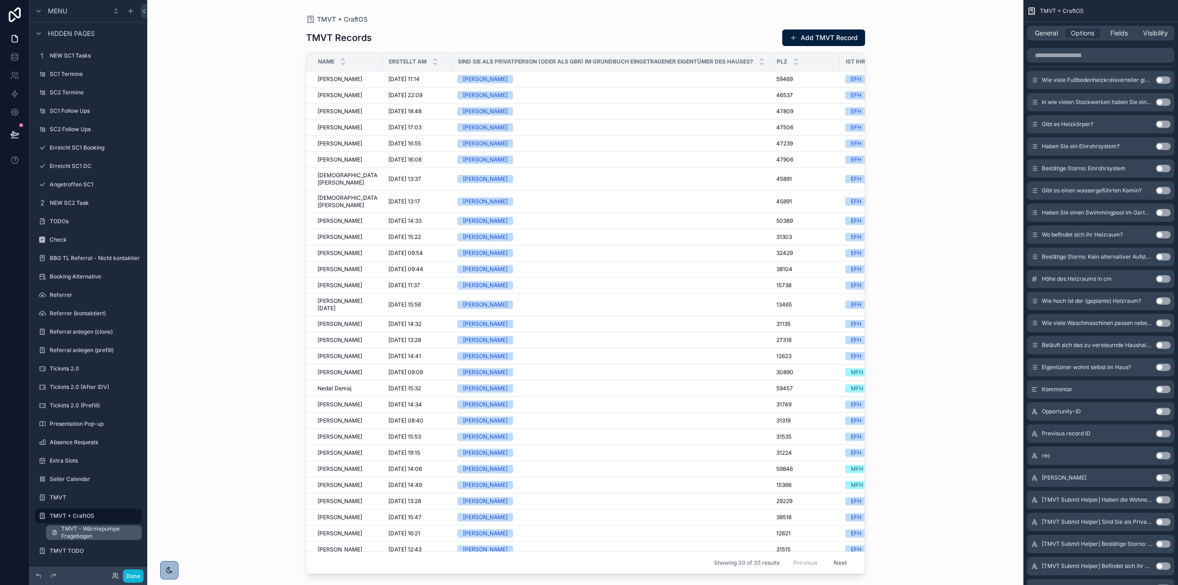
click at [98, 538] on span "TMVT - Wärmepumpe Fragebogen" at bounding box center [98, 532] width 75 height 15
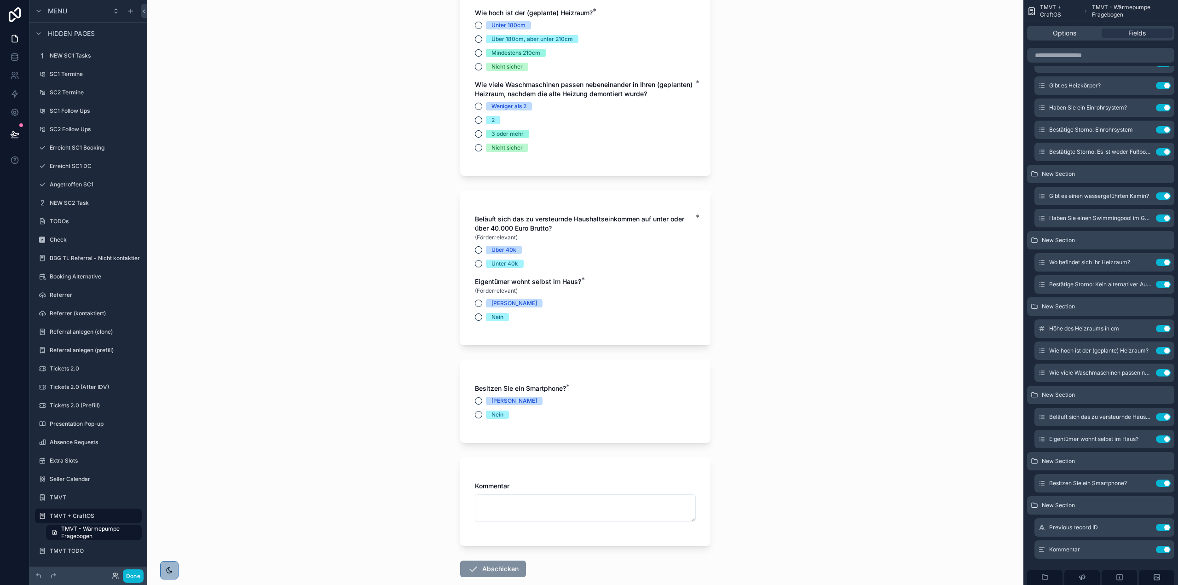
scroll to position [3143, 0]
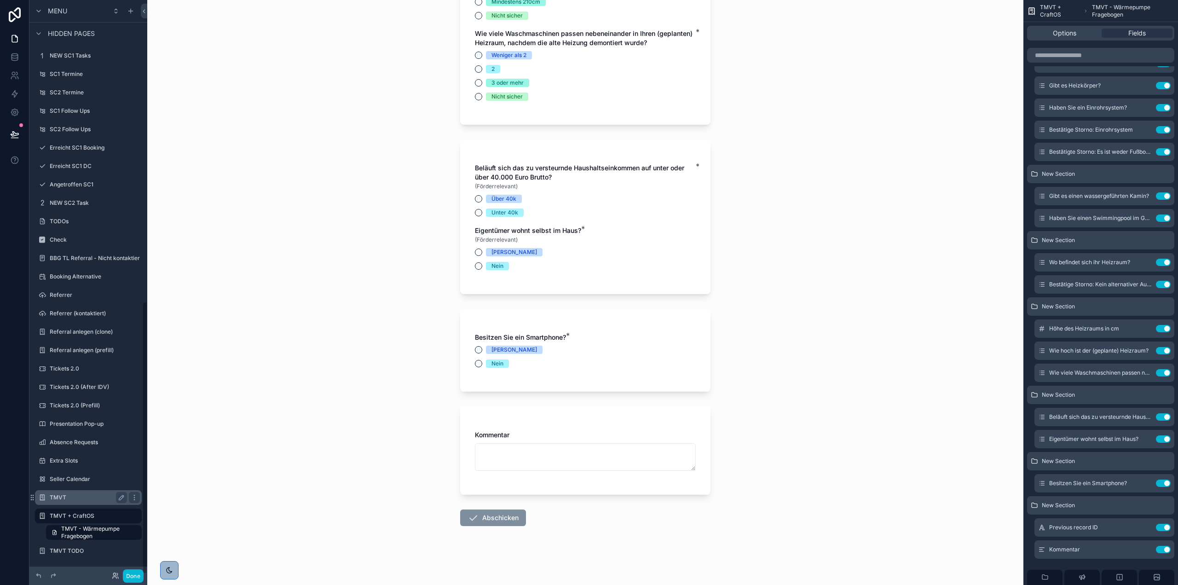
click at [96, 500] on label "TMVT" at bounding box center [87, 497] width 74 height 7
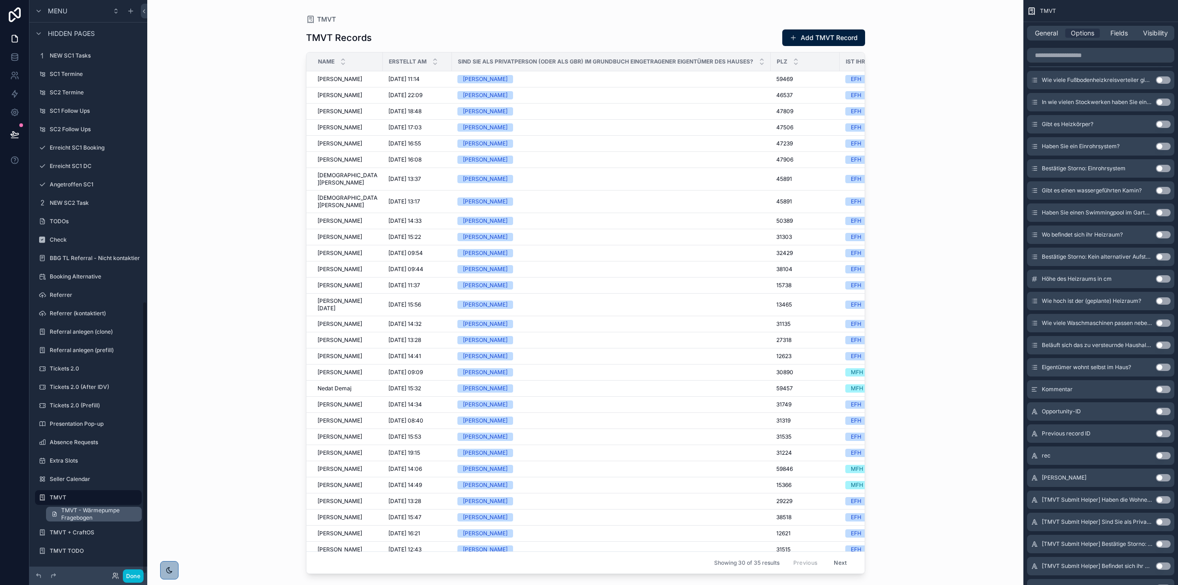
click at [101, 515] on span "TMVT - Wärmepumpe Fragebogen" at bounding box center [98, 514] width 75 height 15
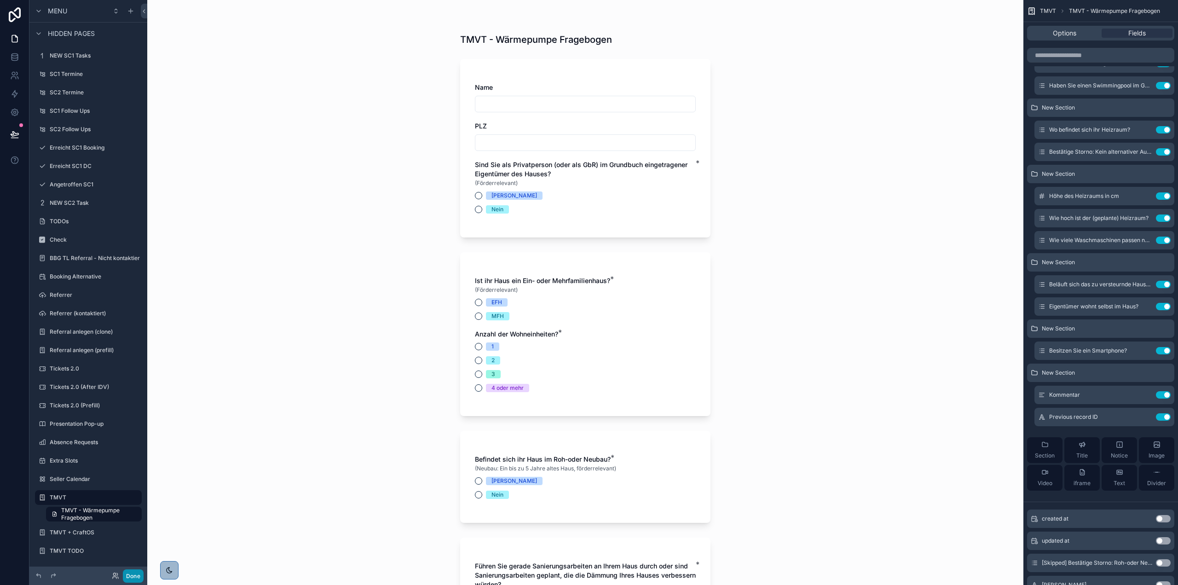
click at [138, 575] on button "Done" at bounding box center [133, 575] width 21 height 13
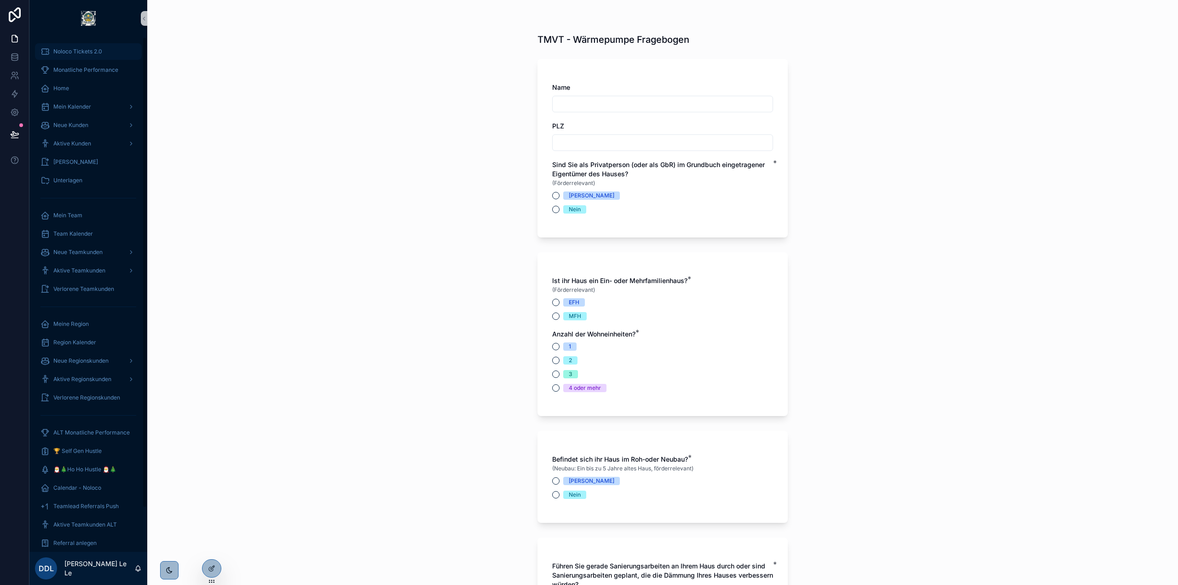
click at [100, 54] on span "Noloco Tickets 2.0" at bounding box center [77, 51] width 49 height 7
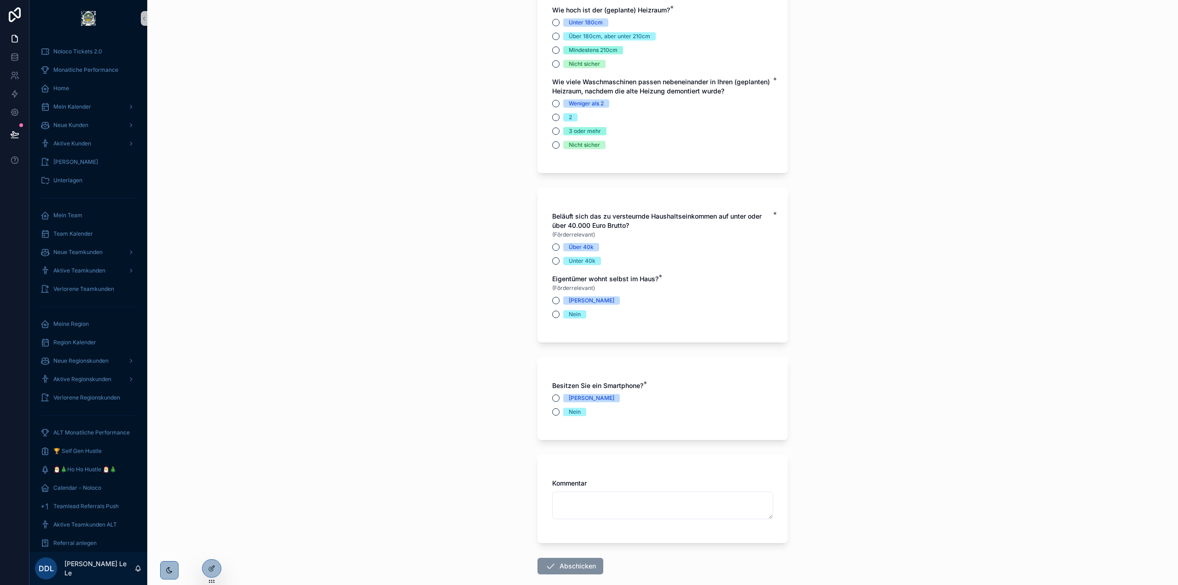
scroll to position [2718, 0]
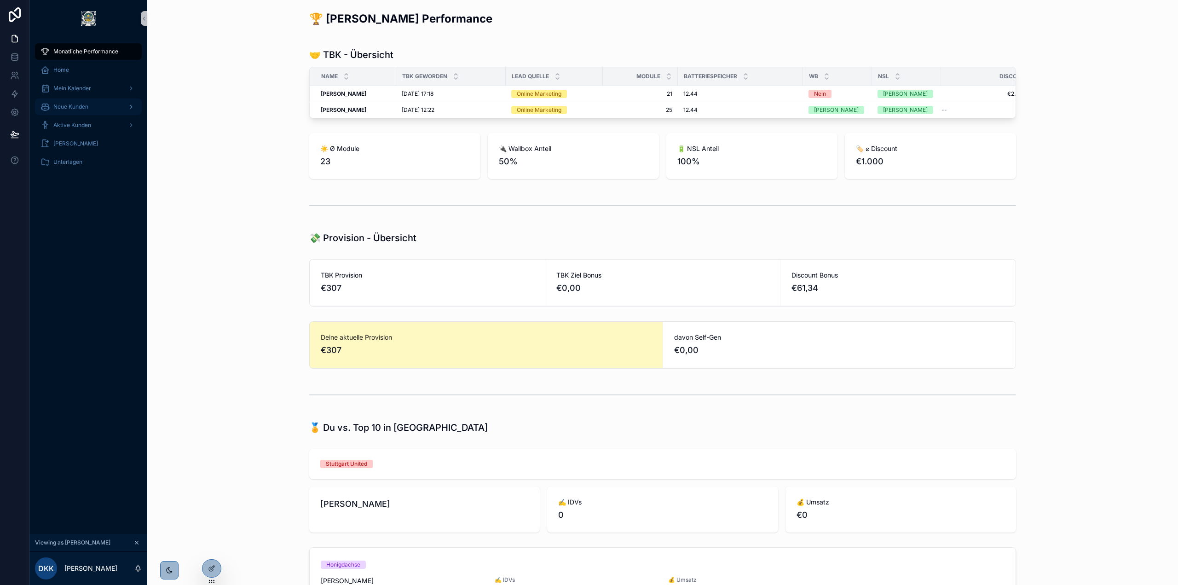
scroll to position [92, 0]
drag, startPoint x: 75, startPoint y: 126, endPoint x: 80, endPoint y: 123, distance: 5.6
click at [75, 126] on span "Aktive Kunden" at bounding box center [72, 125] width 38 height 7
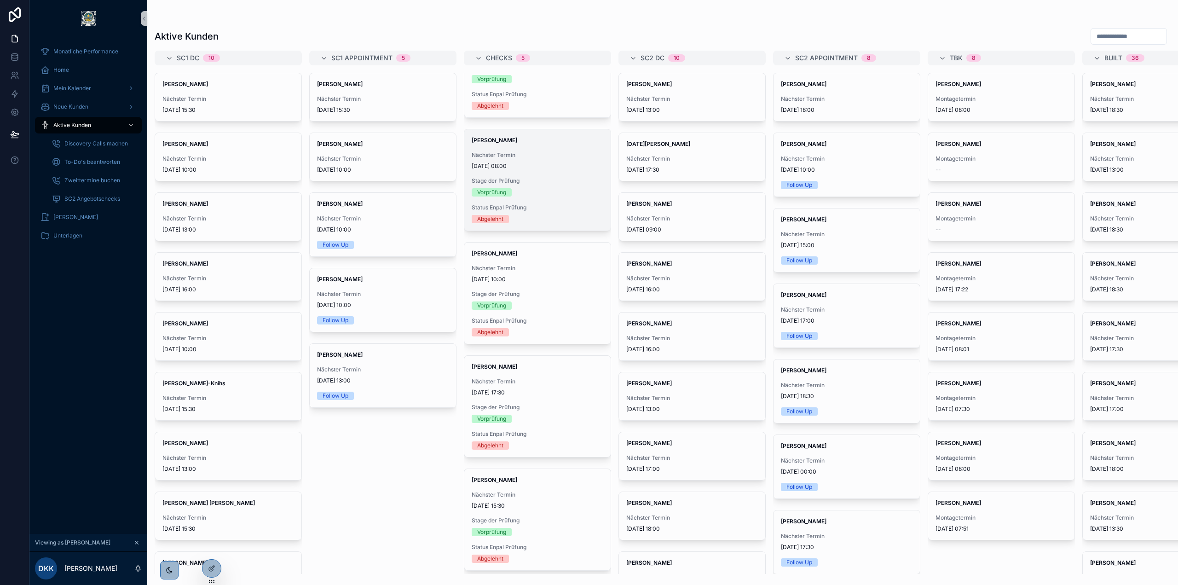
scroll to position [68, 0]
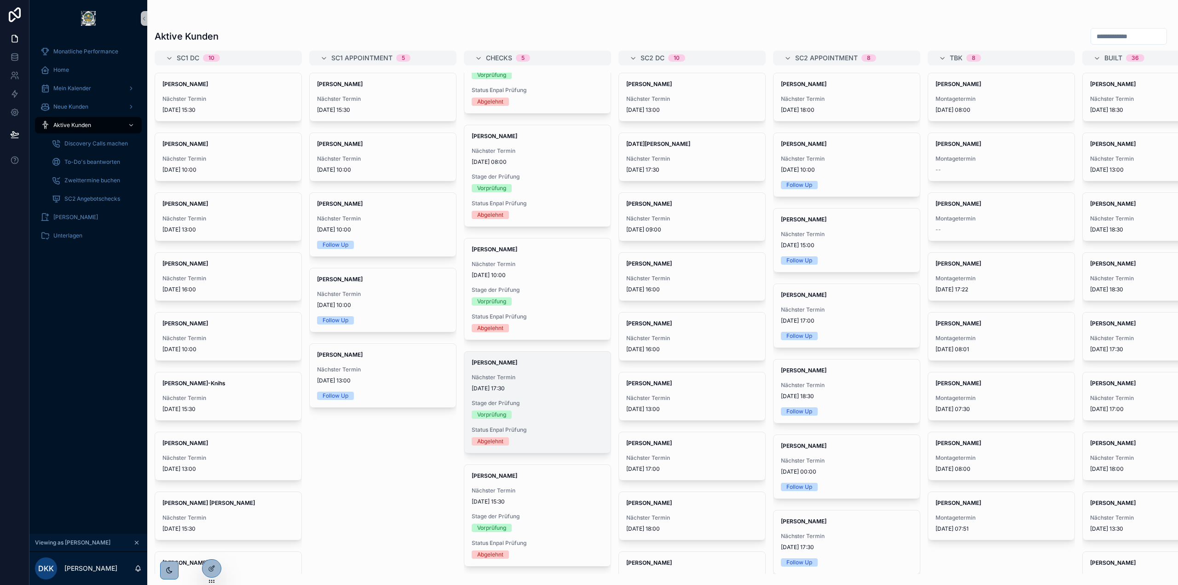
click at [550, 385] on span "25.9.2025 17:30" at bounding box center [538, 388] width 132 height 7
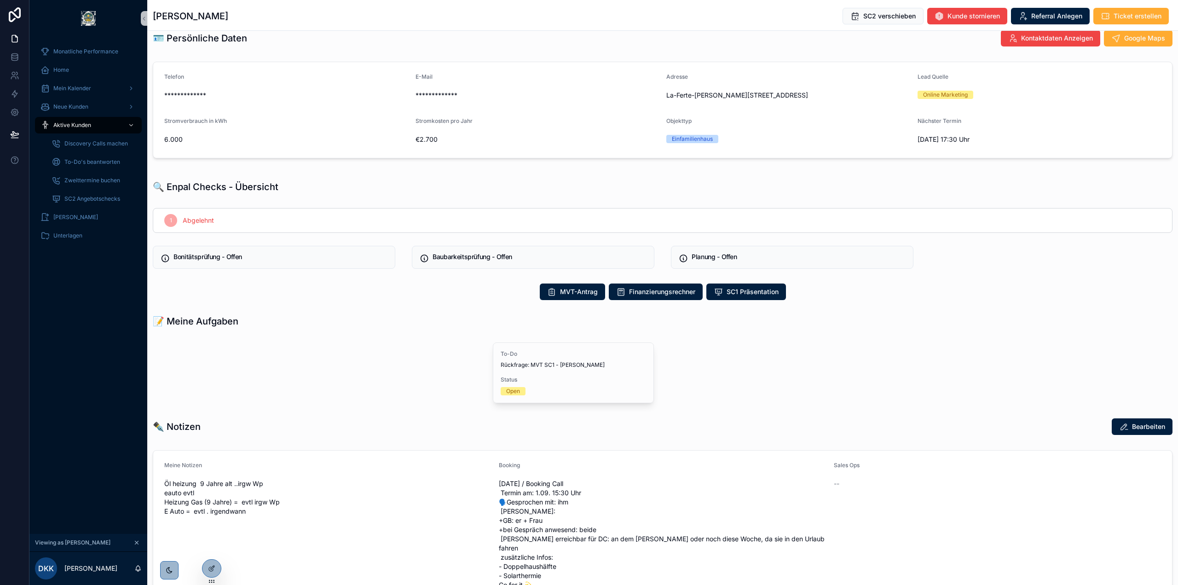
scroll to position [138, 0]
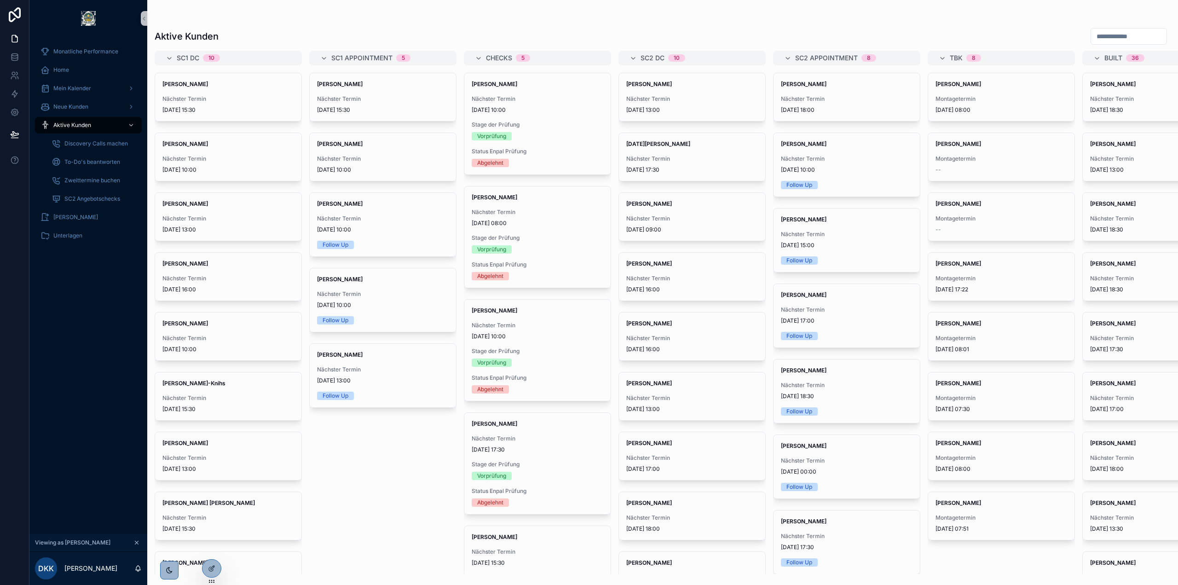
click at [139, 540] on icon "scrollable content" at bounding box center [136, 542] width 6 height 6
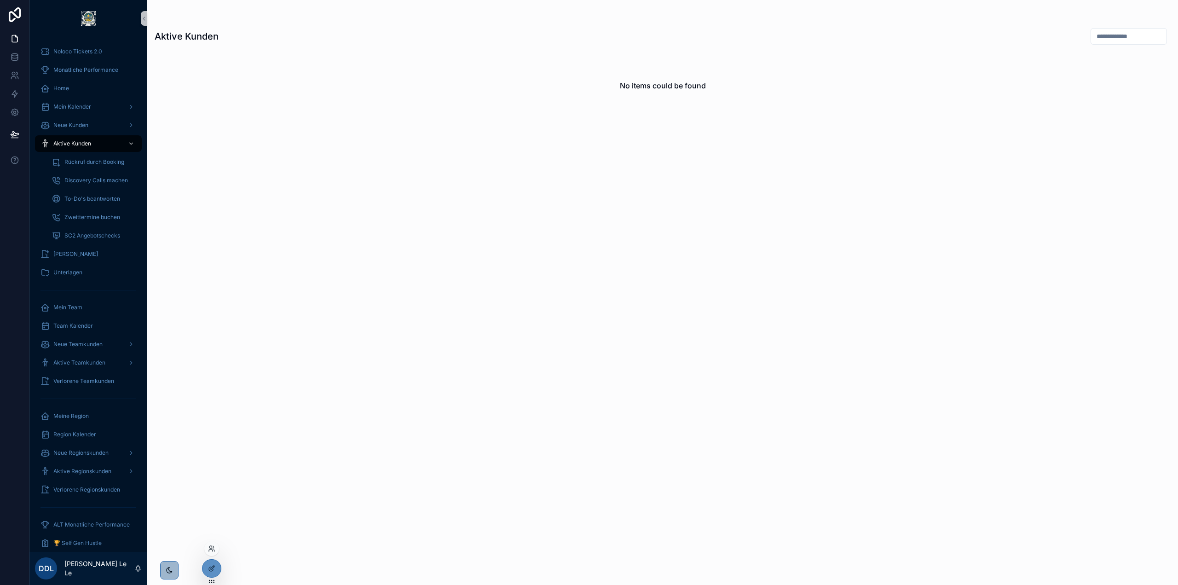
click at [215, 549] on div at bounding box center [211, 548] width 15 height 15
click at [214, 547] on icon at bounding box center [211, 548] width 7 height 7
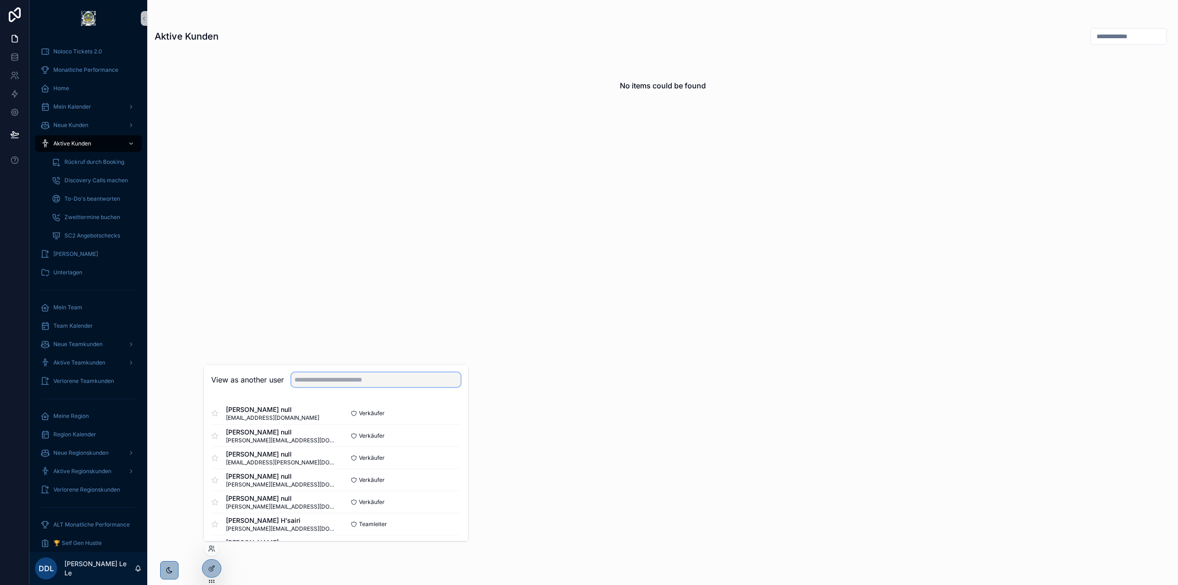
click at [341, 384] on input "text" at bounding box center [375, 379] width 169 height 15
type input "**********"
click at [450, 498] on button "Select" at bounding box center [449, 501] width 24 height 13
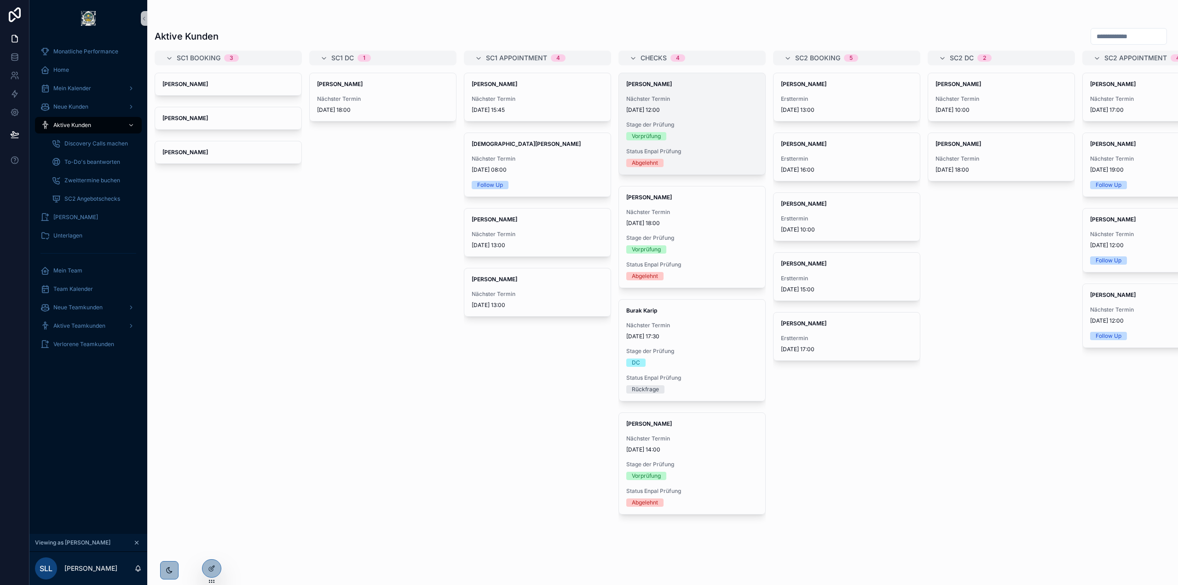
click at [660, 94] on div "[PERSON_NAME] Nächster Termin [DATE] 12:00 Stage der Prüfung Vorprüfung Status …" at bounding box center [692, 123] width 146 height 101
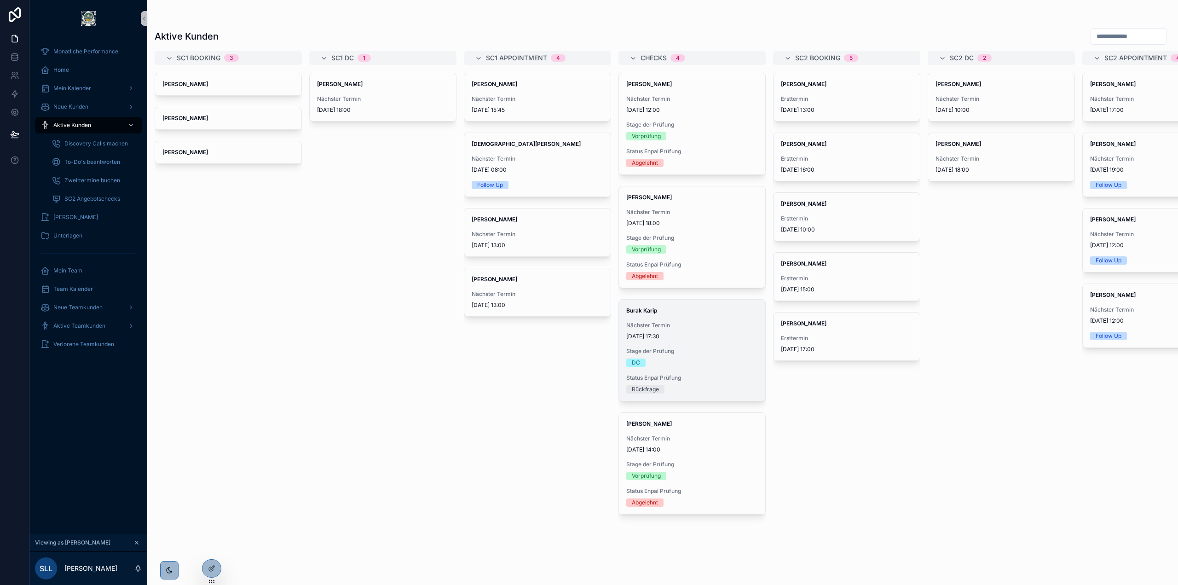
click at [712, 362] on div "DC" at bounding box center [692, 363] width 132 height 8
click at [1108, 103] on div "Nächster Termin [DATE] 17:00" at bounding box center [1156, 104] width 132 height 18
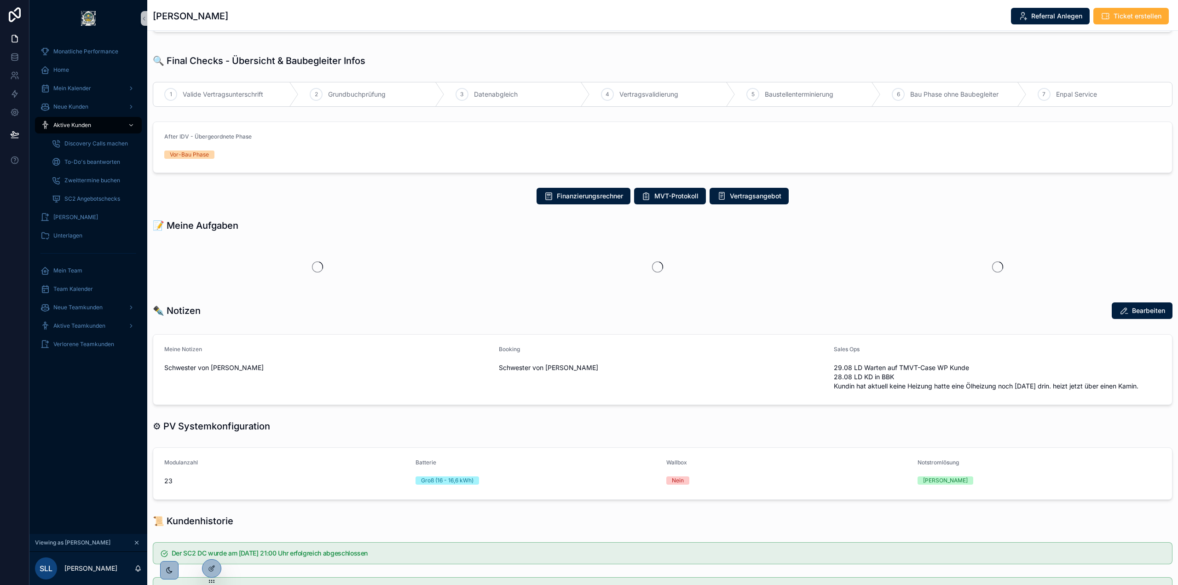
scroll to position [276, 0]
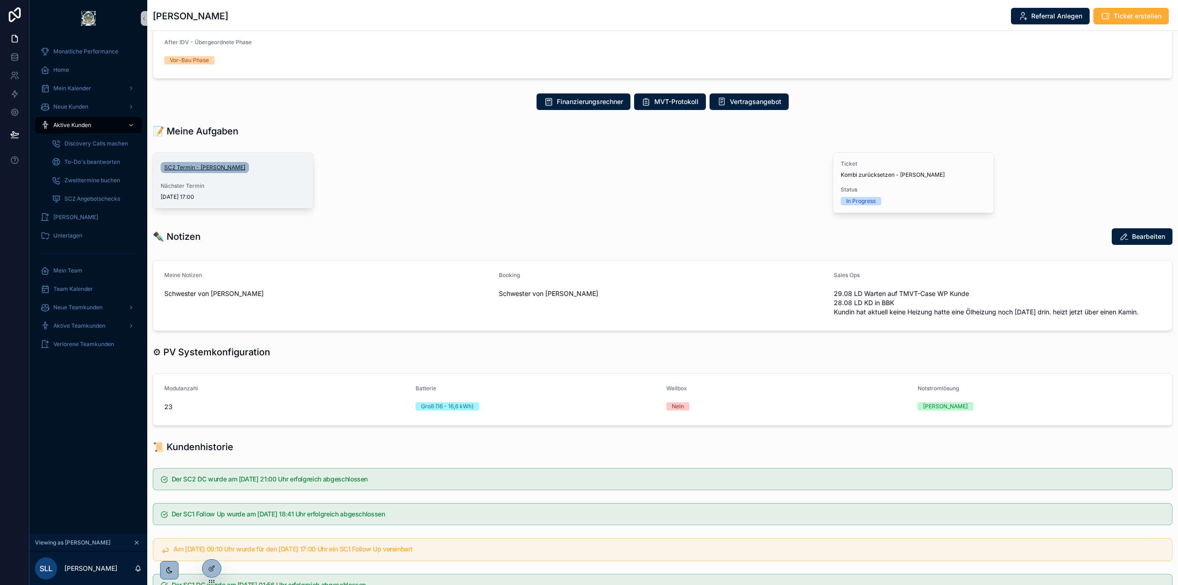
click at [183, 168] on span "SC2 Termin - [PERSON_NAME]" at bounding box center [204, 167] width 81 height 7
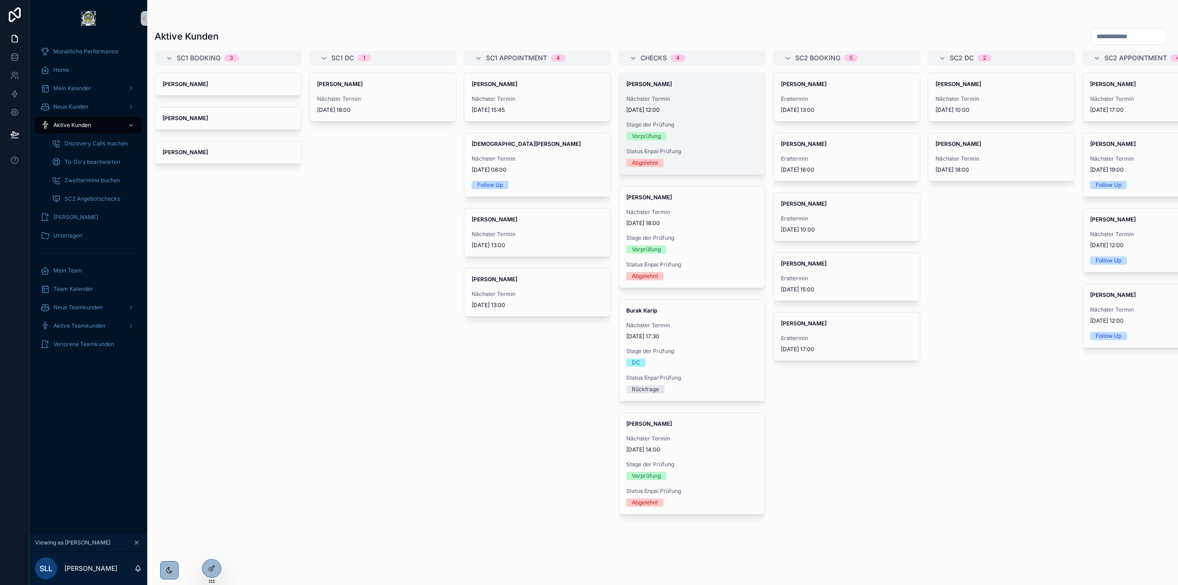
click at [646, 103] on div "Nächster Termin 13.9.2025 12:00" at bounding box center [692, 104] width 132 height 18
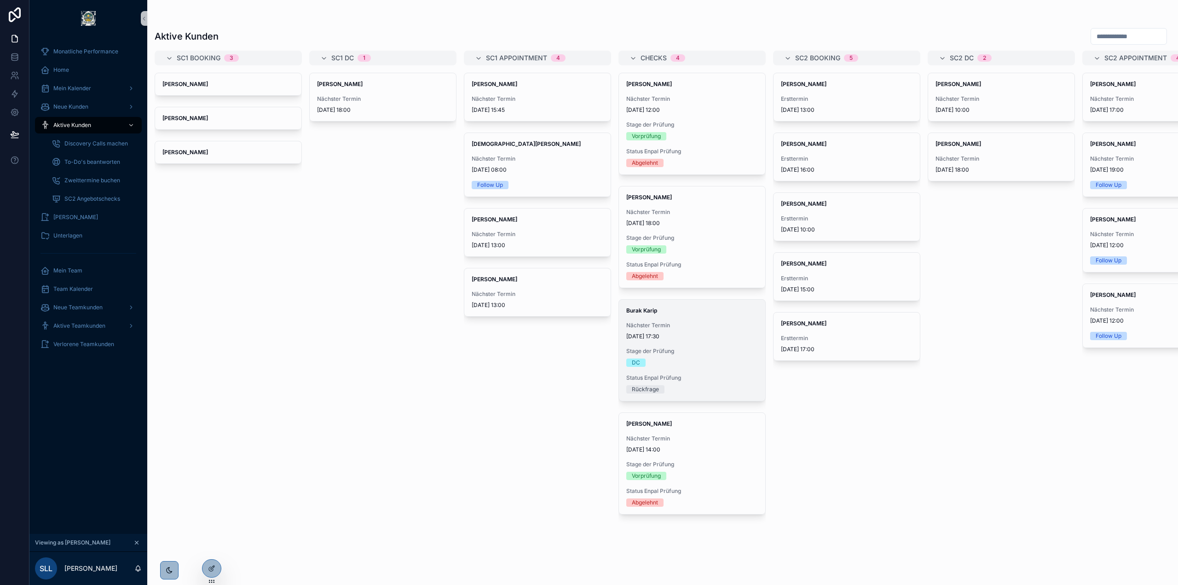
click at [702, 327] on span "Nächster Termin" at bounding box center [692, 325] width 132 height 7
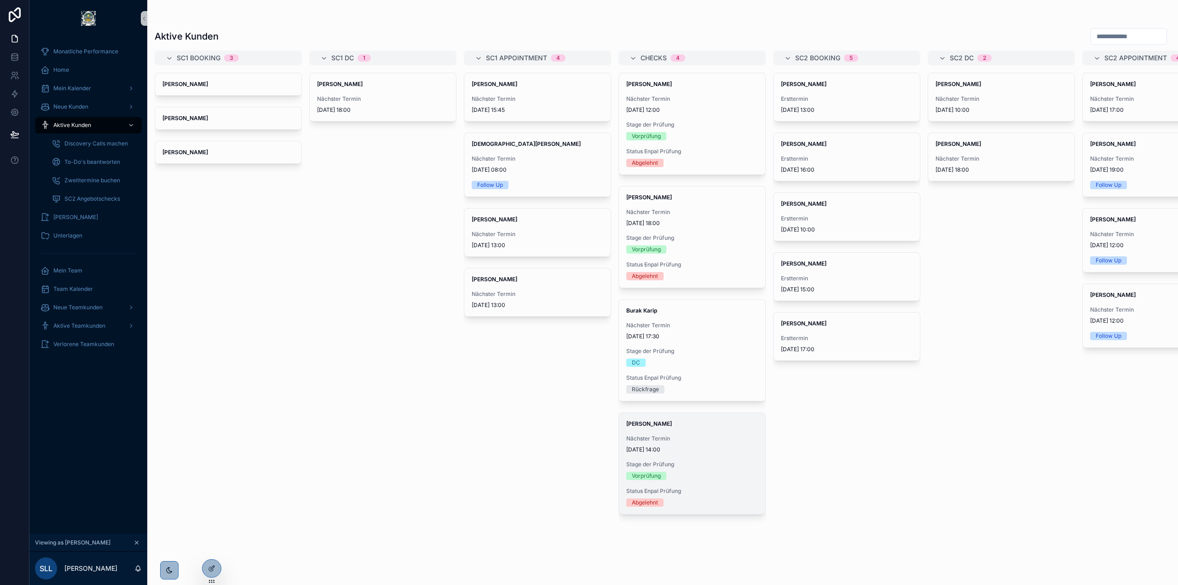
click at [722, 449] on span "24.9.2025 14:00" at bounding box center [692, 449] width 132 height 7
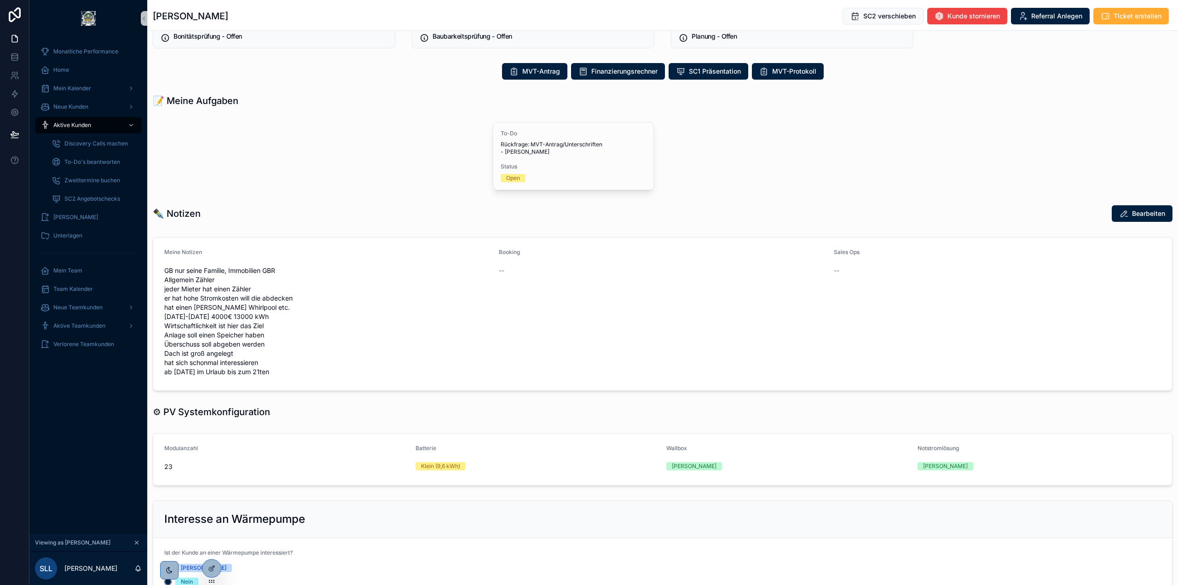
scroll to position [451, 0]
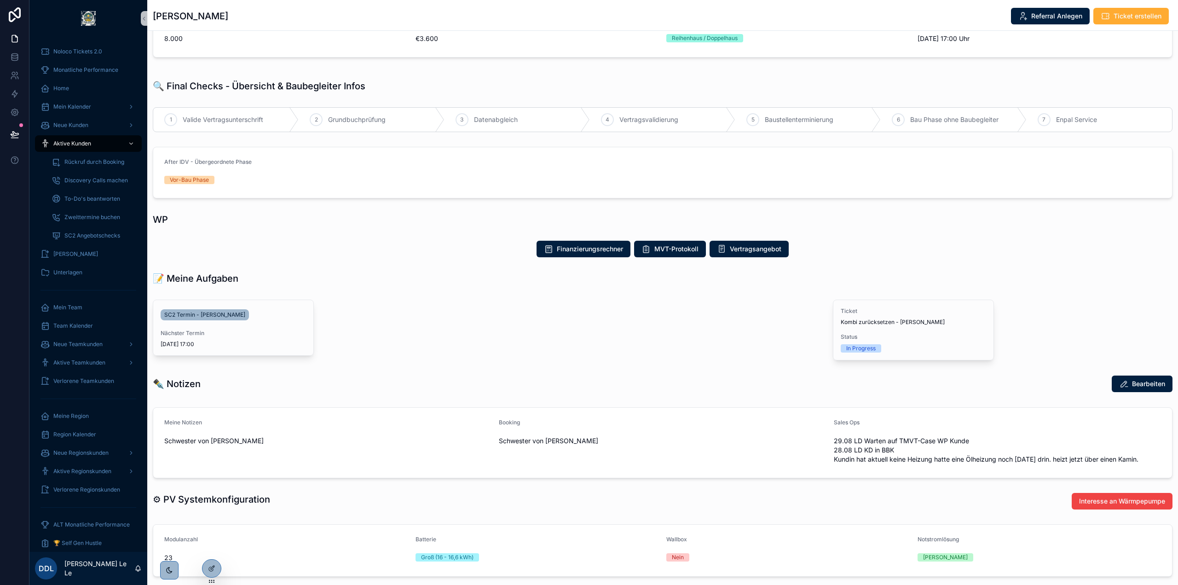
scroll to position [230, 0]
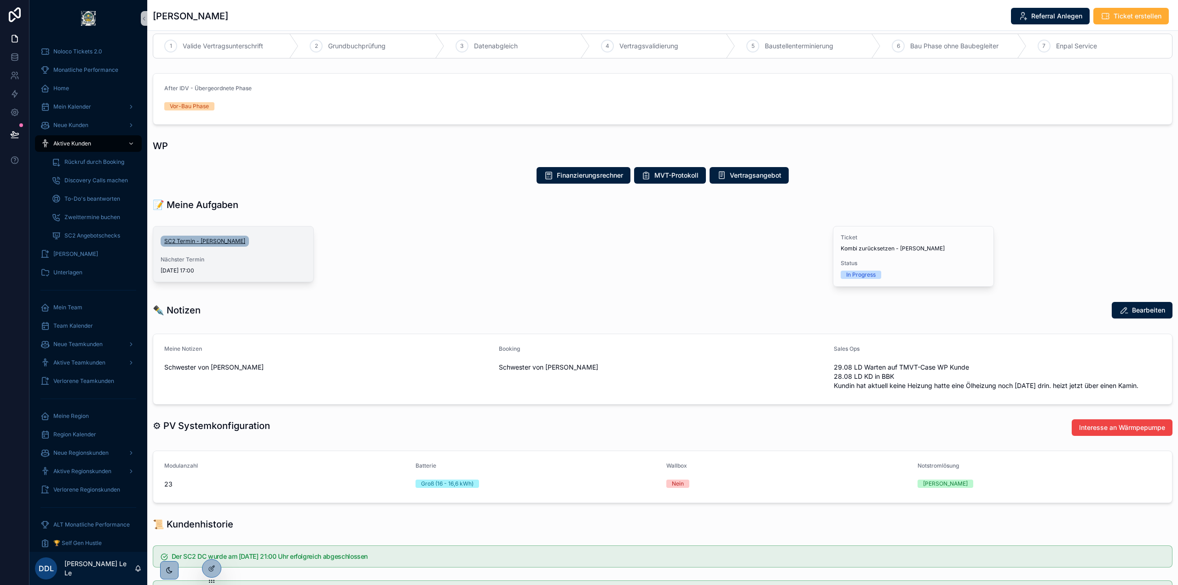
click at [198, 237] on span "SC2 Termin - [PERSON_NAME]" at bounding box center [204, 240] width 81 height 7
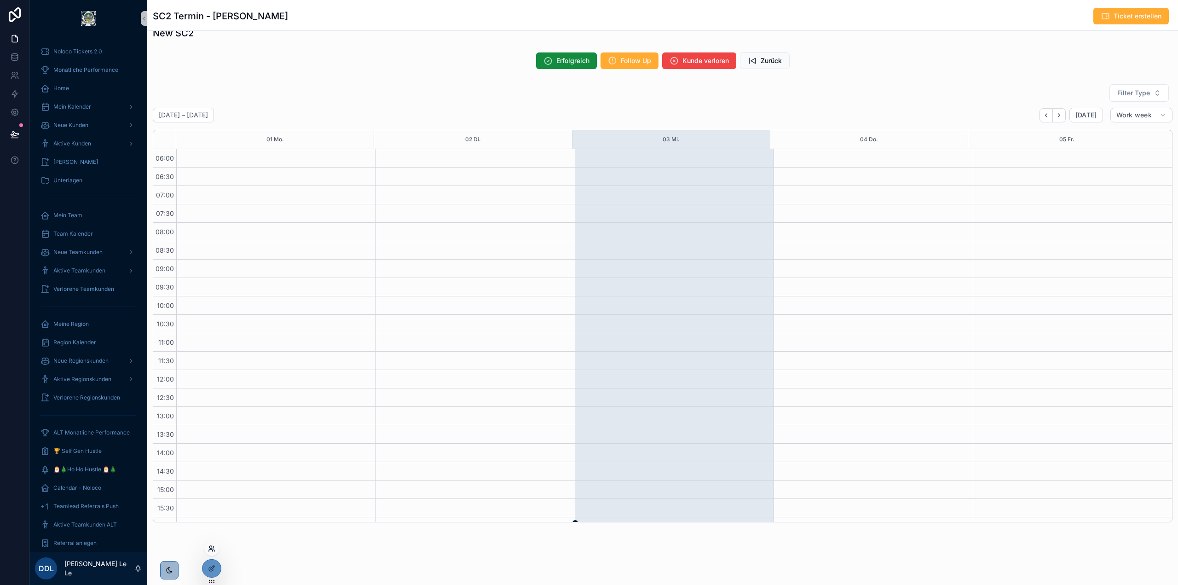
click at [214, 549] on icon at bounding box center [211, 548] width 7 height 7
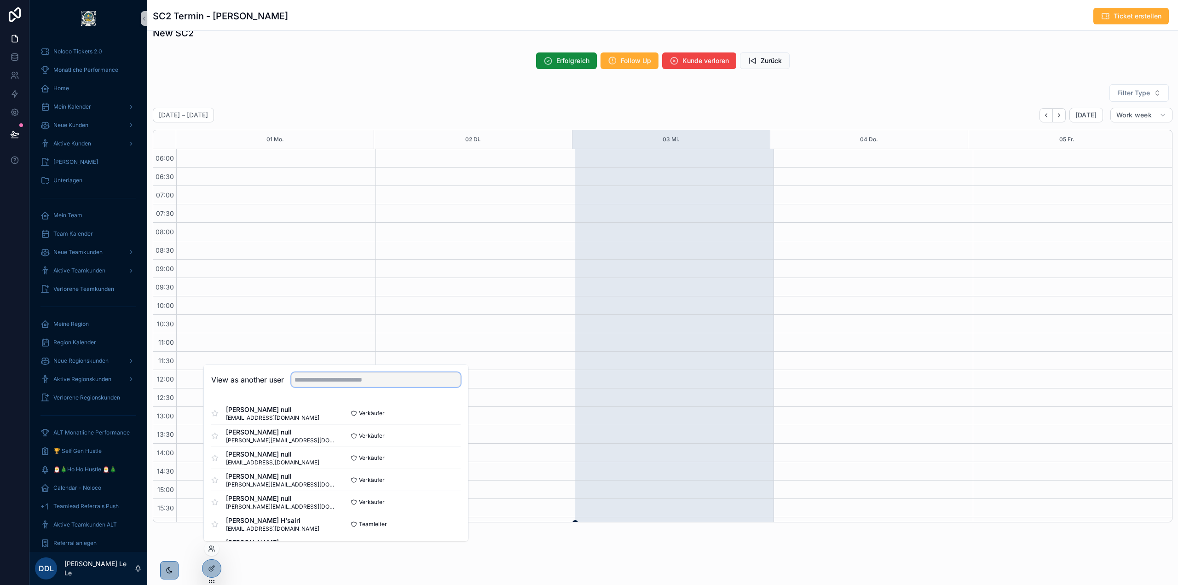
click at [345, 374] on input "text" at bounding box center [375, 379] width 169 height 15
type input "******"
click at [452, 498] on button "Select" at bounding box center [449, 501] width 24 height 13
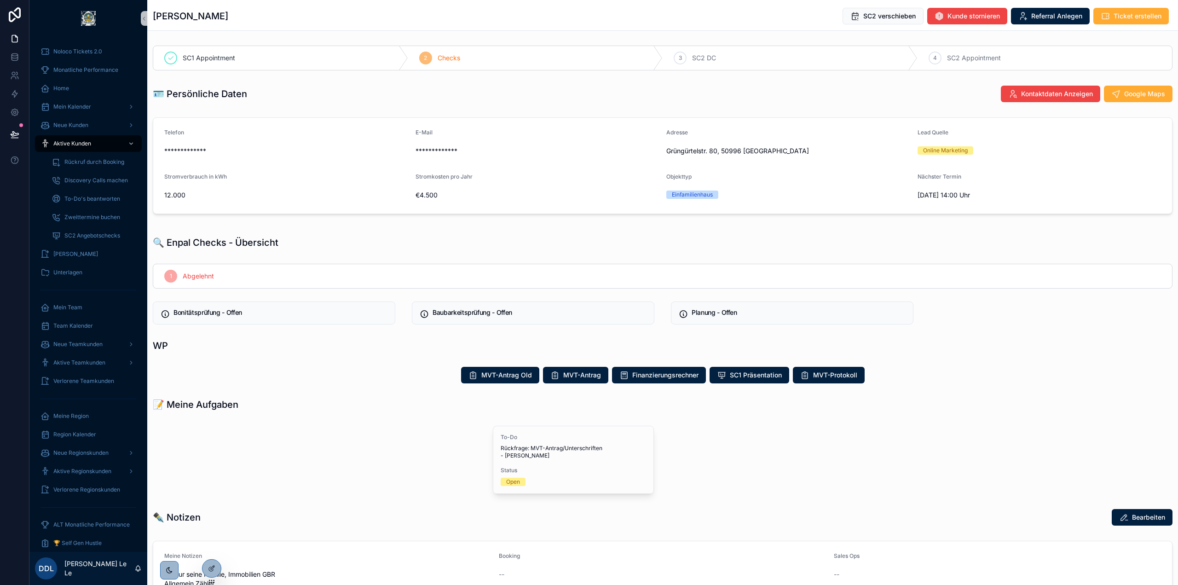
scroll to position [184, 0]
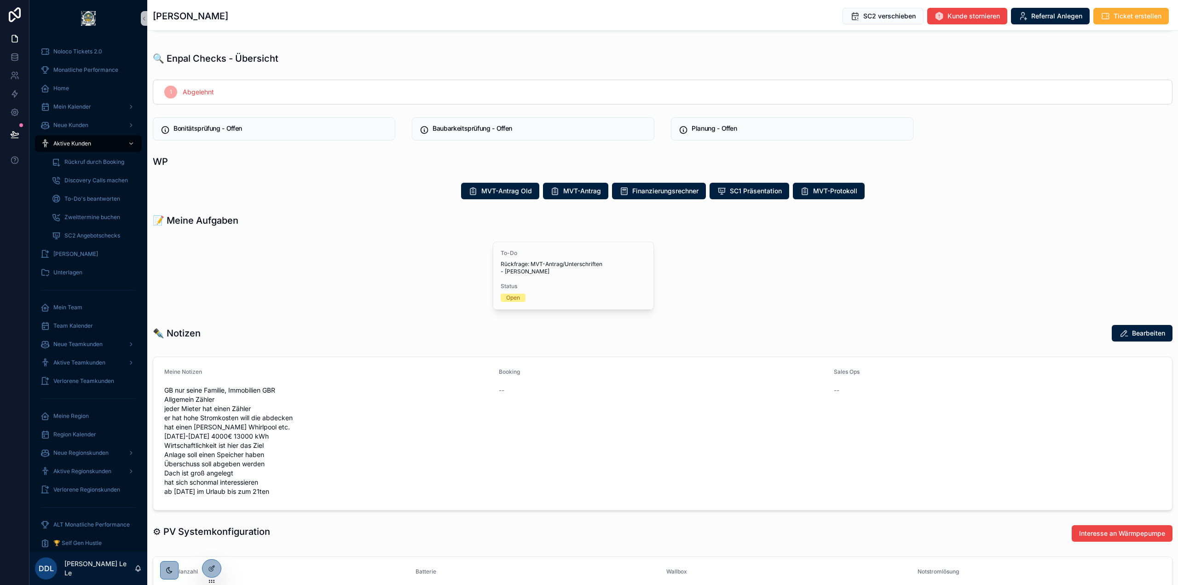
drag, startPoint x: 209, startPoint y: 550, endPoint x: 232, endPoint y: 548, distance: 23.5
click at [0, 0] on icon at bounding box center [0, 0] width 0 height 0
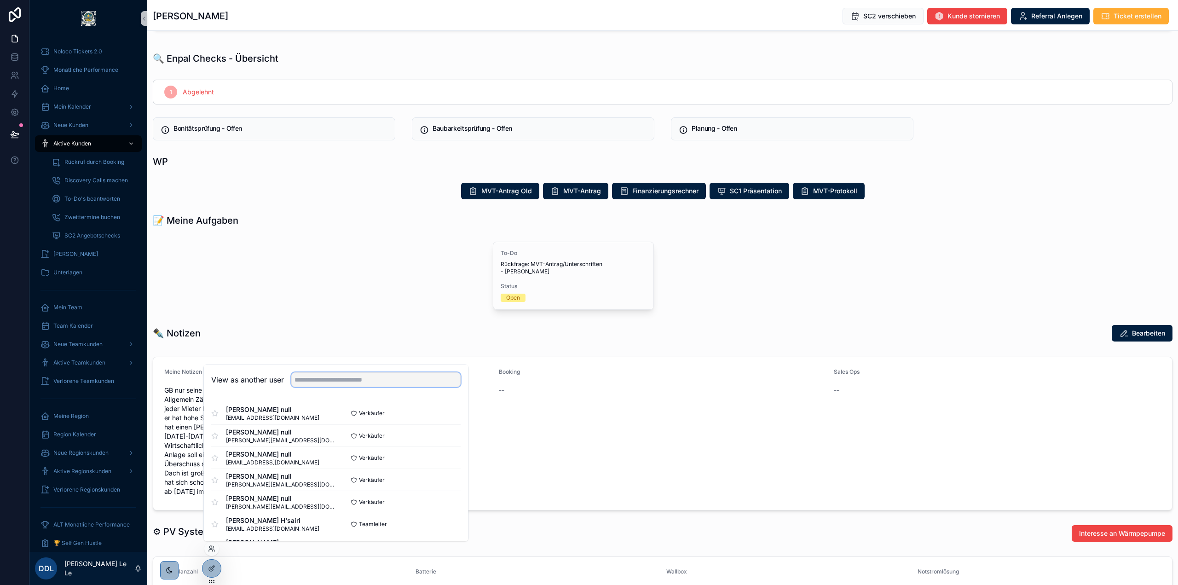
click at [370, 385] on input "text" at bounding box center [375, 379] width 169 height 15
type input "*"
type input "*********"
click at [447, 503] on button "Select" at bounding box center [449, 501] width 24 height 13
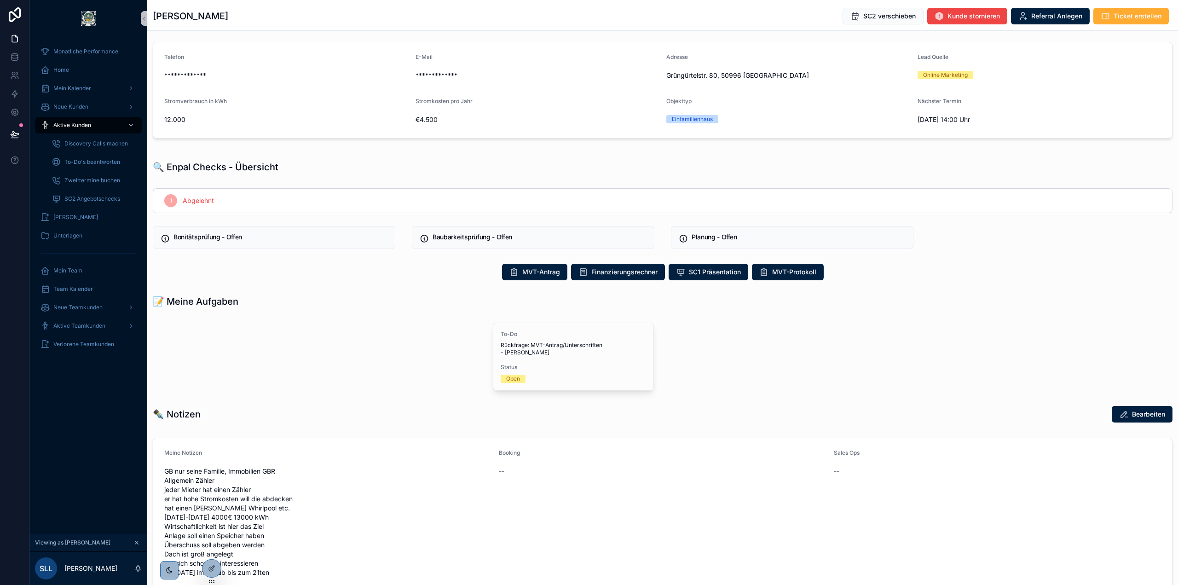
scroll to position [36, 0]
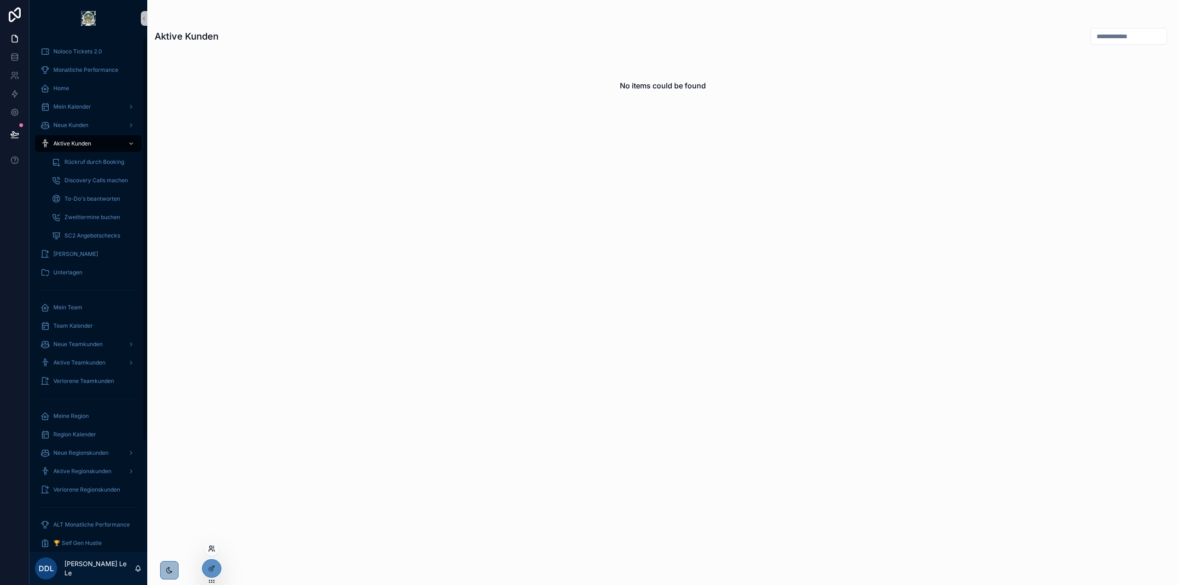
click at [210, 550] on icon at bounding box center [211, 548] width 7 height 7
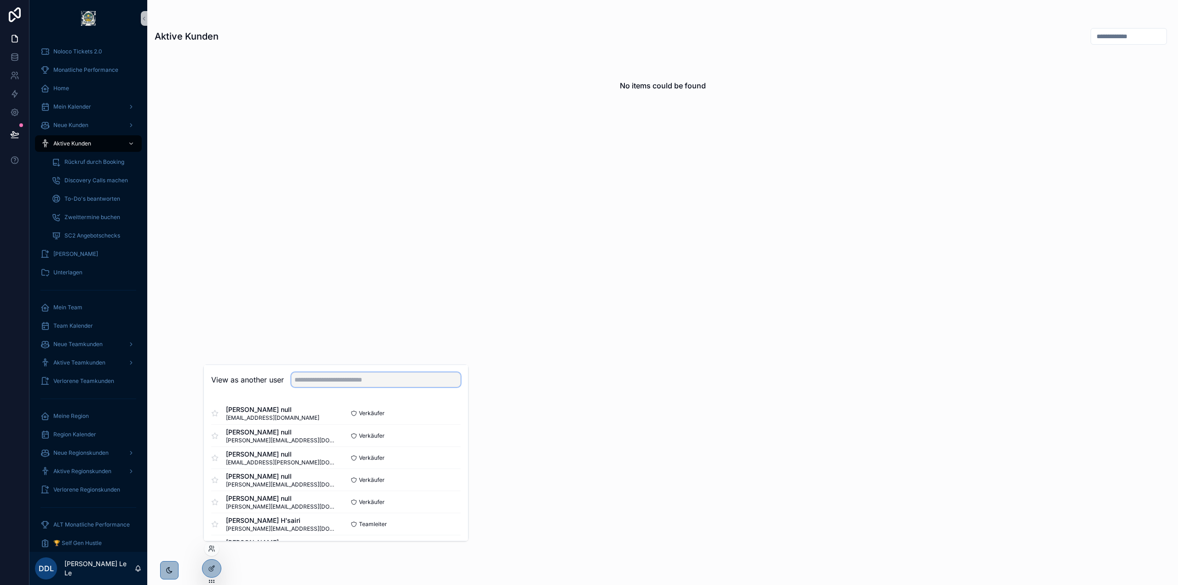
click at [385, 380] on input "text" at bounding box center [375, 379] width 169 height 15
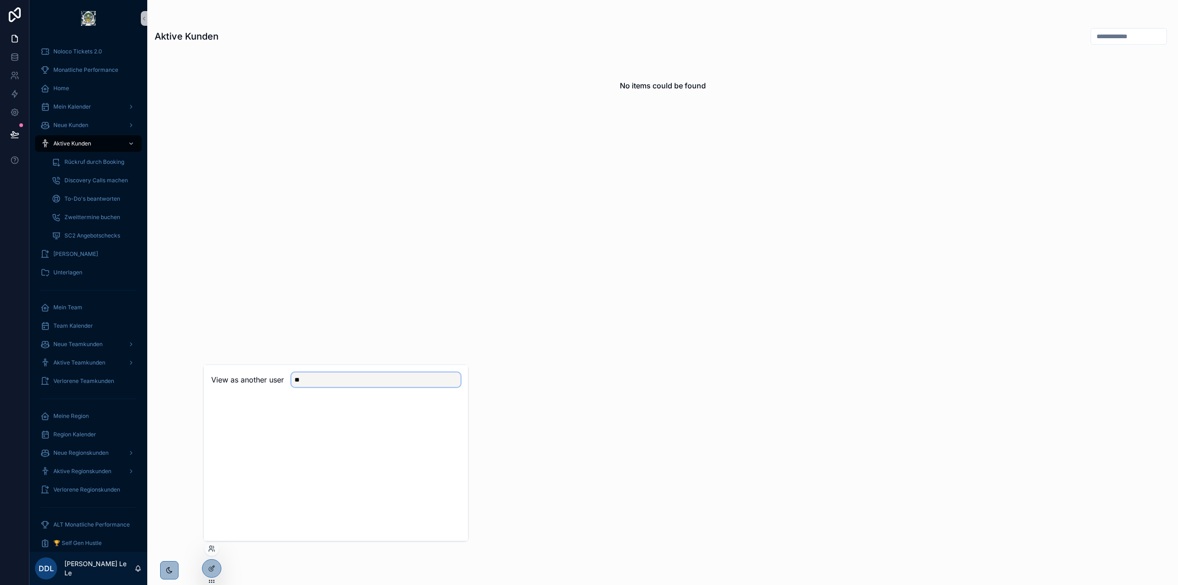
type input "*"
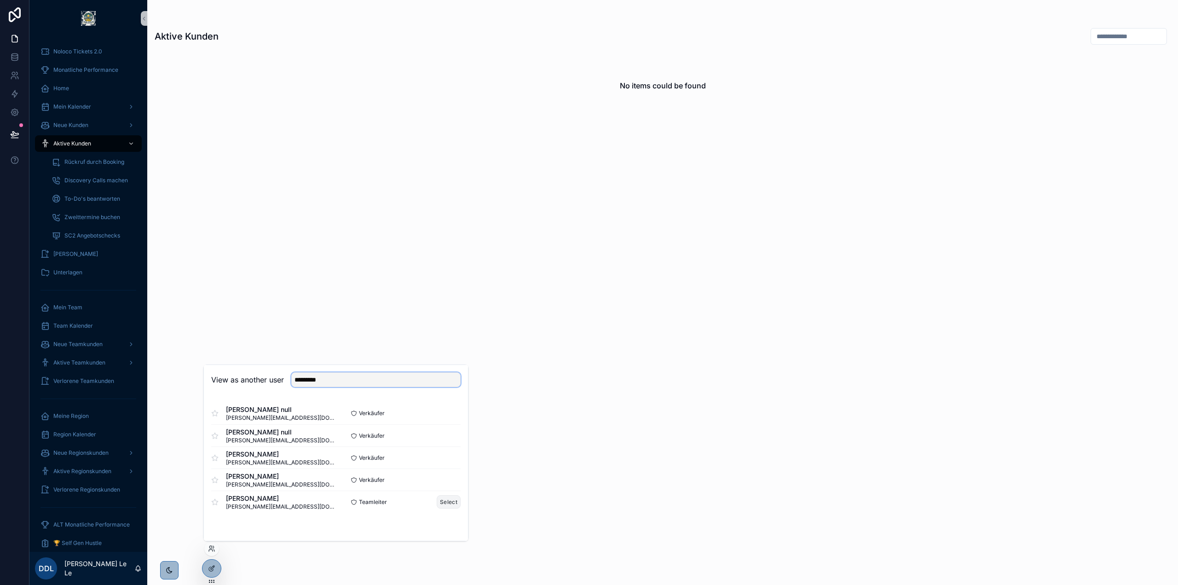
type input "*********"
click at [453, 500] on button "Select" at bounding box center [449, 501] width 24 height 13
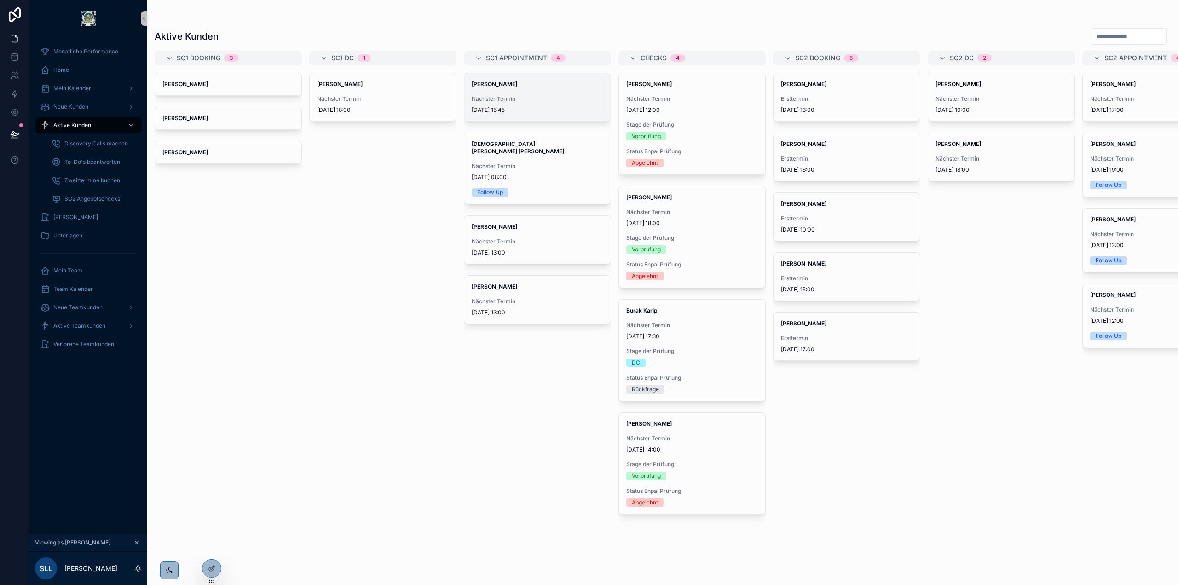
click at [550, 95] on span "Nächster Termin" at bounding box center [538, 98] width 132 height 7
click at [542, 162] on span "Nächster Termin" at bounding box center [538, 165] width 132 height 7
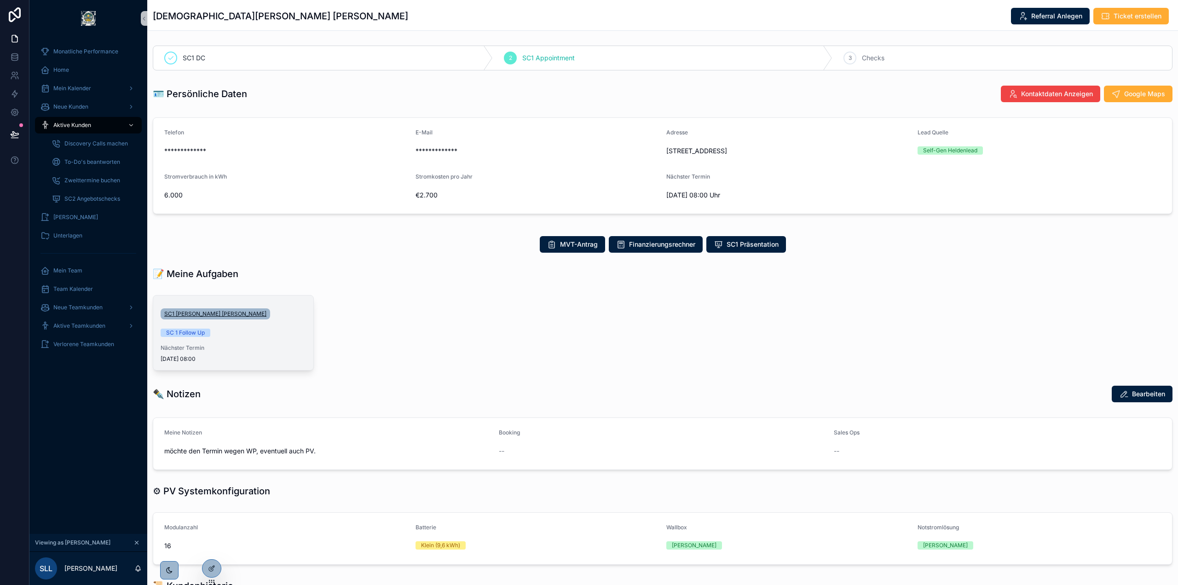
click at [206, 313] on span "SC1 [PERSON_NAME] [PERSON_NAME]" at bounding box center [215, 313] width 102 height 7
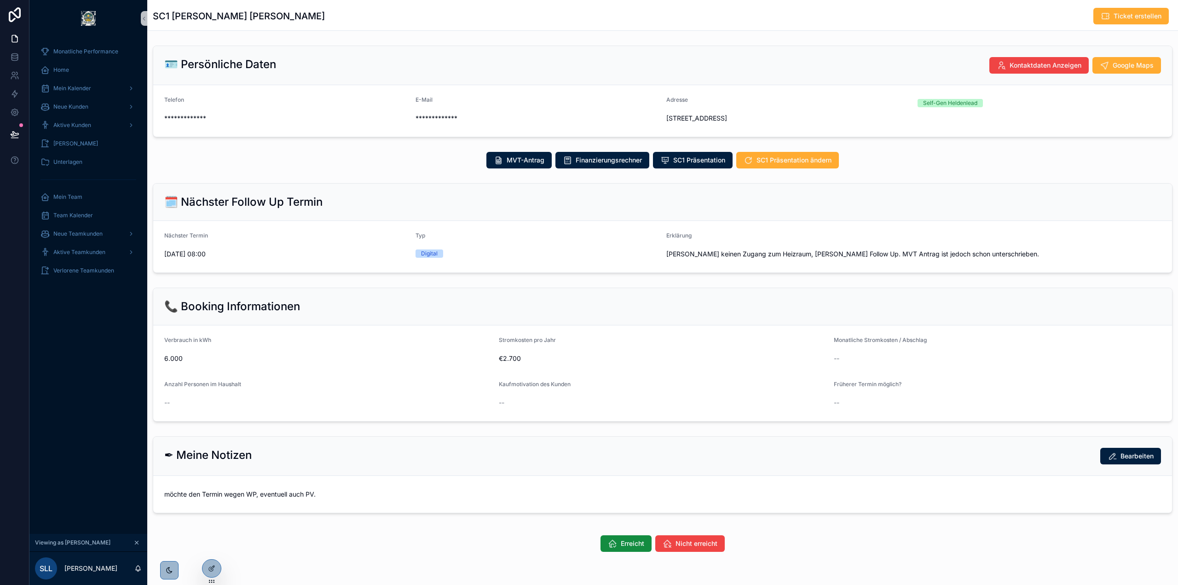
scroll to position [29, 0]
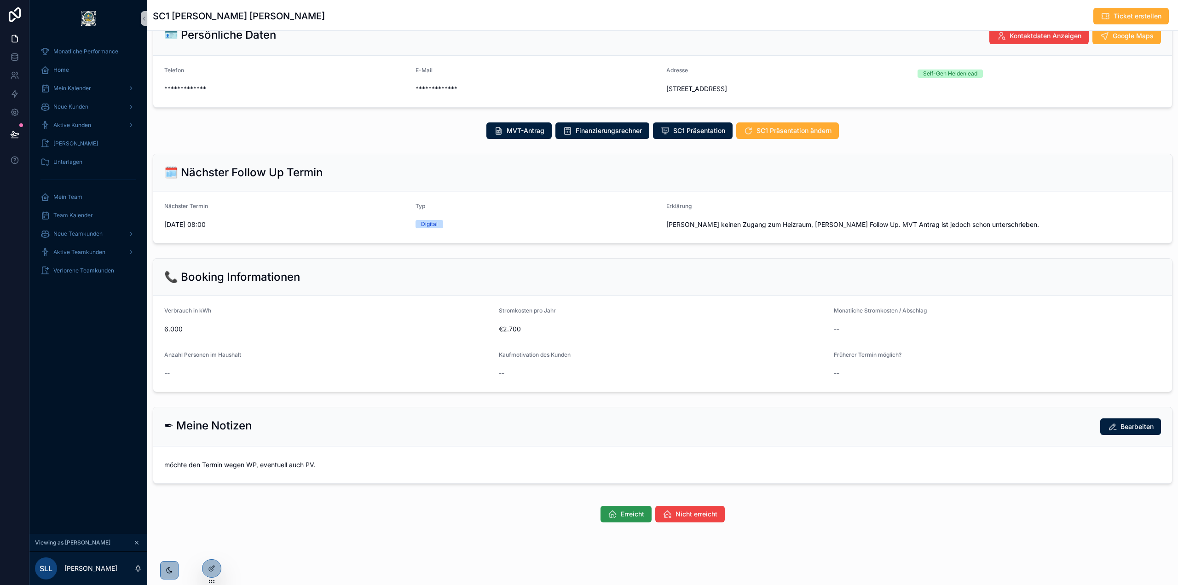
click at [613, 514] on button "Erreicht" at bounding box center [626, 514] width 51 height 17
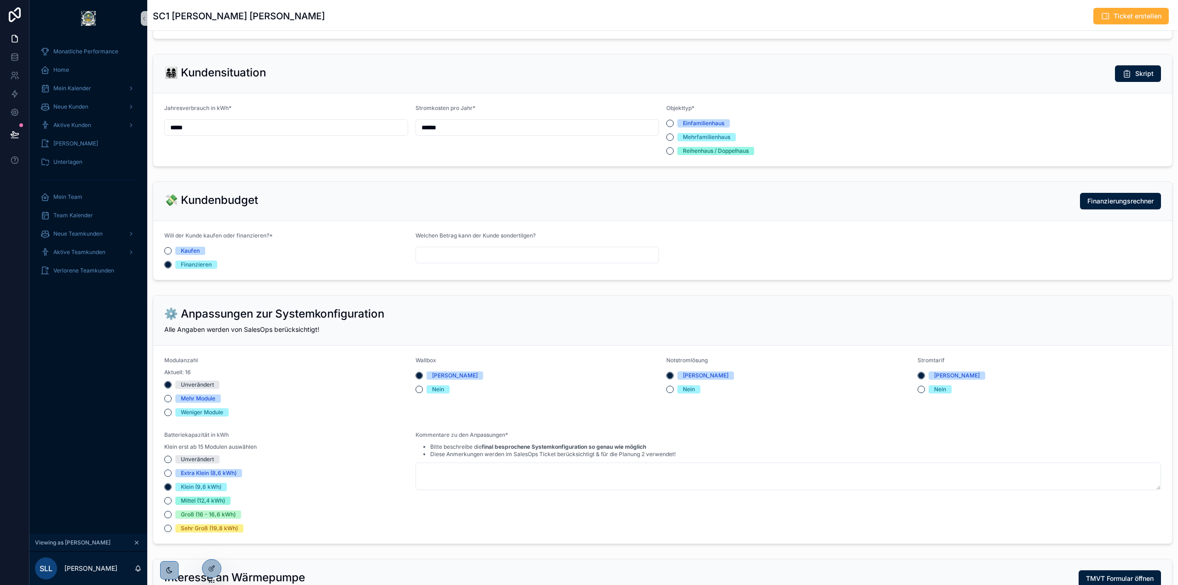
scroll to position [598, 0]
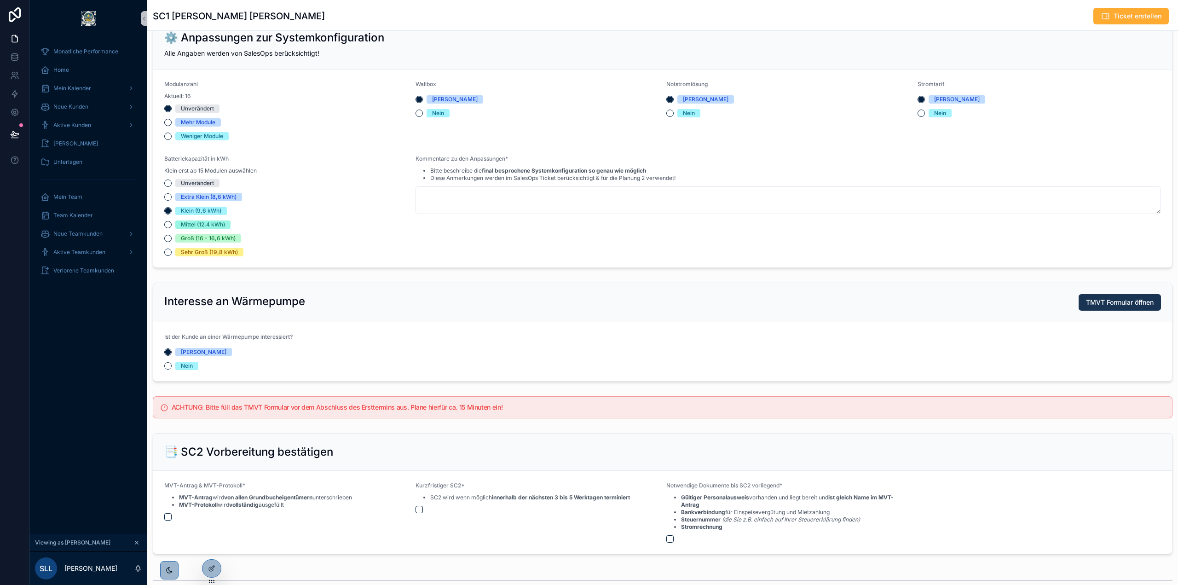
click at [1089, 298] on span "TMVT Formular öffnen" at bounding box center [1120, 302] width 68 height 9
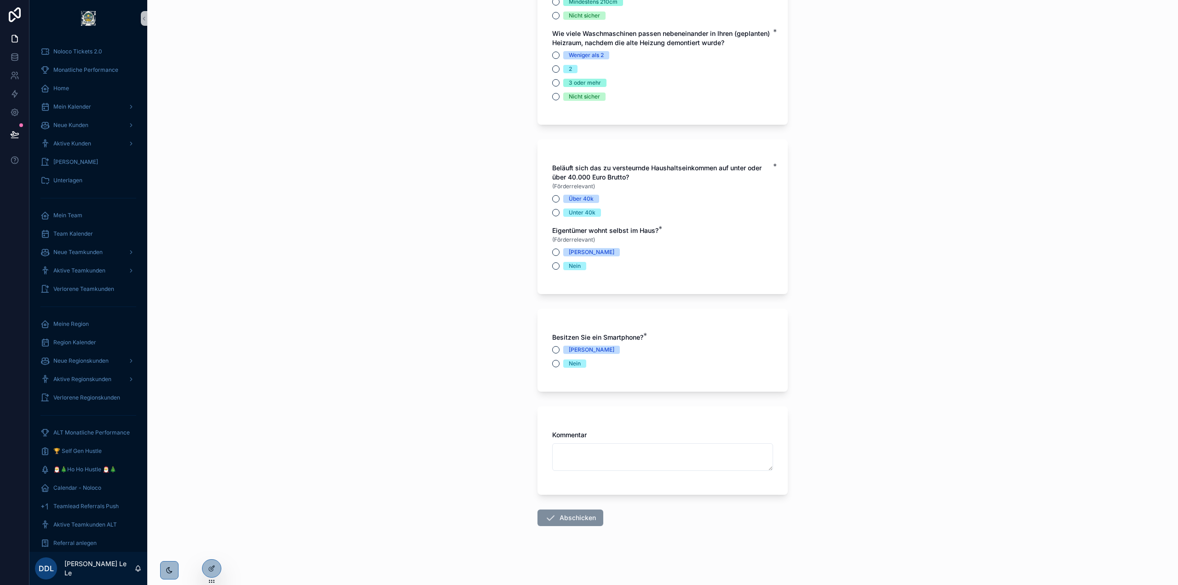
scroll to position [2810, 0]
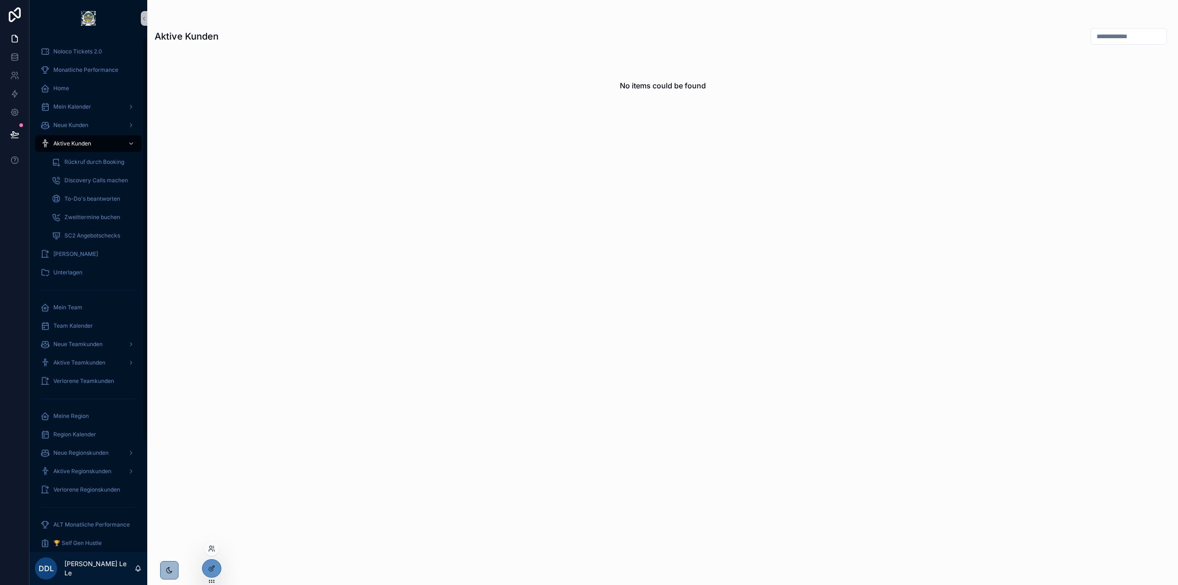
click at [215, 547] on div at bounding box center [211, 548] width 15 height 15
click at [211, 548] on icon at bounding box center [210, 547] width 2 height 2
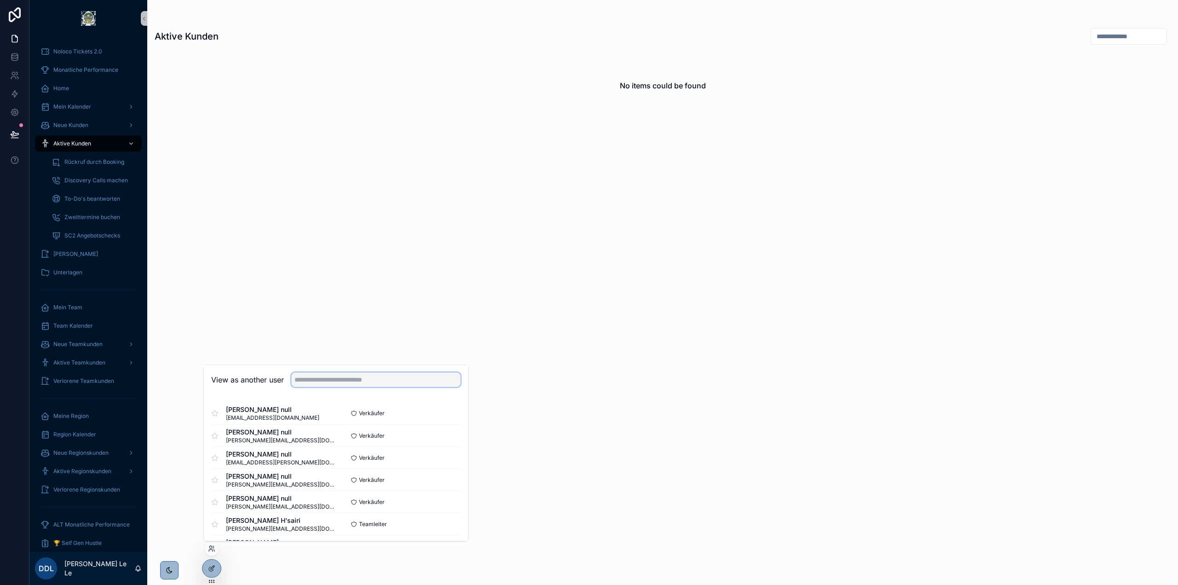
click at [327, 380] on input "text" at bounding box center [375, 379] width 169 height 15
type input "******"
click at [446, 502] on button "Select" at bounding box center [449, 501] width 24 height 13
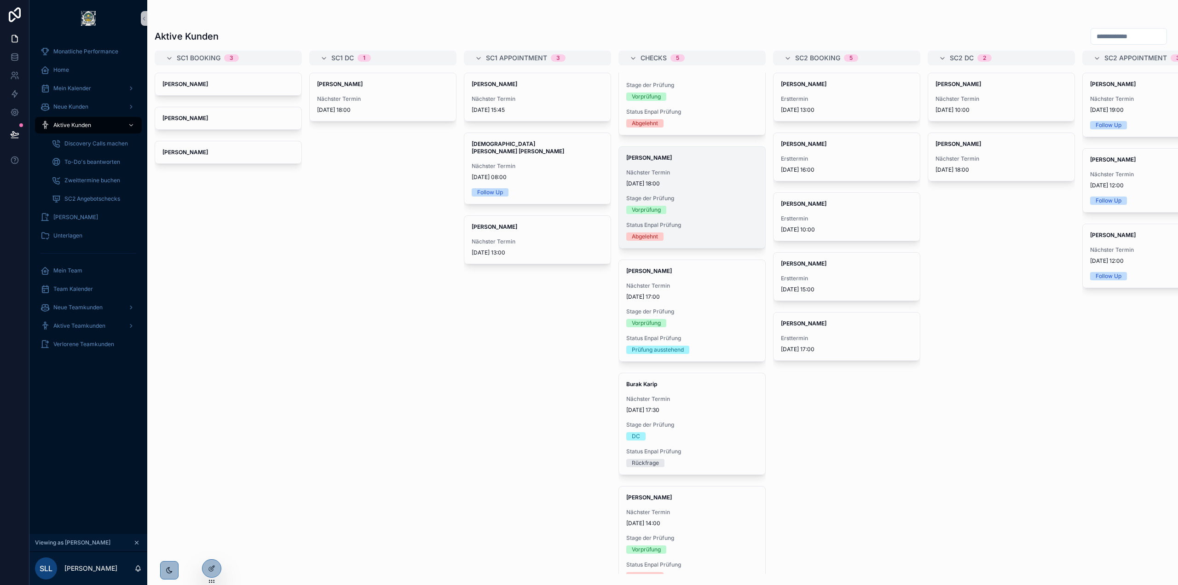
scroll to position [68, 0]
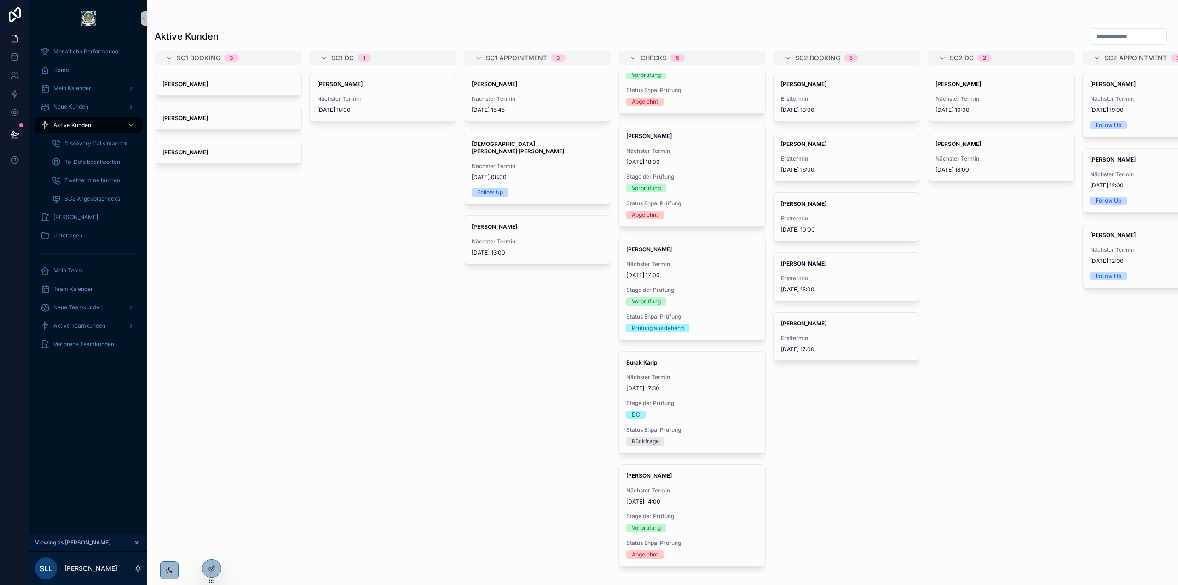
drag, startPoint x: 716, startPoint y: 516, endPoint x: 781, endPoint y: 456, distance: 89.6
click at [716, 517] on div "Stage der Prüfung Vorprüfung" at bounding box center [692, 522] width 132 height 19
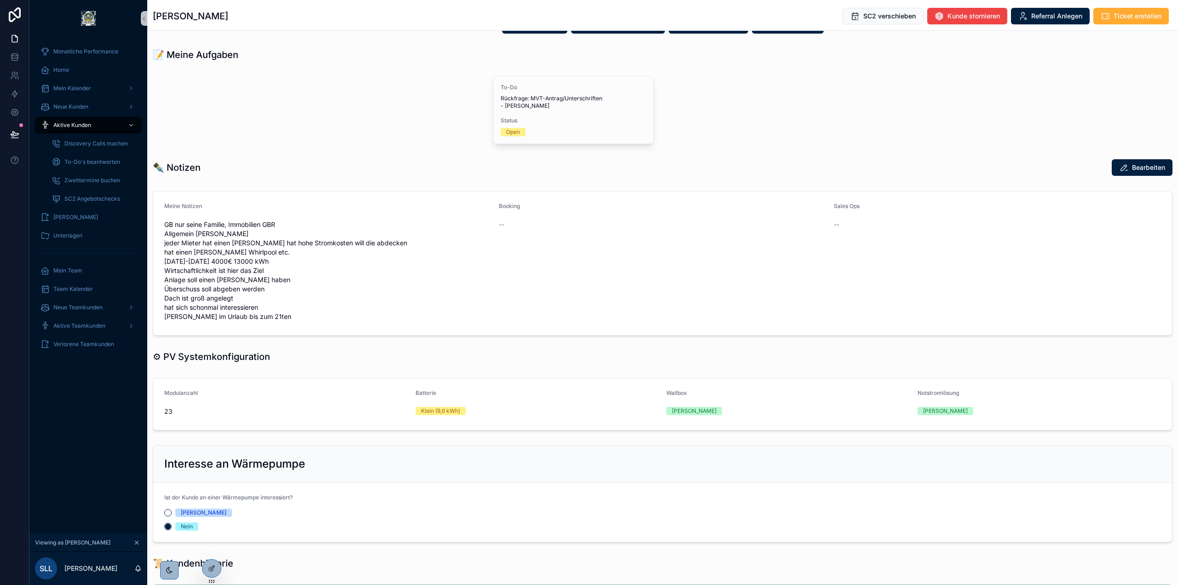
scroll to position [451, 0]
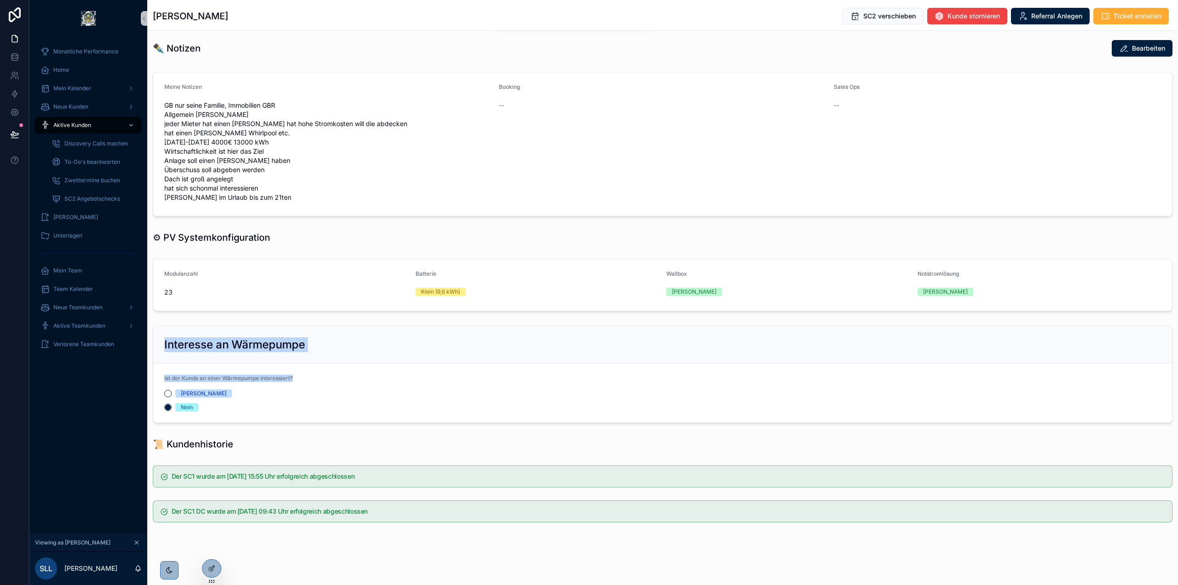
drag, startPoint x: 159, startPoint y: 334, endPoint x: 526, endPoint y: 384, distance: 370.3
click at [526, 384] on div "Interesse an Wärmepumpe Ist der Kunde an einer Wärmepumpe interessiert? Ja Nein" at bounding box center [663, 374] width 1020 height 97
click at [512, 354] on div "Interesse an Wärmepumpe" at bounding box center [662, 344] width 1019 height 37
click at [213, 549] on icon at bounding box center [211, 548] width 7 height 7
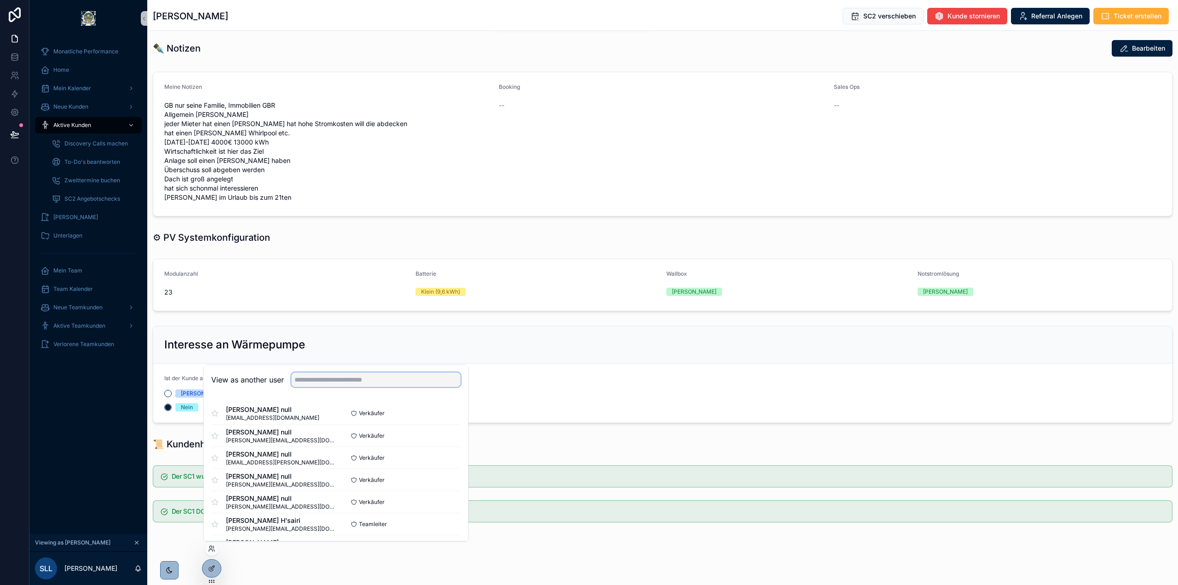
click at [336, 380] on input "text" at bounding box center [375, 379] width 169 height 15
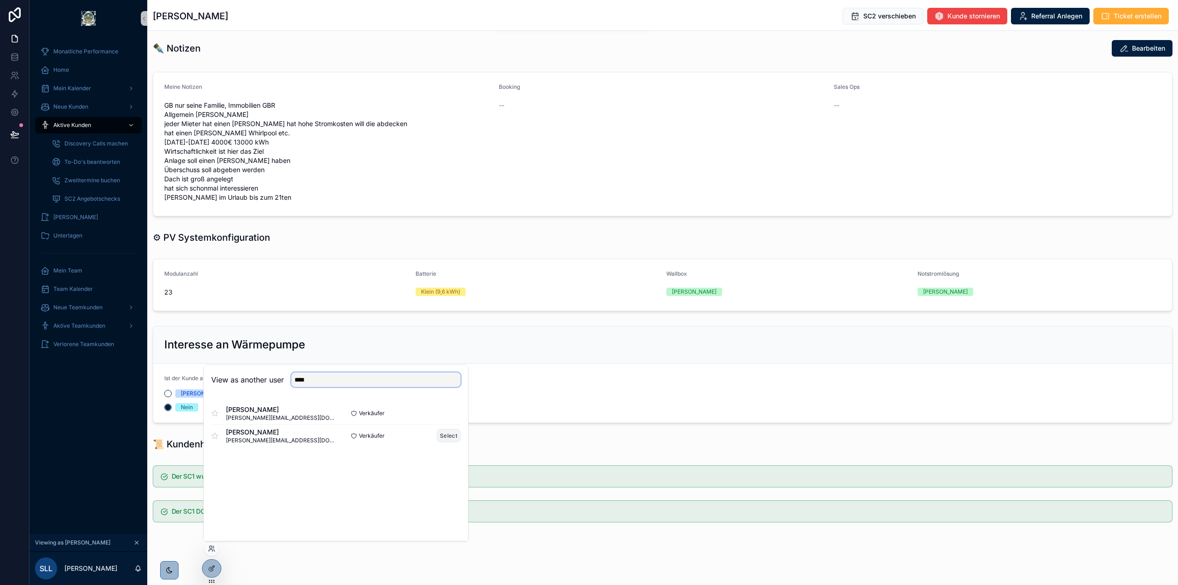
type input "****"
click at [442, 432] on button "Select" at bounding box center [449, 435] width 24 height 13
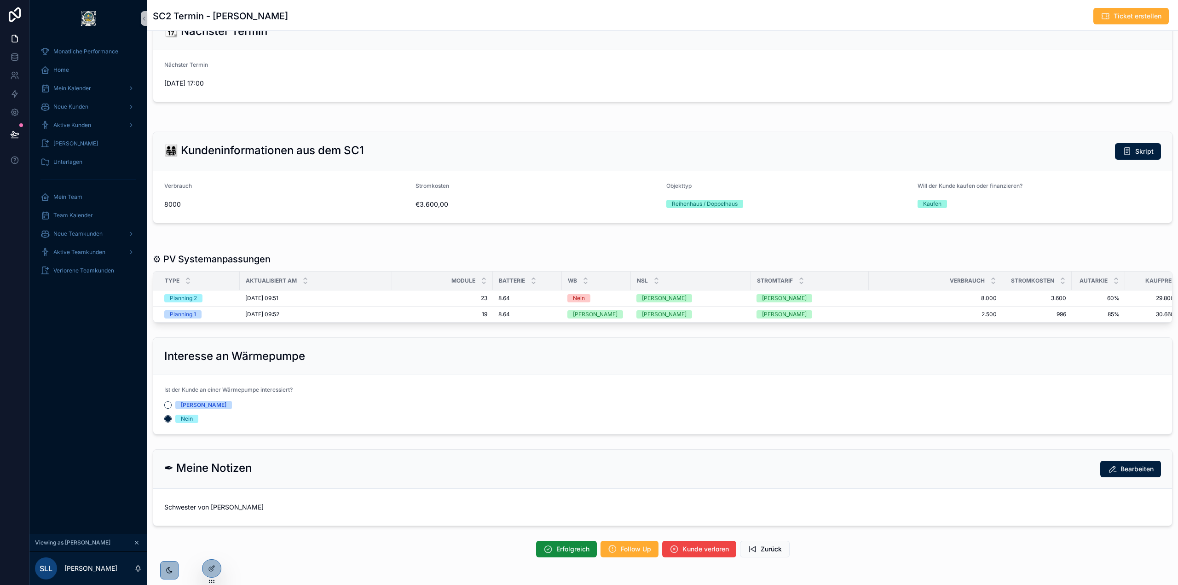
scroll to position [213, 0]
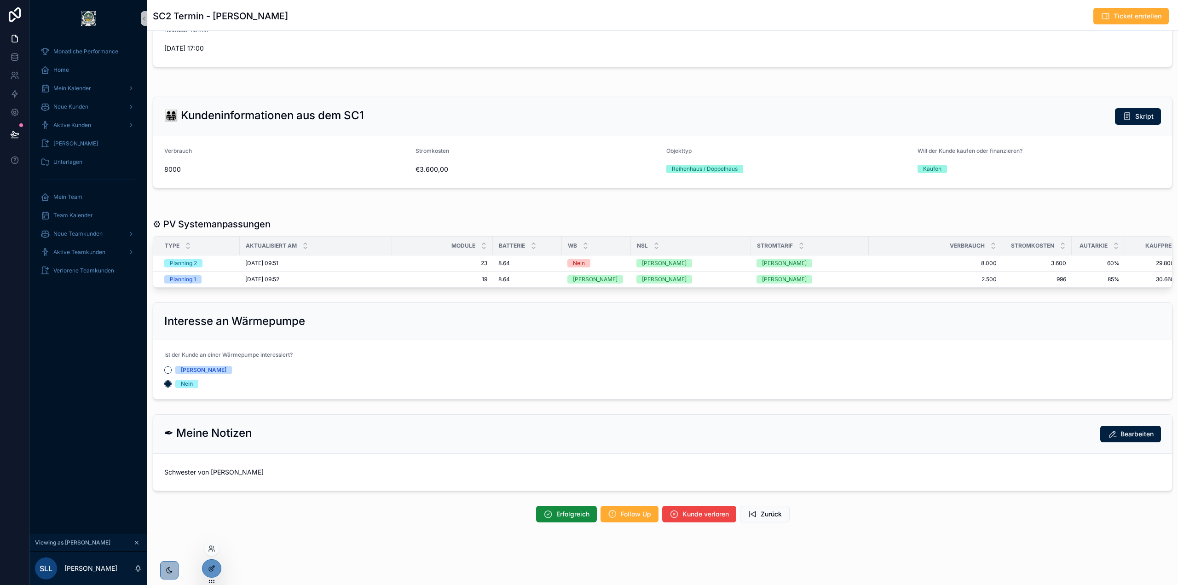
click at [213, 567] on icon at bounding box center [213, 568] width 4 height 4
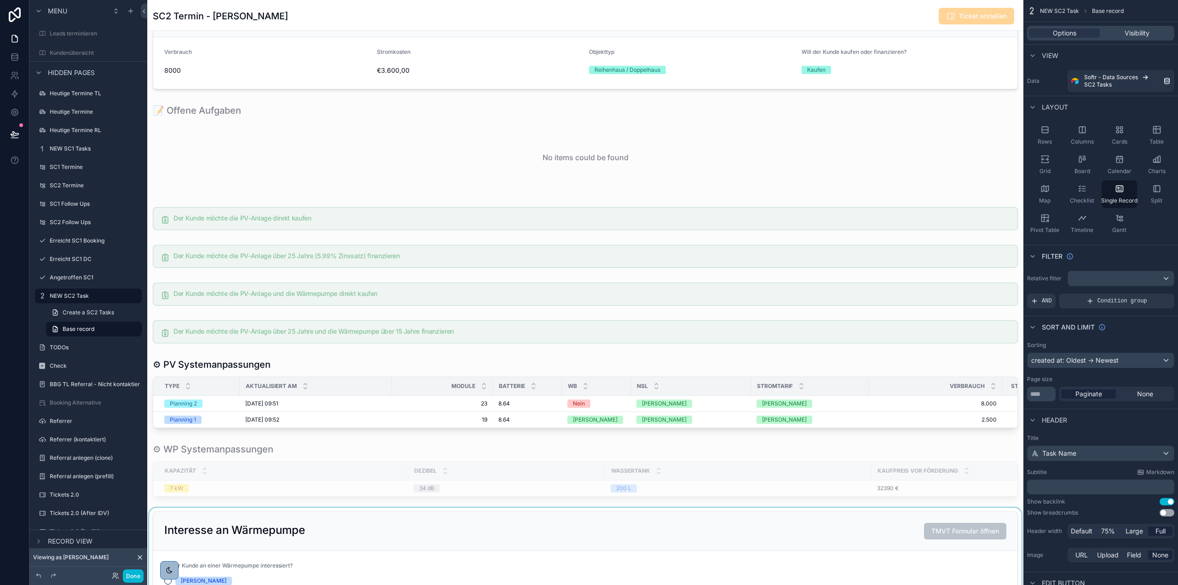
scroll to position [489, 0]
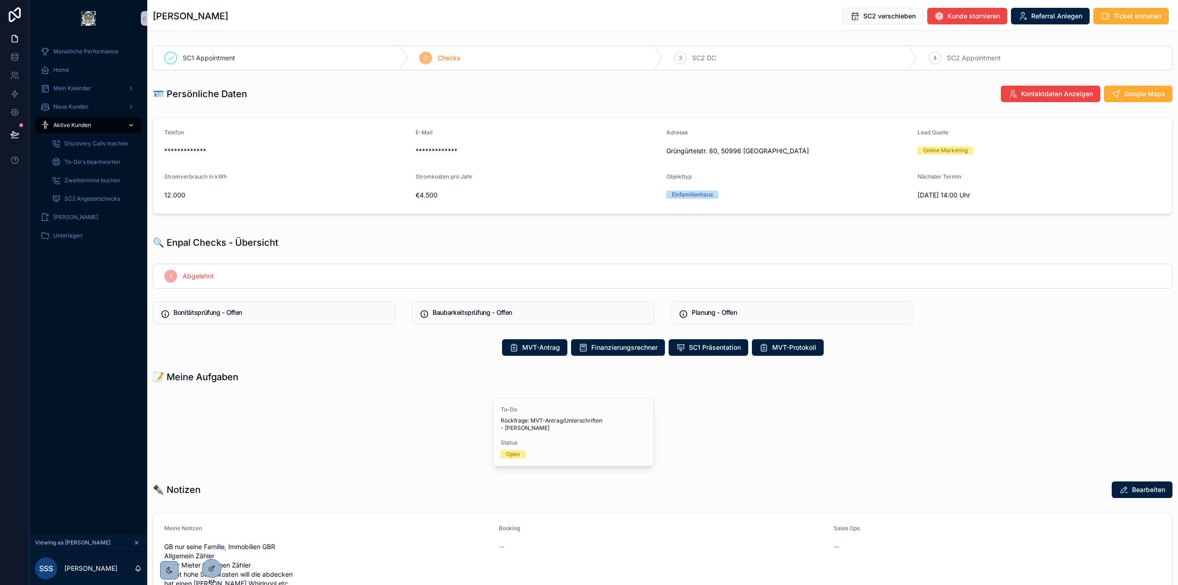
click at [93, 126] on div "Aktive Kunden" at bounding box center [89, 125] width 96 height 15
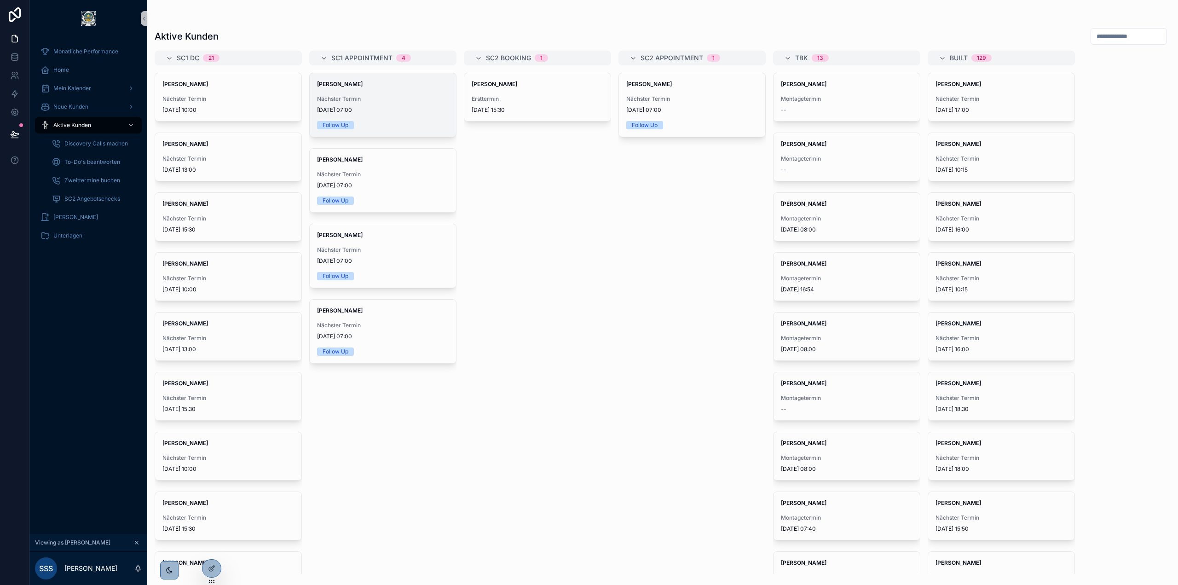
click at [393, 97] on span "Nächster Termin" at bounding box center [383, 98] width 132 height 7
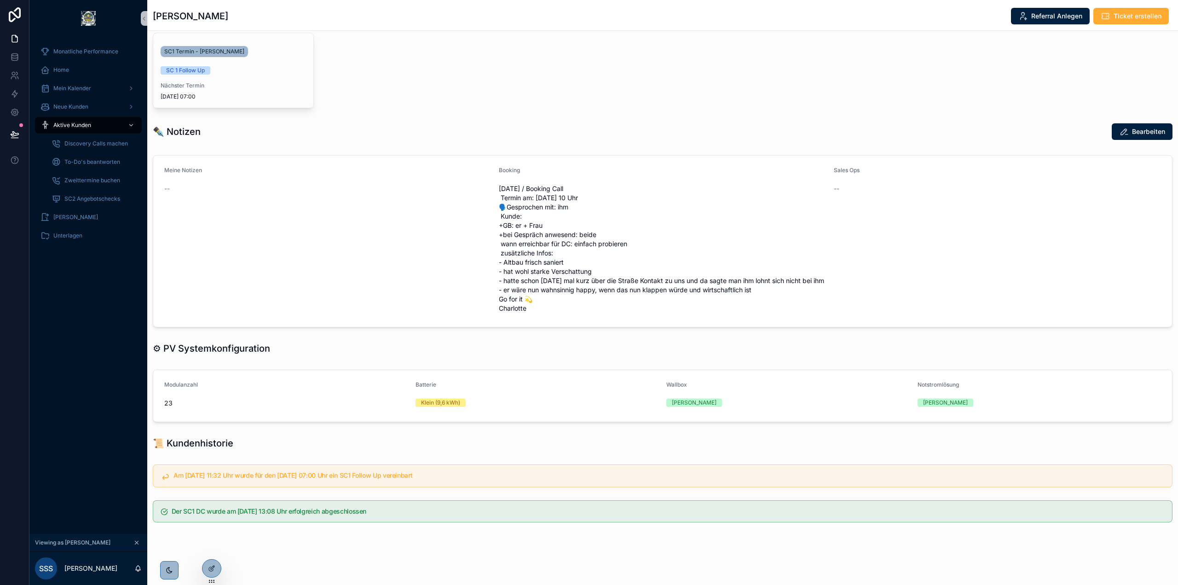
scroll to position [170, 0]
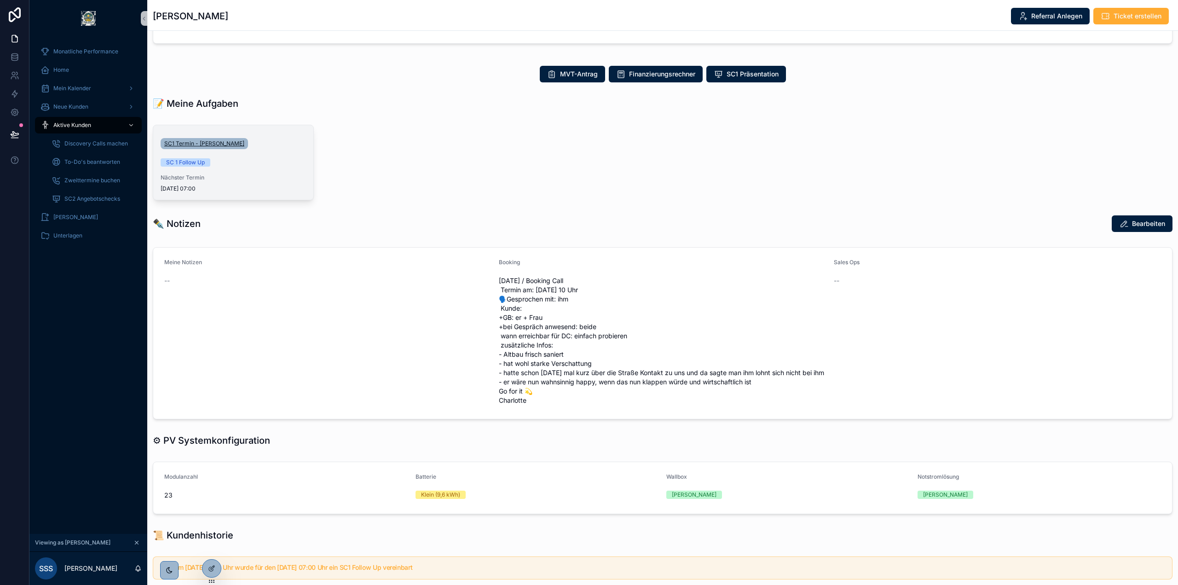
click at [218, 145] on span "SC1 Termin - Helga Borutzki" at bounding box center [204, 143] width 80 height 7
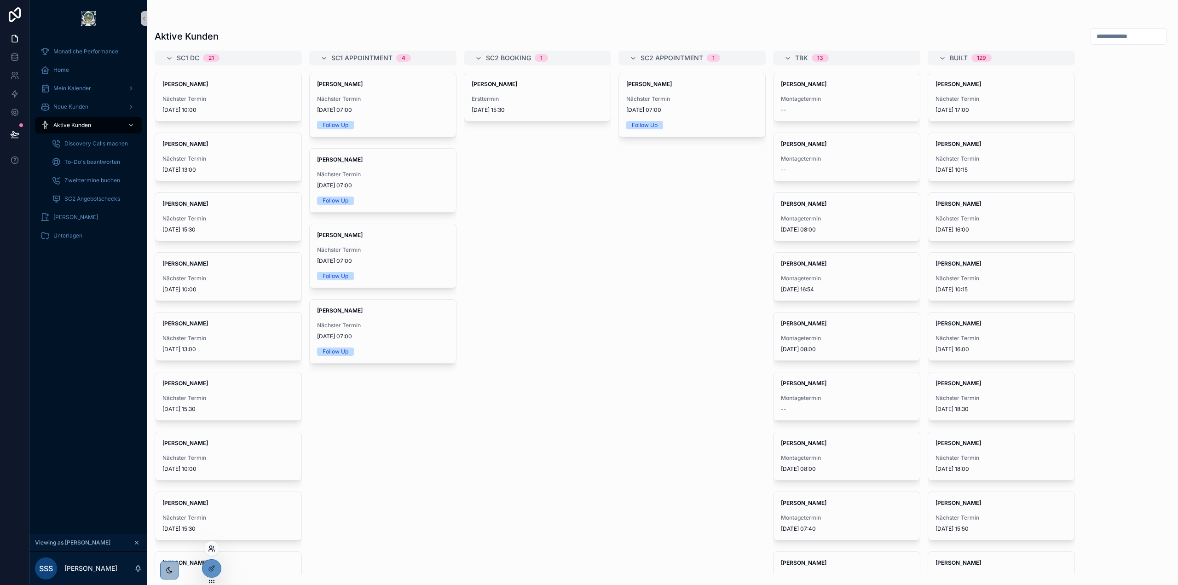
click at [211, 551] on icon at bounding box center [211, 548] width 7 height 7
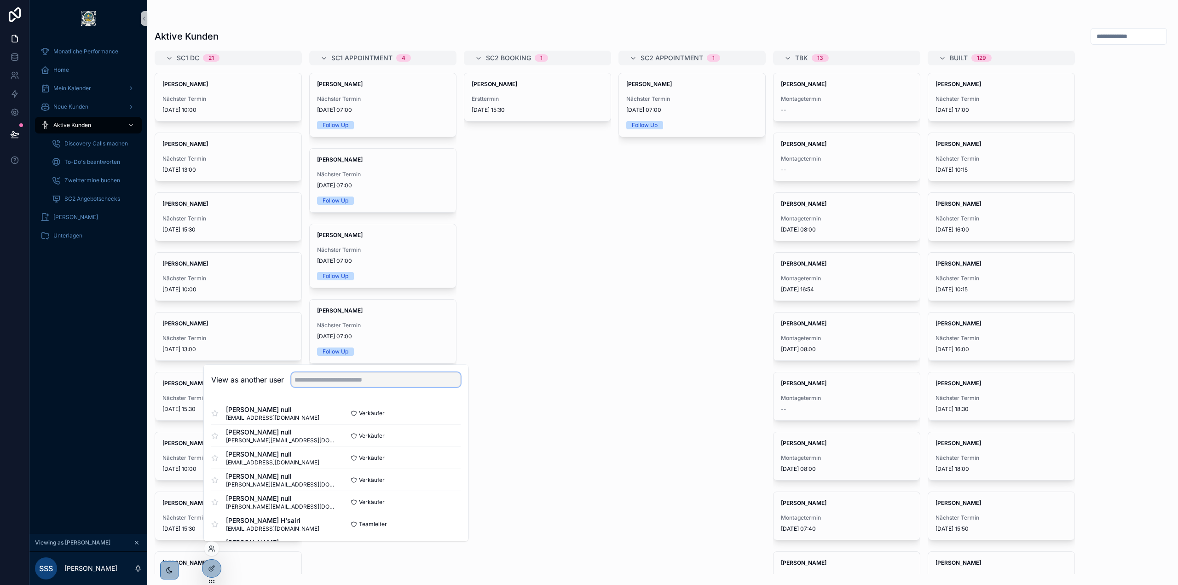
click at [353, 373] on input "text" at bounding box center [375, 379] width 169 height 15
type input "*"
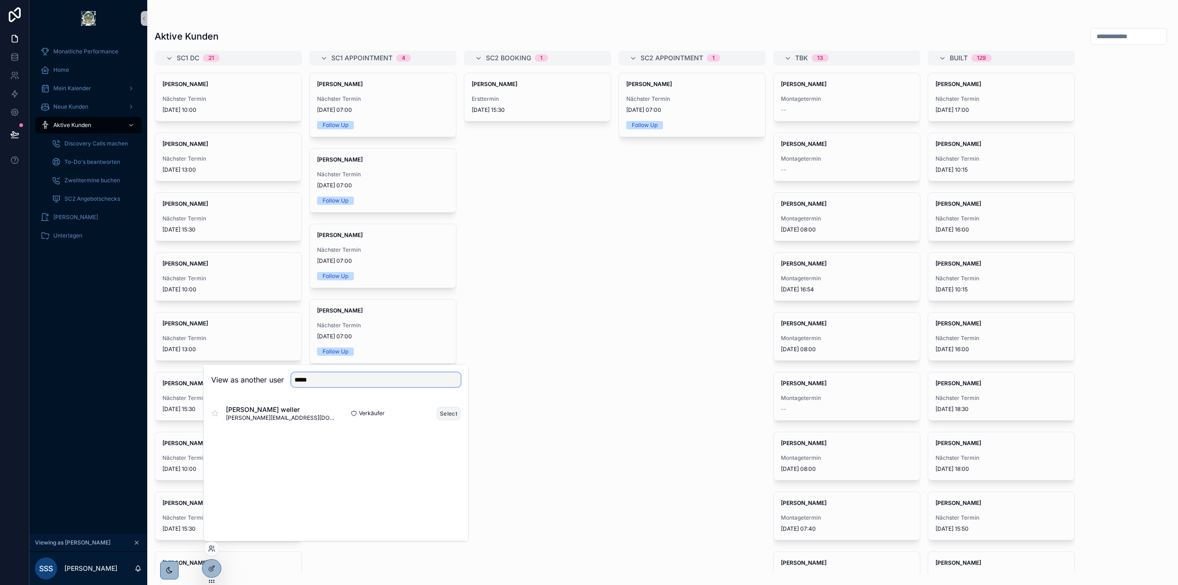
type input "*****"
click at [445, 415] on button "Select" at bounding box center [449, 413] width 24 height 13
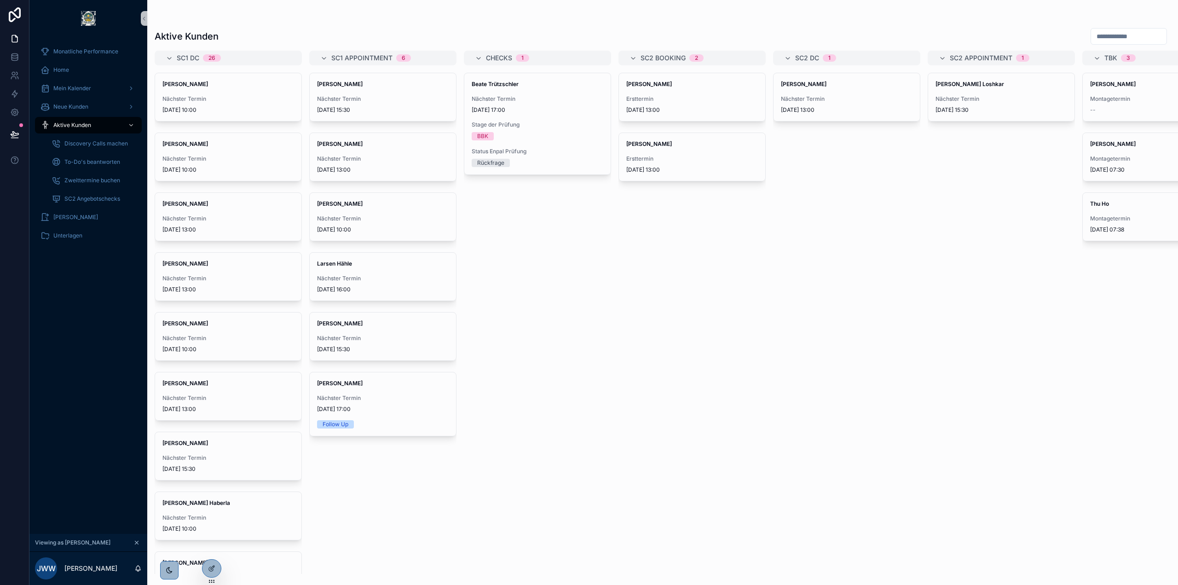
click at [637, 327] on div "[PERSON_NAME] Ersttermin [DATE] 13:00 [PERSON_NAME] Ersttermin [DATE] 13:00" at bounding box center [692, 323] width 147 height 501
click at [403, 109] on span "[DATE] 15:30" at bounding box center [383, 109] width 132 height 7
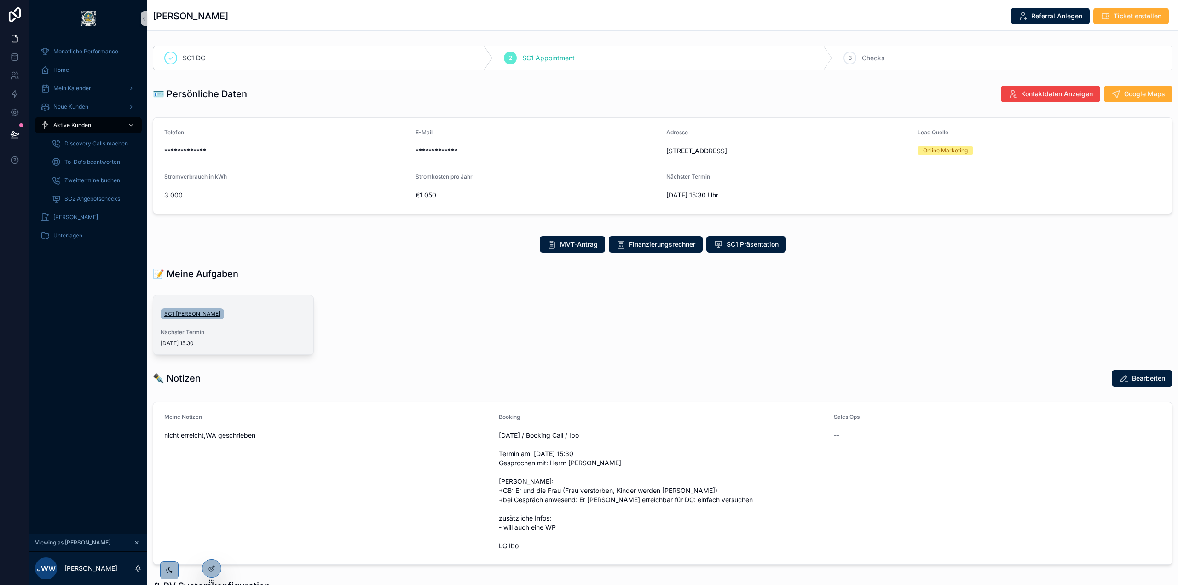
click at [214, 313] on span "SC1 [PERSON_NAME]" at bounding box center [192, 313] width 56 height 7
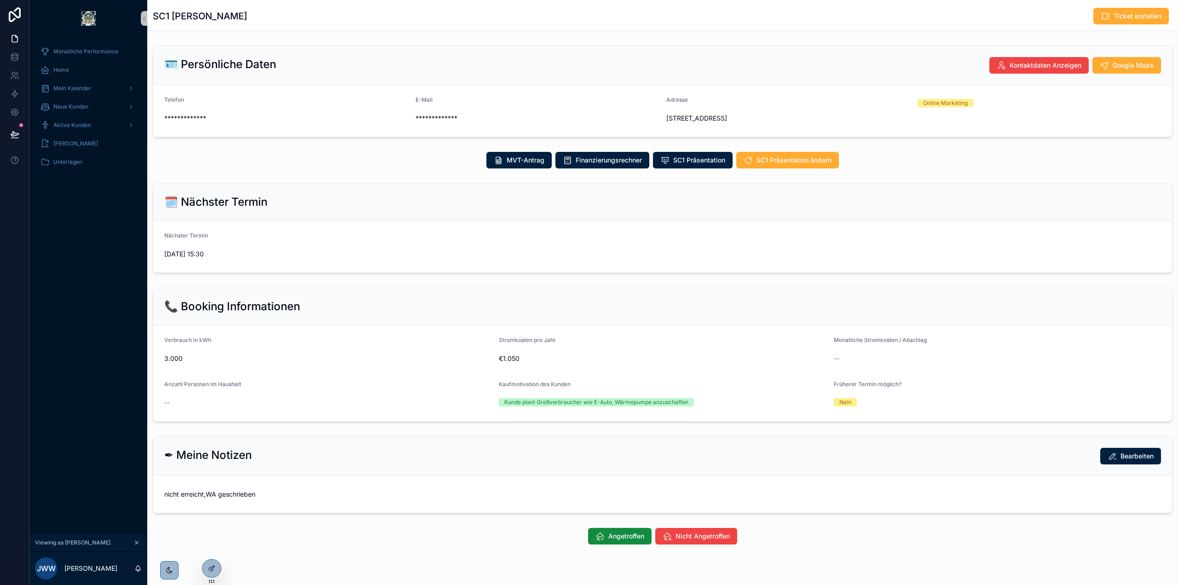
scroll to position [22, 0]
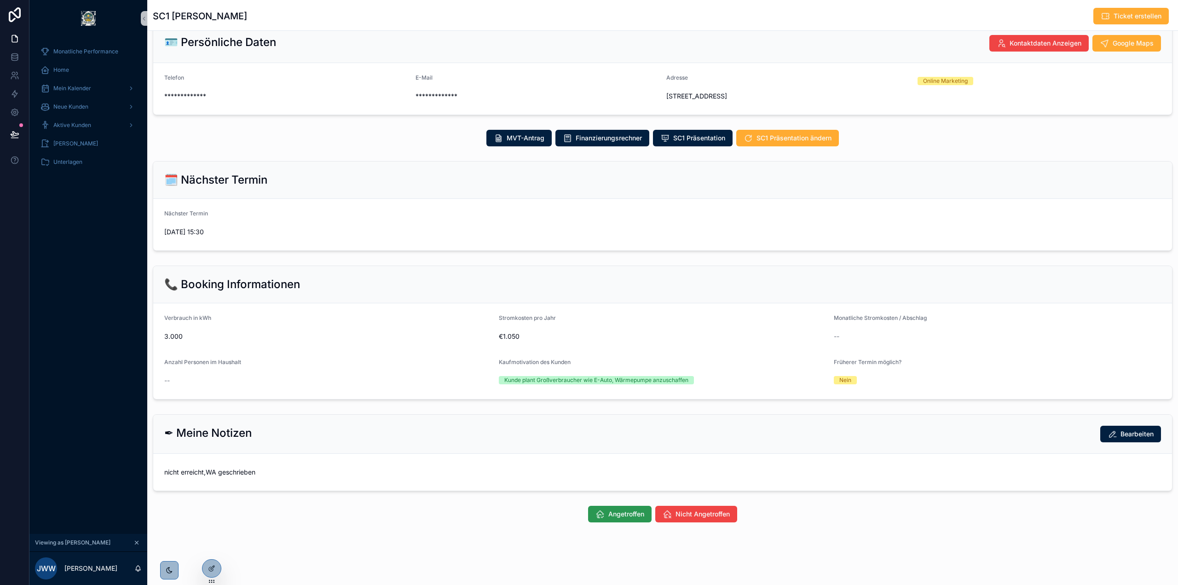
click at [612, 515] on span "Angetroffen" at bounding box center [626, 513] width 36 height 9
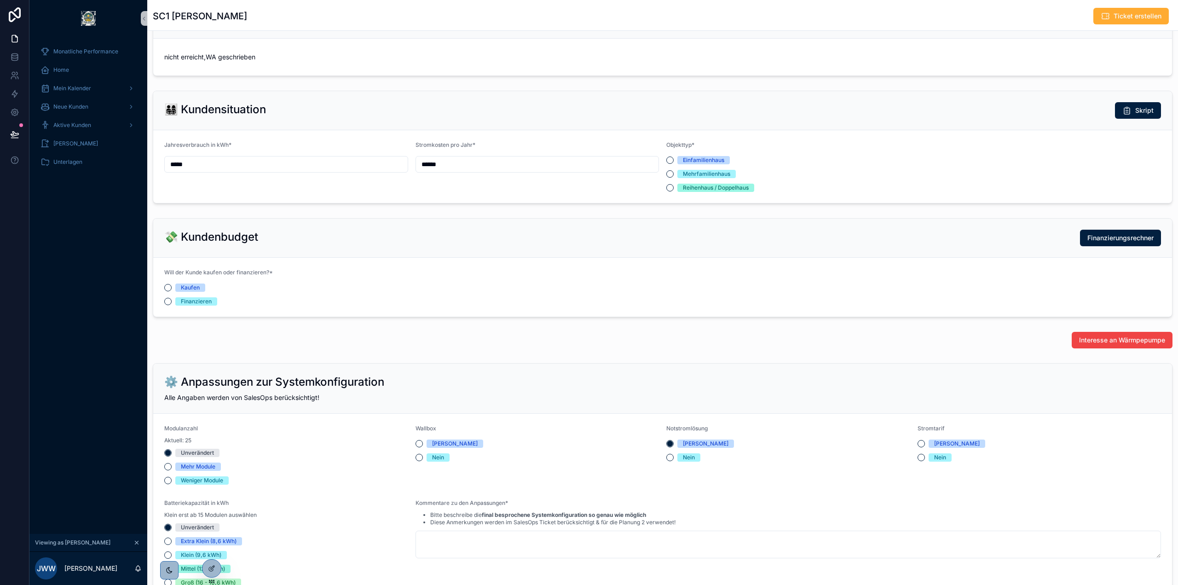
scroll to position [92, 0]
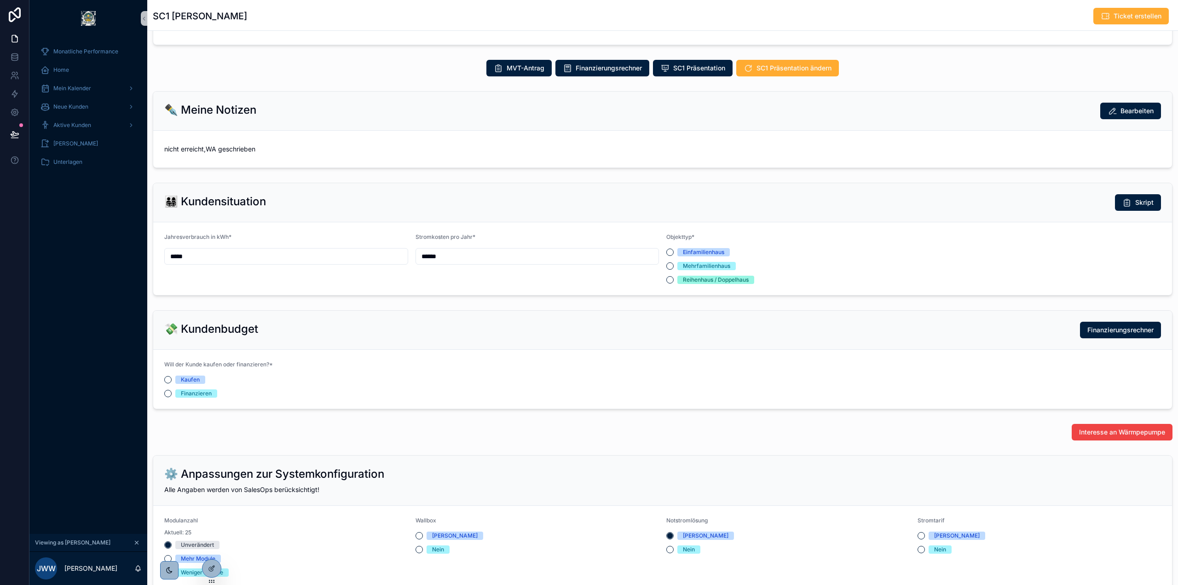
click at [194, 380] on div "Kaufen" at bounding box center [190, 380] width 19 height 8
click at [172, 380] on button "Kaufen" at bounding box center [167, 379] width 7 height 7
click at [206, 571] on div at bounding box center [212, 568] width 18 height 17
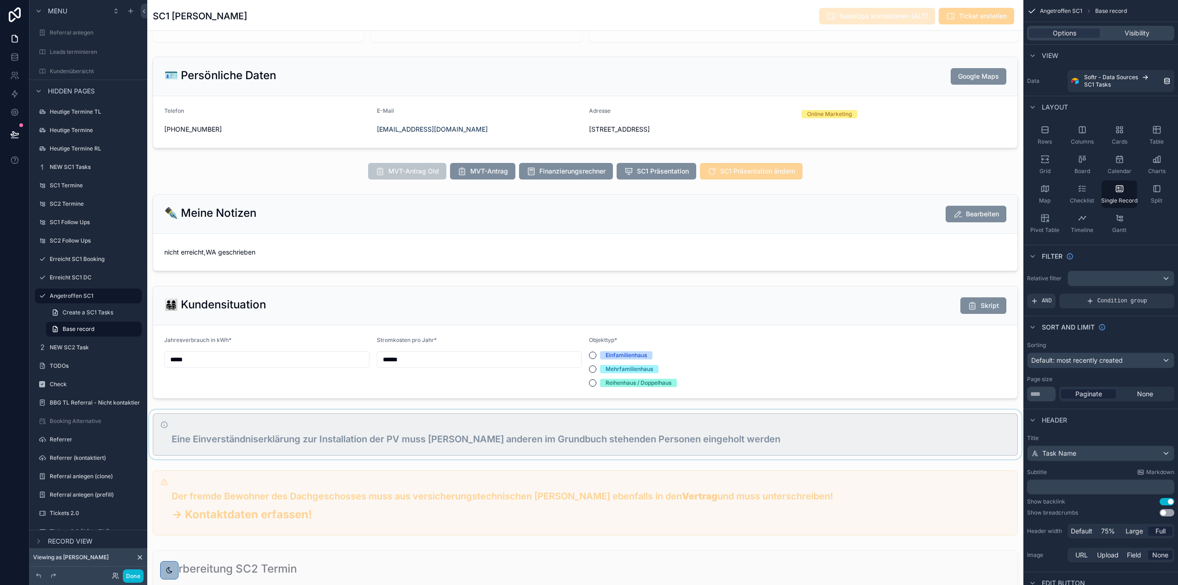
scroll to position [460, 0]
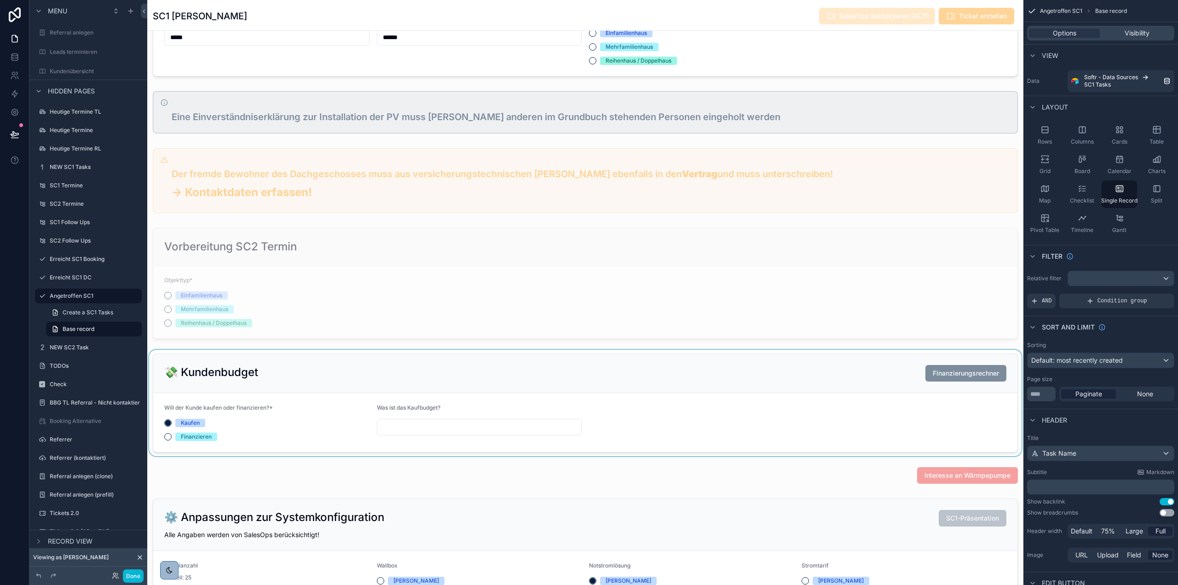
click at [627, 407] on div "scrollable content" at bounding box center [585, 403] width 876 height 106
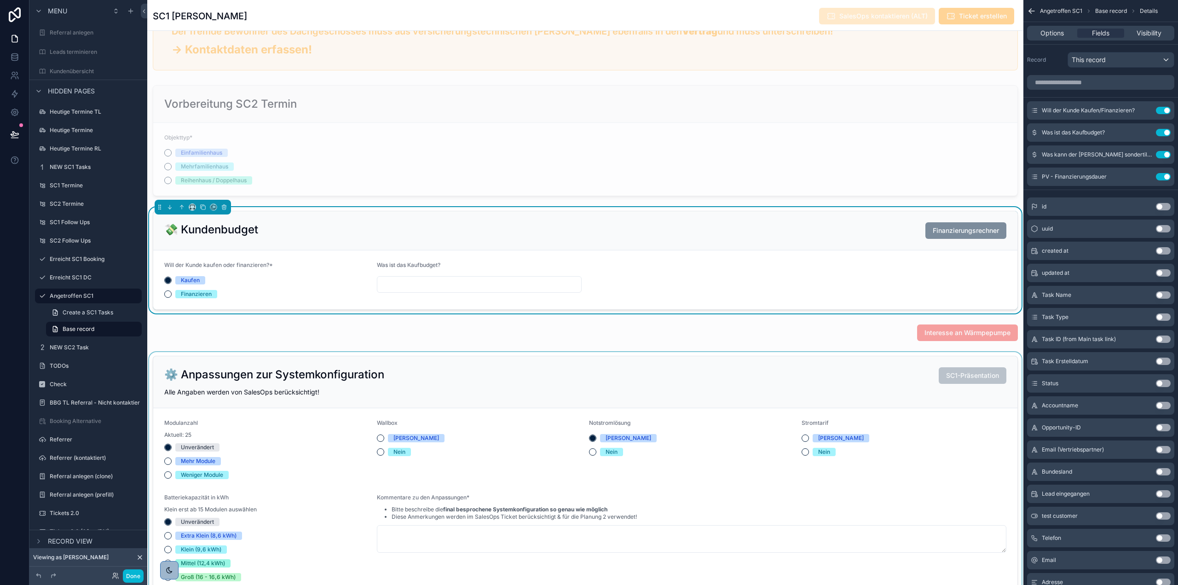
scroll to position [598, 0]
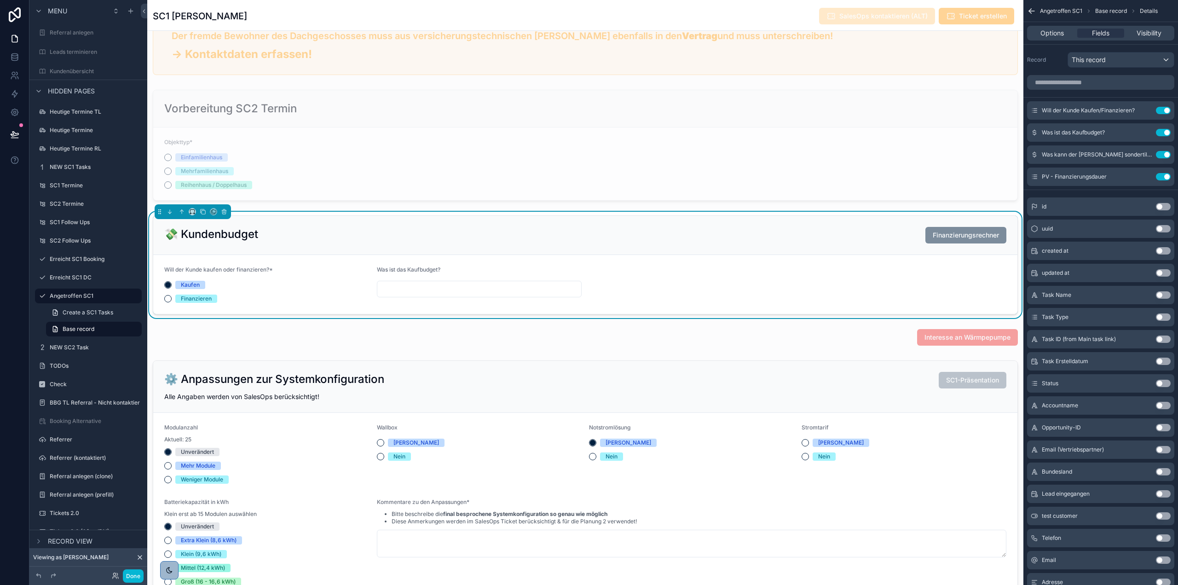
click at [729, 307] on form "Will der Kunde kaufen oder finanzieren?* Kaufen Finanzieren Was ist das Kaufbud…" at bounding box center [585, 284] width 864 height 59
click at [739, 308] on form "Will der Kunde kaufen oder finanzieren?* Kaufen Finanzieren Was ist das Kaufbud…" at bounding box center [585, 284] width 864 height 59
click at [1145, 172] on div "PV - Finanzierungsdauer Use setting" at bounding box center [1100, 177] width 147 height 18
click at [1144, 179] on icon "scrollable content" at bounding box center [1145, 177] width 4 height 4
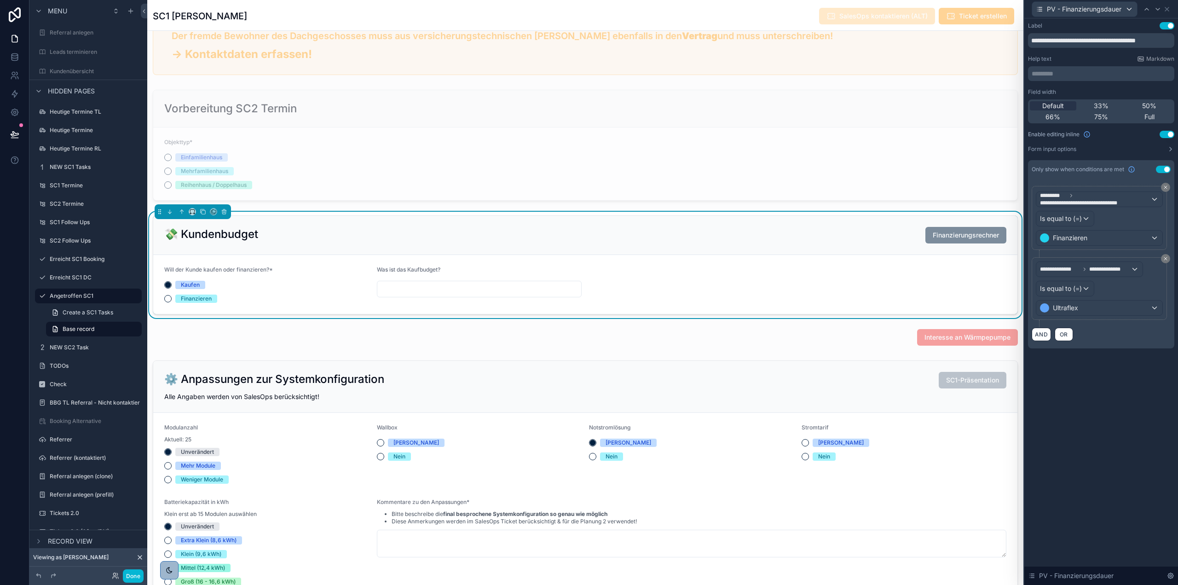
click at [193, 300] on div "Finanzieren" at bounding box center [196, 299] width 31 height 8
click at [172, 300] on button "Finanzieren" at bounding box center [167, 298] width 7 height 7
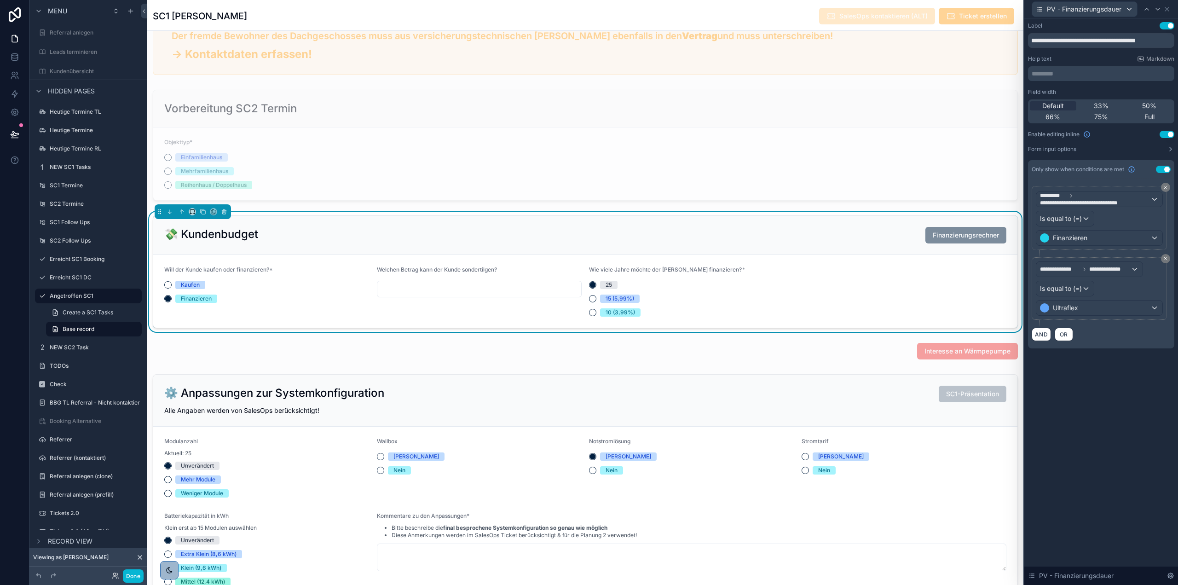
click at [199, 296] on div "Finanzieren" at bounding box center [196, 299] width 31 height 8
click at [172, 296] on button "Finanzieren" at bounding box center [167, 298] width 7 height 7
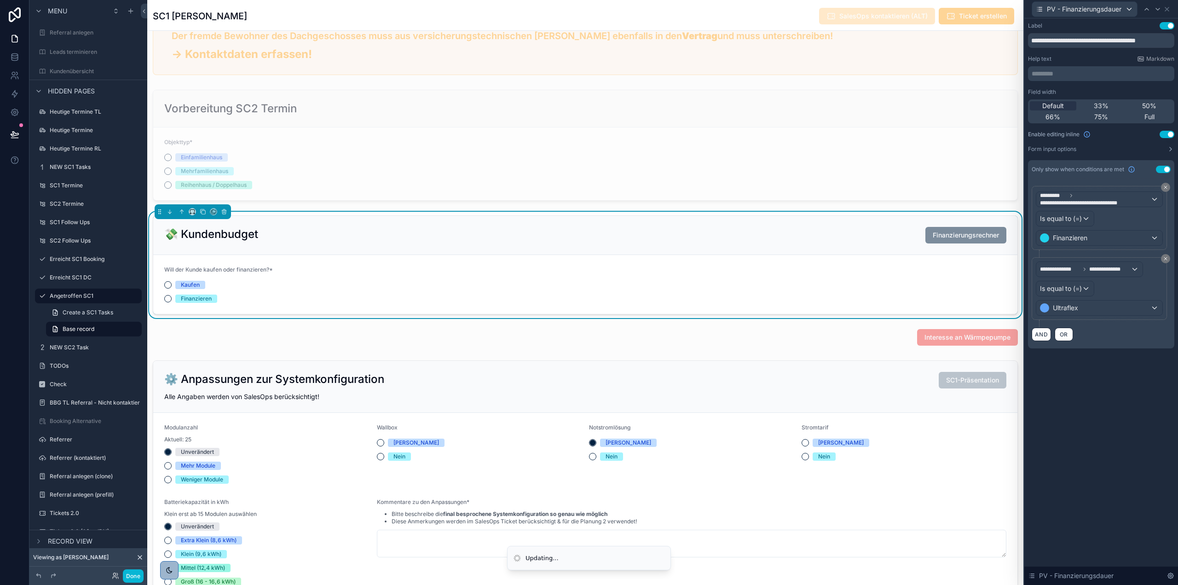
click at [172, 295] on div "Finanzieren" at bounding box center [266, 299] width 205 height 8
click at [168, 299] on button "Finanzieren" at bounding box center [167, 298] width 7 height 7
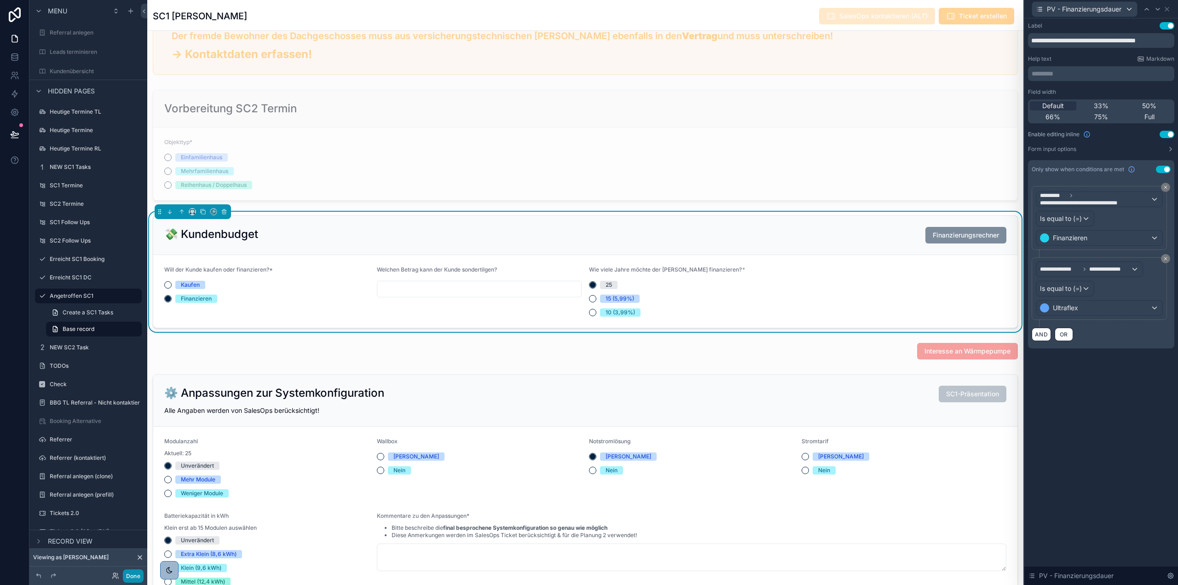
click at [131, 580] on button "Done" at bounding box center [133, 575] width 21 height 13
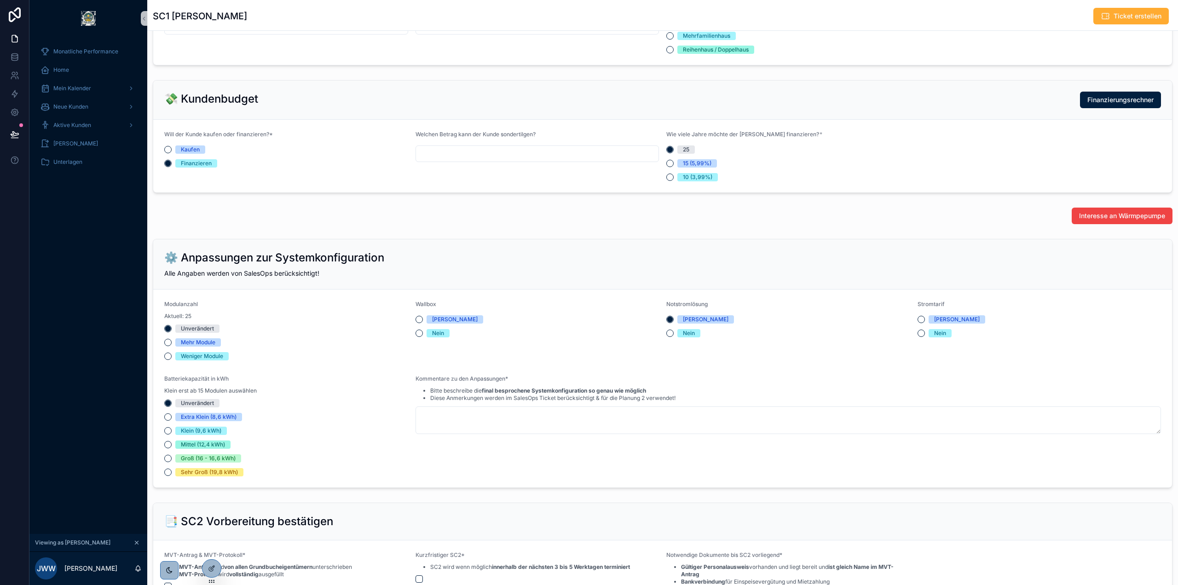
scroll to position [138, 0]
